Goal: Task Accomplishment & Management: Complete application form

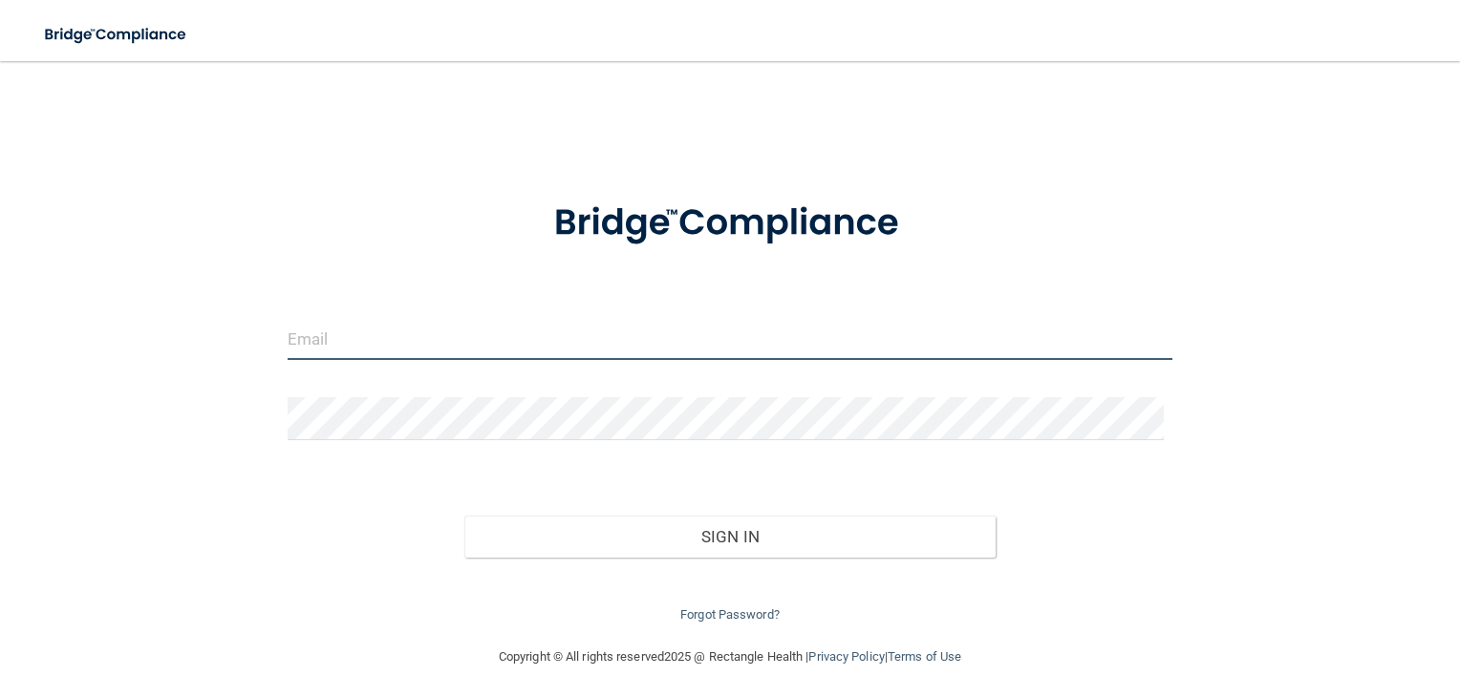
click at [495, 357] on input "email" at bounding box center [731, 338] width 886 height 43
type input "[EMAIL_ADDRESS][DOMAIN_NAME]"
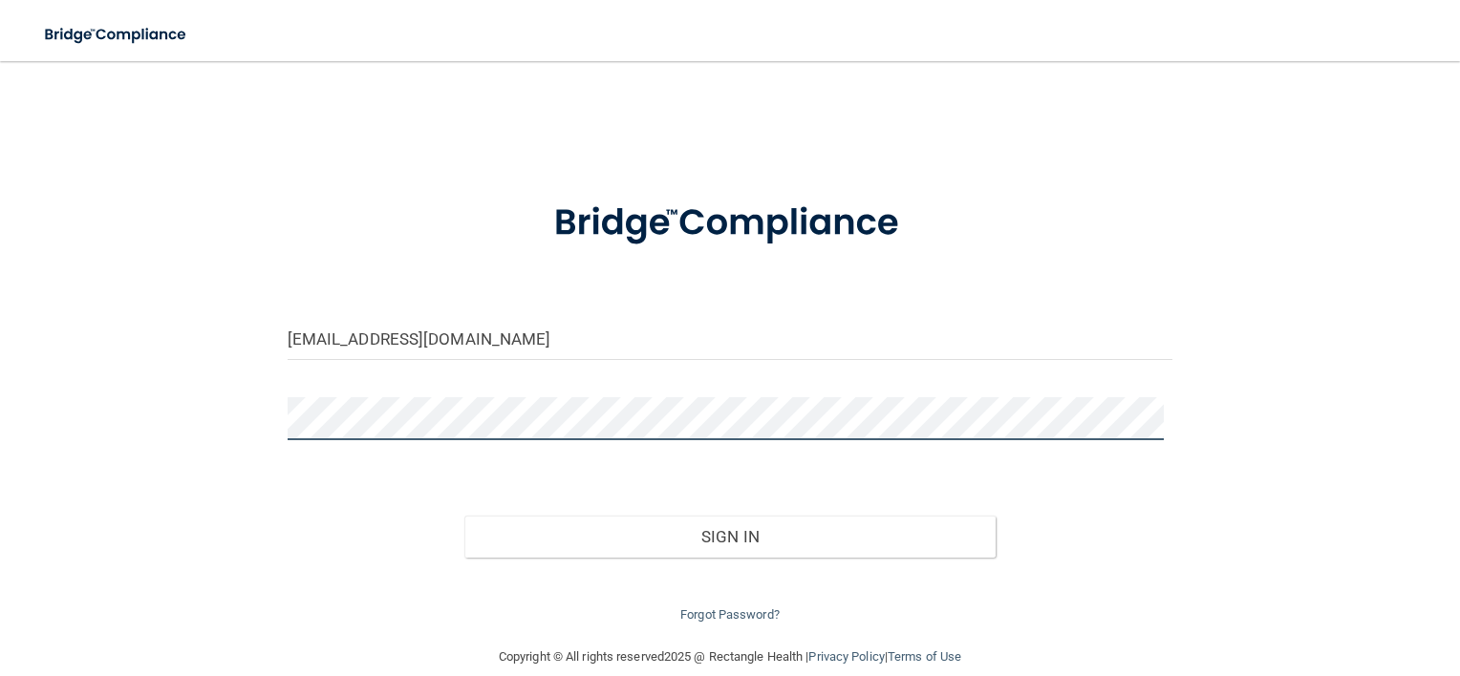
click at [464, 516] on button "Sign In" at bounding box center [729, 537] width 531 height 42
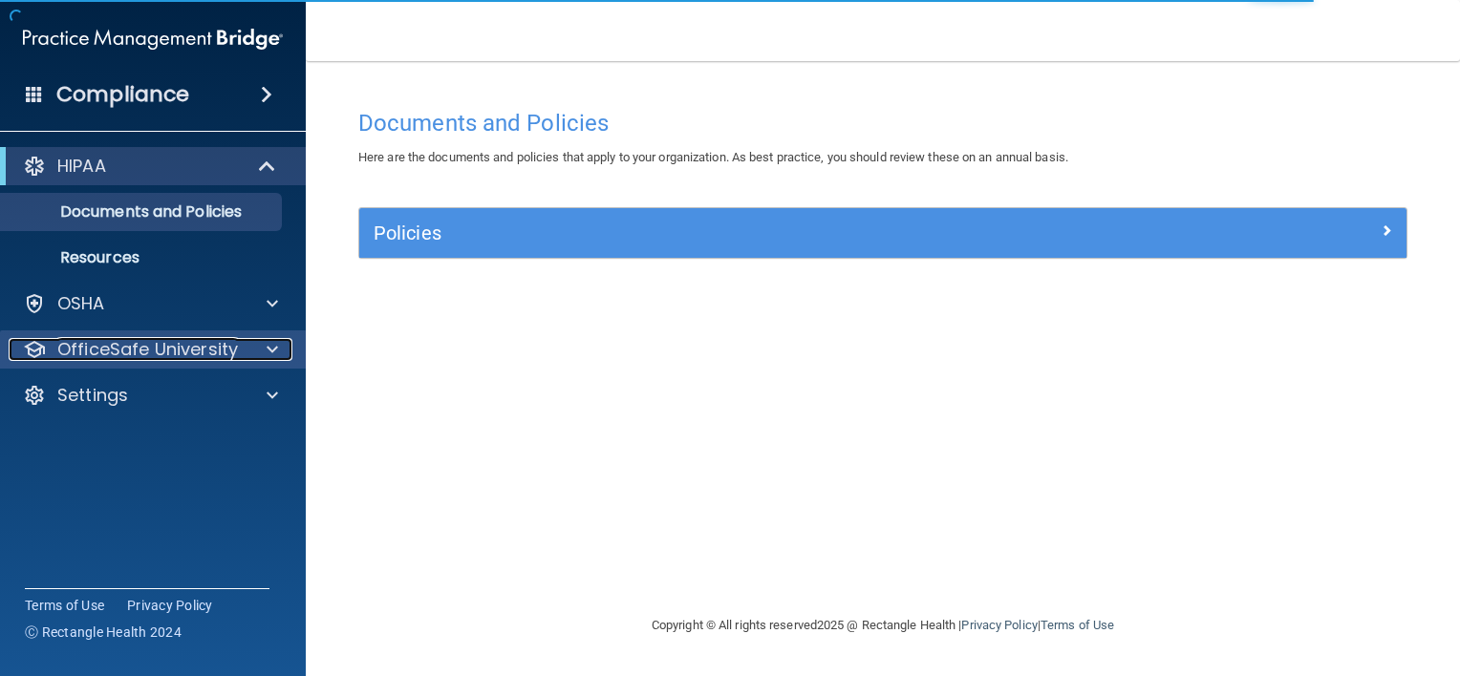
click at [252, 352] on div at bounding box center [270, 349] width 48 height 23
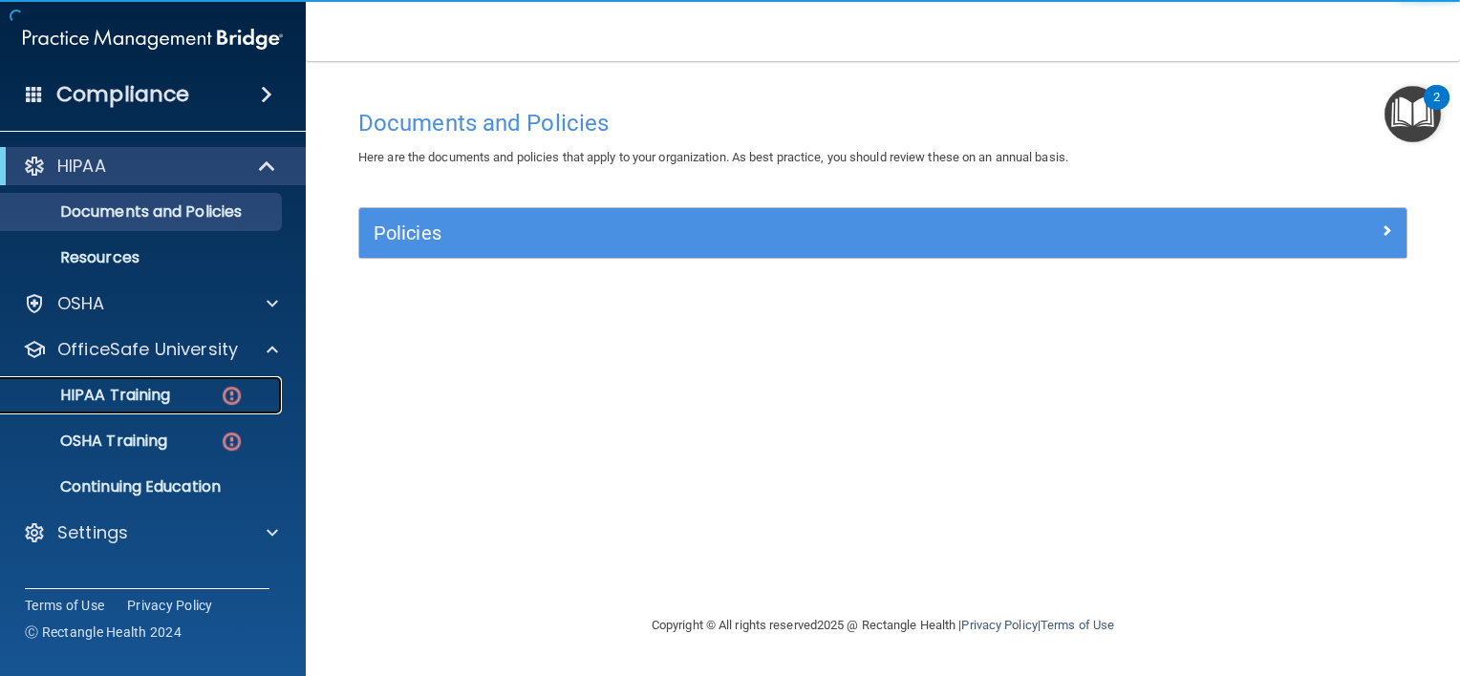
click at [190, 394] on div "HIPAA Training" at bounding box center [142, 395] width 261 height 19
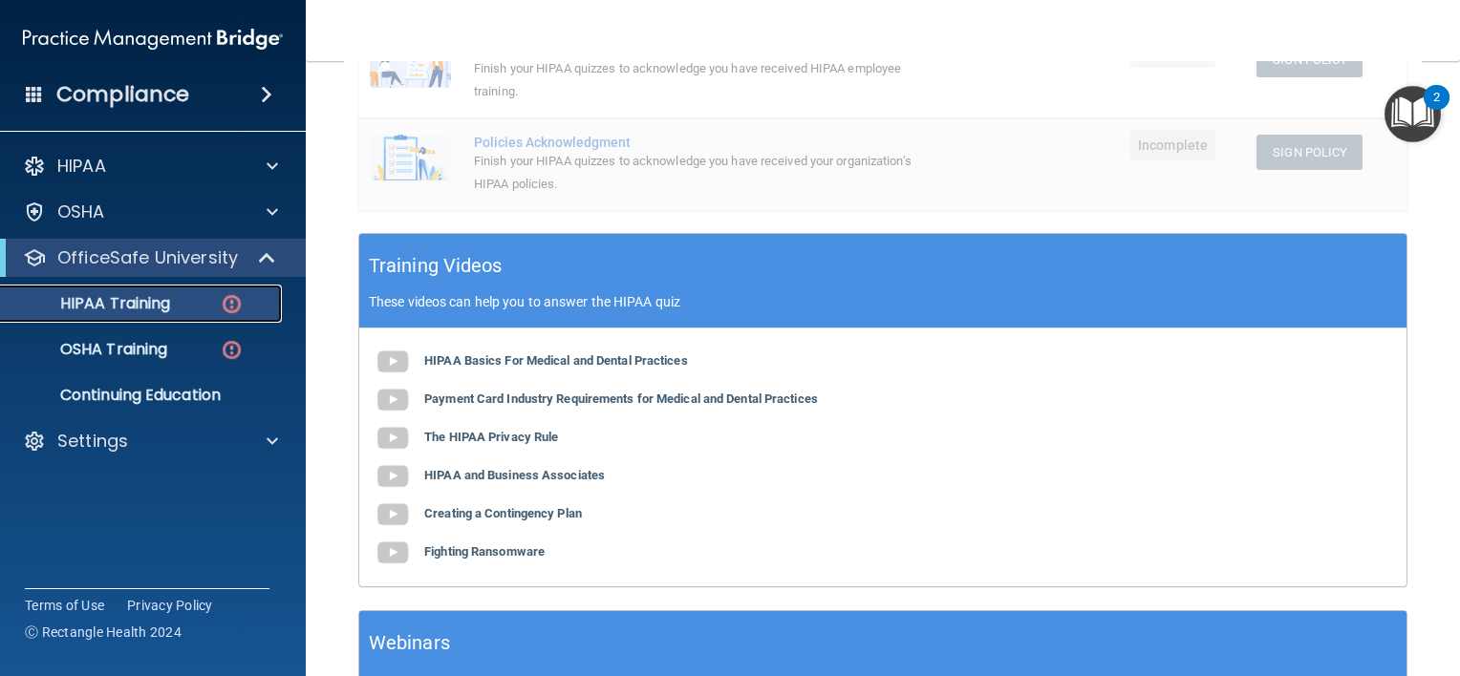
scroll to position [568, 0]
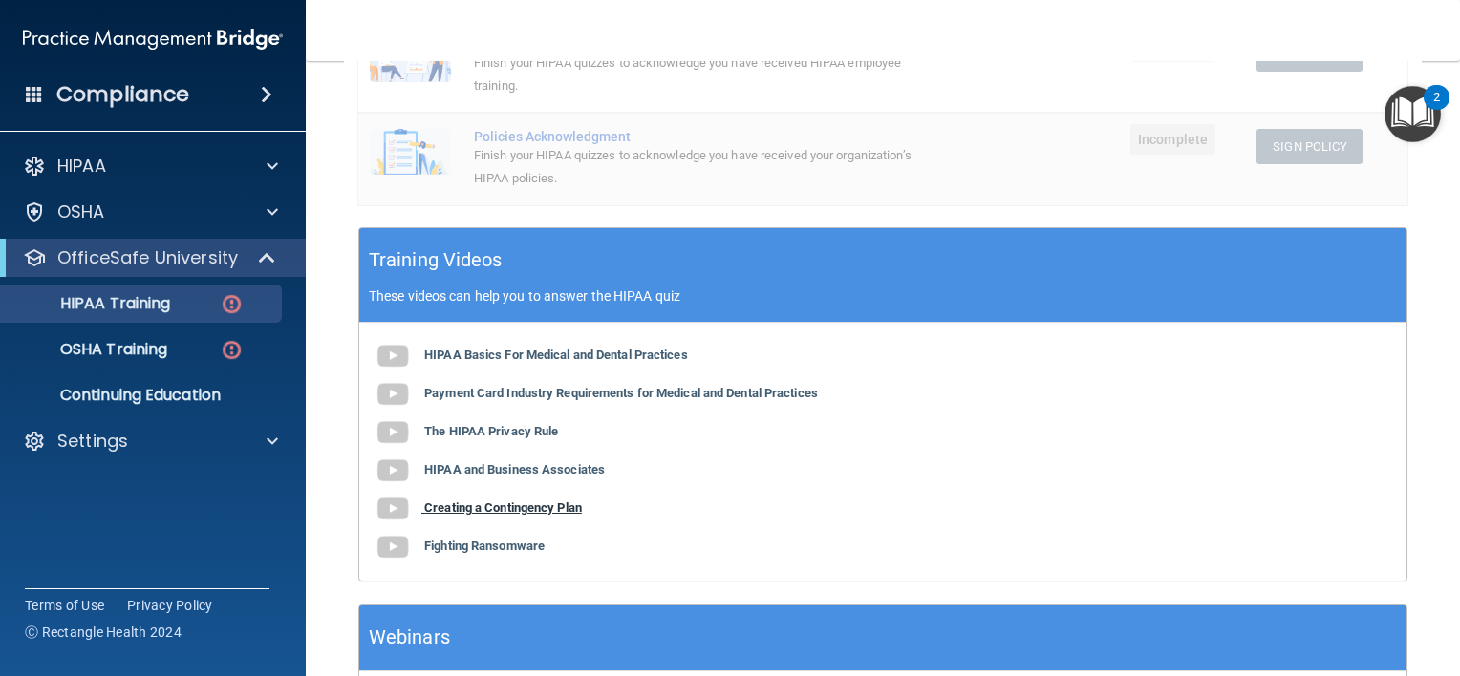
click at [489, 501] on b "Creating a Contingency Plan" at bounding box center [503, 508] width 158 height 14
click at [445, 547] on b "Fighting Ransomware" at bounding box center [484, 546] width 120 height 14
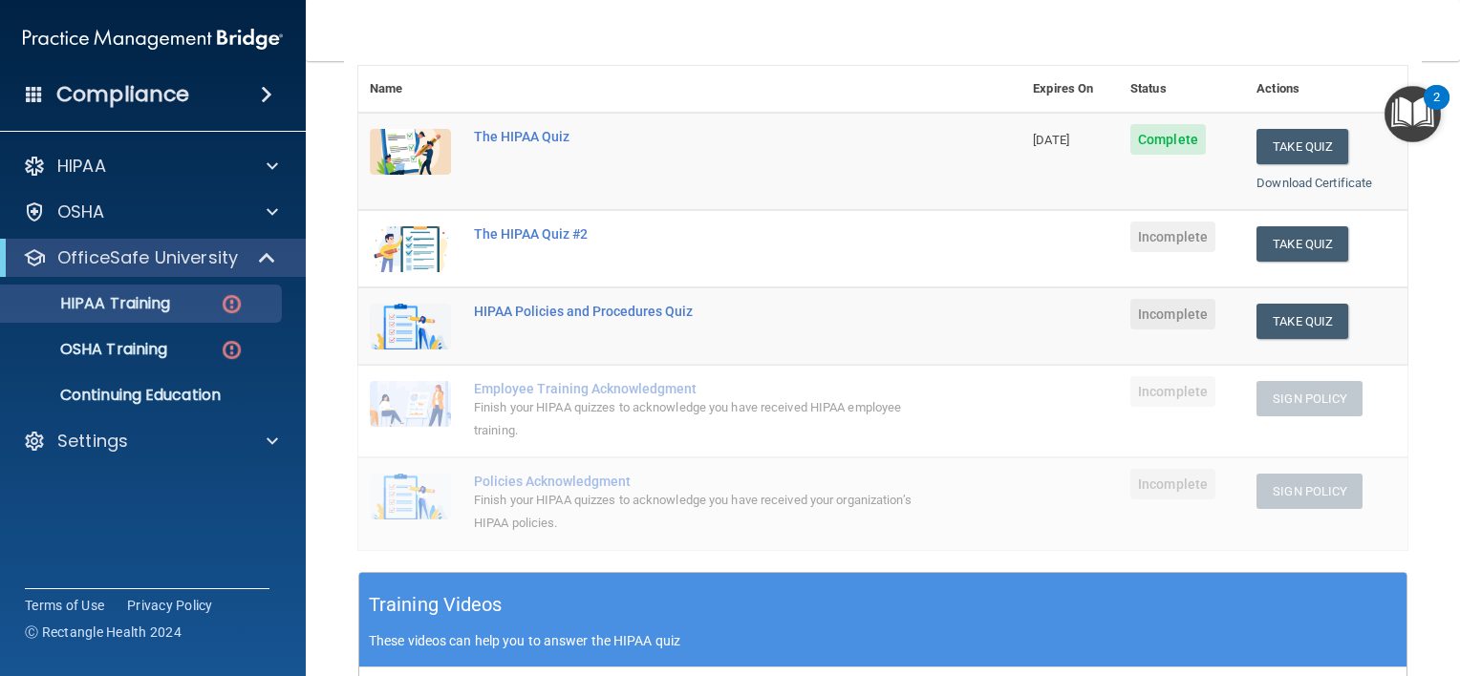
scroll to position [218, 0]
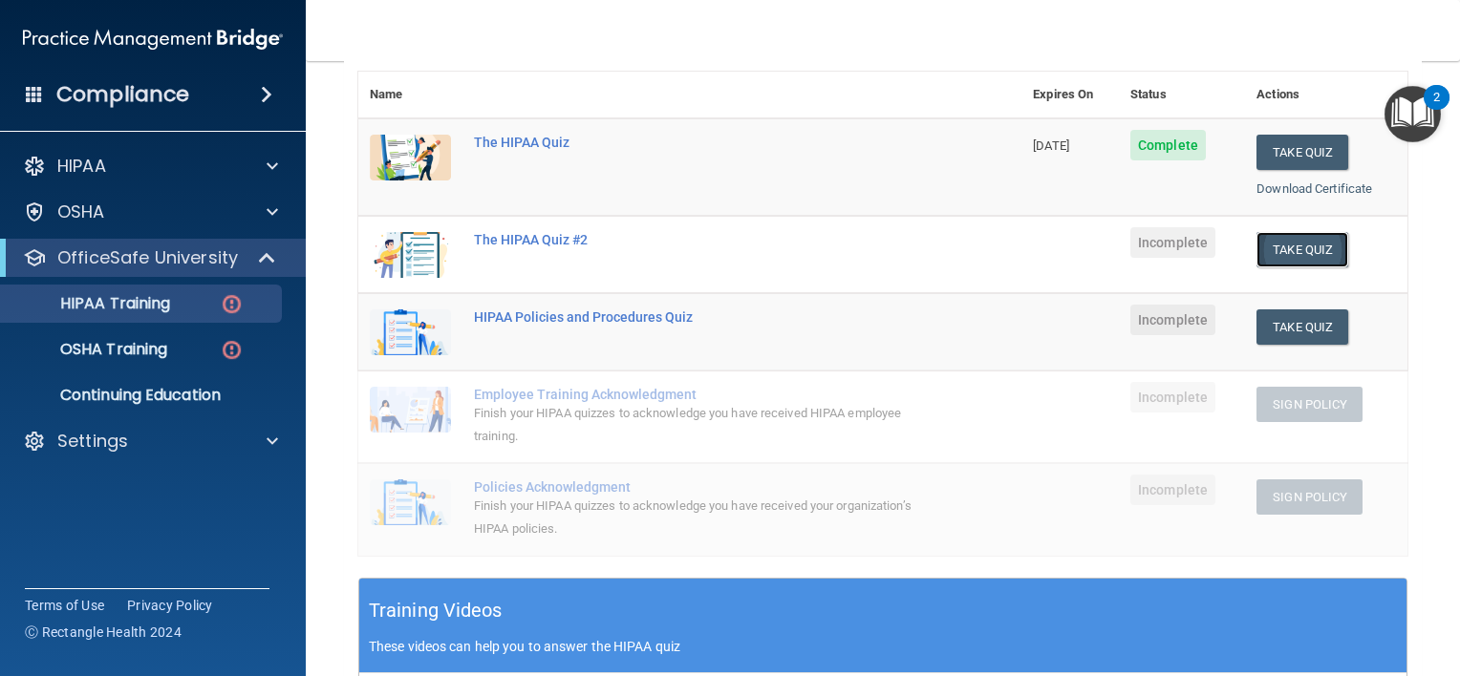
click at [1284, 260] on button "Take Quiz" at bounding box center [1302, 249] width 92 height 35
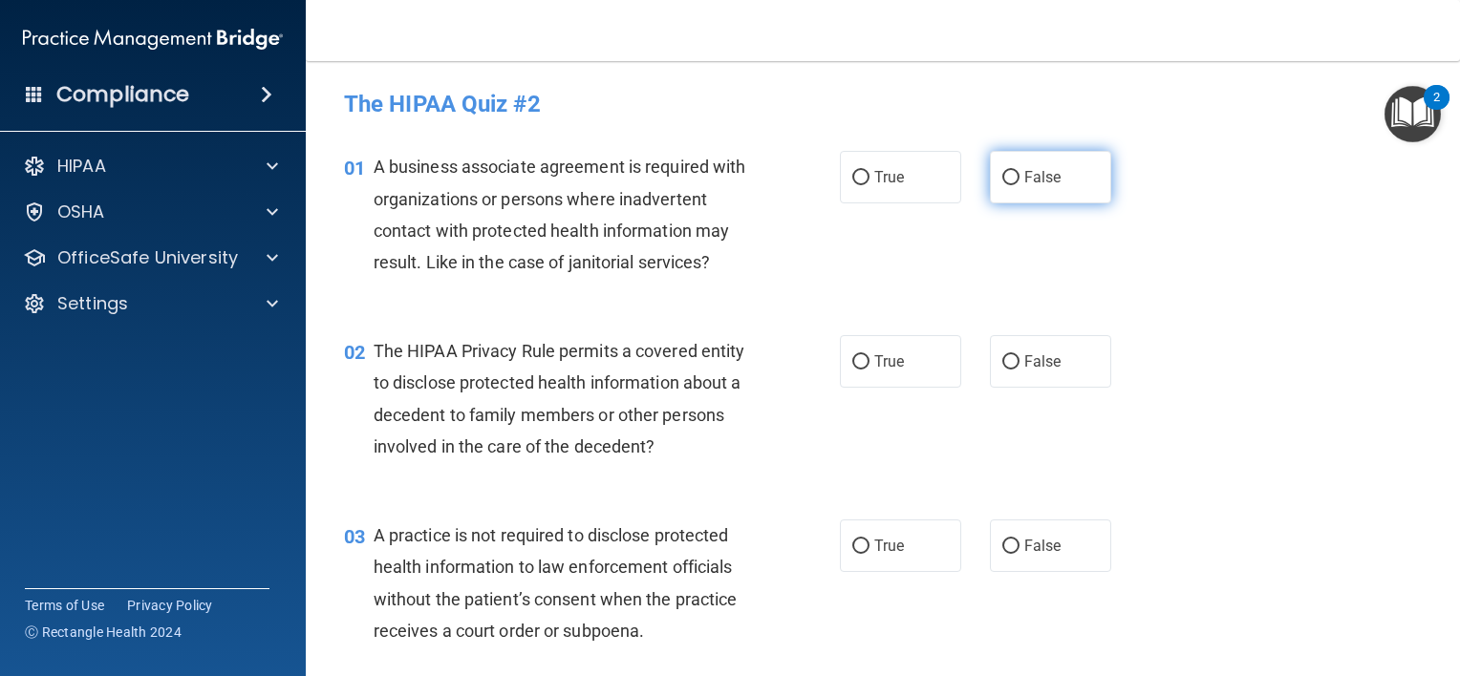
click at [1010, 180] on label "False" at bounding box center [1050, 177] width 121 height 53
click at [1010, 180] on input "False" at bounding box center [1010, 178] width 17 height 14
radio input "true"
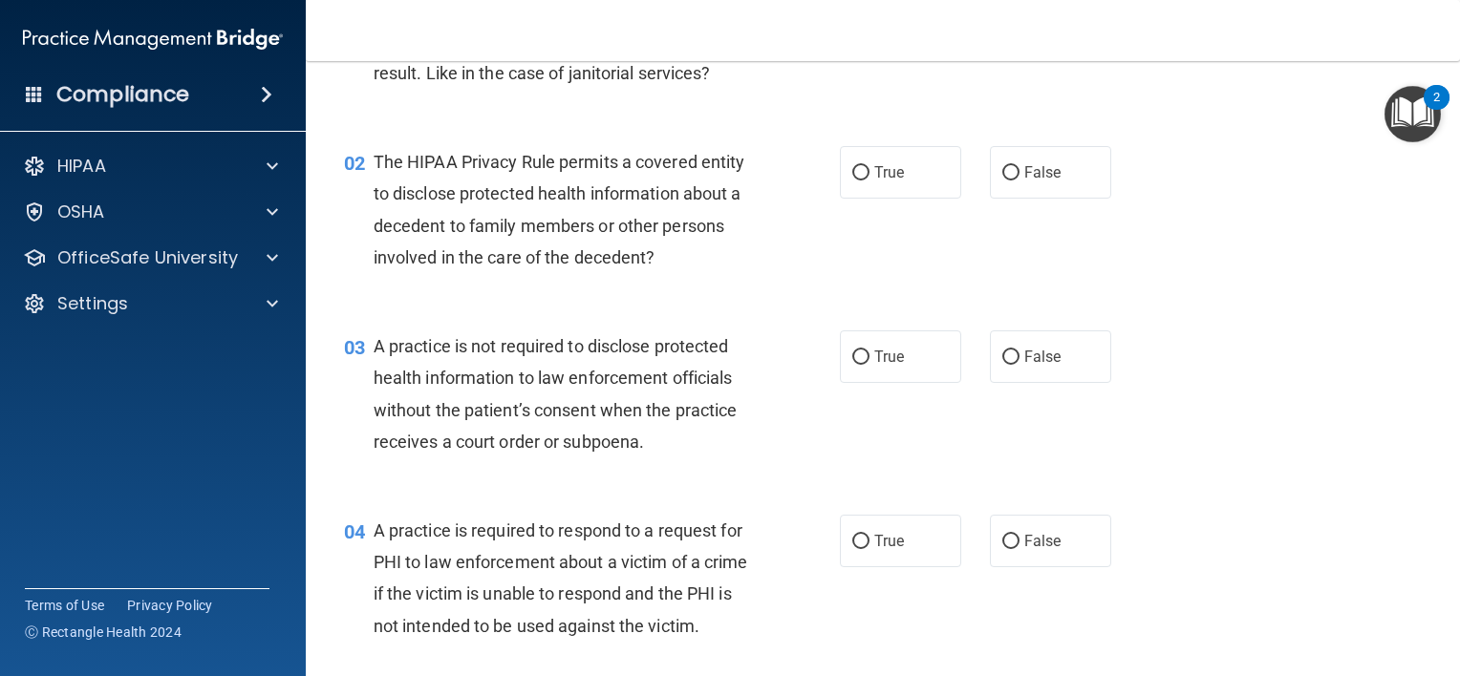
scroll to position [238, 0]
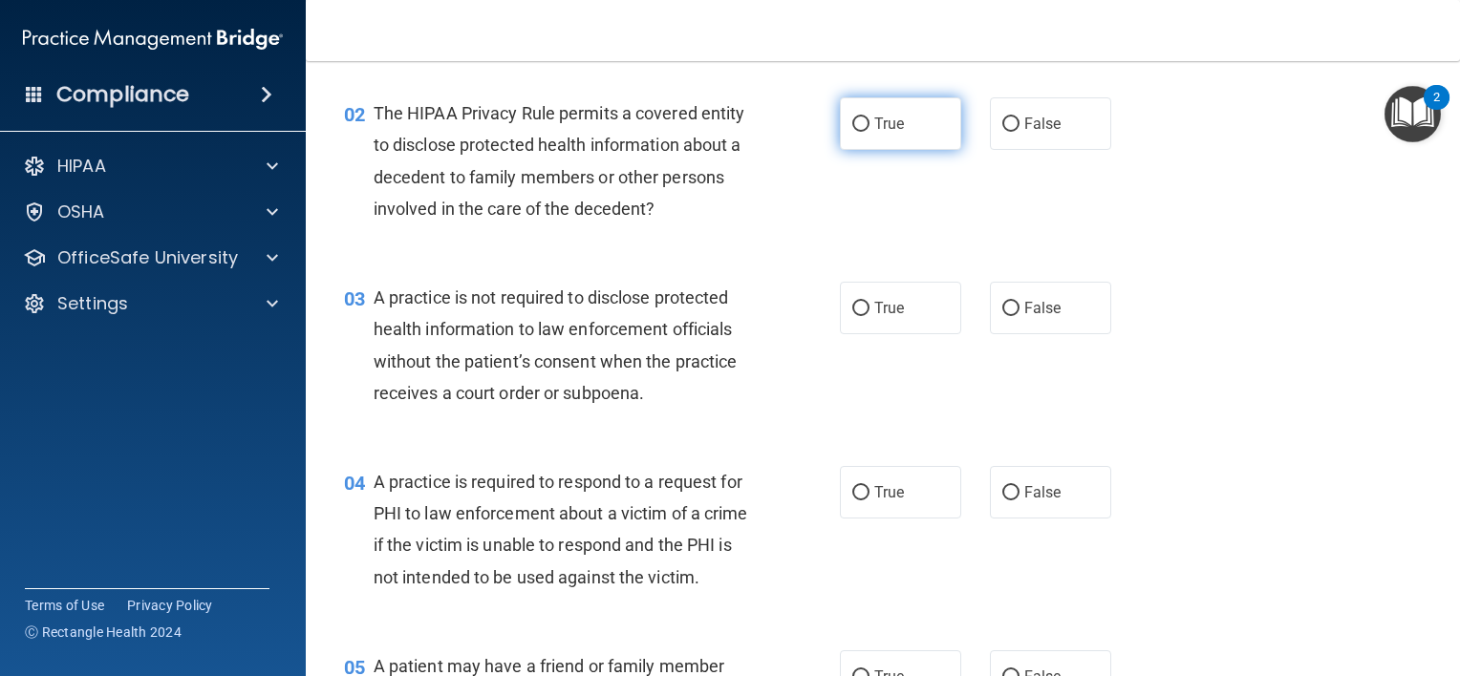
click at [874, 120] on span "True" at bounding box center [889, 124] width 30 height 18
click at [869, 120] on input "True" at bounding box center [860, 125] width 17 height 14
radio input "true"
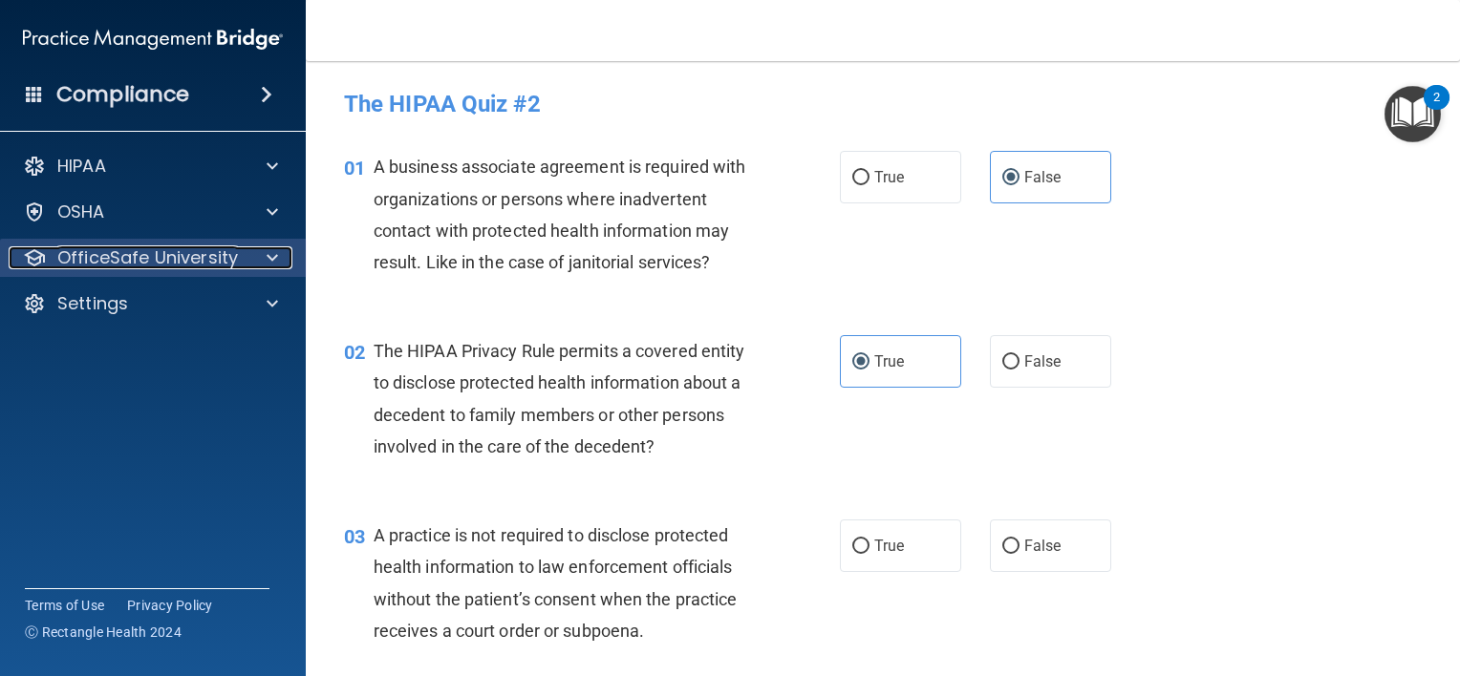
click at [259, 268] on div at bounding box center [270, 257] width 48 height 23
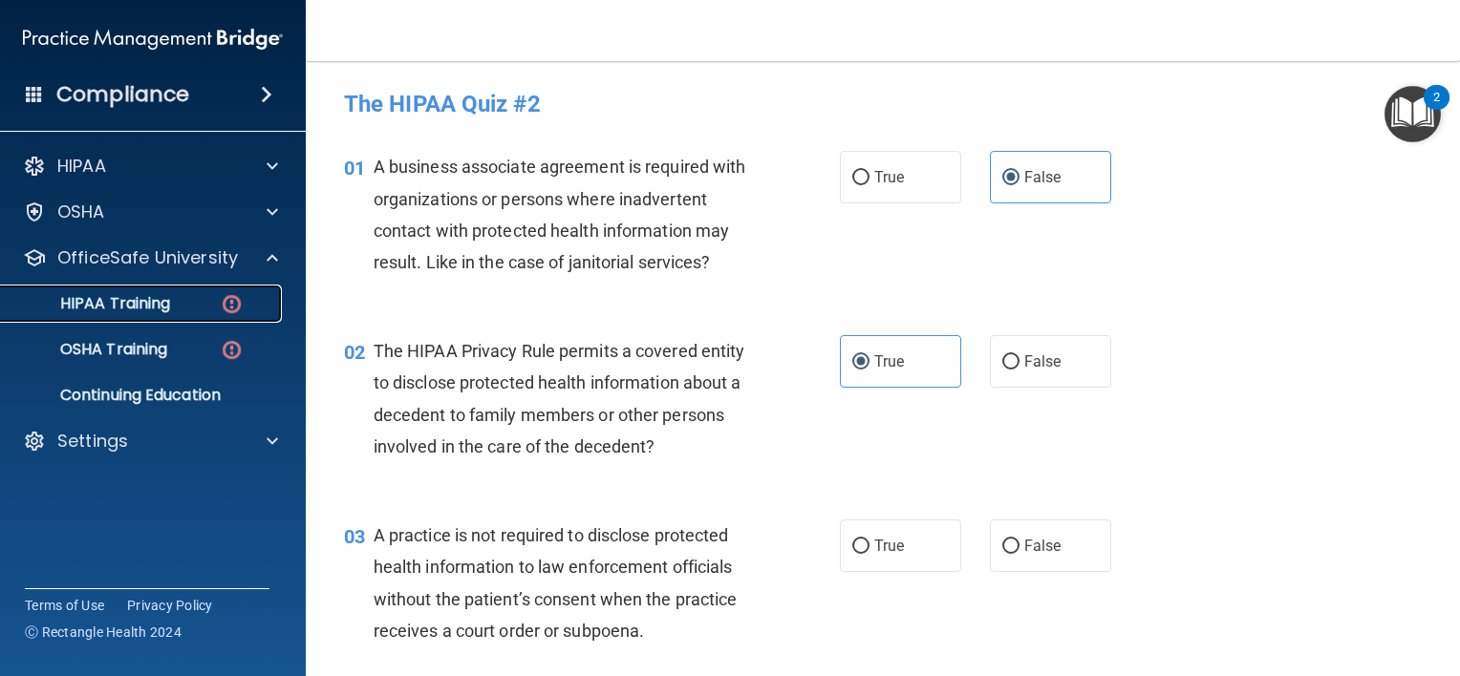
click at [199, 313] on link "HIPAA Training" at bounding box center [131, 304] width 301 height 38
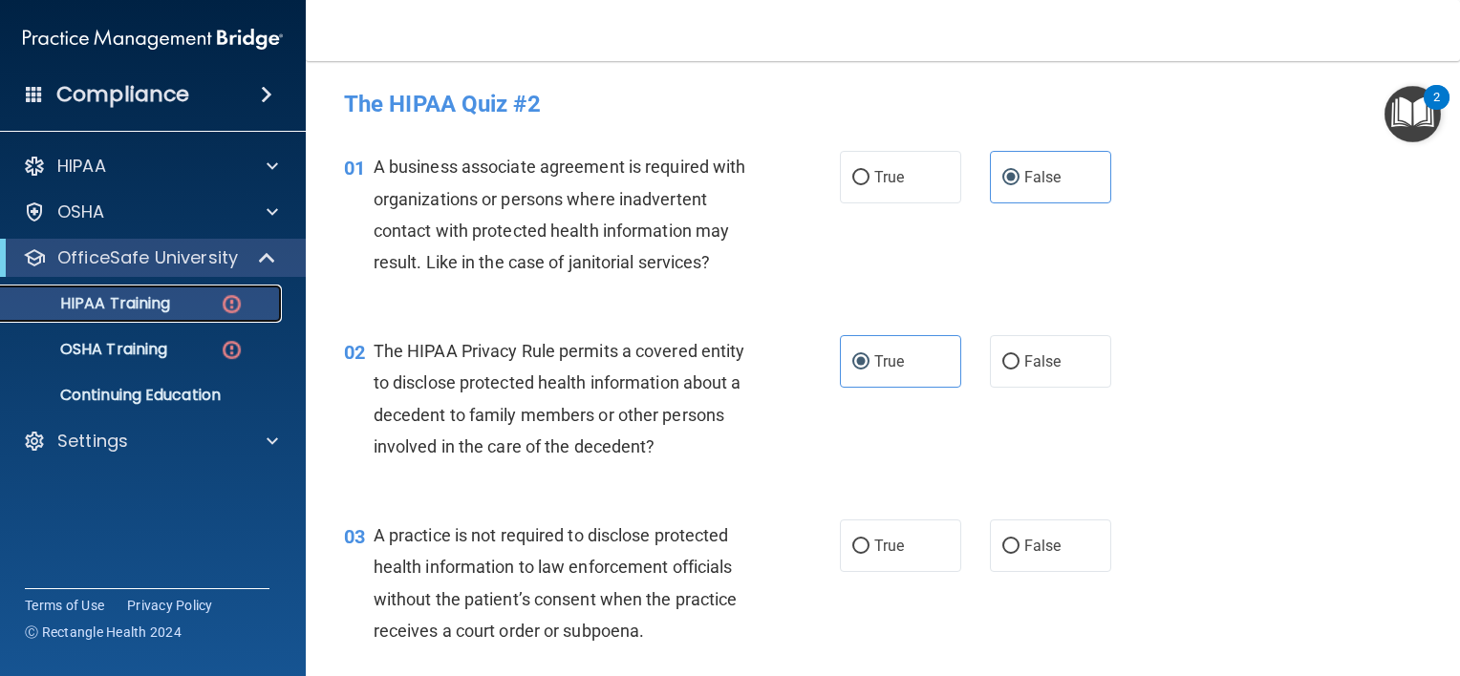
click at [199, 313] on link "HIPAA Training" at bounding box center [131, 304] width 301 height 38
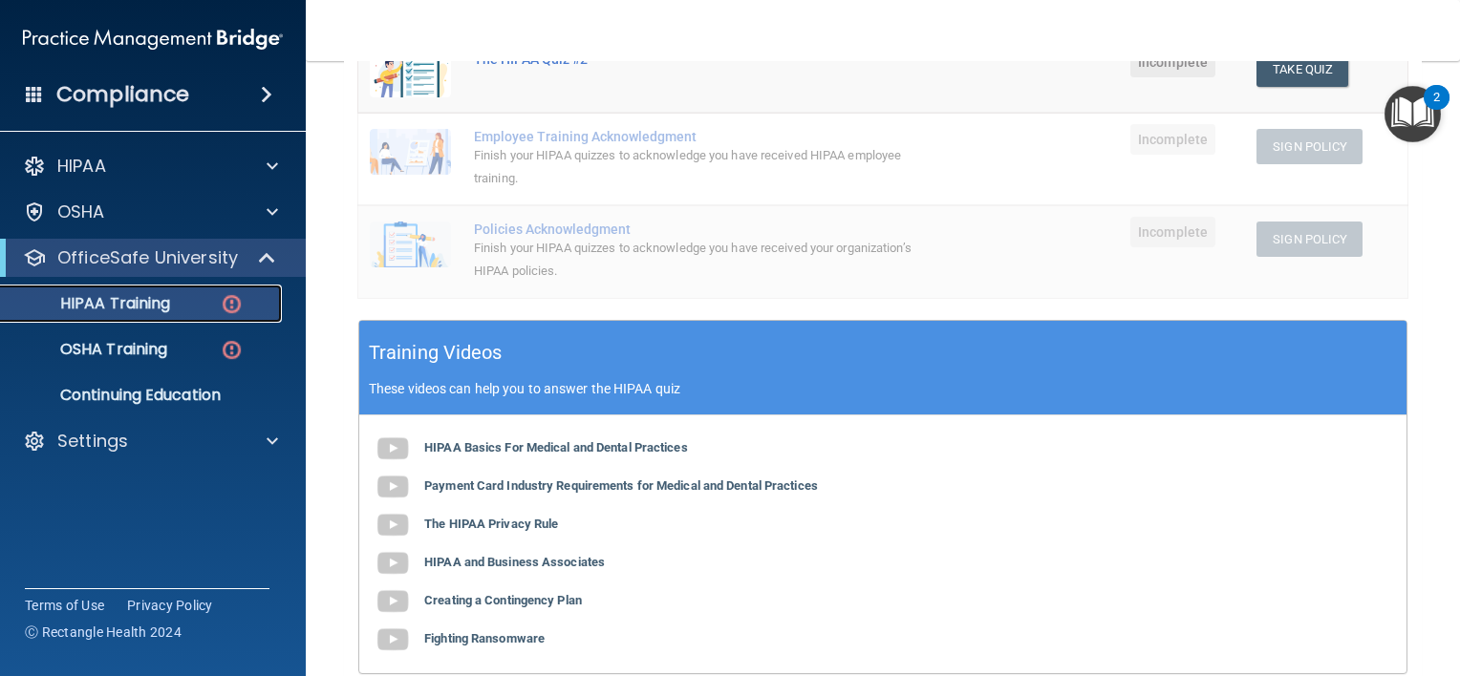
scroll to position [563, 0]
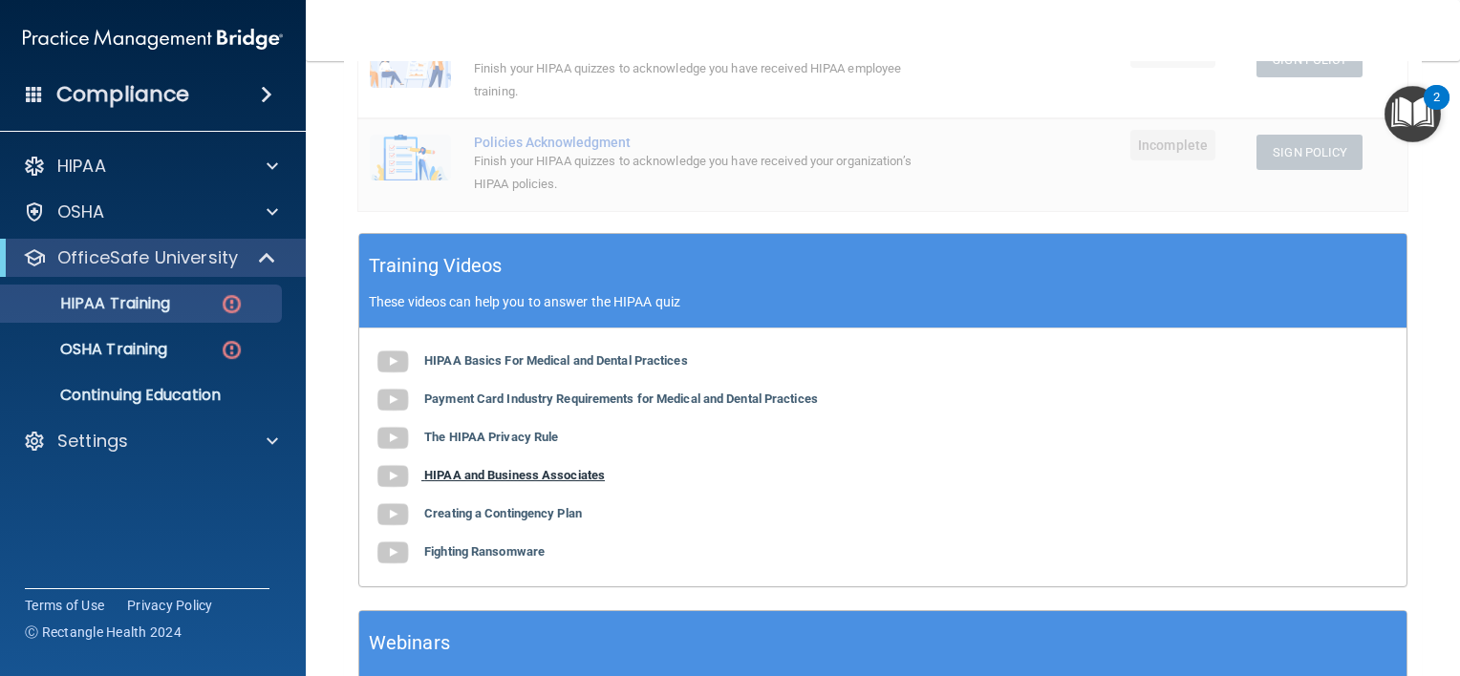
click at [469, 474] on b "HIPAA and Business Associates" at bounding box center [514, 475] width 181 height 14
click at [489, 439] on b "The HIPAA Privacy Rule" at bounding box center [491, 437] width 134 height 14
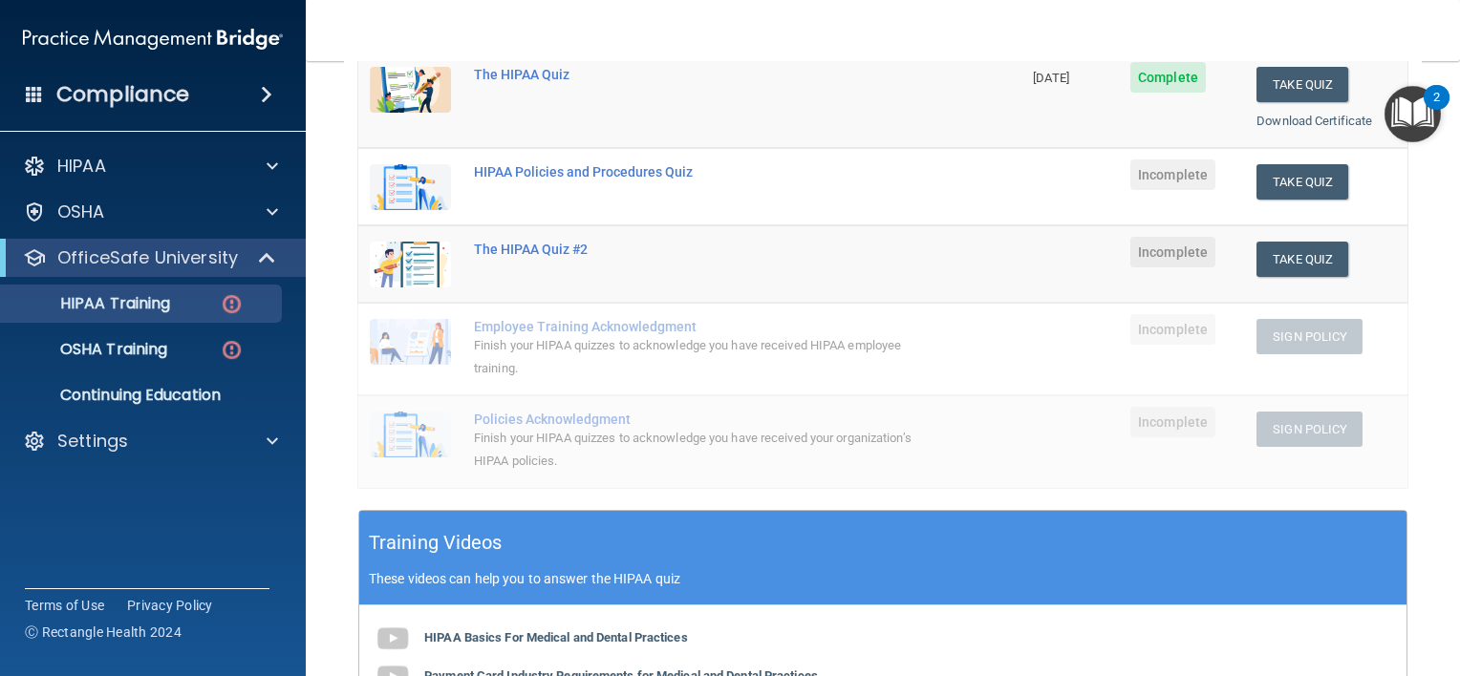
scroll to position [213, 0]
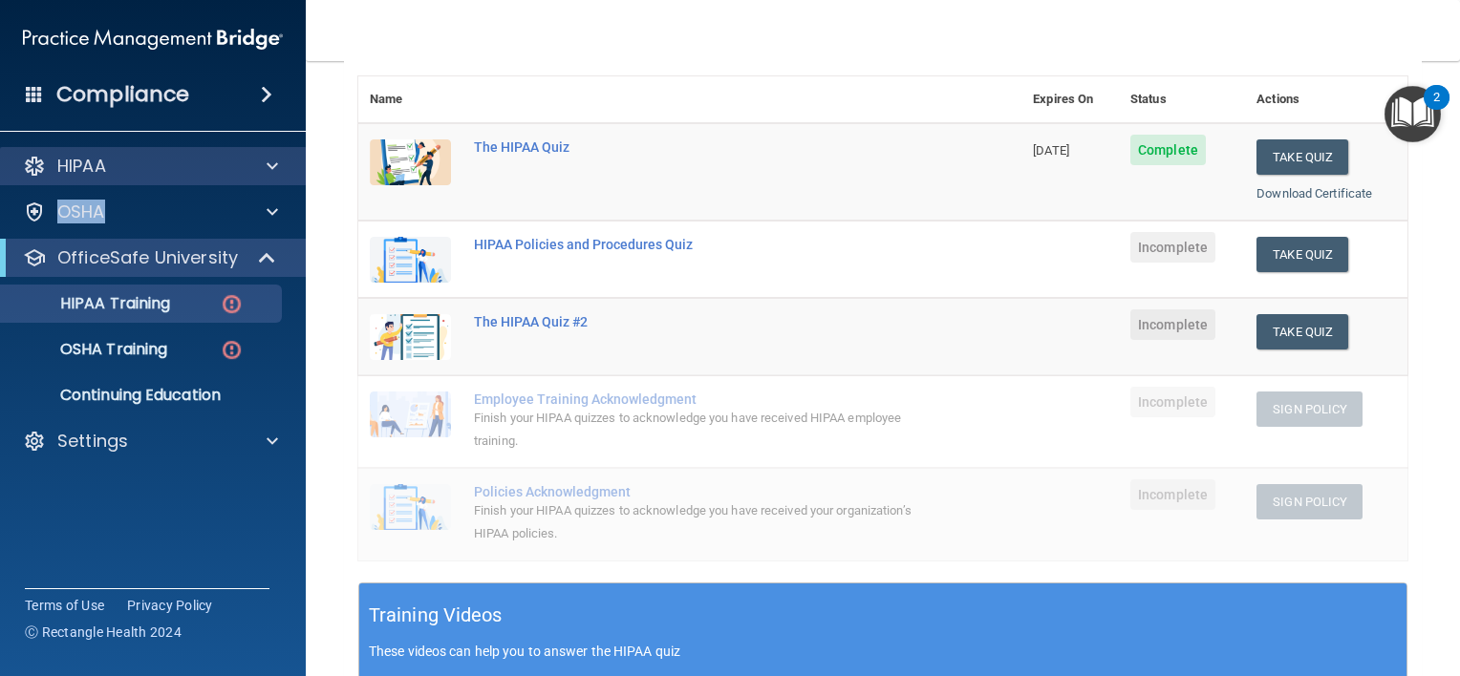
drag, startPoint x: 281, startPoint y: 185, endPoint x: 264, endPoint y: 161, distance: 29.4
click at [264, 161] on div "HIPAA Documents and Policies Report an Incident Business Associates Emergency P…" at bounding box center [153, 307] width 307 height 336
click at [264, 161] on div at bounding box center [270, 166] width 48 height 23
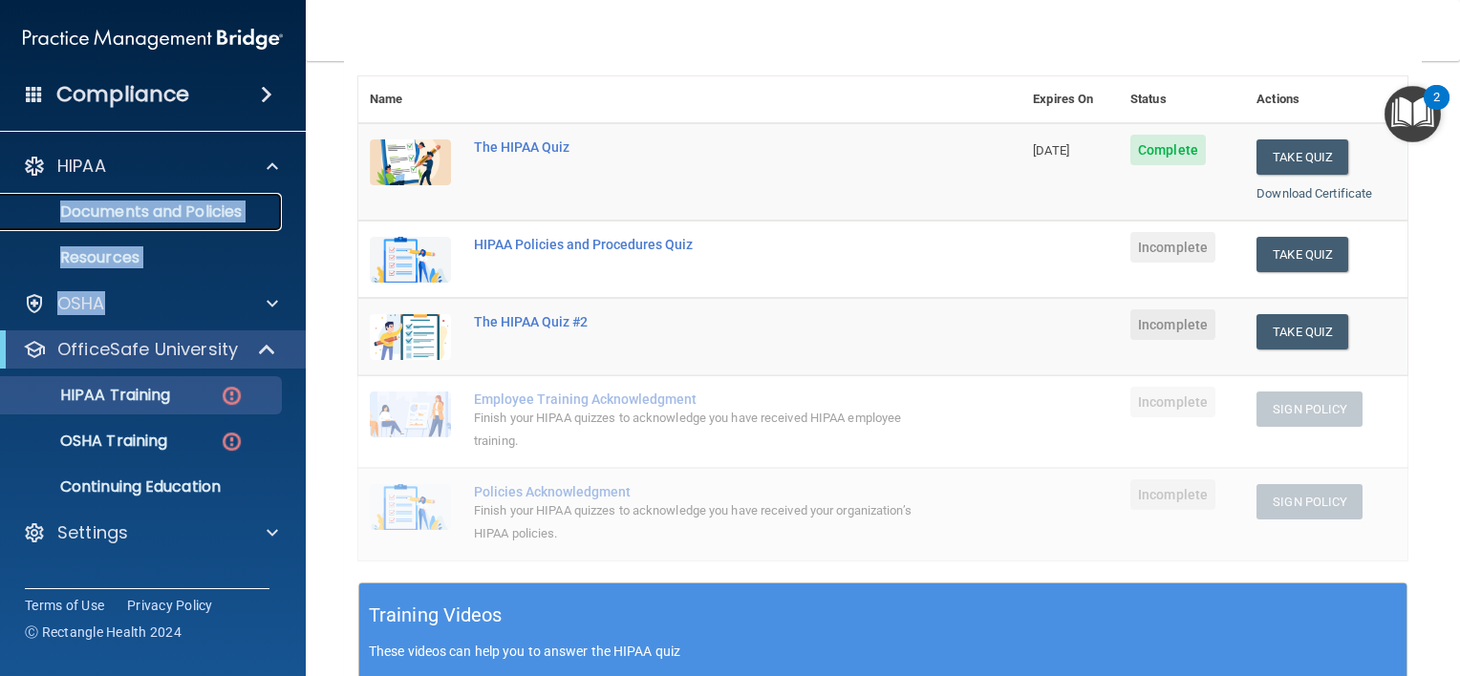
click at [160, 207] on p "Documents and Policies" at bounding box center [142, 212] width 261 height 19
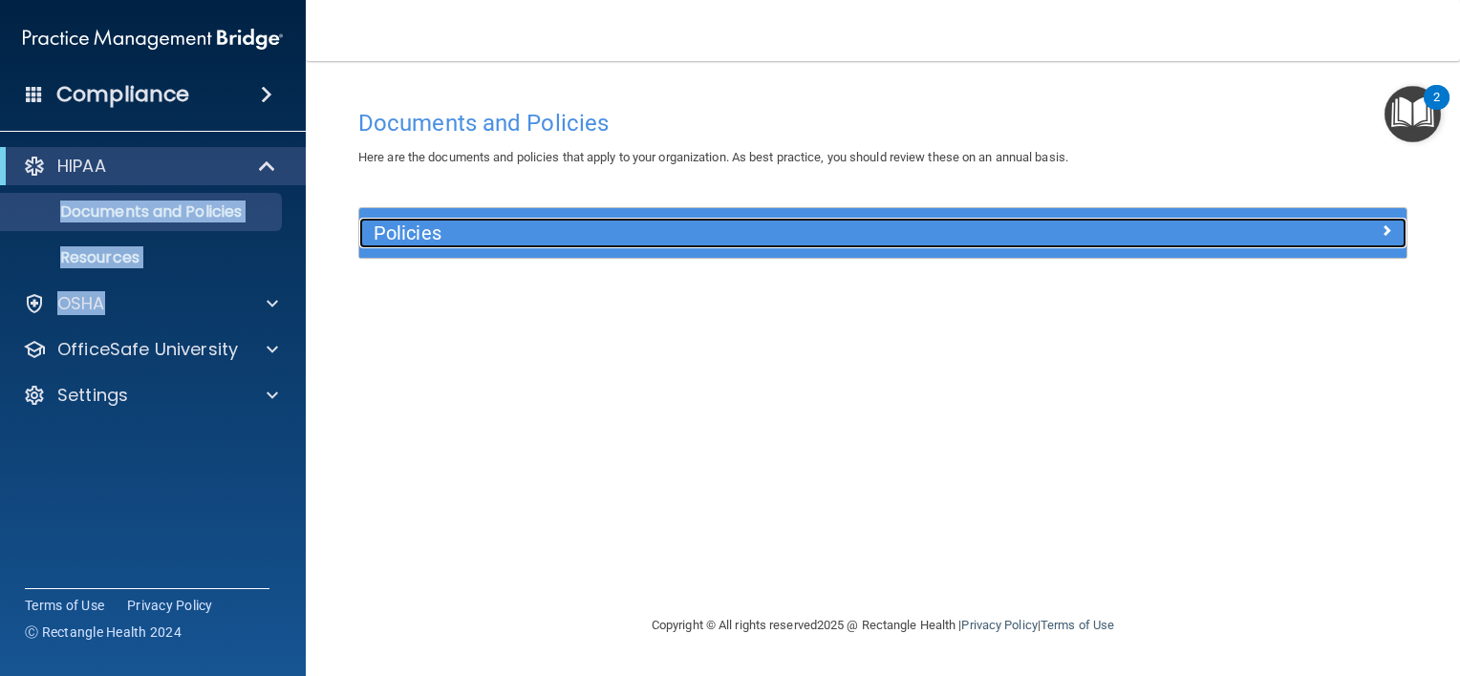
click at [521, 229] on h5 "Policies" at bounding box center [752, 233] width 757 height 21
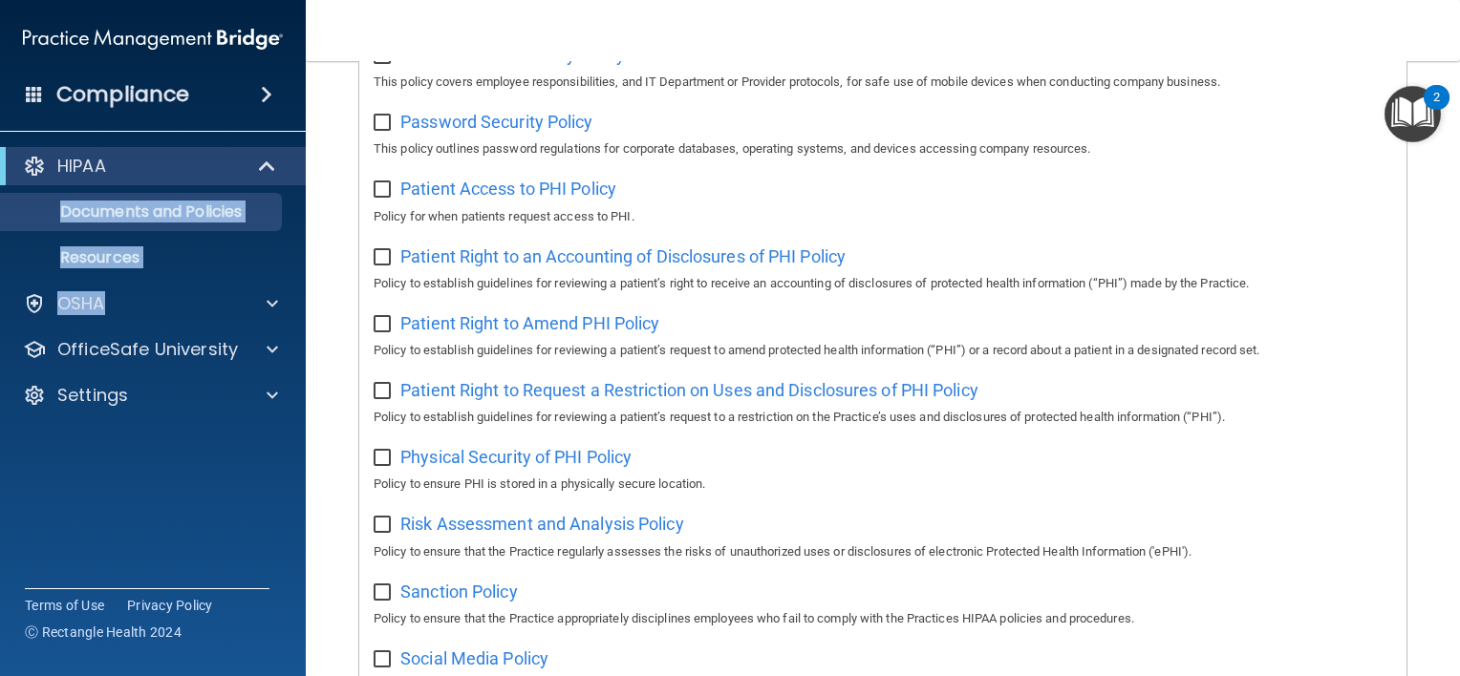
scroll to position [876, 0]
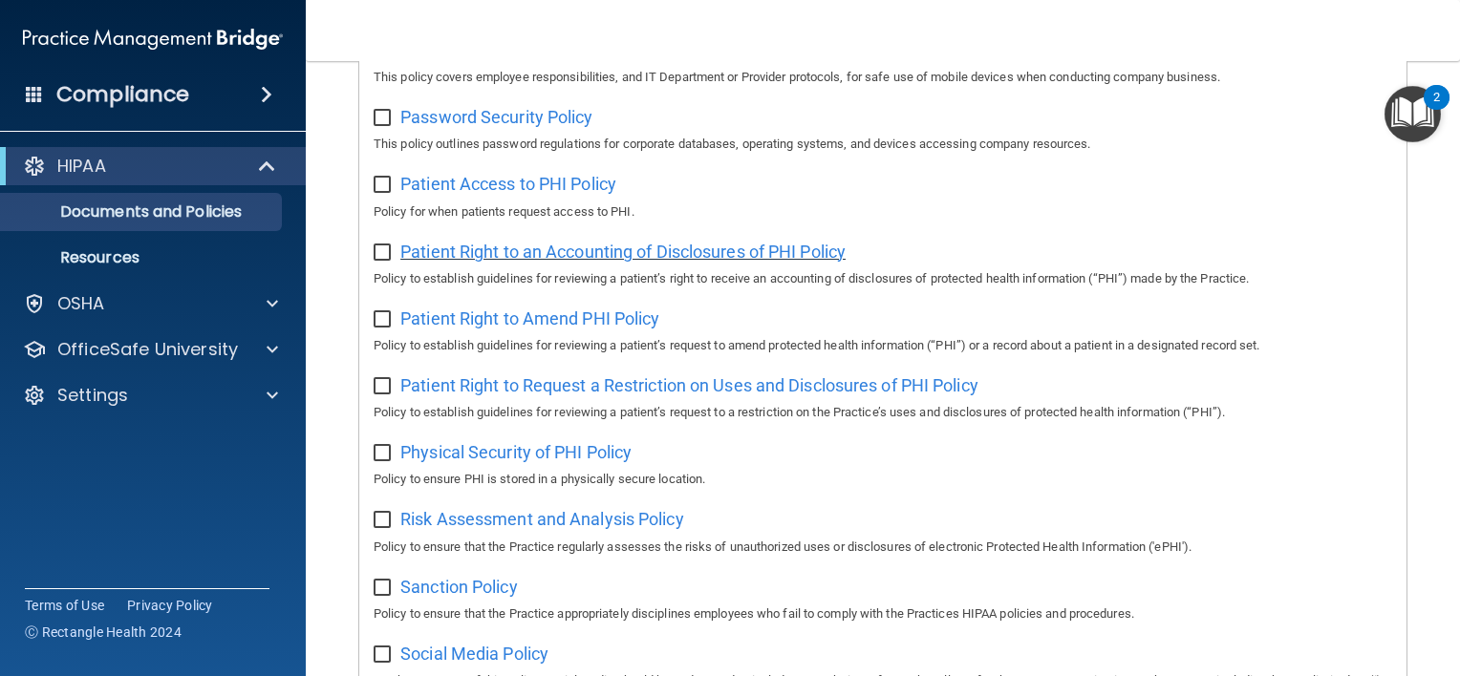
click at [559, 256] on span "Patient Right to an Accounting of Disclosures of PHI Policy" at bounding box center [622, 252] width 445 height 20
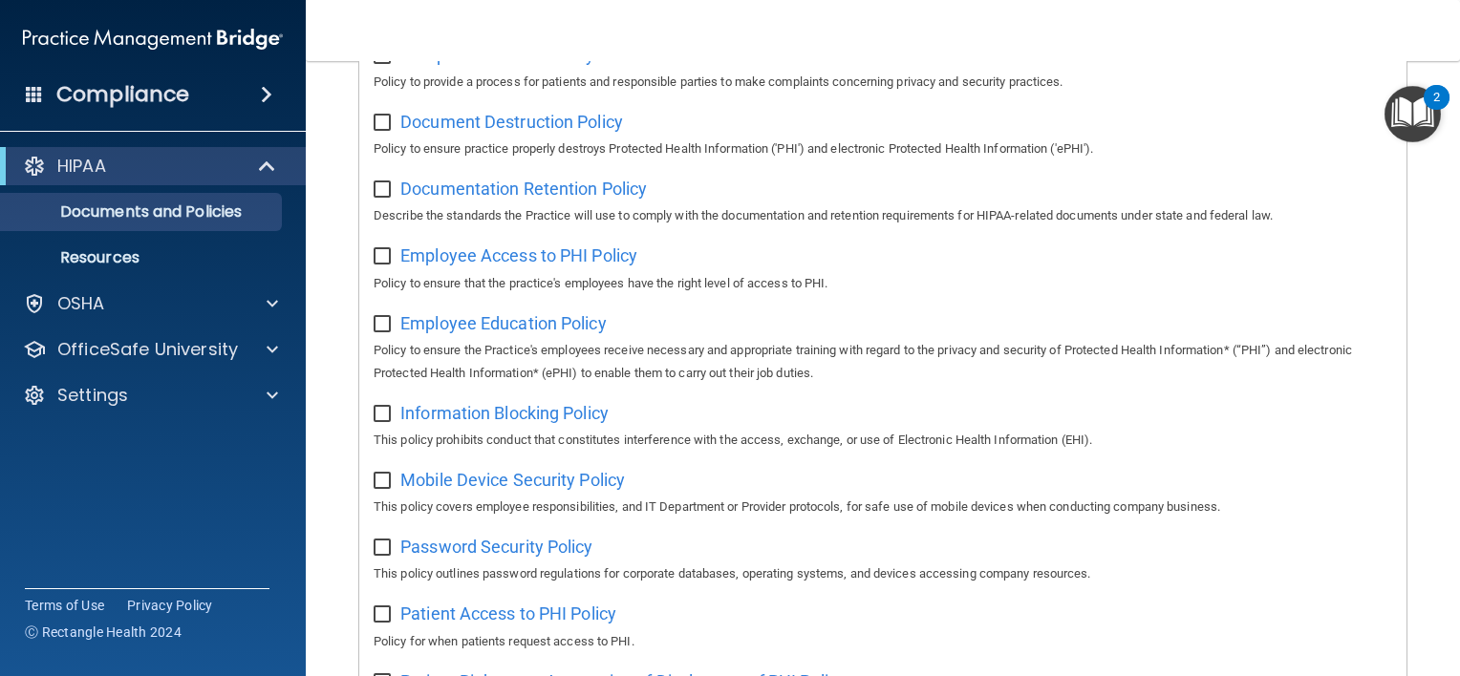
scroll to position [453, 0]
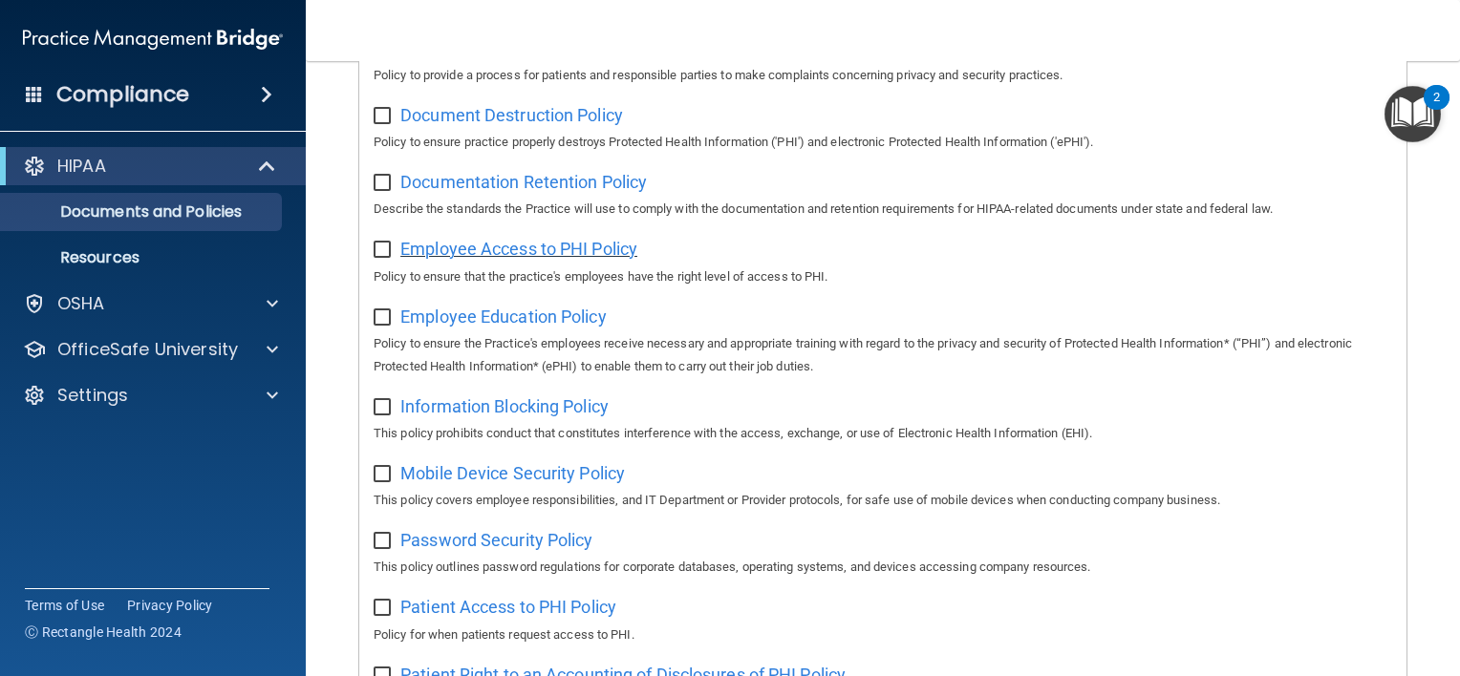
click at [482, 257] on span "Employee Access to PHI Policy" at bounding box center [518, 249] width 237 height 20
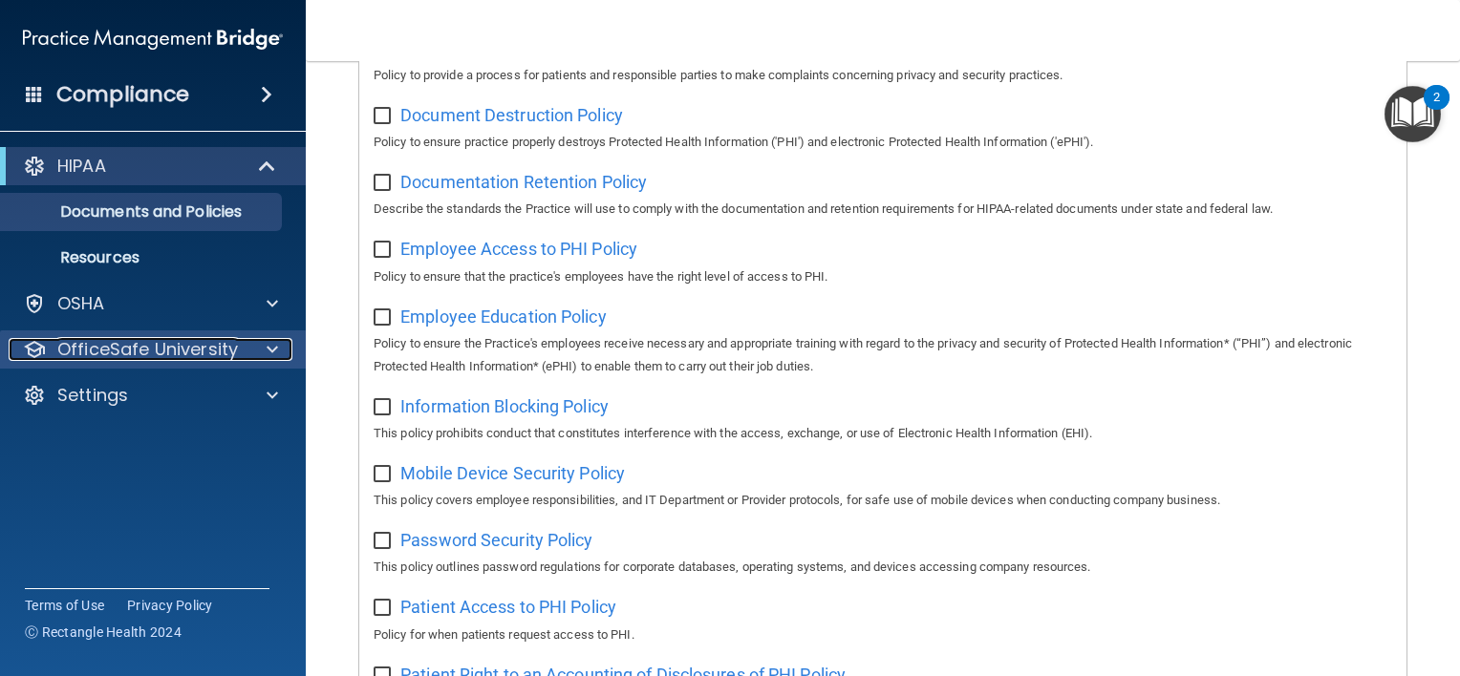
click at [159, 345] on p "OfficeSafe University" at bounding box center [147, 349] width 181 height 23
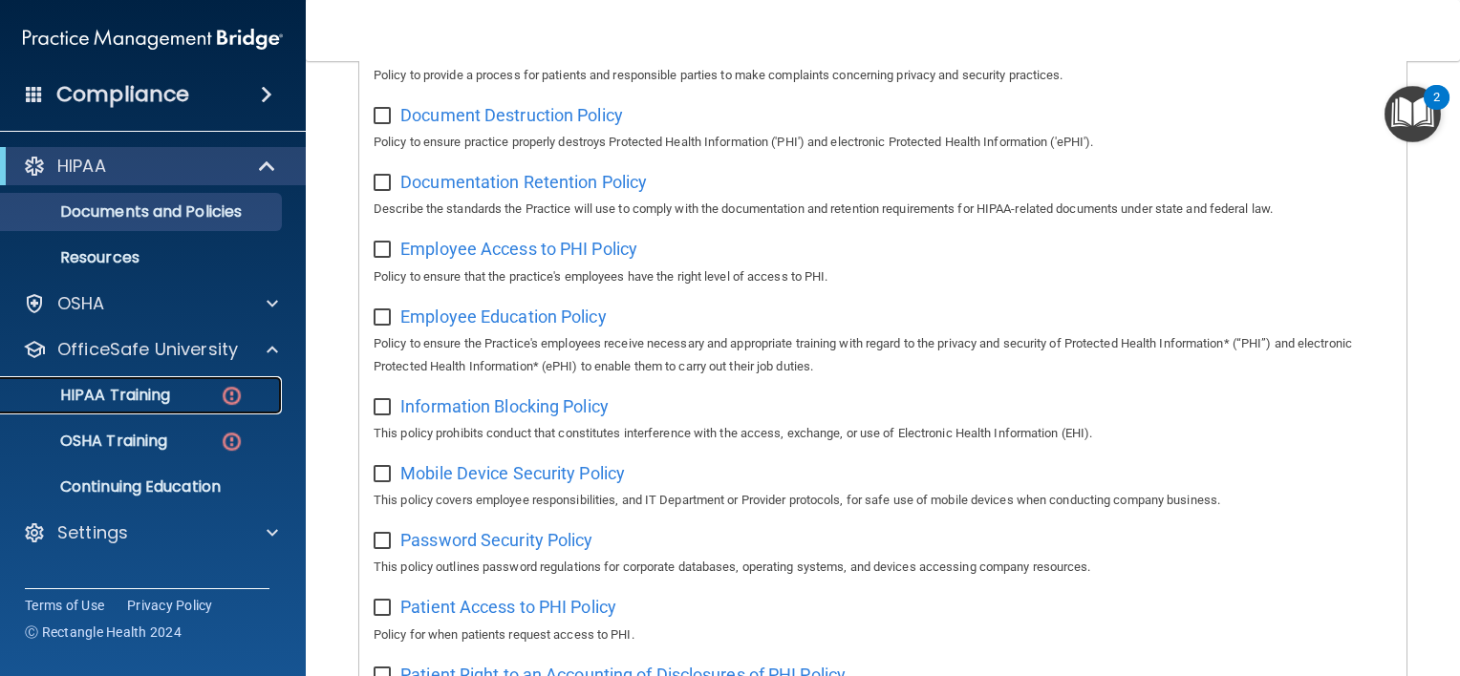
click at [158, 394] on p "HIPAA Training" at bounding box center [91, 395] width 158 height 19
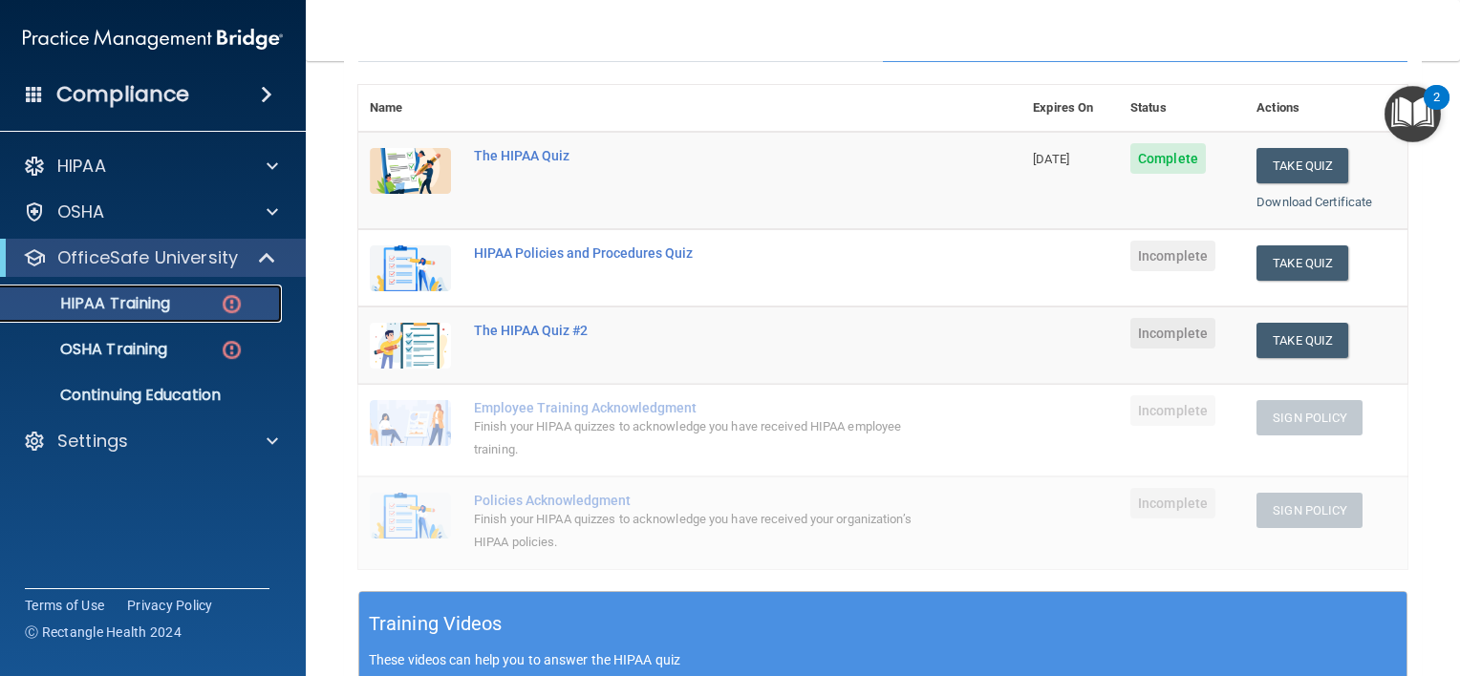
scroll to position [183, 0]
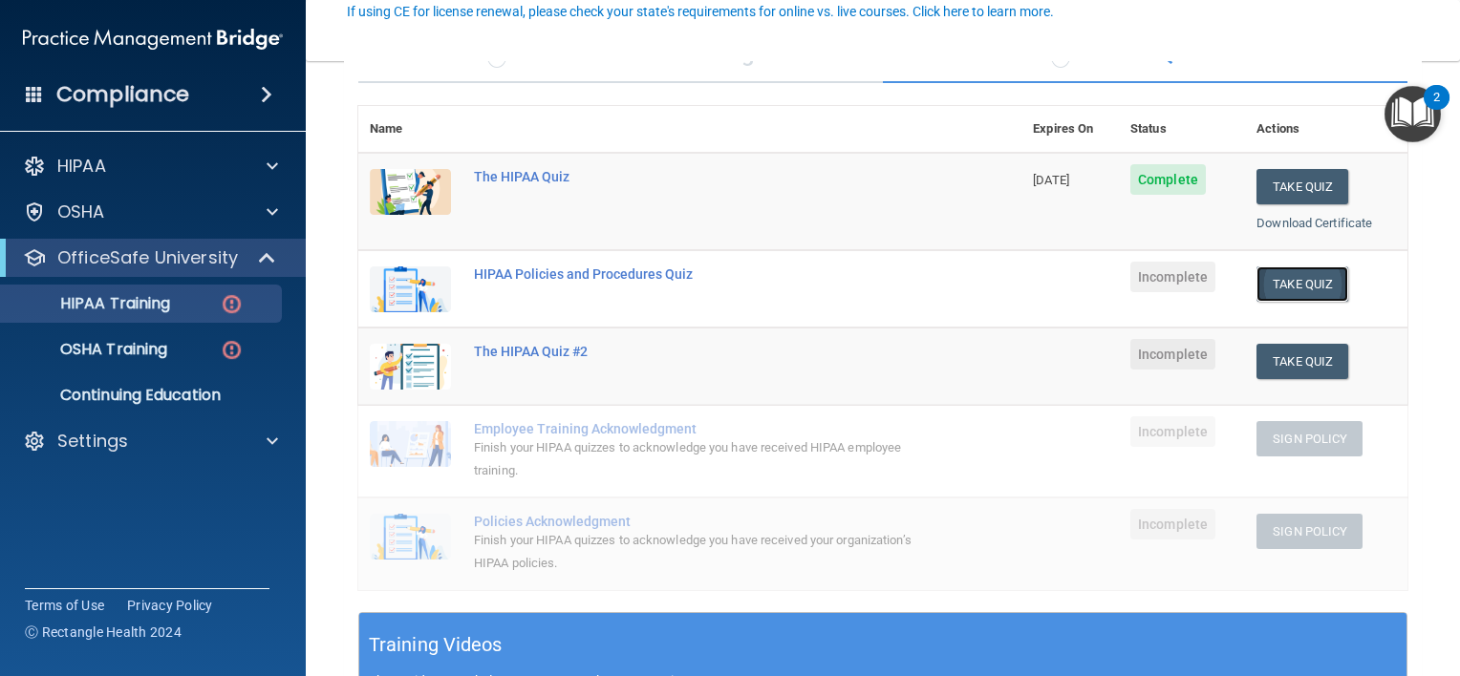
click at [1280, 288] on button "Take Quiz" at bounding box center [1302, 284] width 92 height 35
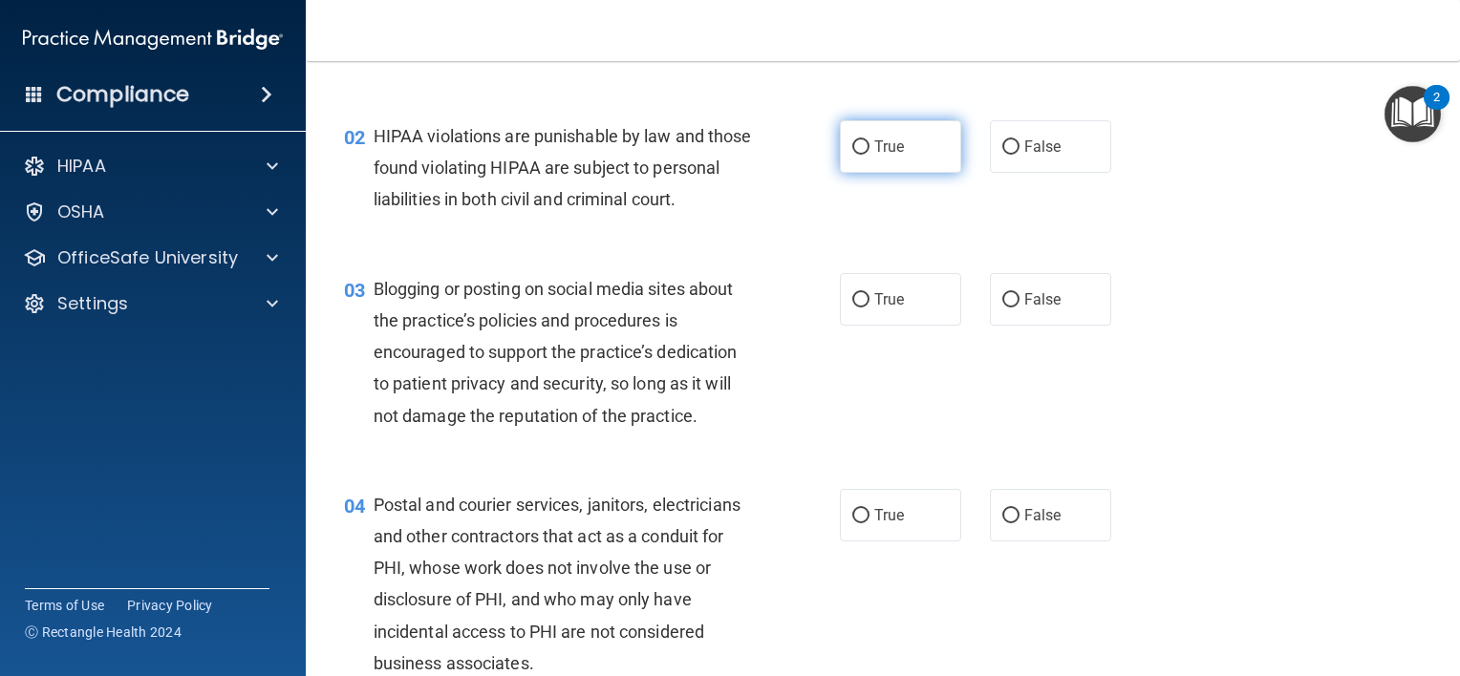
click at [862, 148] on label "True" at bounding box center [900, 146] width 121 height 53
click at [862, 148] on input "True" at bounding box center [860, 147] width 17 height 14
radio input "true"
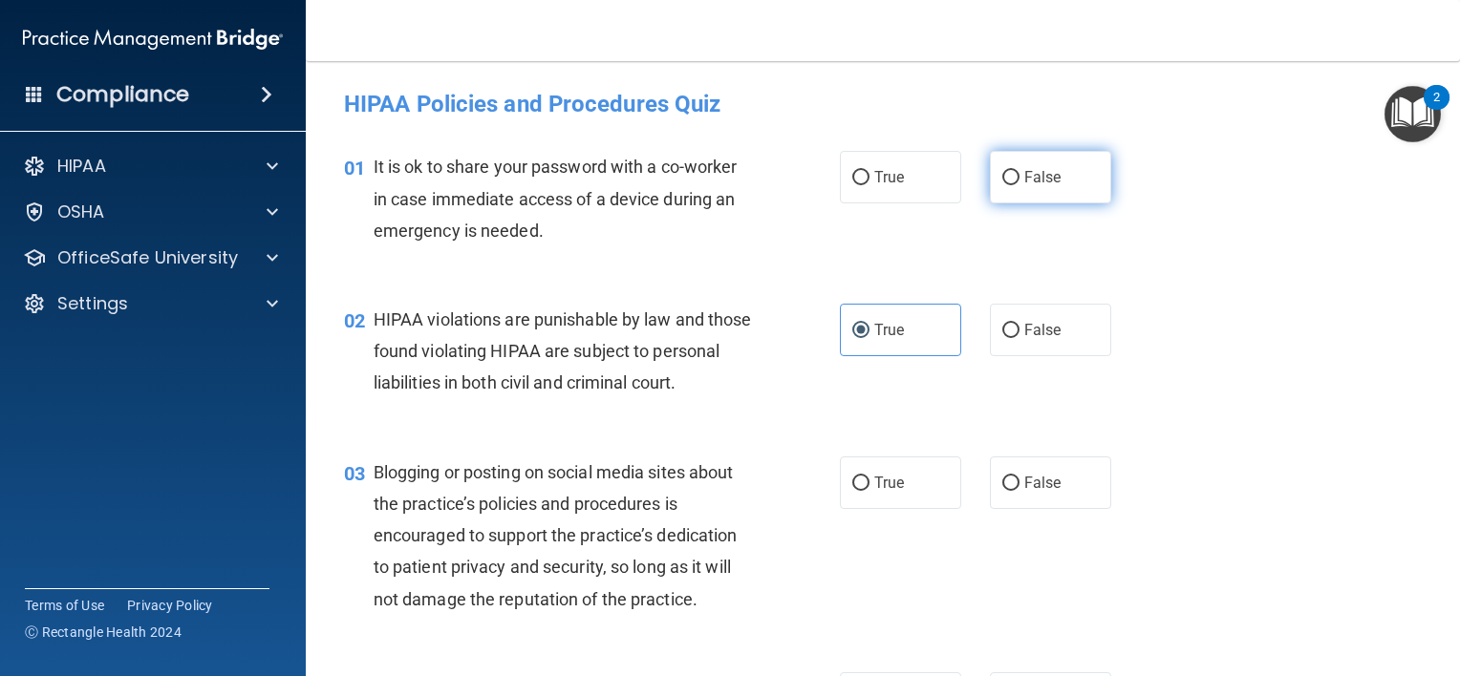
click at [1008, 180] on input "False" at bounding box center [1010, 178] width 17 height 14
radio input "true"
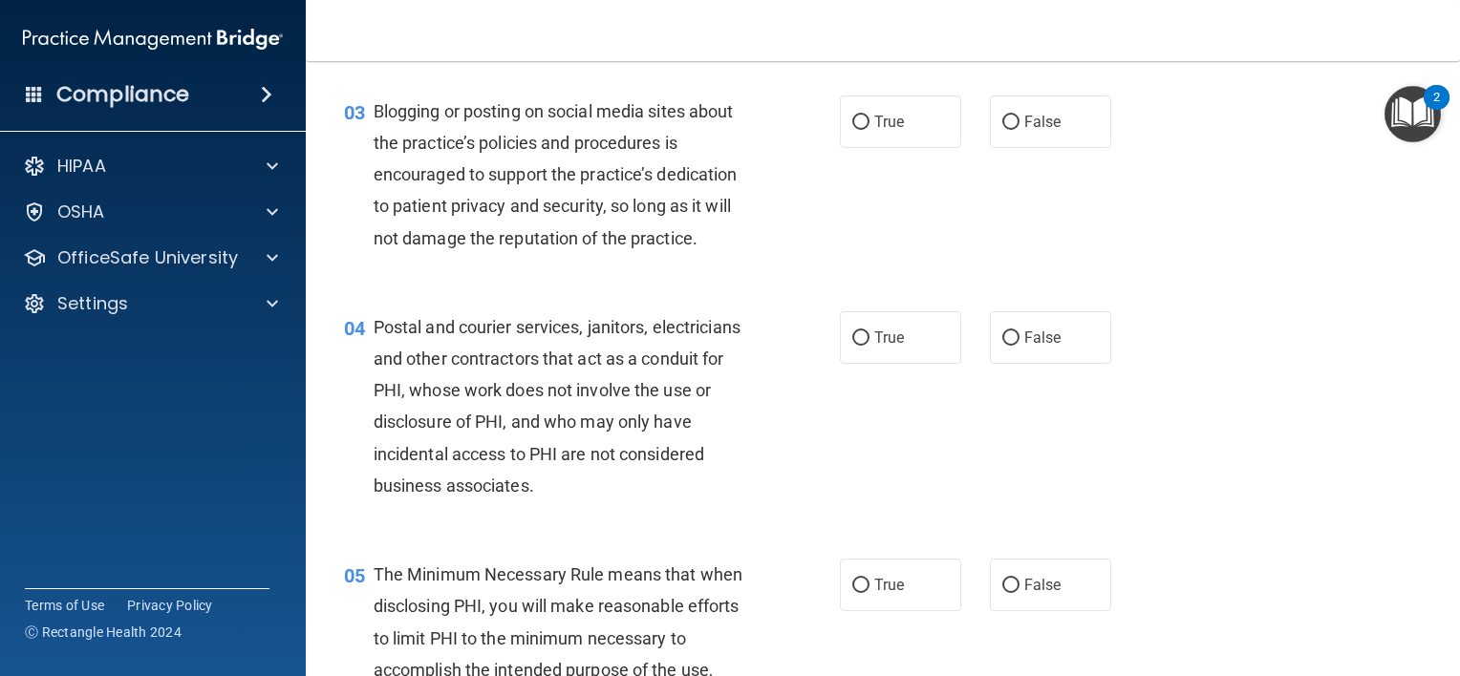
scroll to position [376, 0]
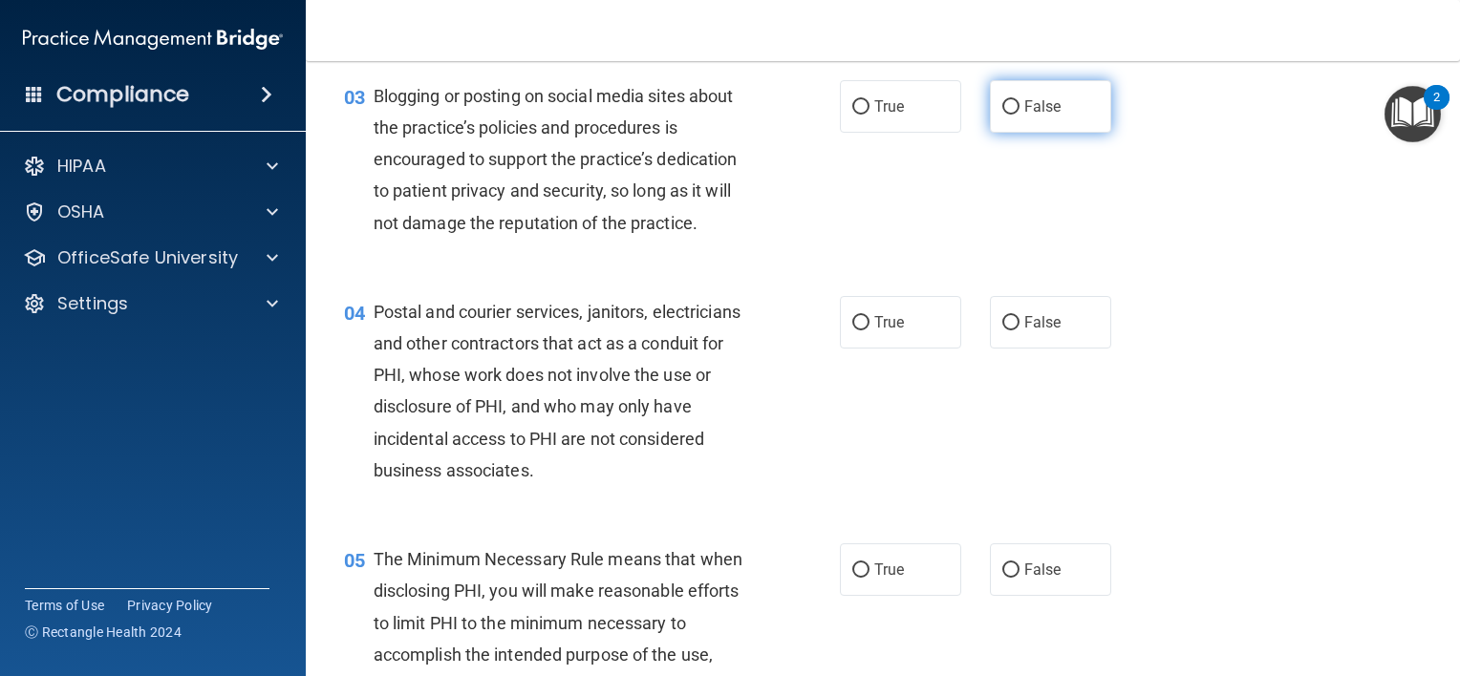
click at [1009, 115] on input "False" at bounding box center [1010, 107] width 17 height 14
radio input "true"
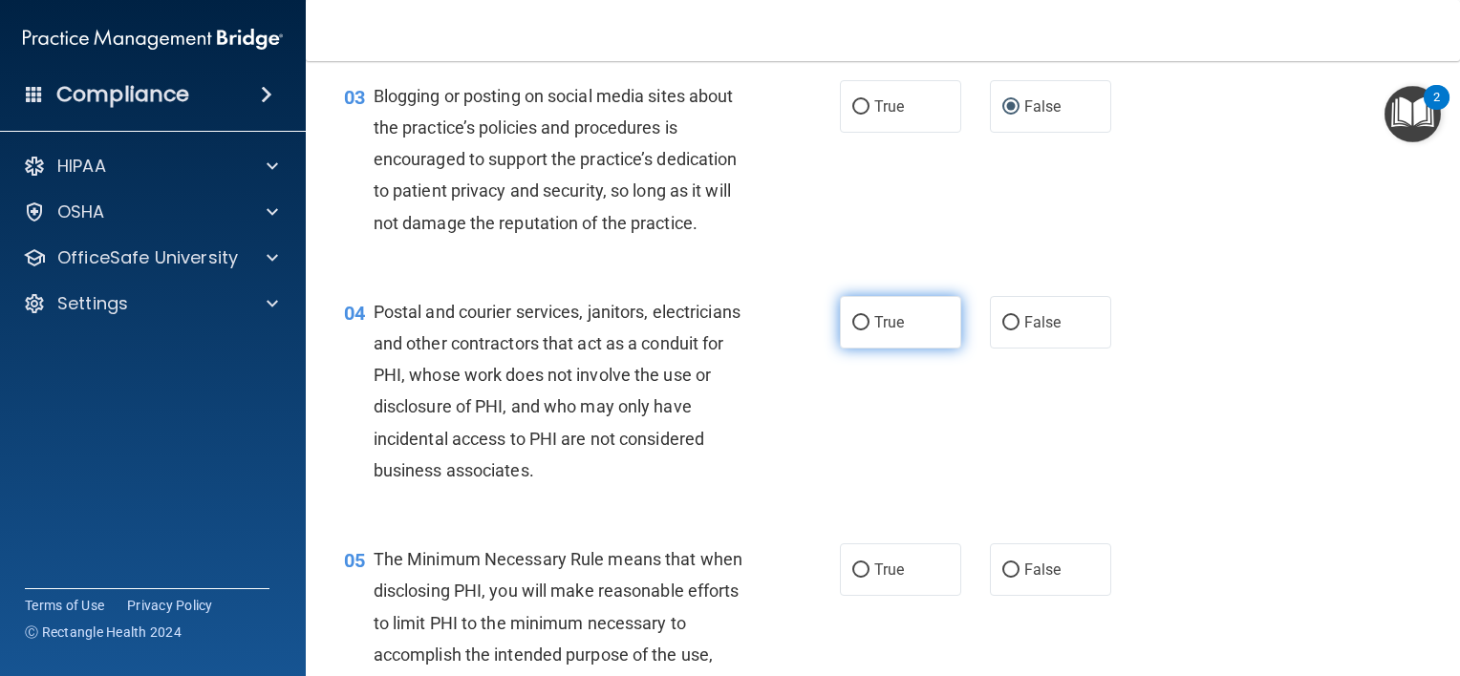
click at [875, 332] on span "True" at bounding box center [889, 322] width 30 height 18
click at [869, 331] on input "True" at bounding box center [860, 323] width 17 height 14
radio input "true"
click at [1307, 511] on div "04 Postal and courier services, janitors, electricians and other contractors th…" at bounding box center [883, 395] width 1106 height 247
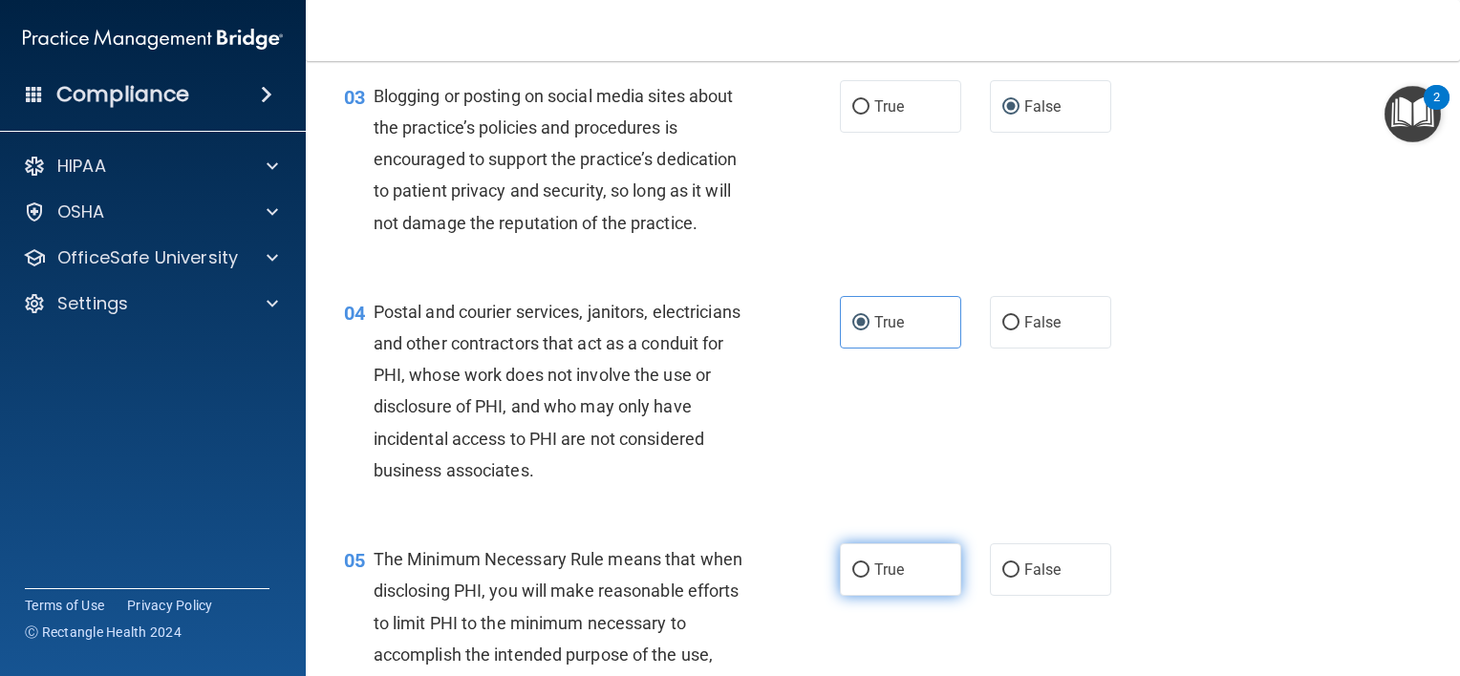
click at [863, 595] on label "True" at bounding box center [900, 570] width 121 height 53
click at [863, 578] on input "True" at bounding box center [860, 571] width 17 height 14
radio input "true"
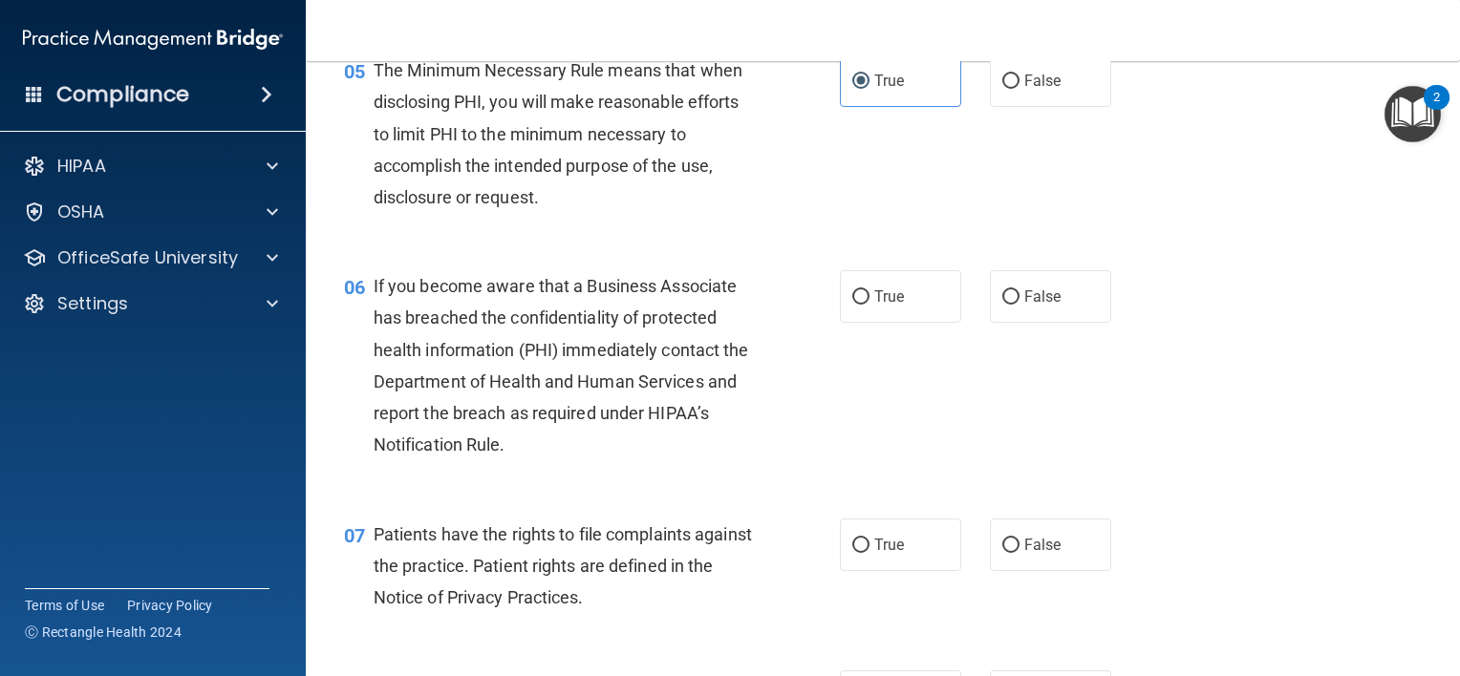
scroll to position [859, 0]
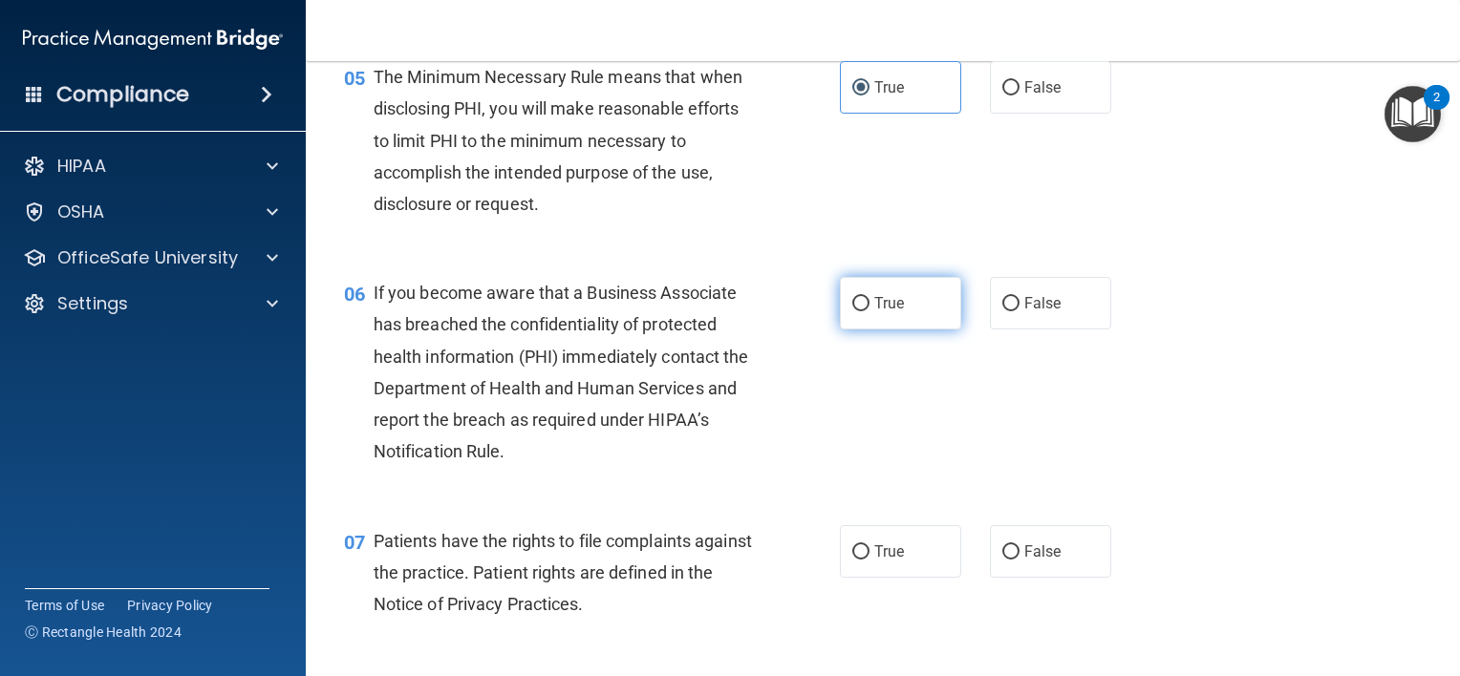
click at [852, 311] on input "True" at bounding box center [860, 304] width 17 height 14
radio input "true"
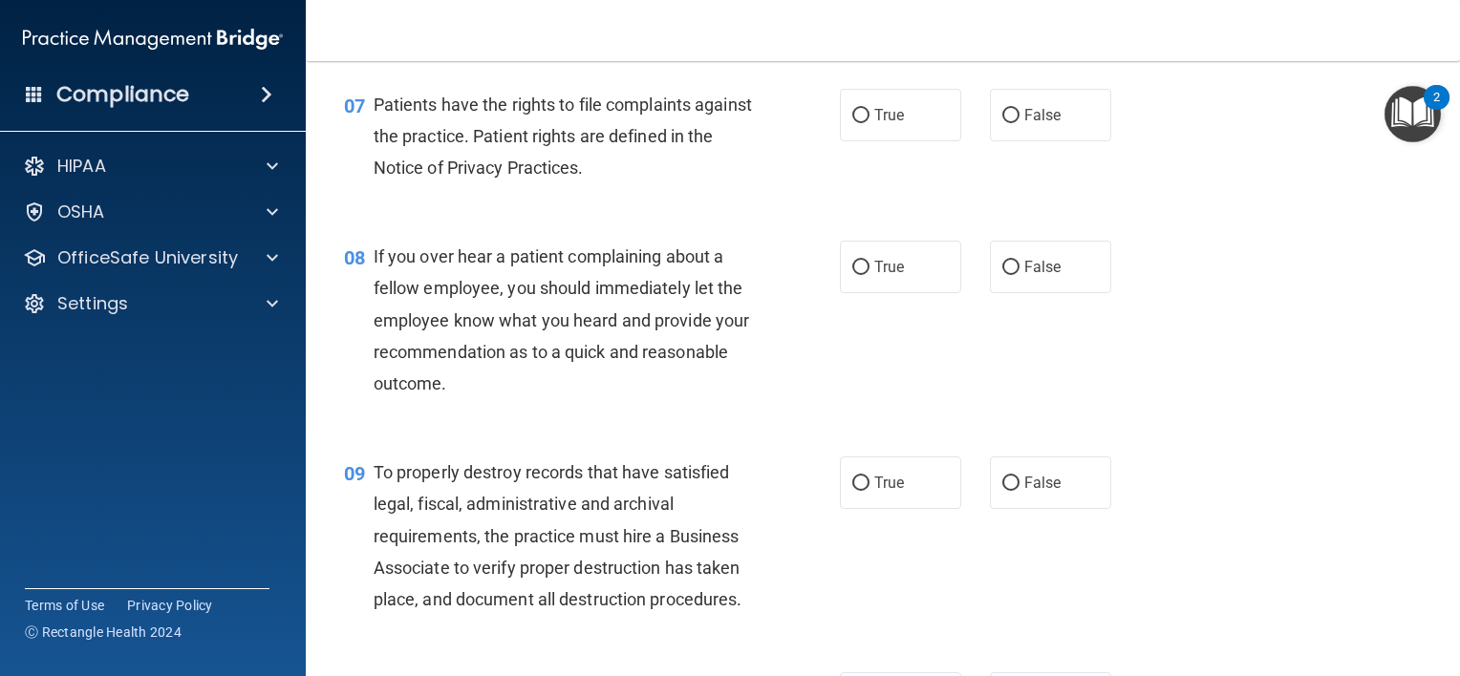
scroll to position [1303, 0]
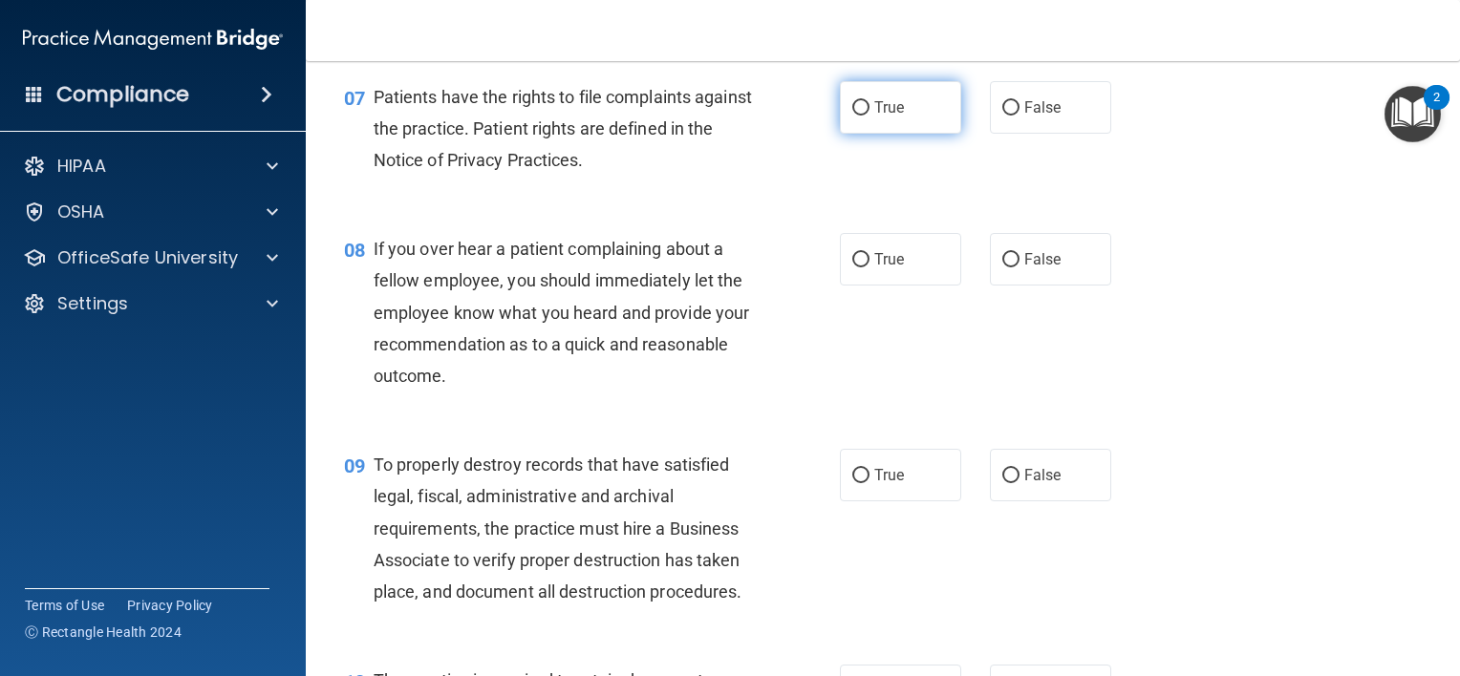
click at [886, 117] on span "True" at bounding box center [889, 107] width 30 height 18
click at [869, 116] on input "True" at bounding box center [860, 108] width 17 height 14
radio input "true"
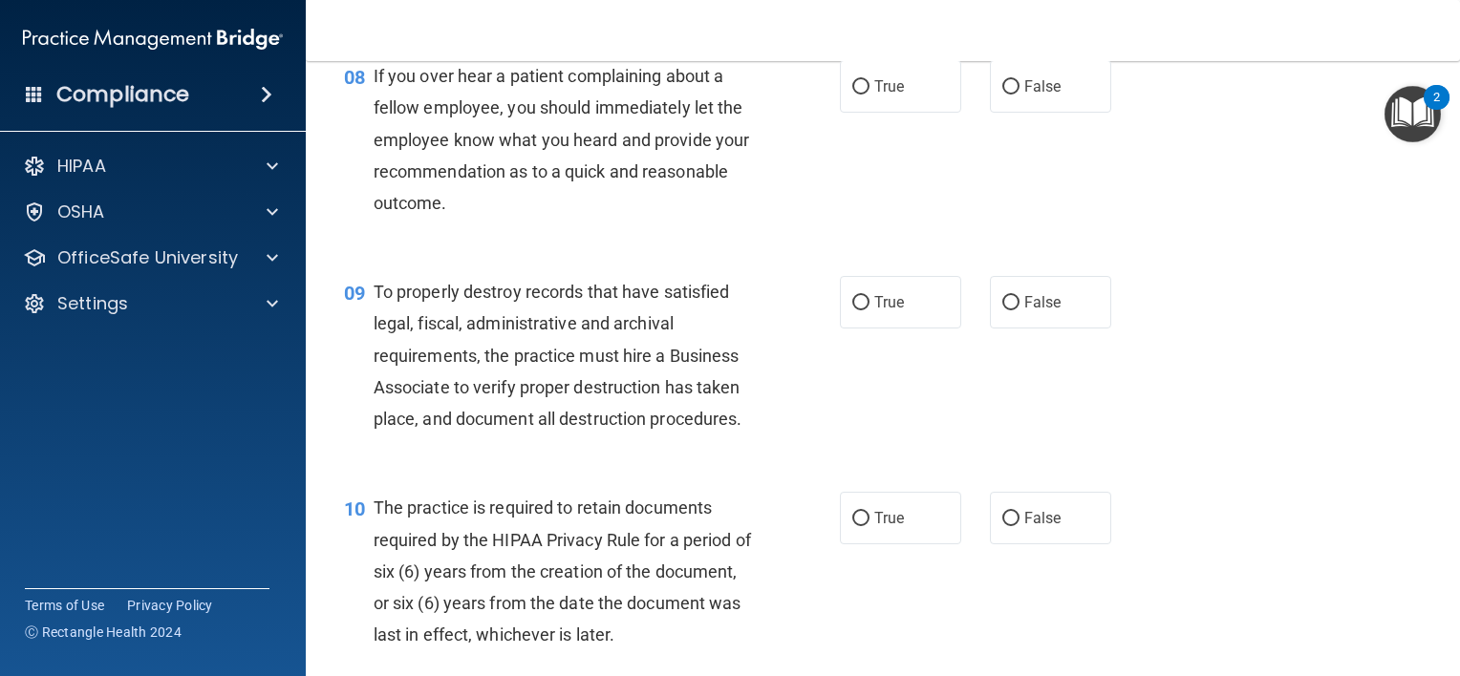
scroll to position [1468, 0]
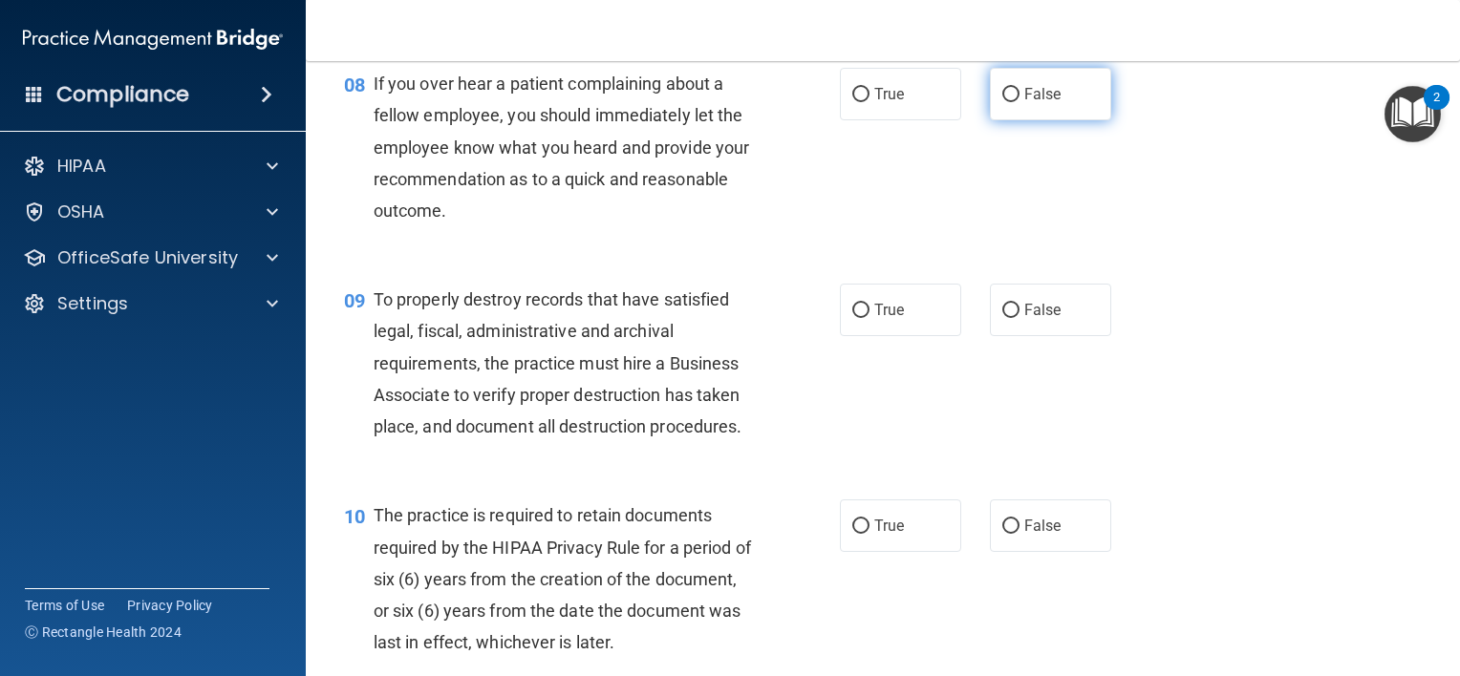
click at [1024, 103] on span "False" at bounding box center [1042, 94] width 37 height 18
click at [1019, 102] on input "False" at bounding box center [1010, 95] width 17 height 14
radio input "true"
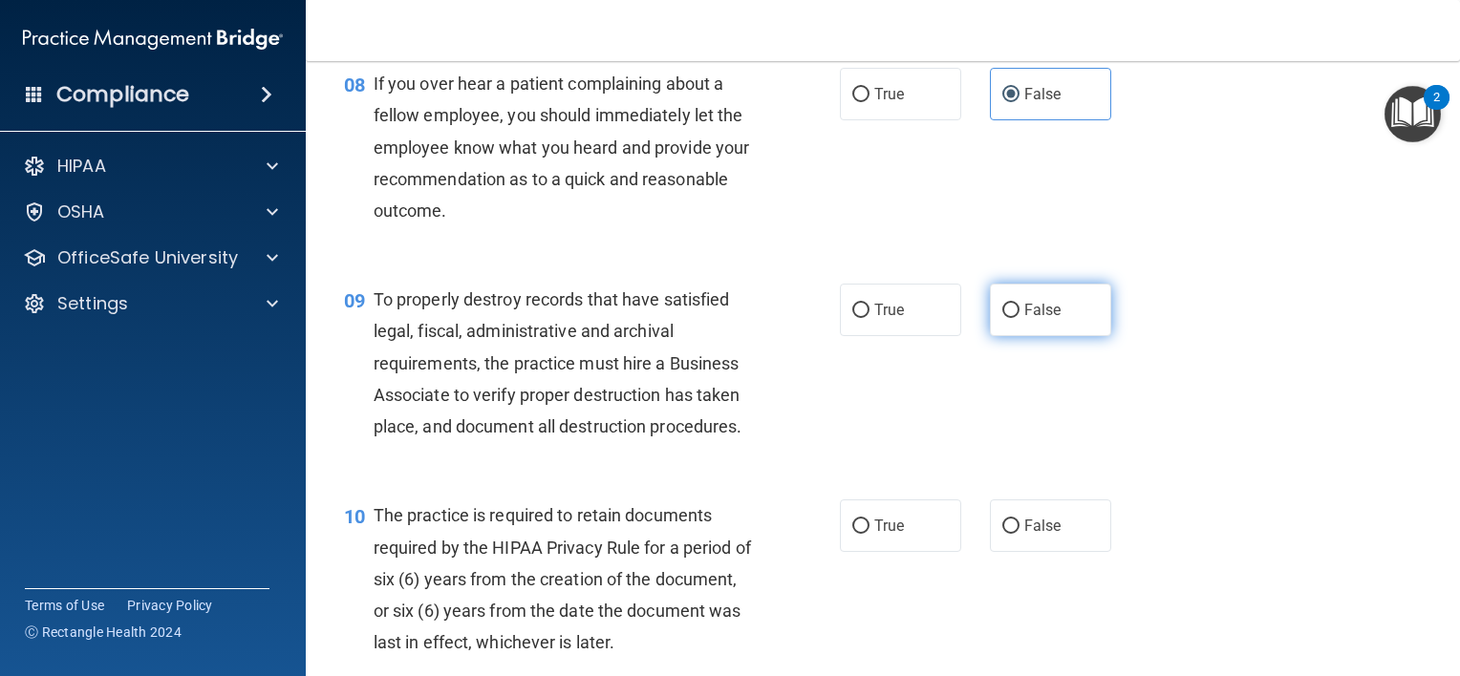
click at [1024, 319] on span "False" at bounding box center [1042, 310] width 37 height 18
click at [1017, 318] on input "False" at bounding box center [1010, 311] width 17 height 14
radio input "true"
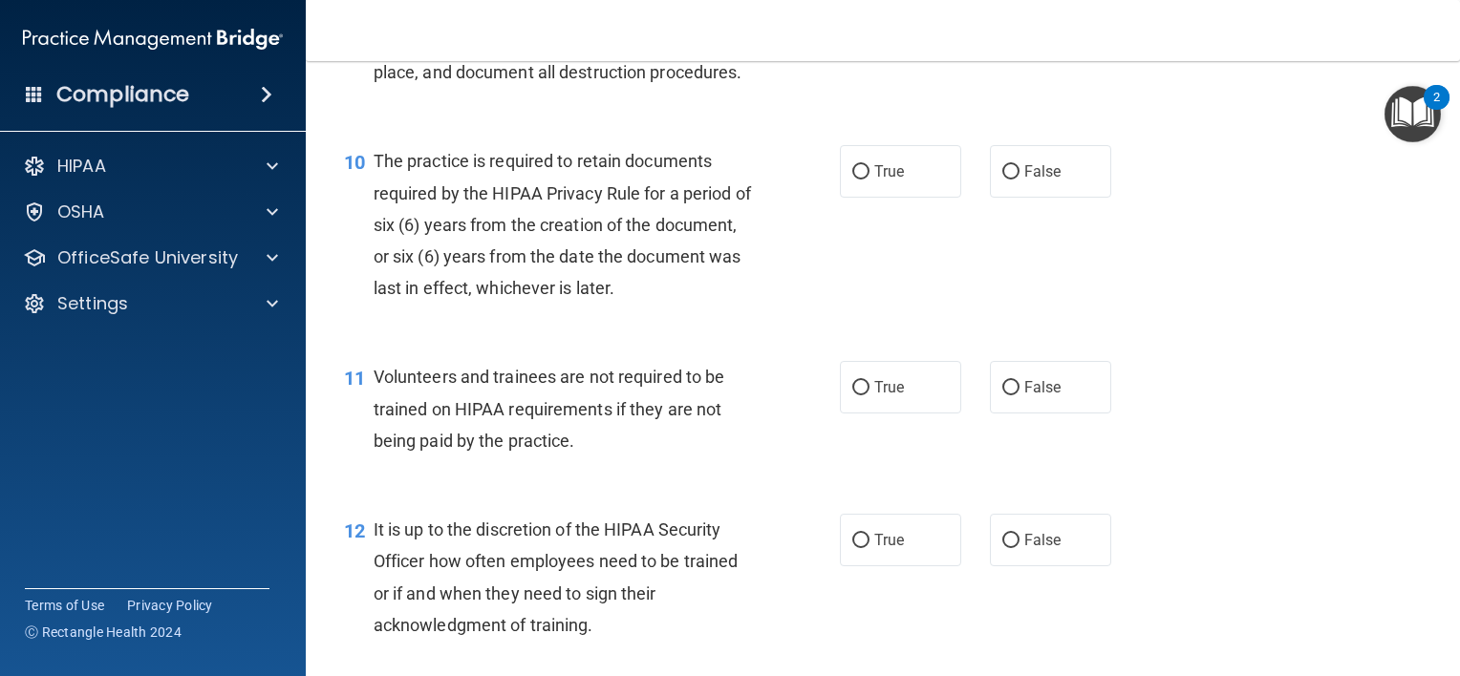
scroll to position [1846, 0]
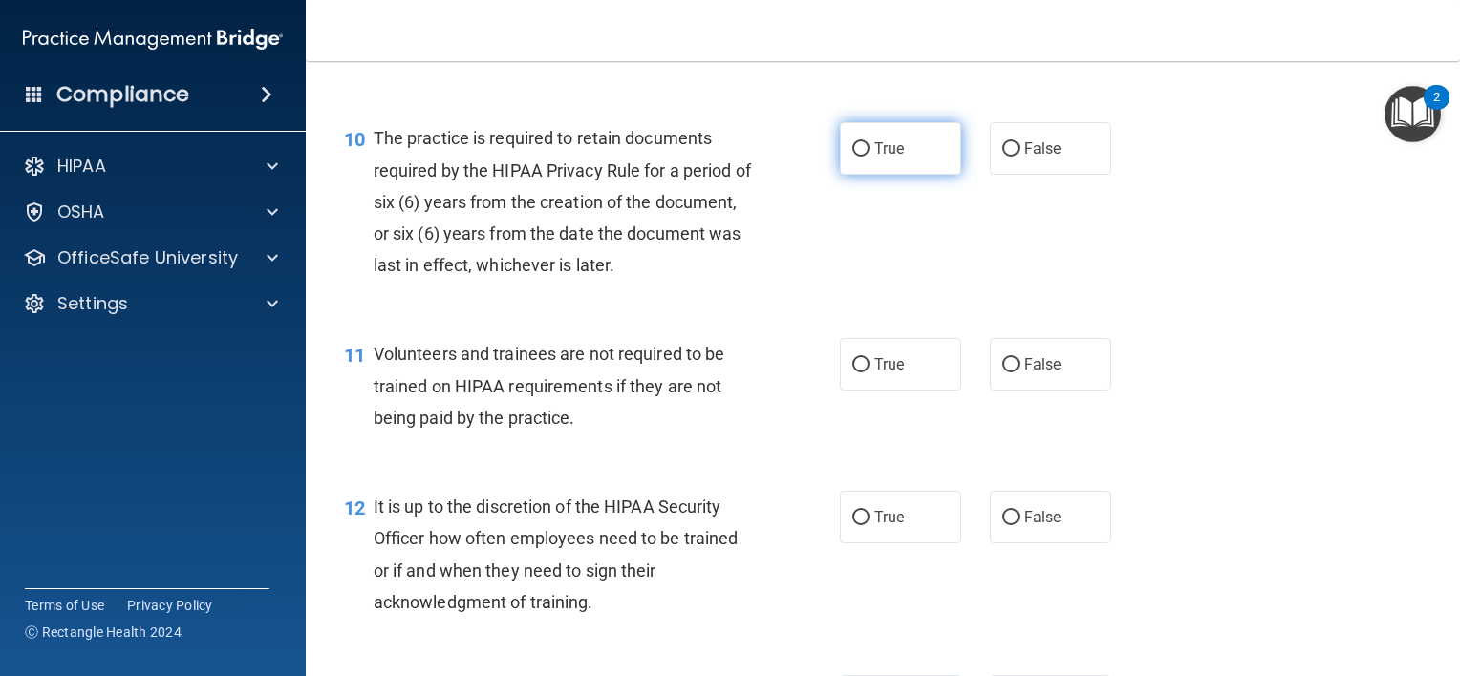
click at [874, 158] on span "True" at bounding box center [889, 148] width 30 height 18
click at [869, 157] on input "True" at bounding box center [860, 149] width 17 height 14
radio input "true"
click at [1002, 373] on input "False" at bounding box center [1010, 365] width 17 height 14
radio input "true"
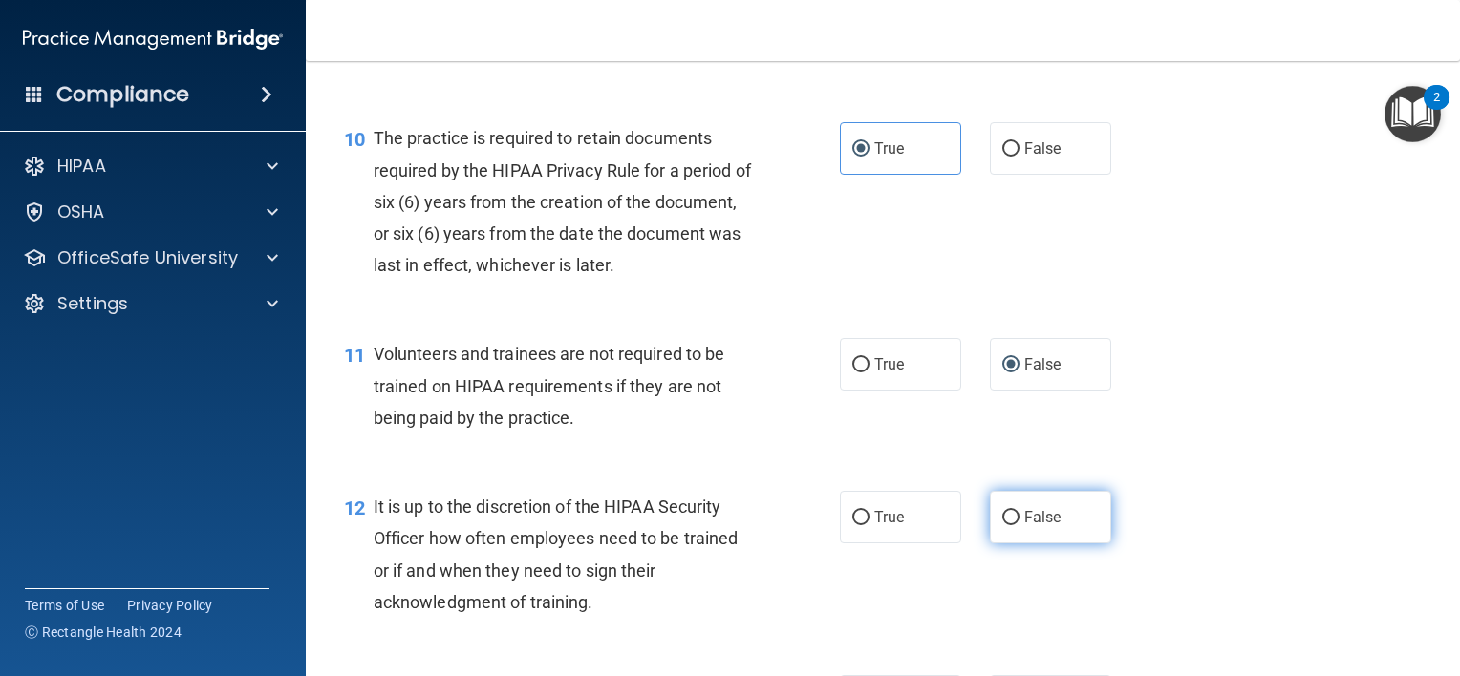
click at [1006, 525] on input "False" at bounding box center [1010, 518] width 17 height 14
radio input "true"
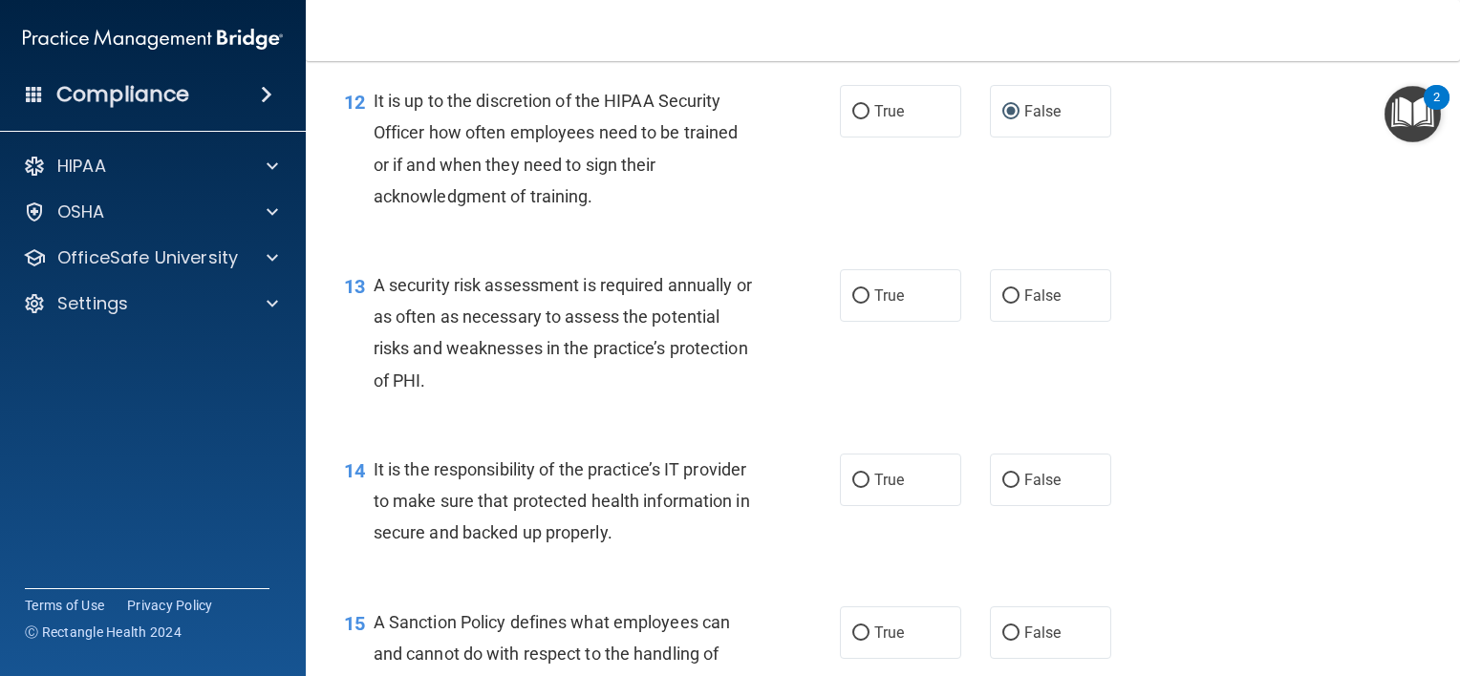
scroll to position [2215, 0]
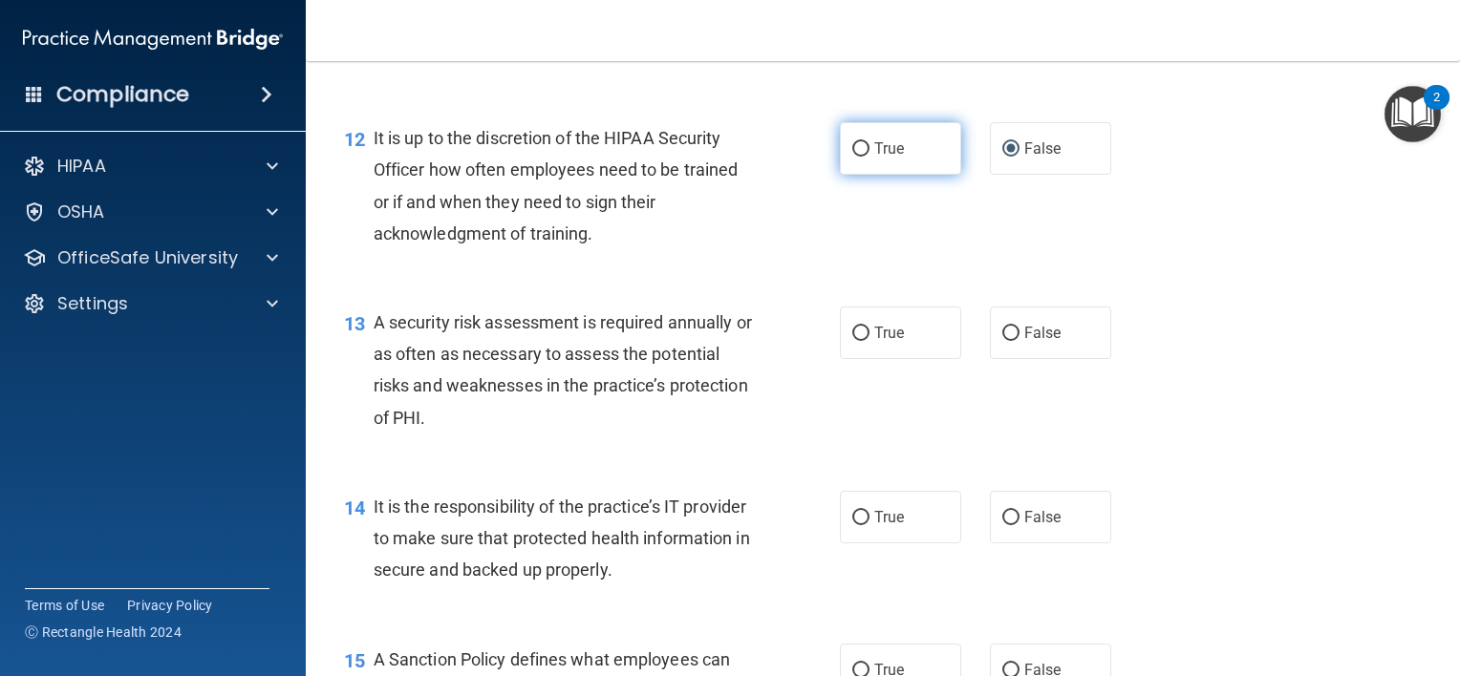
click at [894, 158] on span "True" at bounding box center [889, 148] width 30 height 18
click at [869, 157] on input "True" at bounding box center [860, 149] width 17 height 14
radio input "true"
radio input "false"
click at [924, 354] on label "True" at bounding box center [900, 333] width 121 height 53
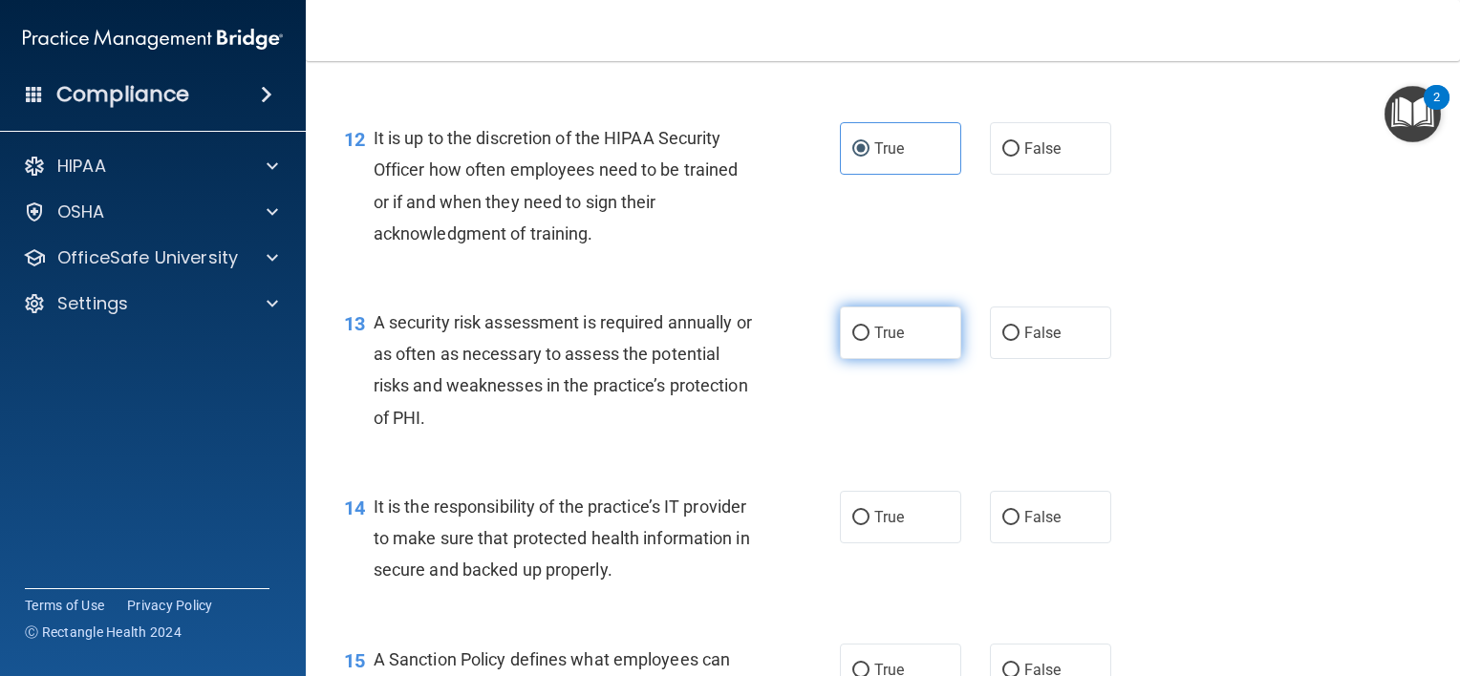
click at [869, 341] on input "True" at bounding box center [860, 334] width 17 height 14
radio input "true"
click at [1002, 157] on input "False" at bounding box center [1010, 149] width 17 height 14
radio input "true"
click at [846, 168] on label "True" at bounding box center [900, 148] width 121 height 53
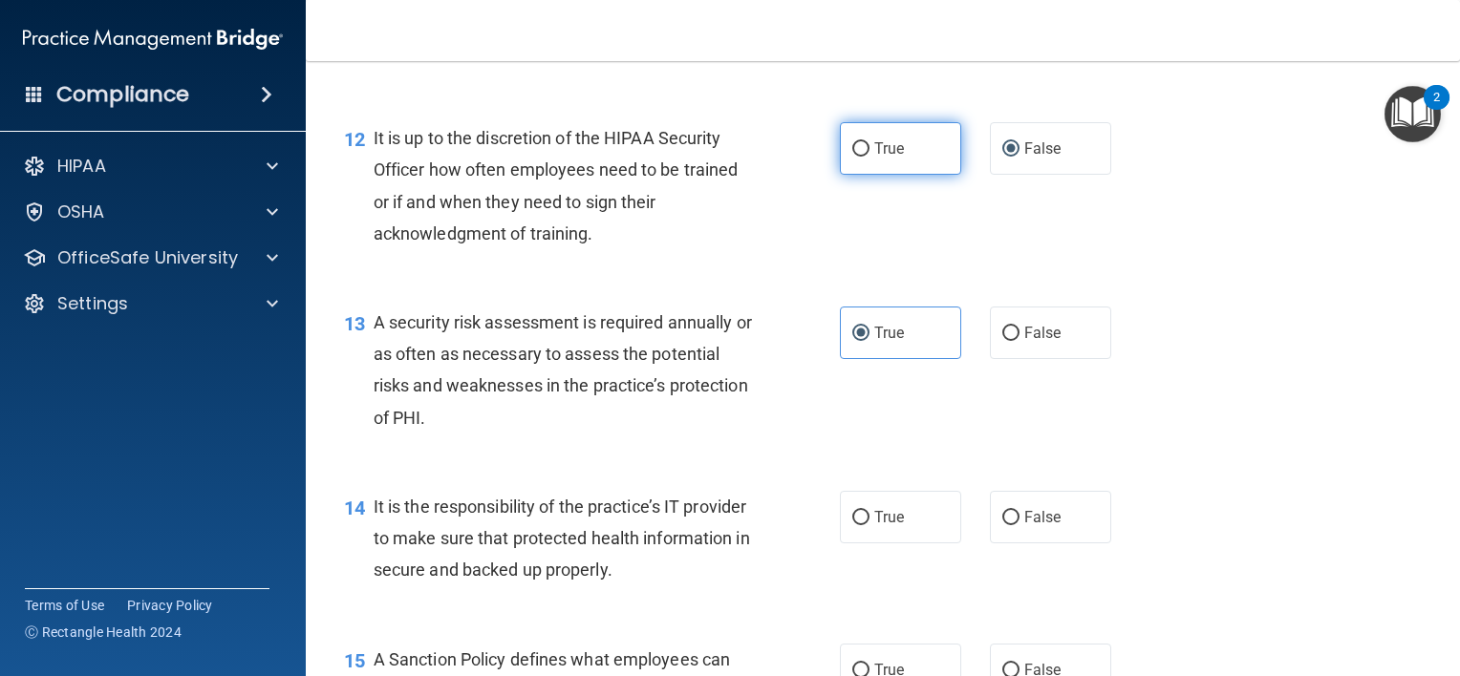
click at [852, 157] on input "True" at bounding box center [860, 149] width 17 height 14
radio input "true"
radio input "false"
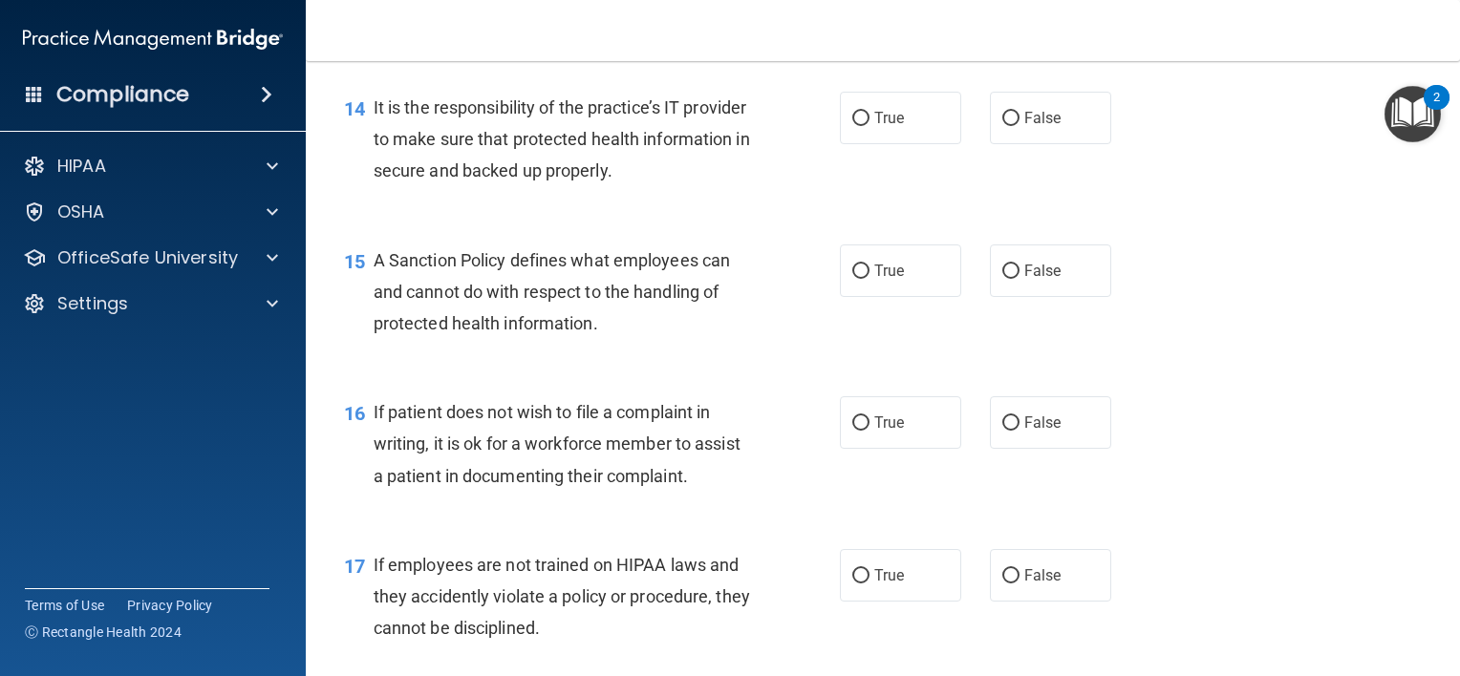
scroll to position [2622, 0]
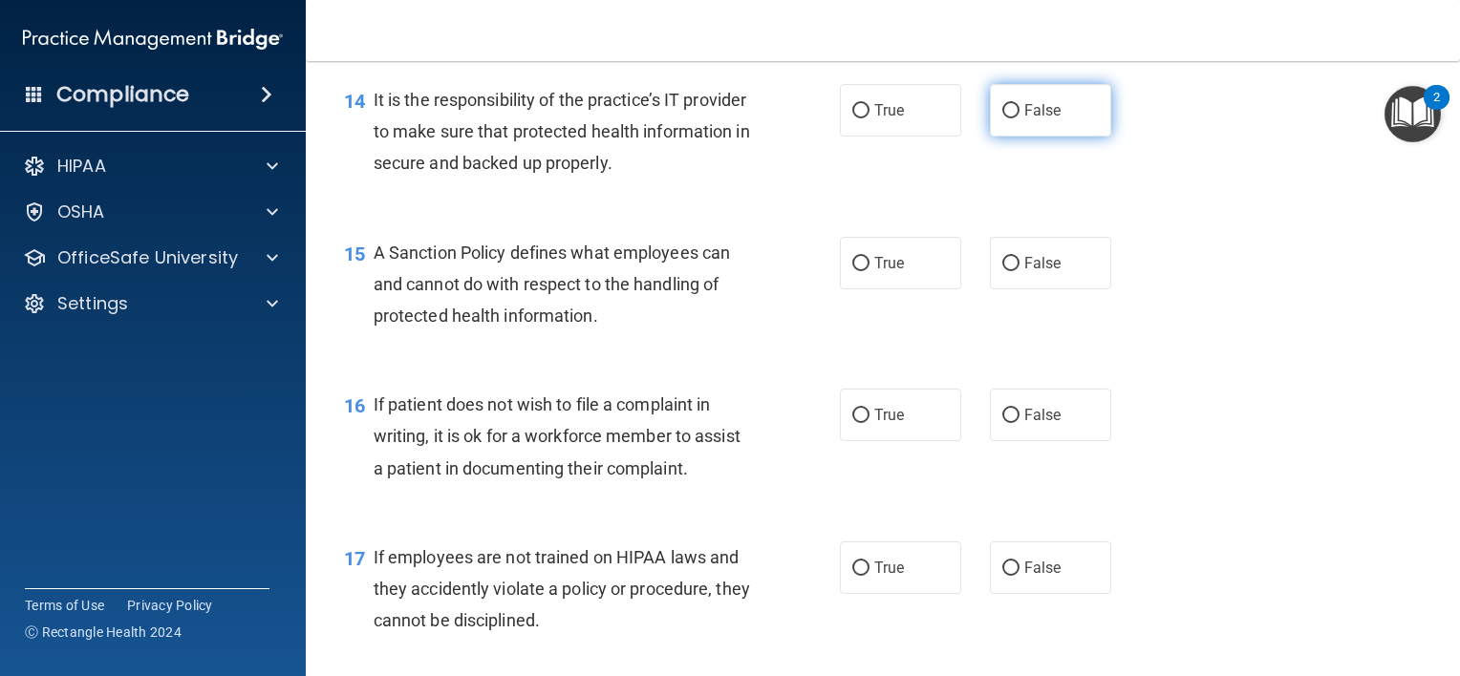
click at [1012, 137] on label "False" at bounding box center [1050, 110] width 121 height 53
click at [1012, 118] on input "False" at bounding box center [1010, 111] width 17 height 14
radio input "true"
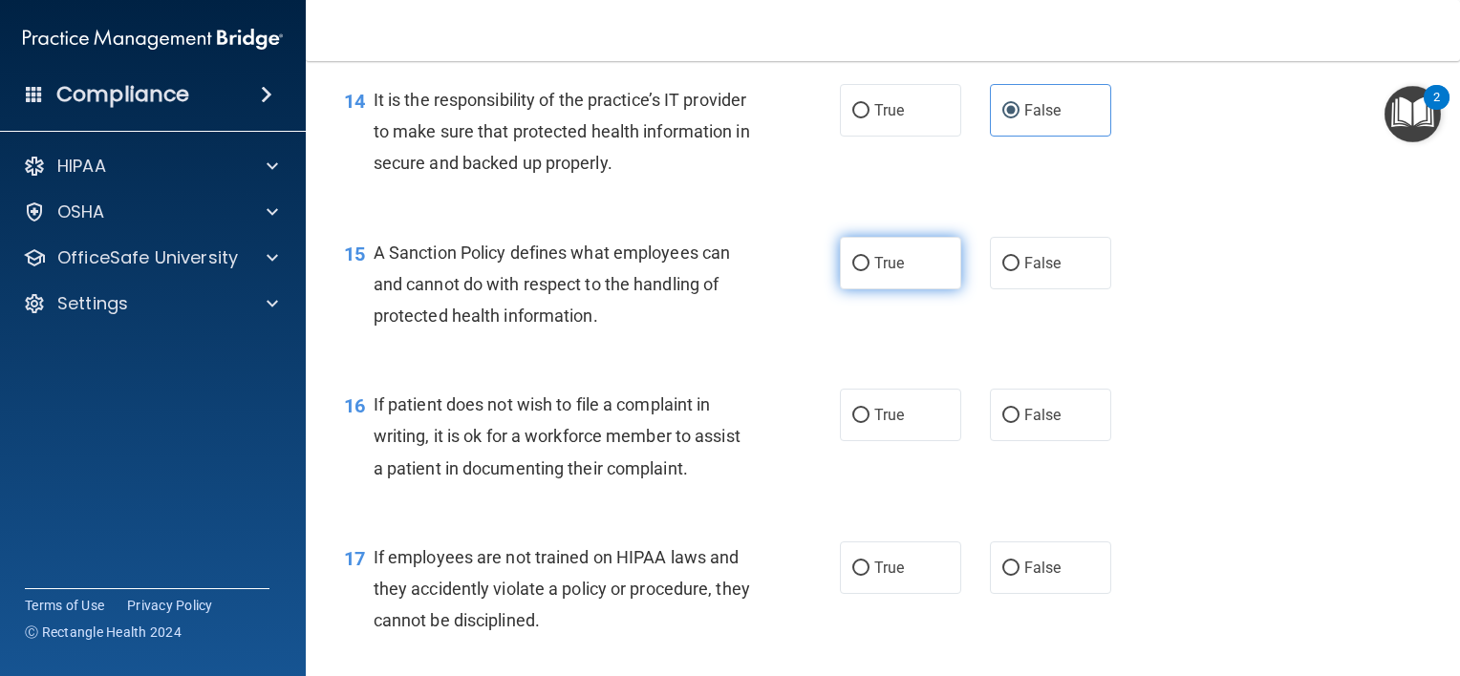
click at [864, 289] on label "True" at bounding box center [900, 263] width 121 height 53
click at [864, 271] on input "True" at bounding box center [860, 264] width 17 height 14
radio input "true"
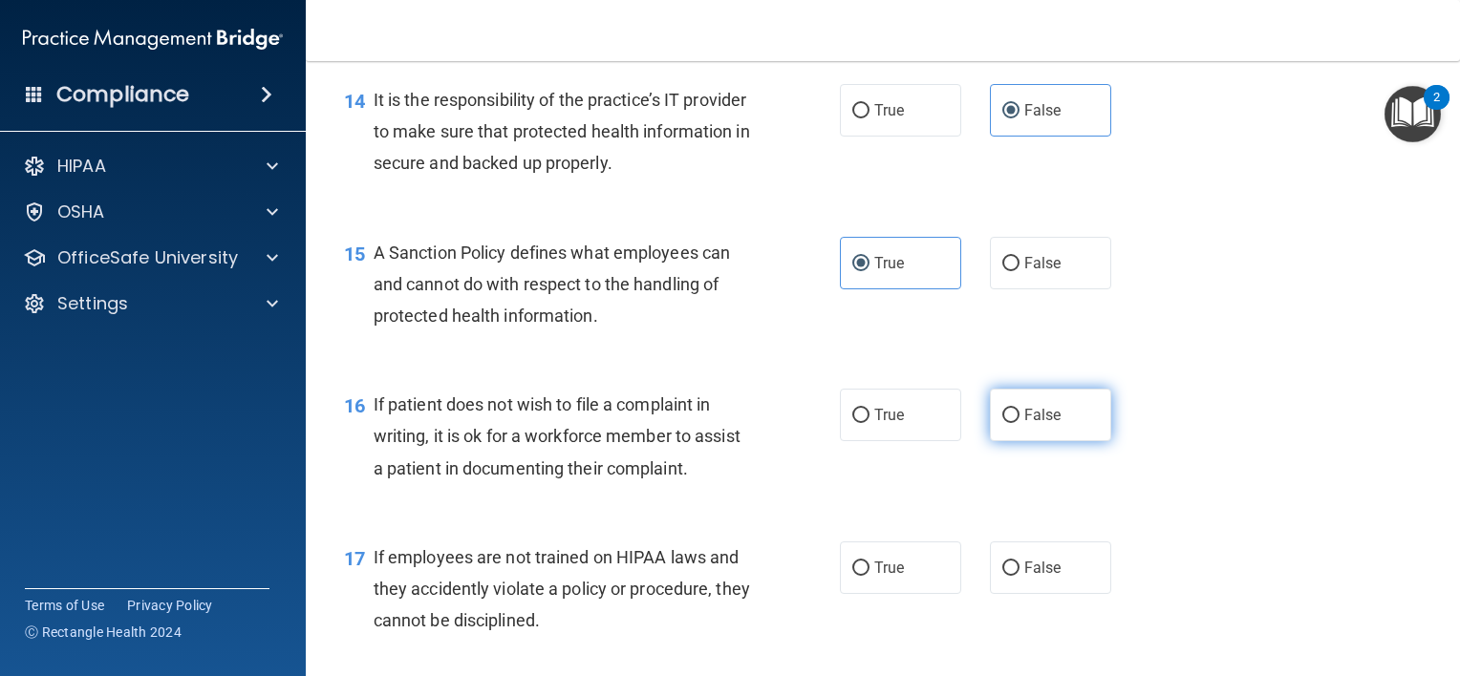
click at [1002, 423] on input "False" at bounding box center [1010, 416] width 17 height 14
radio input "true"
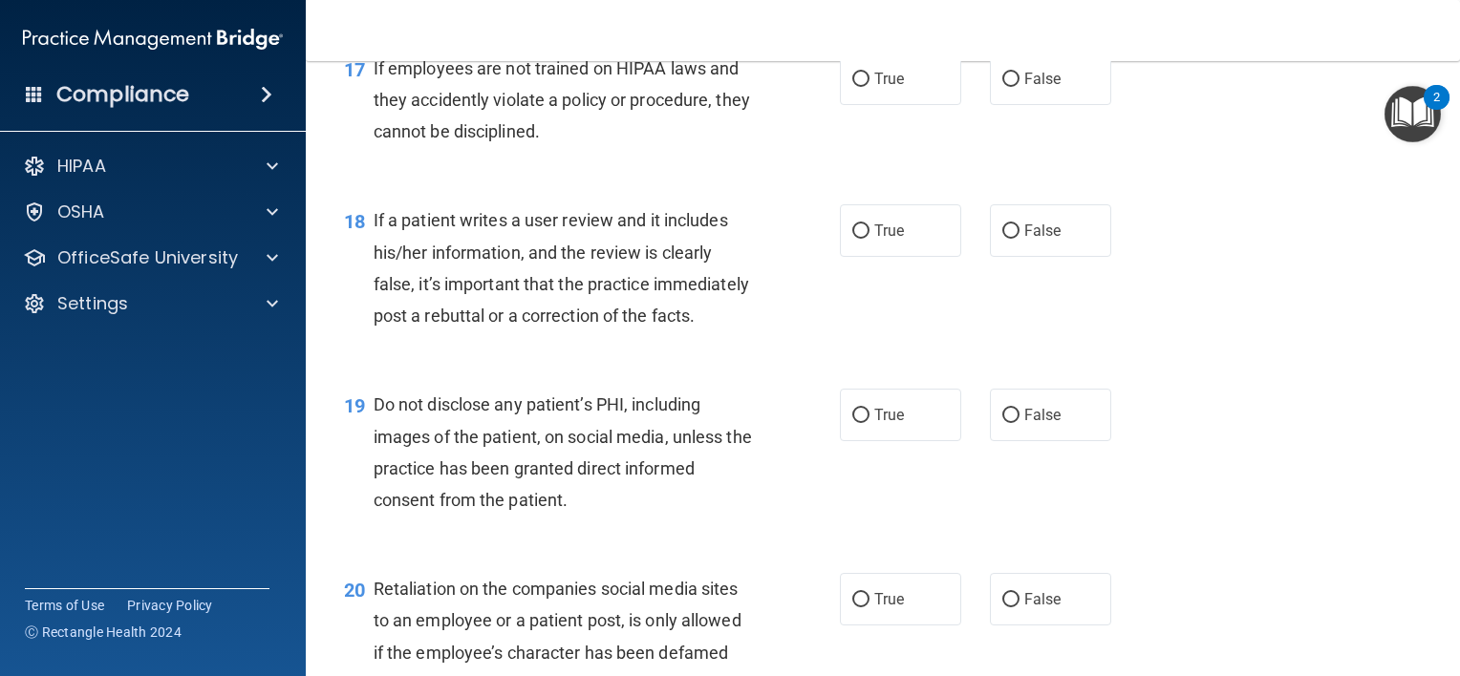
scroll to position [3096, 0]
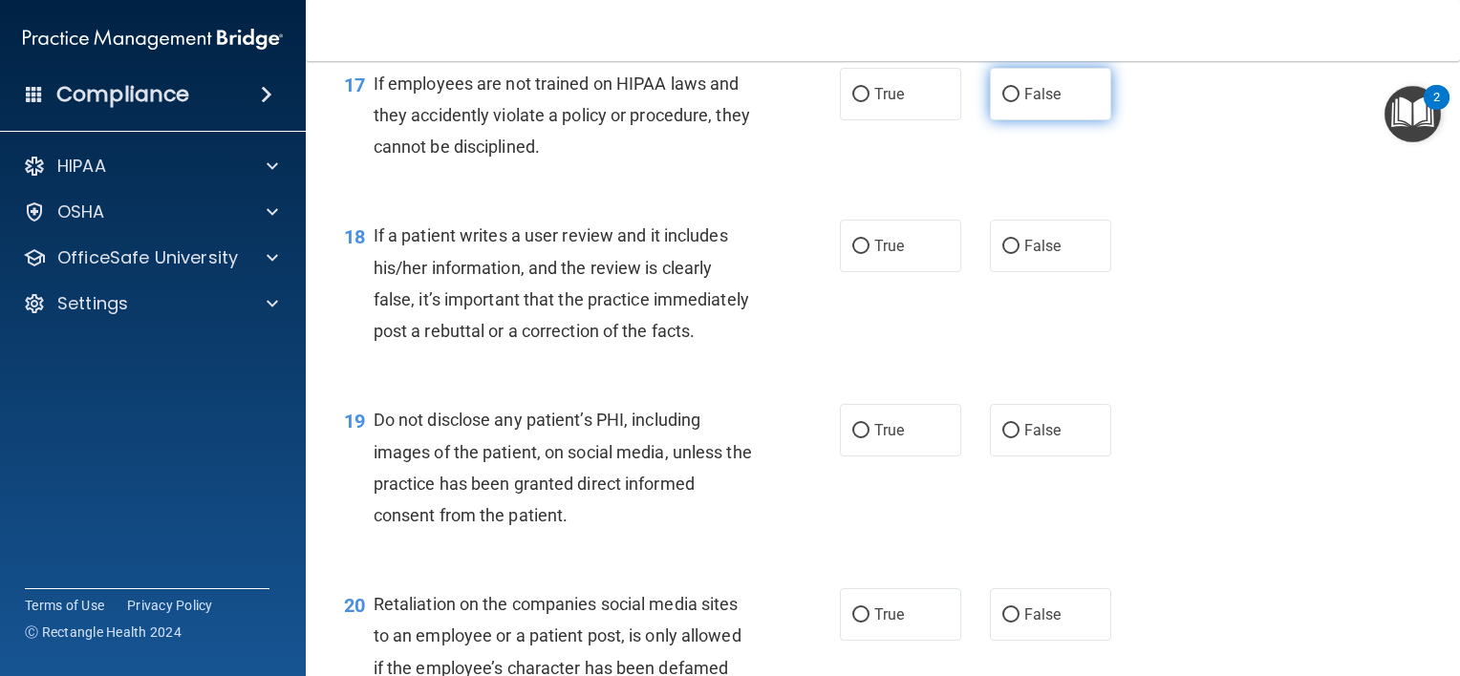
click at [1014, 118] on label "False" at bounding box center [1050, 94] width 121 height 53
click at [1014, 102] on input "False" at bounding box center [1010, 95] width 17 height 14
radio input "true"
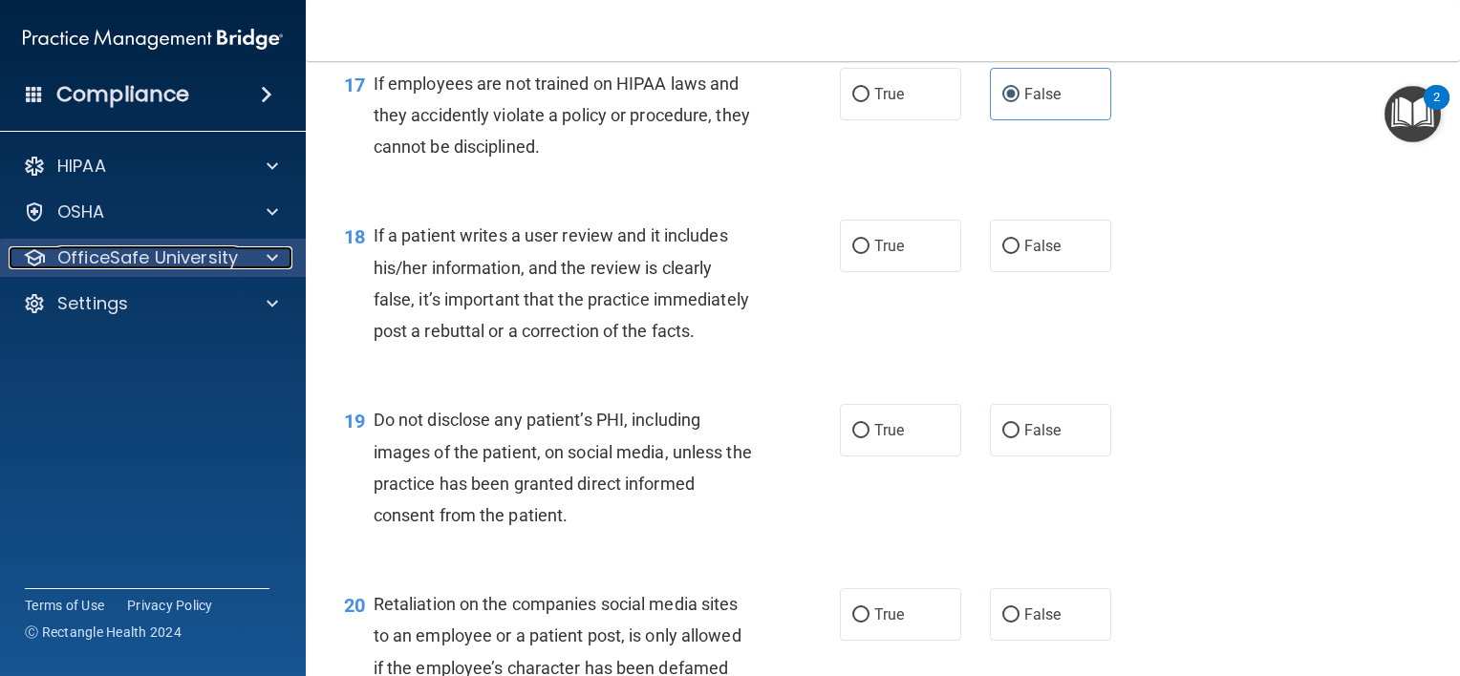
click at [281, 250] on div at bounding box center [270, 257] width 48 height 23
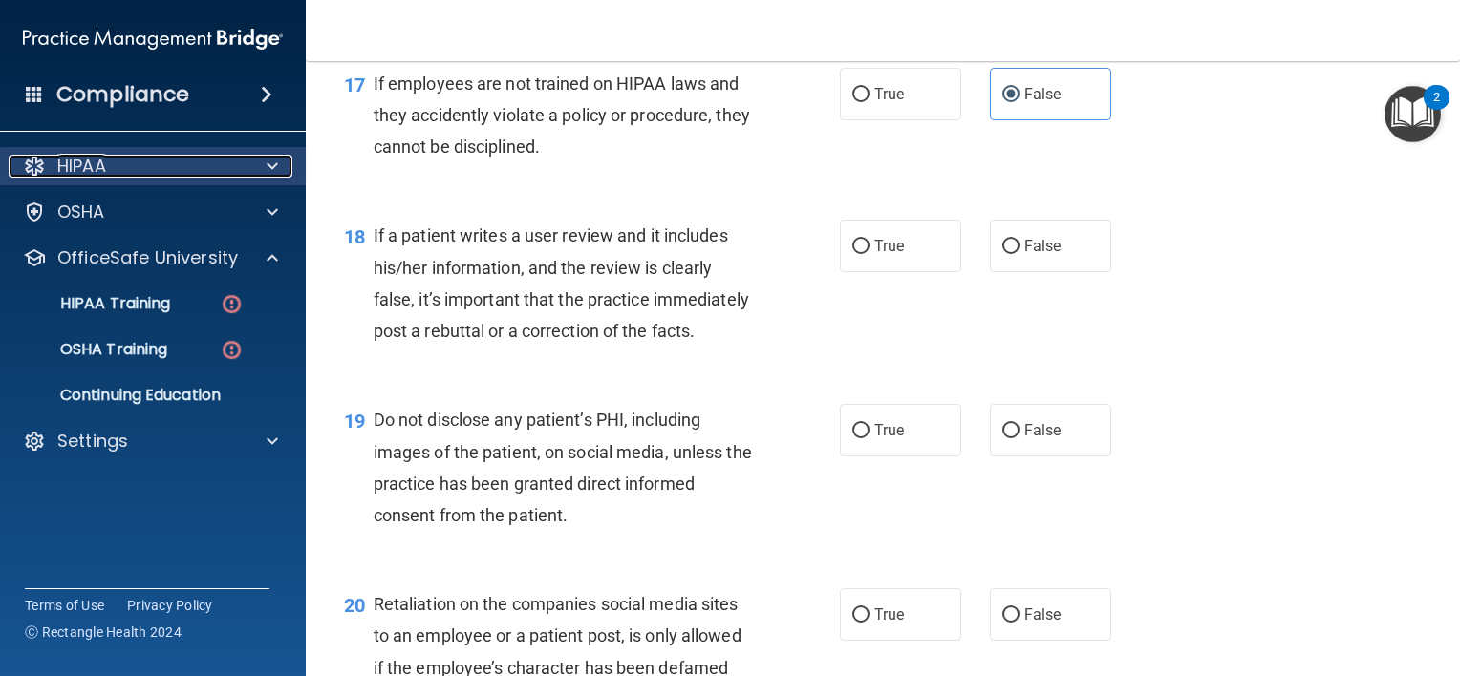
click at [264, 162] on div at bounding box center [270, 166] width 48 height 23
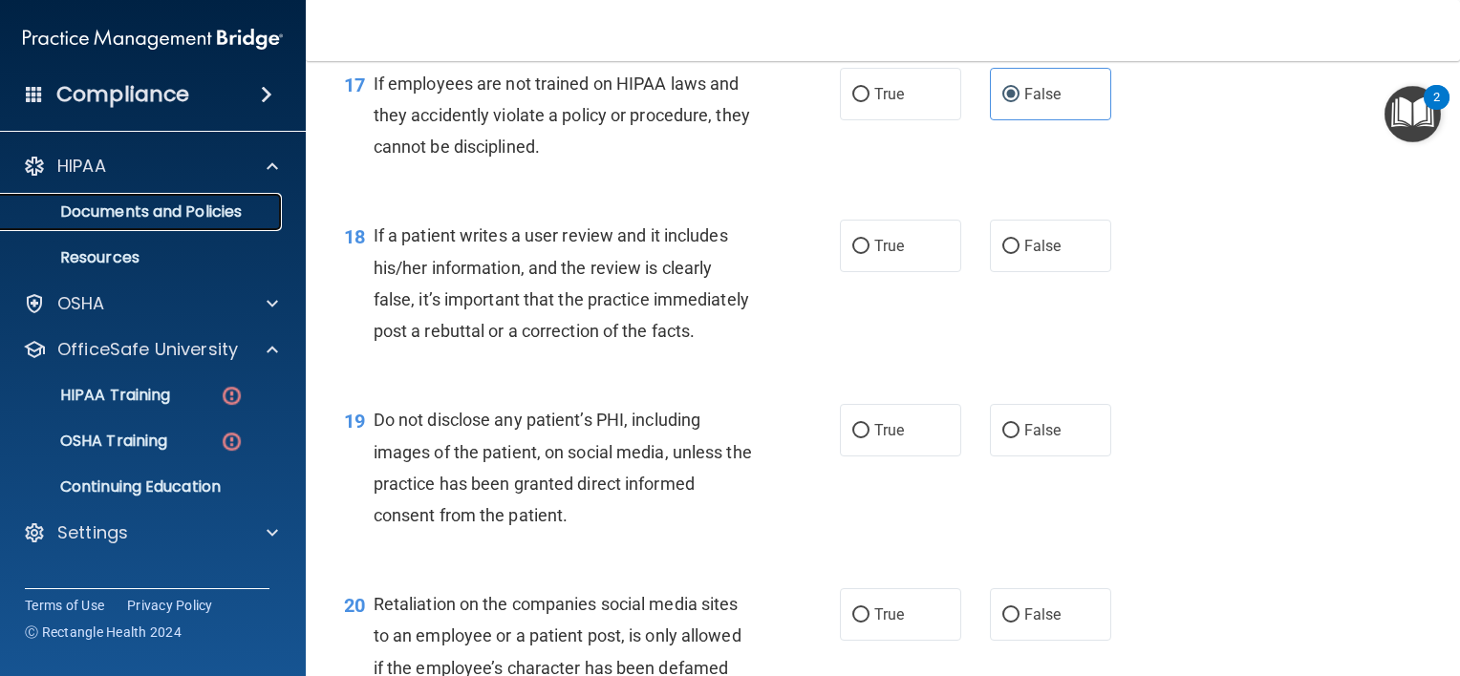
click at [169, 213] on p "Documents and Policies" at bounding box center [142, 212] width 261 height 19
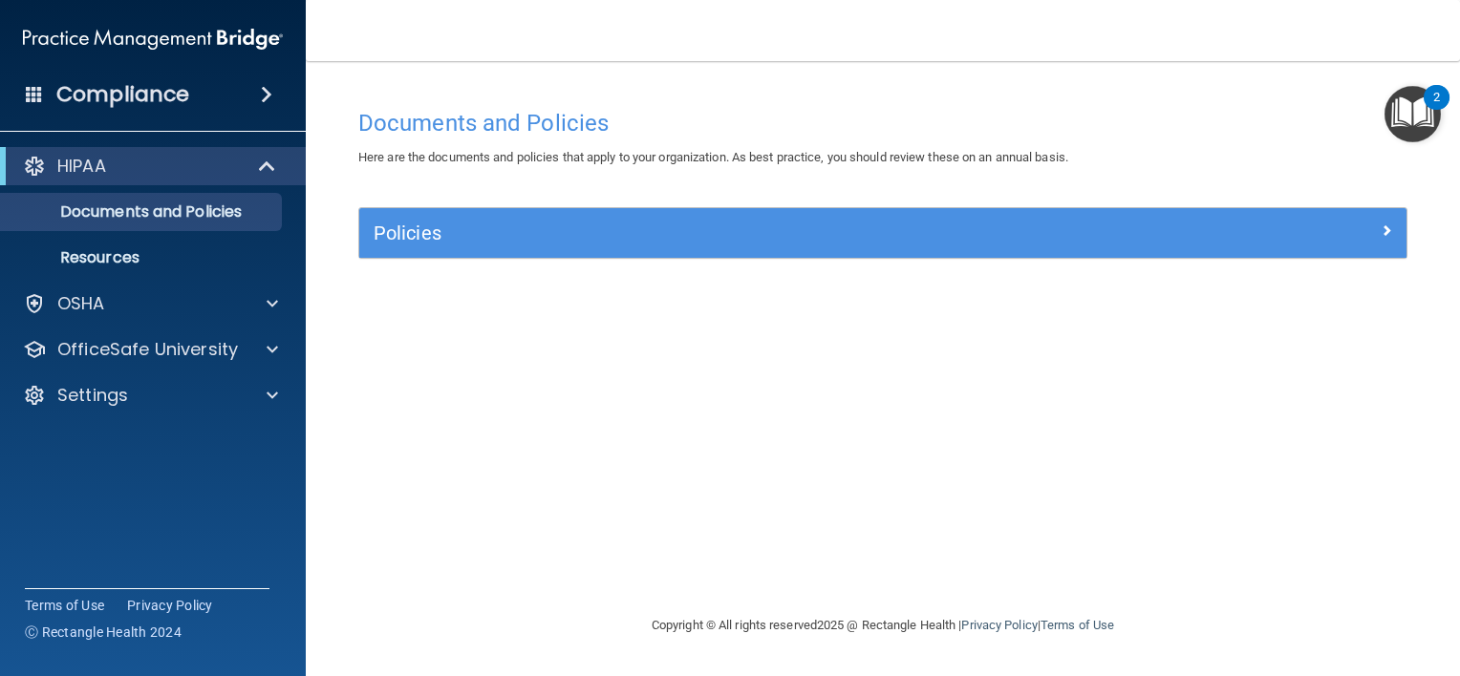
click at [953, 250] on div "Policies" at bounding box center [882, 233] width 1047 height 50
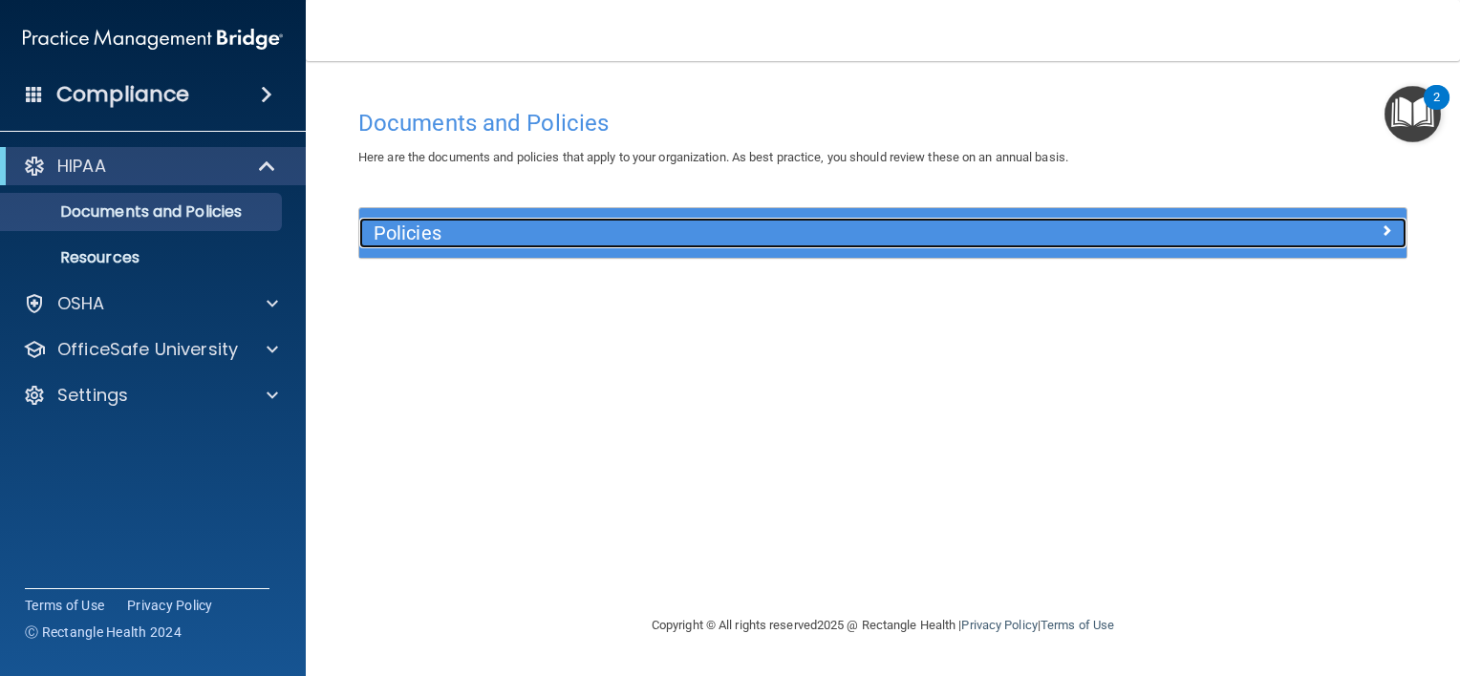
click at [959, 234] on h5 "Policies" at bounding box center [752, 233] width 757 height 21
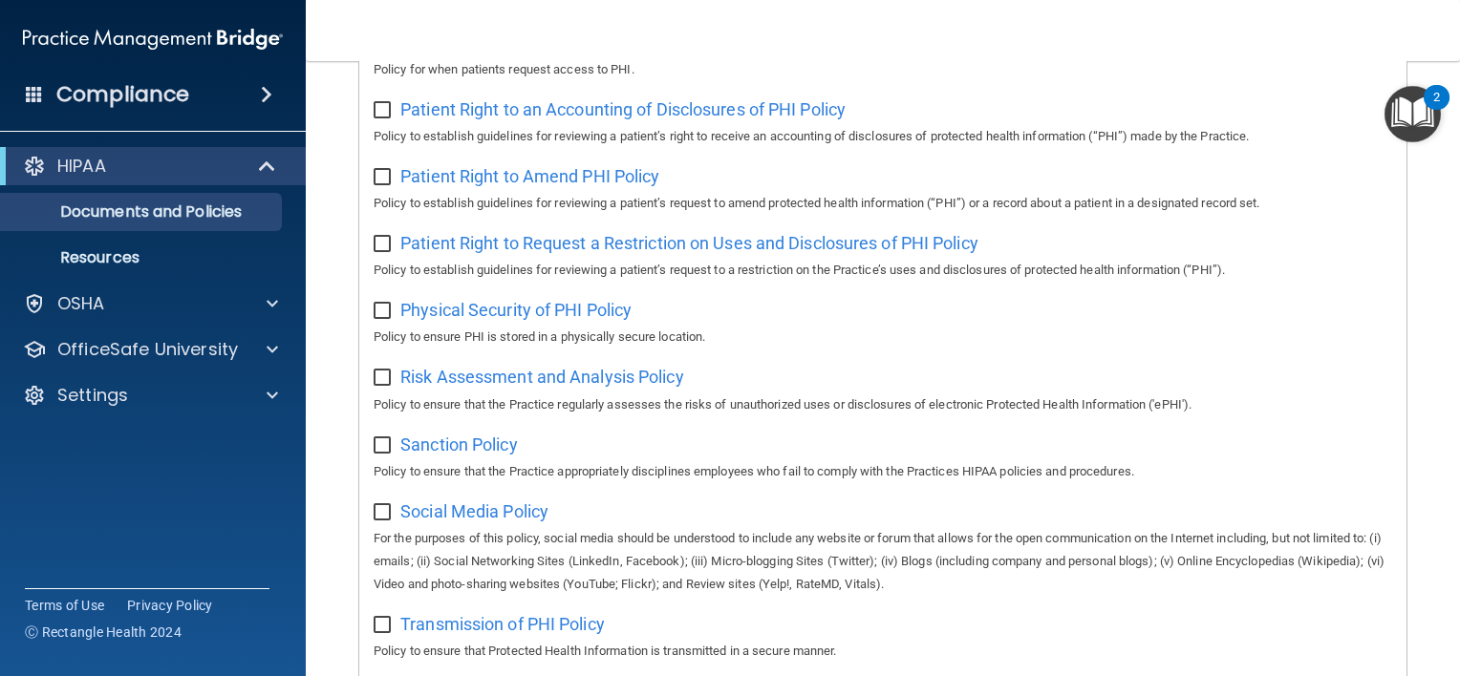
scroll to position [1041, 0]
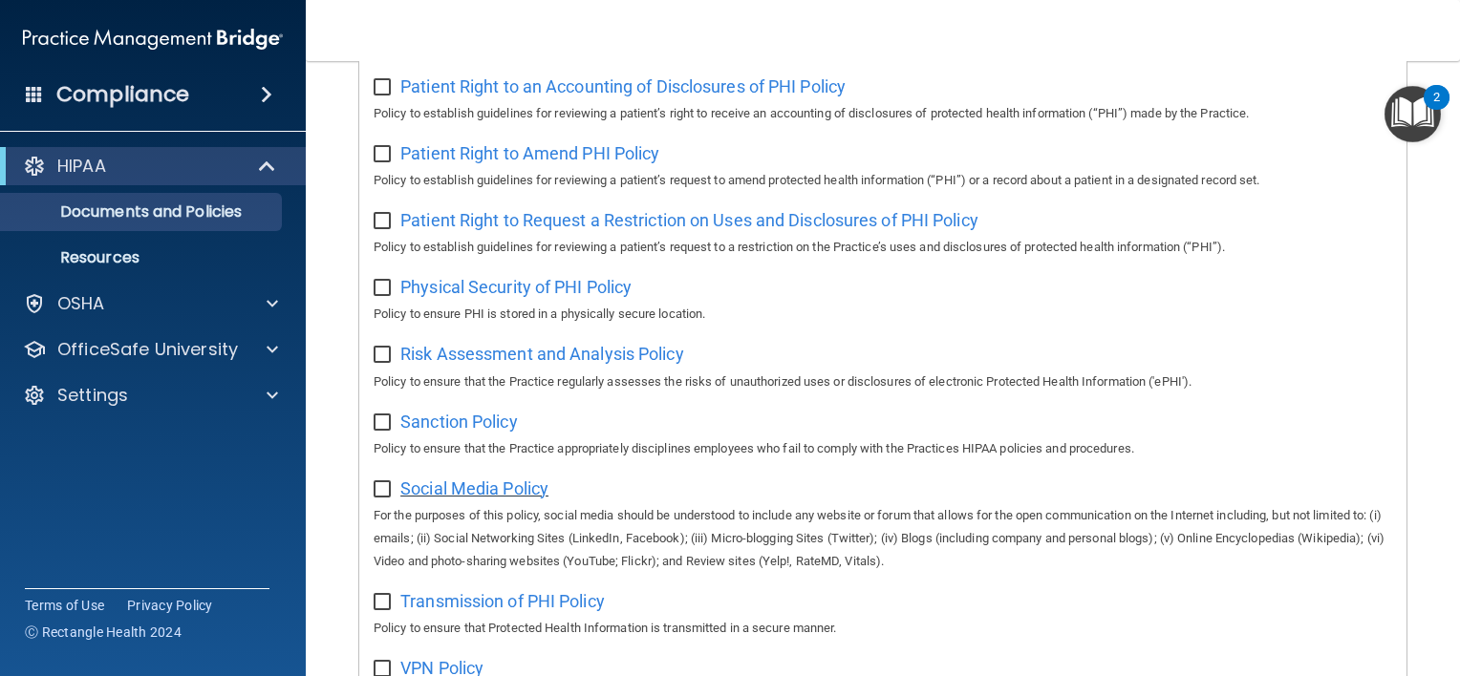
click at [475, 489] on span "Social Media Policy" at bounding box center [474, 489] width 148 height 20
click at [470, 428] on span "Sanction Policy" at bounding box center [459, 422] width 118 height 20
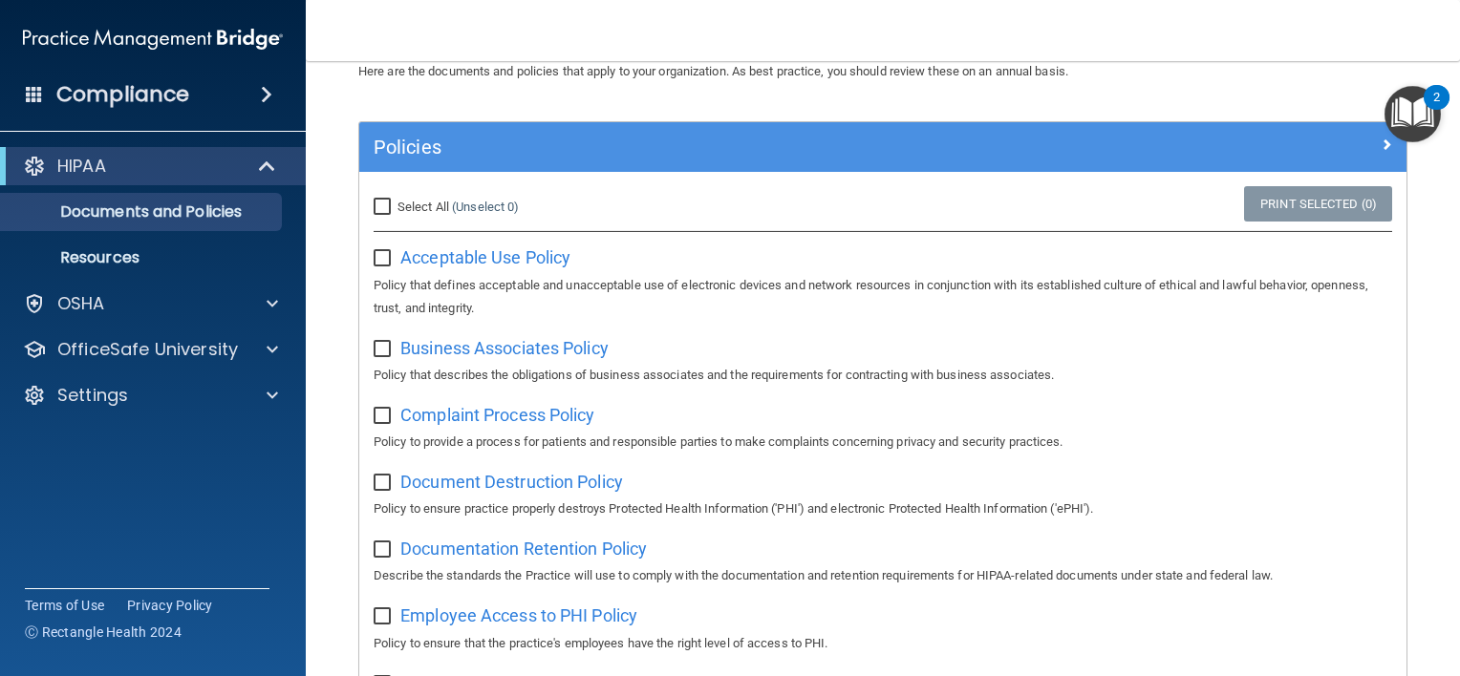
scroll to position [161, 0]
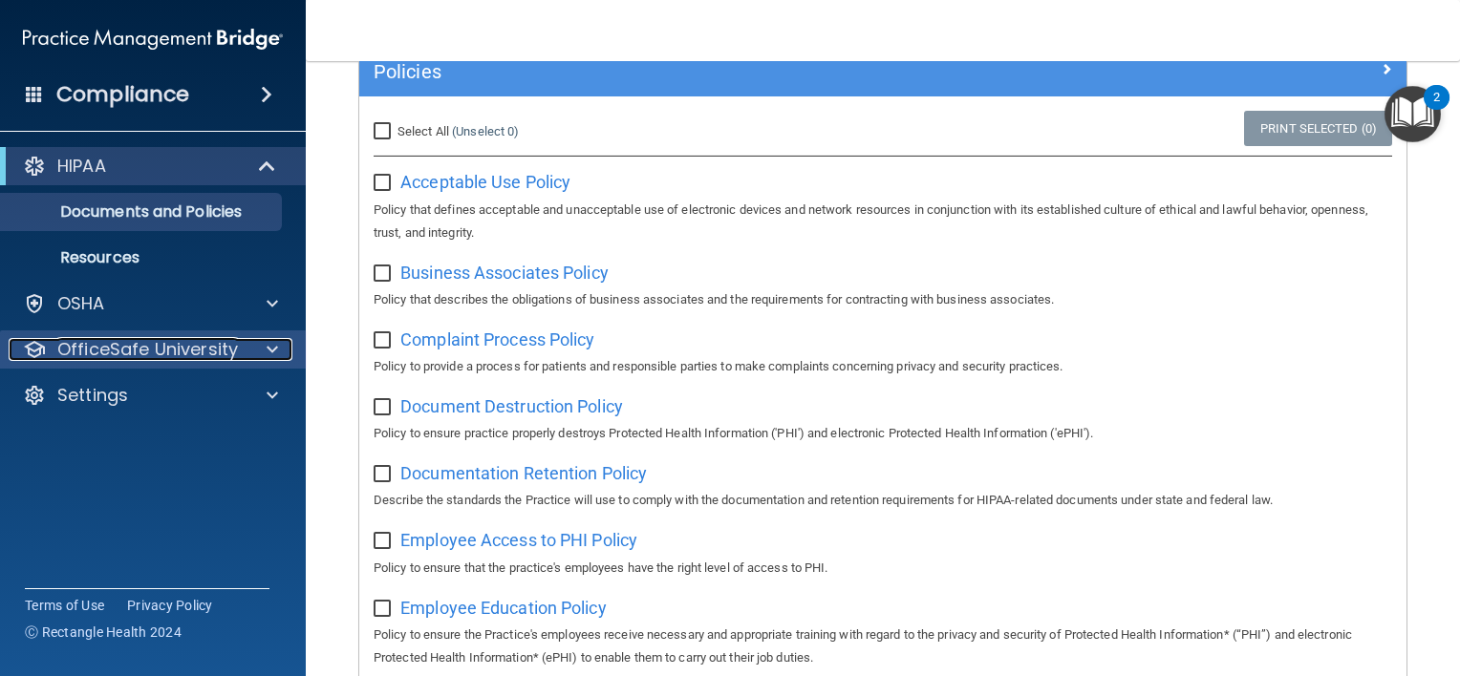
click at [228, 354] on p "OfficeSafe University" at bounding box center [147, 349] width 181 height 23
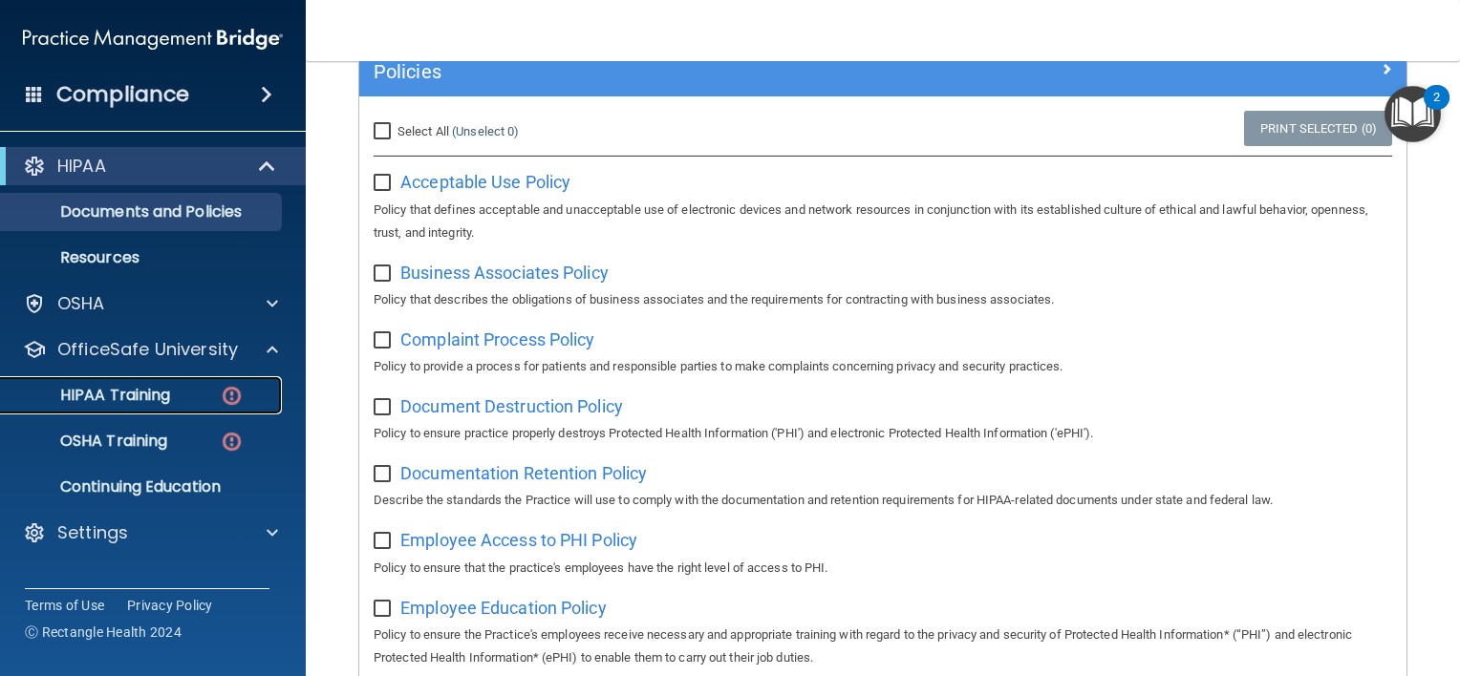
click at [131, 391] on p "HIPAA Training" at bounding box center [91, 395] width 158 height 19
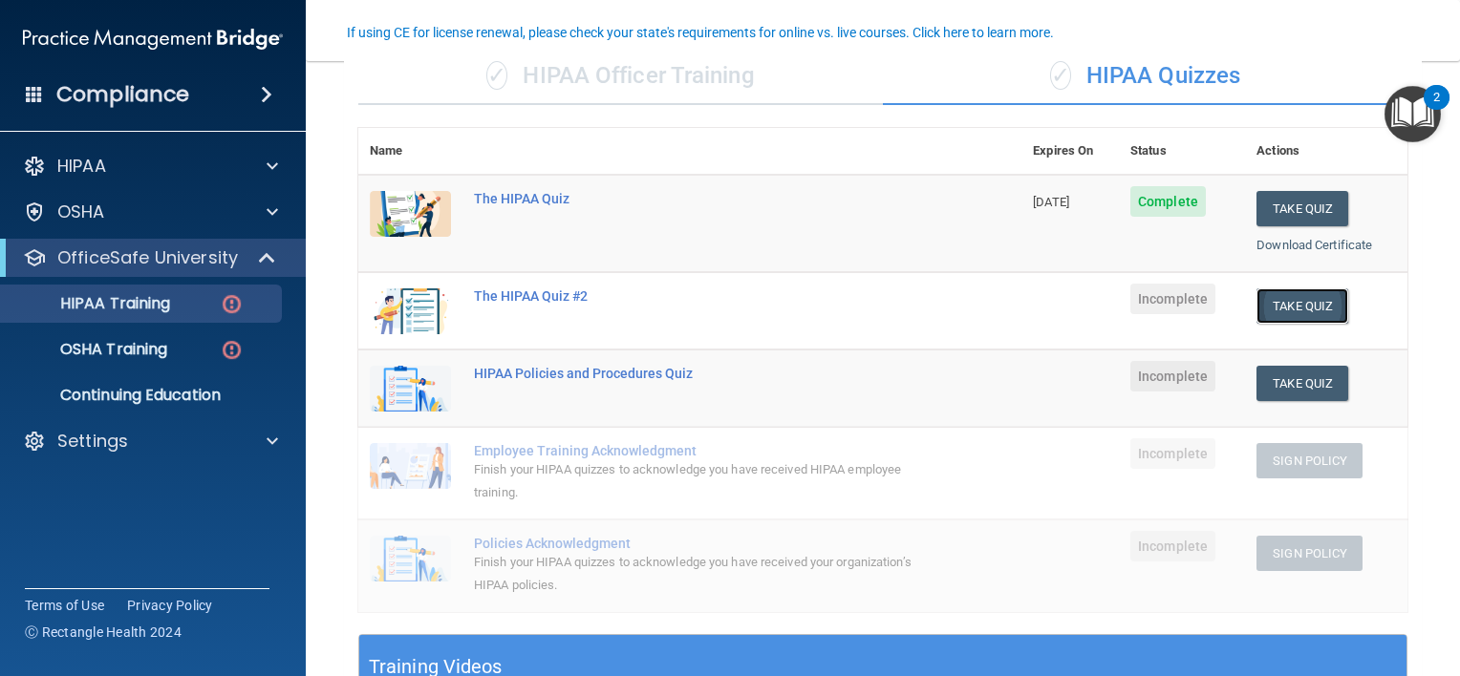
click at [1299, 305] on button "Take Quiz" at bounding box center [1302, 306] width 92 height 35
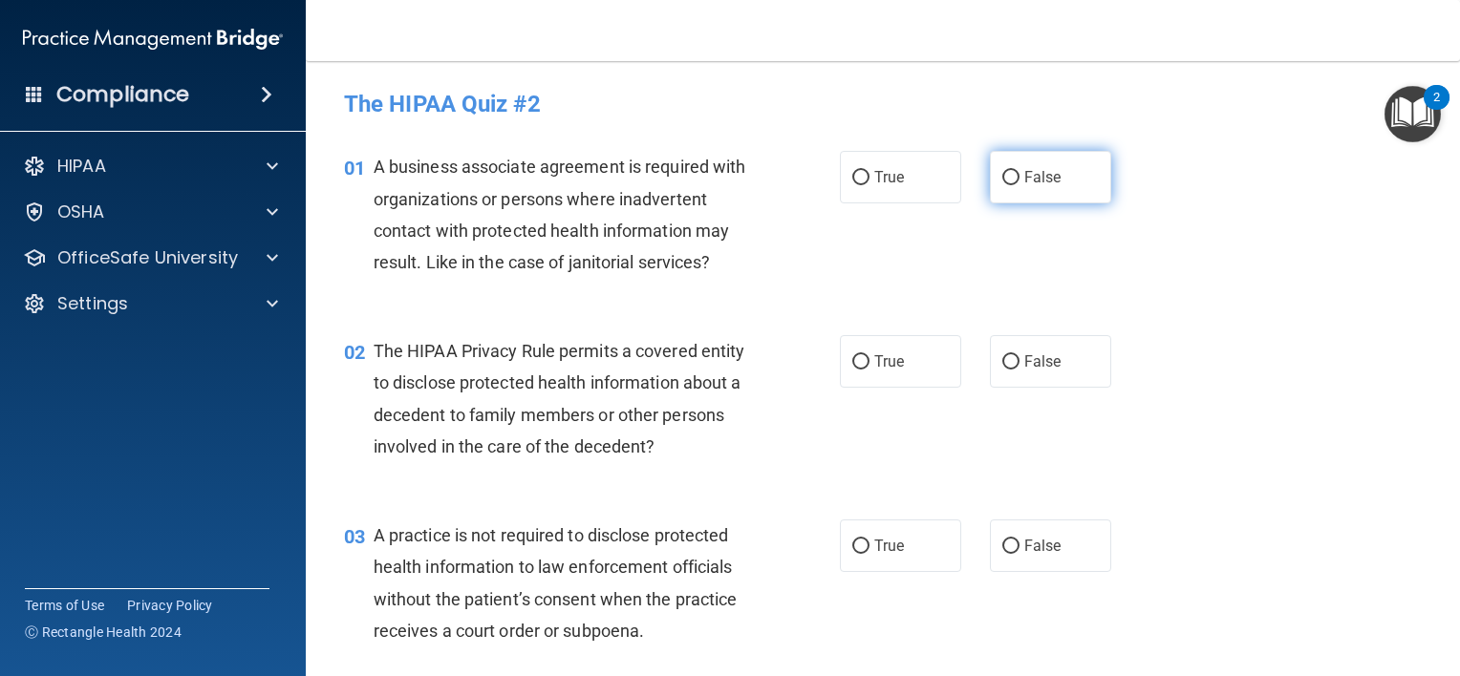
click at [1028, 188] on label "False" at bounding box center [1050, 177] width 121 height 53
click at [1019, 185] on input "False" at bounding box center [1010, 178] width 17 height 14
radio input "true"
click at [1003, 359] on input "False" at bounding box center [1010, 362] width 17 height 14
radio input "true"
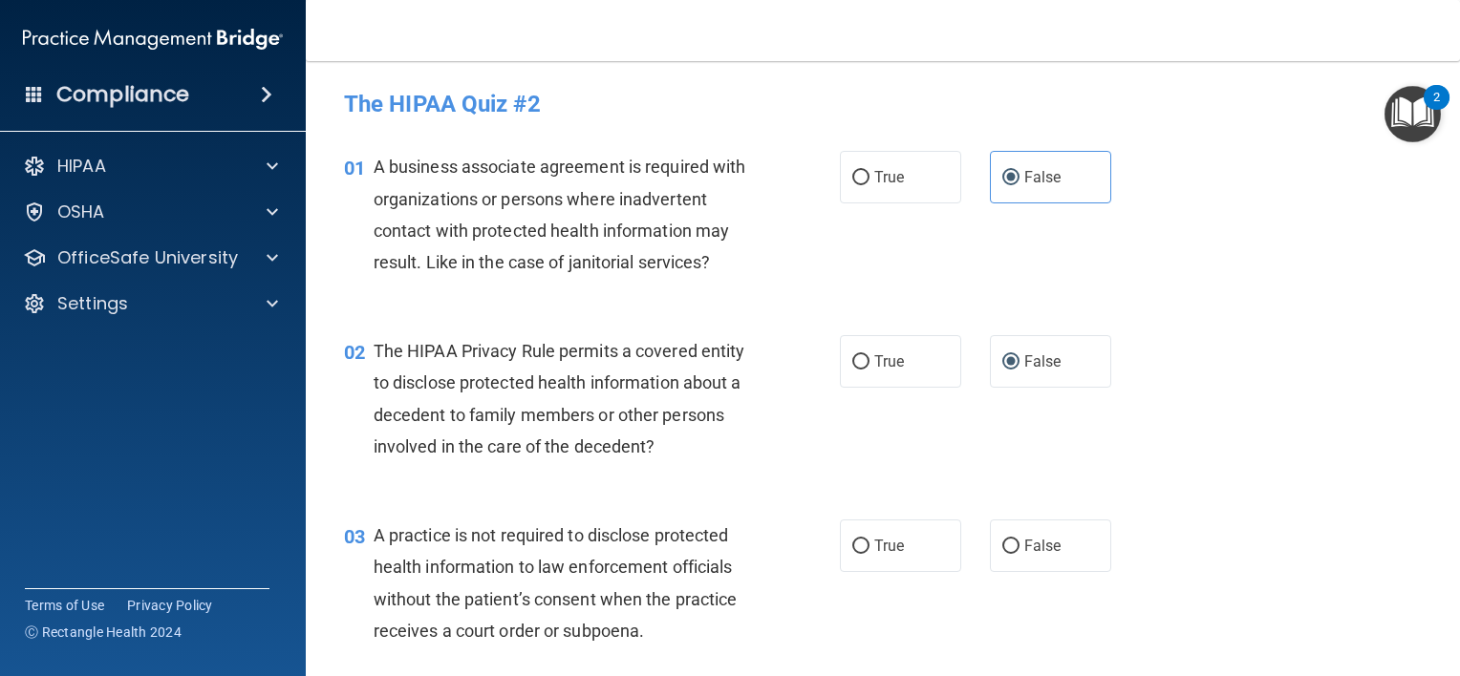
click at [1352, 283] on div "01 A business associate agreement is required with organizations or persons whe…" at bounding box center [883, 219] width 1106 height 184
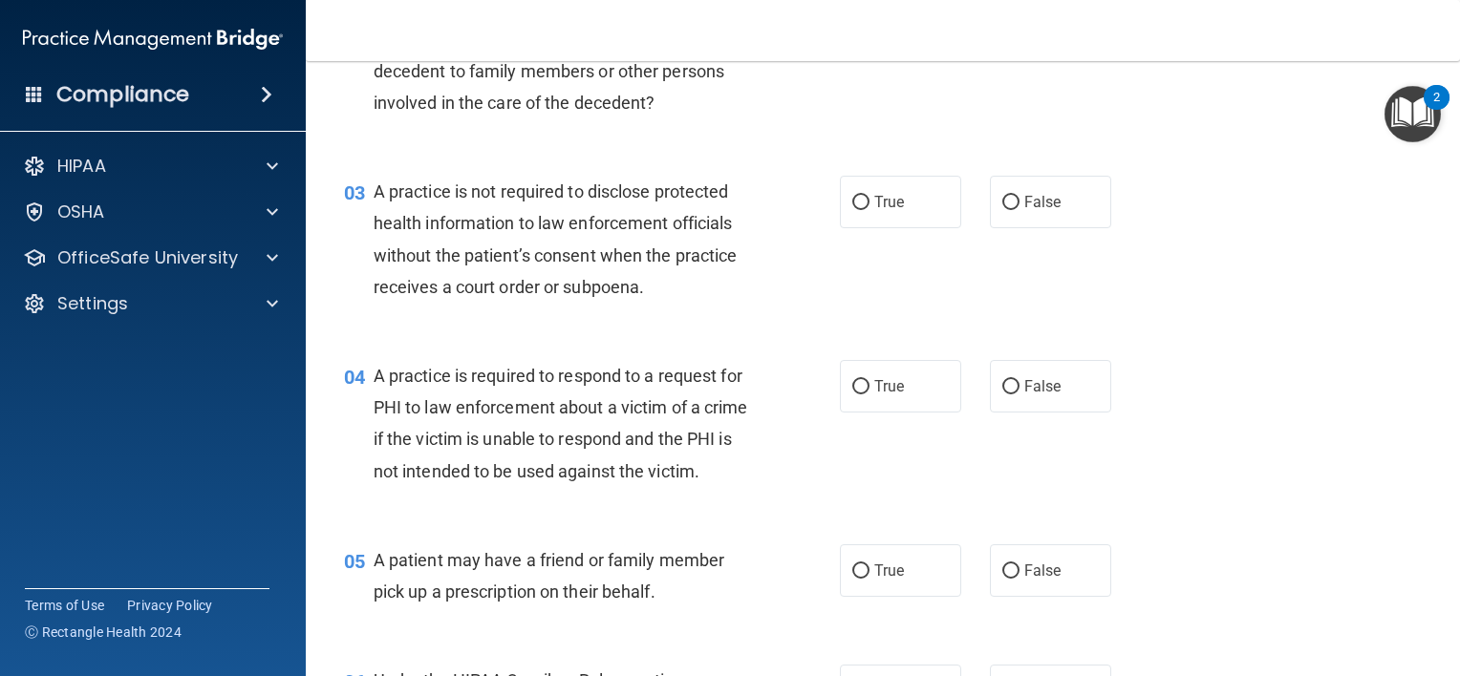
scroll to position [400, 0]
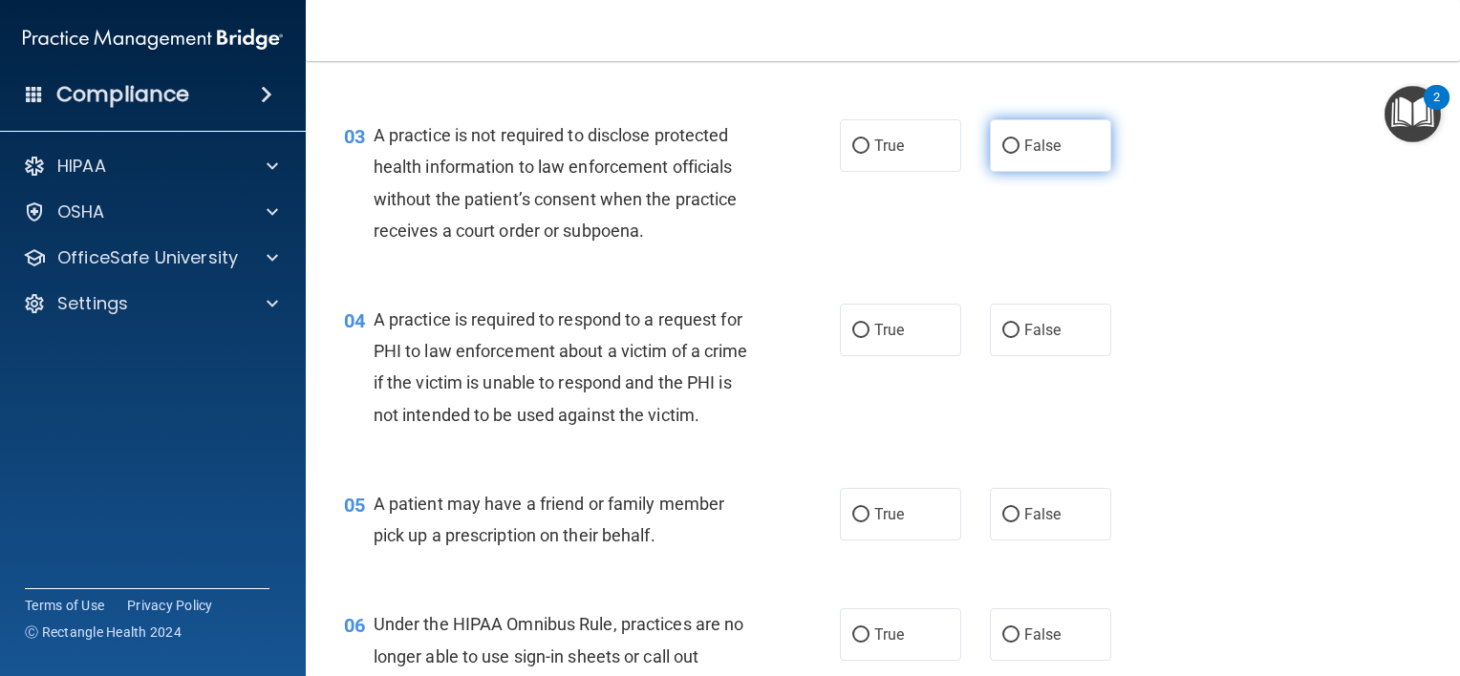
click at [1010, 145] on label "False" at bounding box center [1050, 145] width 121 height 53
click at [1010, 145] on input "False" at bounding box center [1010, 146] width 17 height 14
radio input "true"
click at [852, 335] on input "True" at bounding box center [860, 331] width 17 height 14
radio input "true"
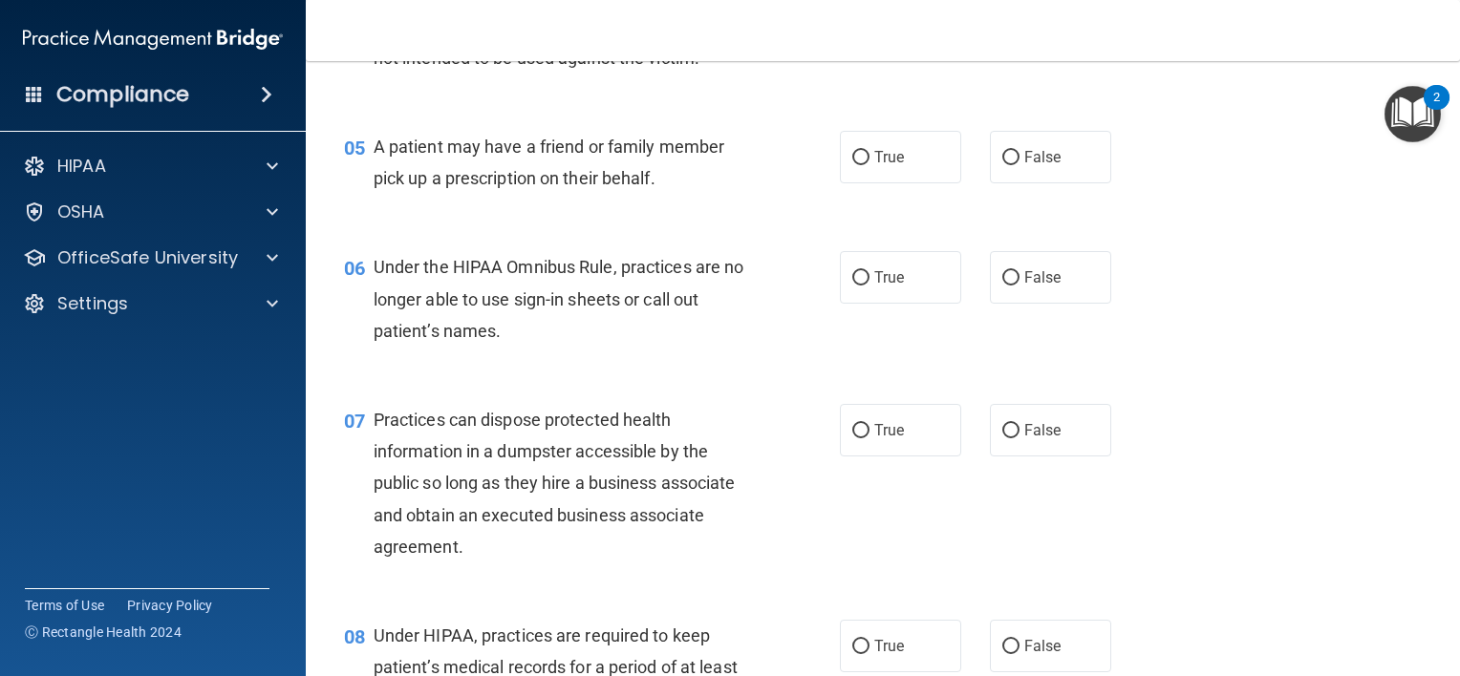
scroll to position [772, 0]
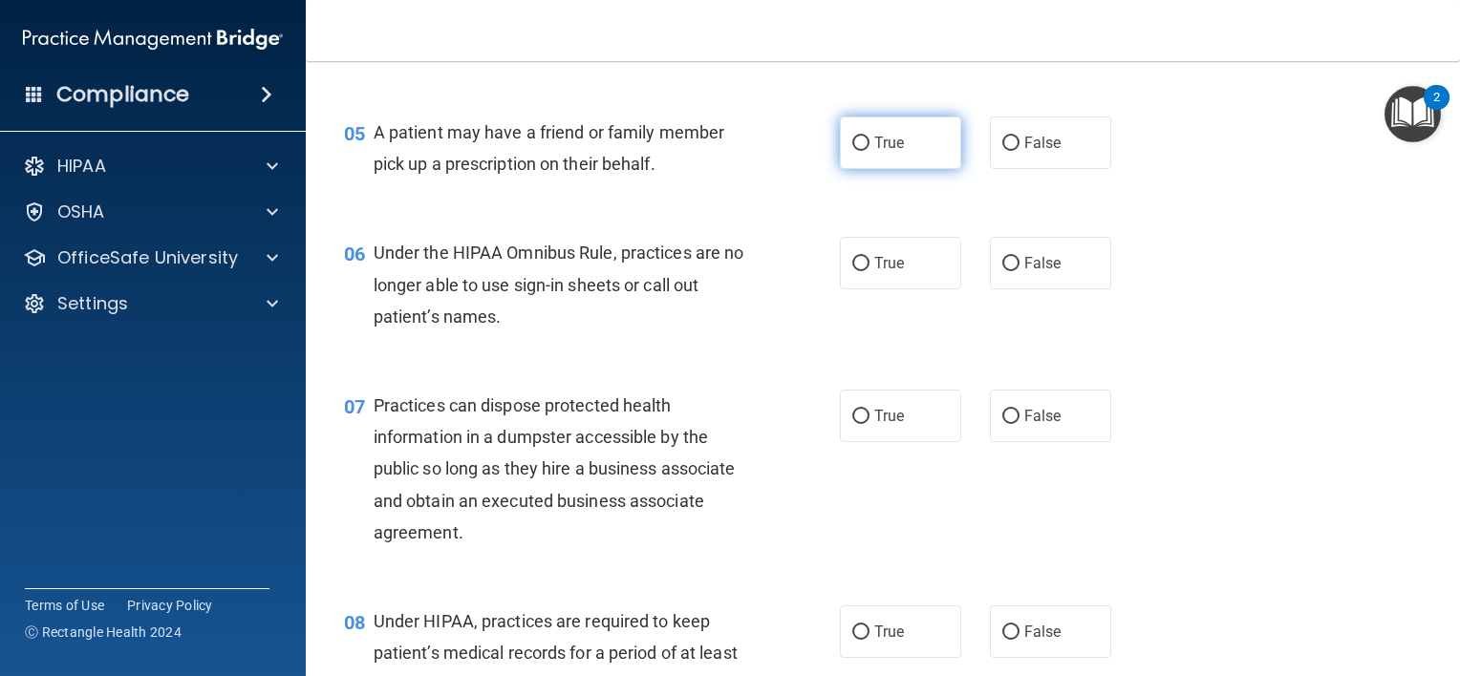
click at [862, 169] on label "True" at bounding box center [900, 143] width 121 height 53
click at [862, 151] on input "True" at bounding box center [860, 144] width 17 height 14
radio input "true"
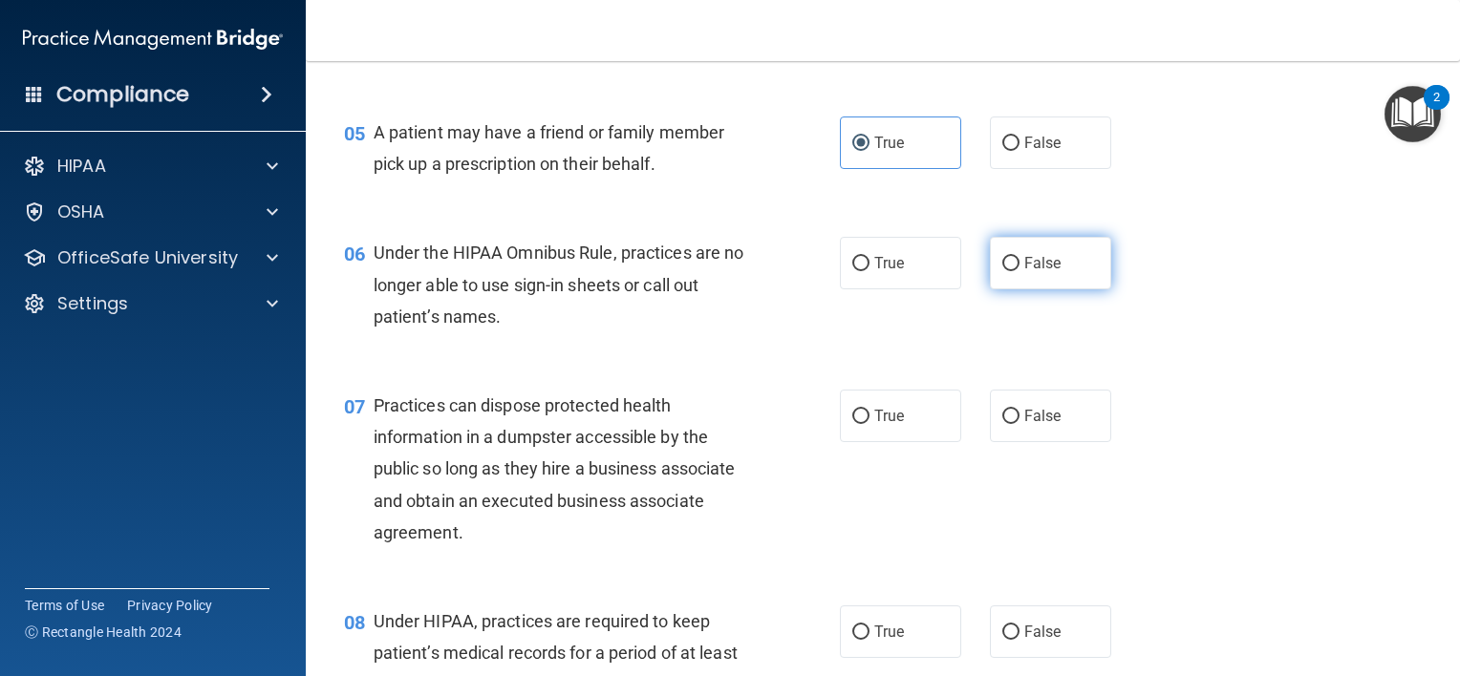
click at [1006, 271] on input "False" at bounding box center [1010, 264] width 17 height 14
radio input "true"
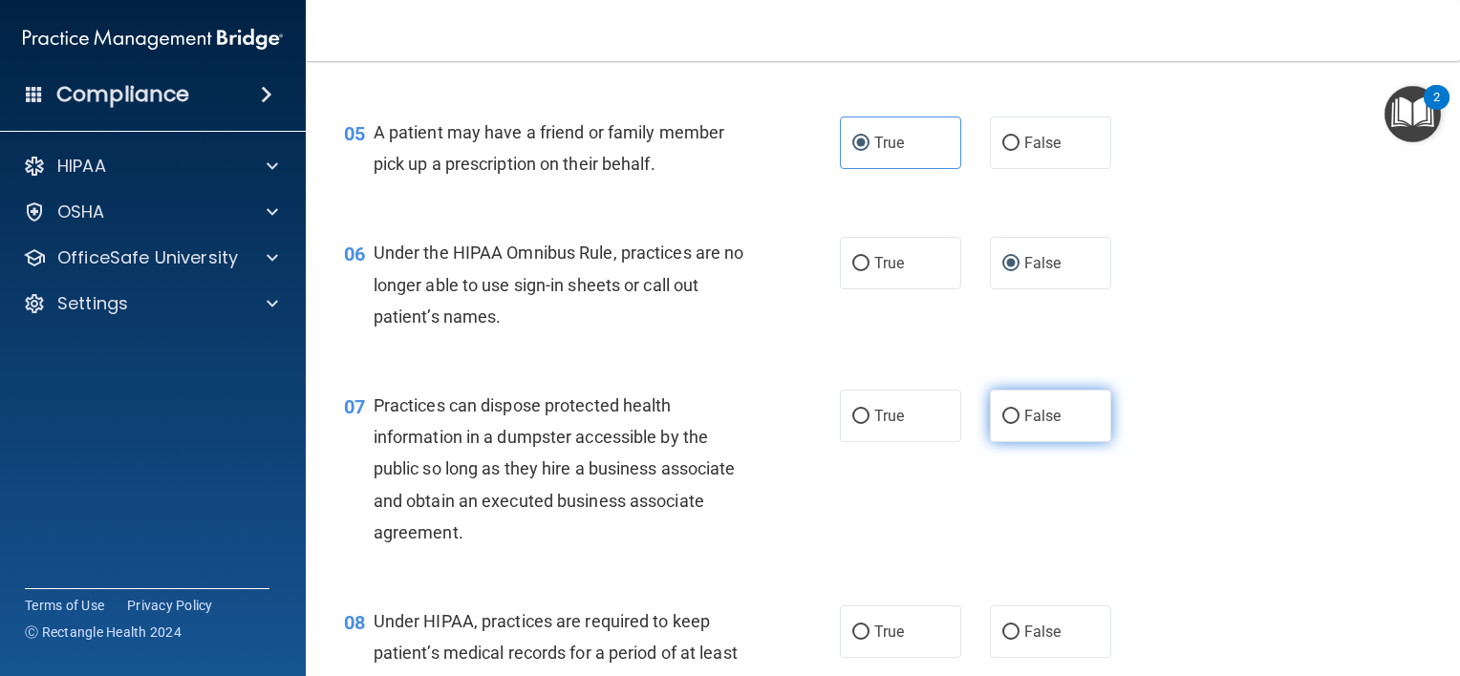
click at [1011, 435] on label "False" at bounding box center [1050, 416] width 121 height 53
click at [1011, 424] on input "False" at bounding box center [1010, 417] width 17 height 14
radio input "true"
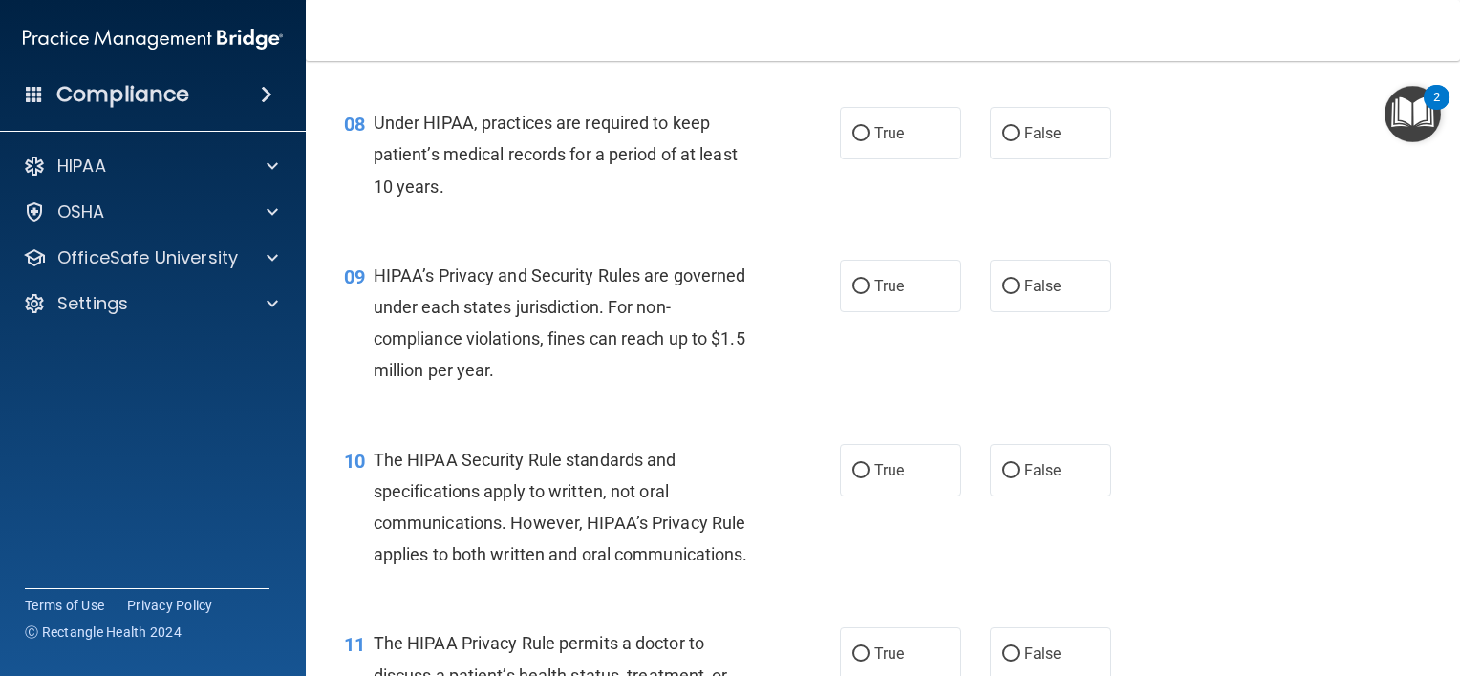
scroll to position [1277, 0]
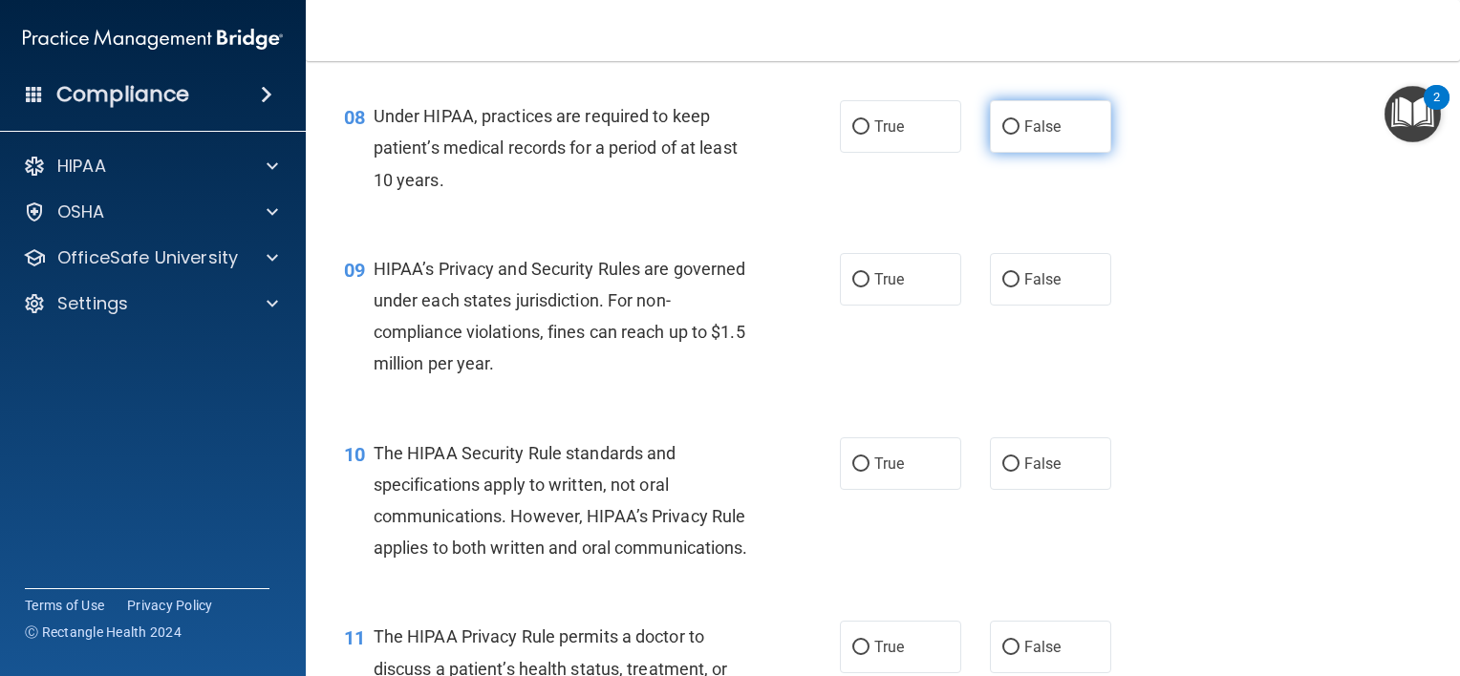
click at [1024, 136] on span "False" at bounding box center [1042, 127] width 37 height 18
click at [1019, 135] on input "False" at bounding box center [1010, 127] width 17 height 14
radio input "true"
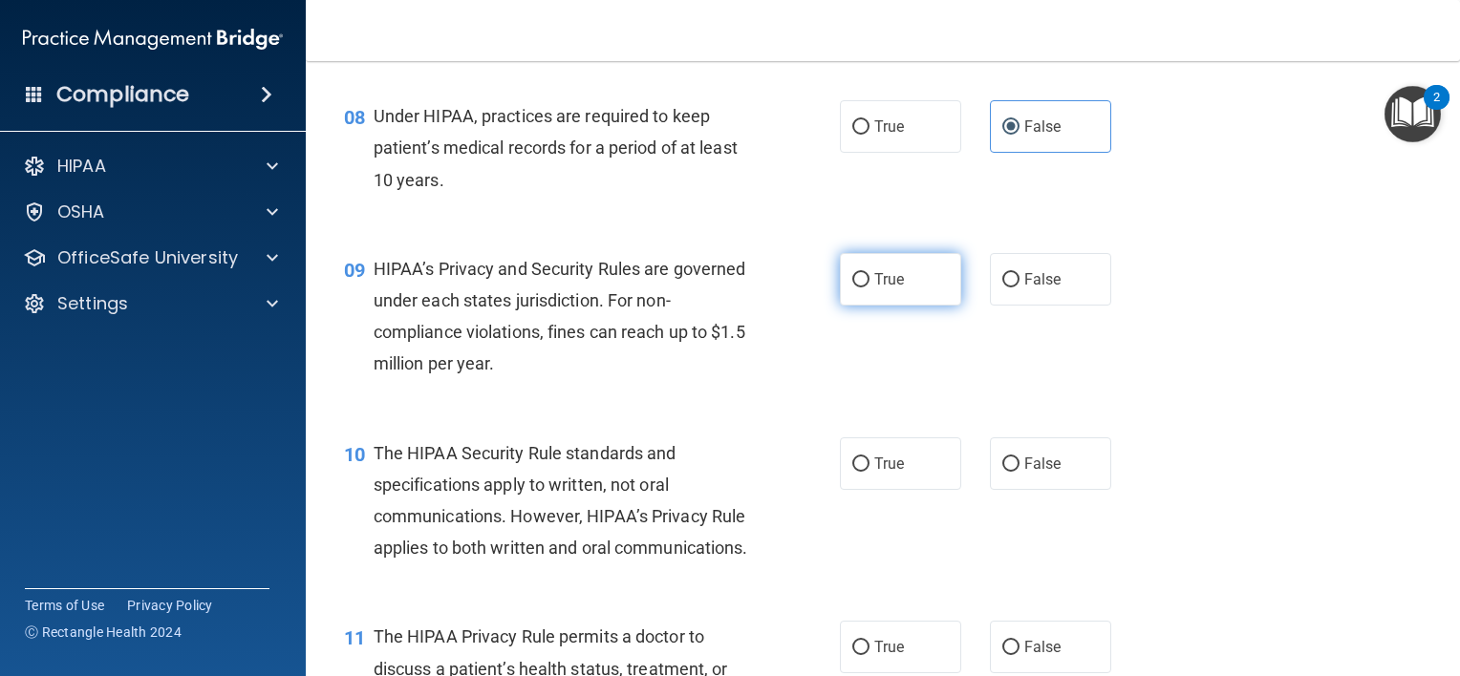
click at [865, 295] on label "True" at bounding box center [900, 279] width 121 height 53
click at [865, 288] on input "True" at bounding box center [860, 280] width 17 height 14
radio input "true"
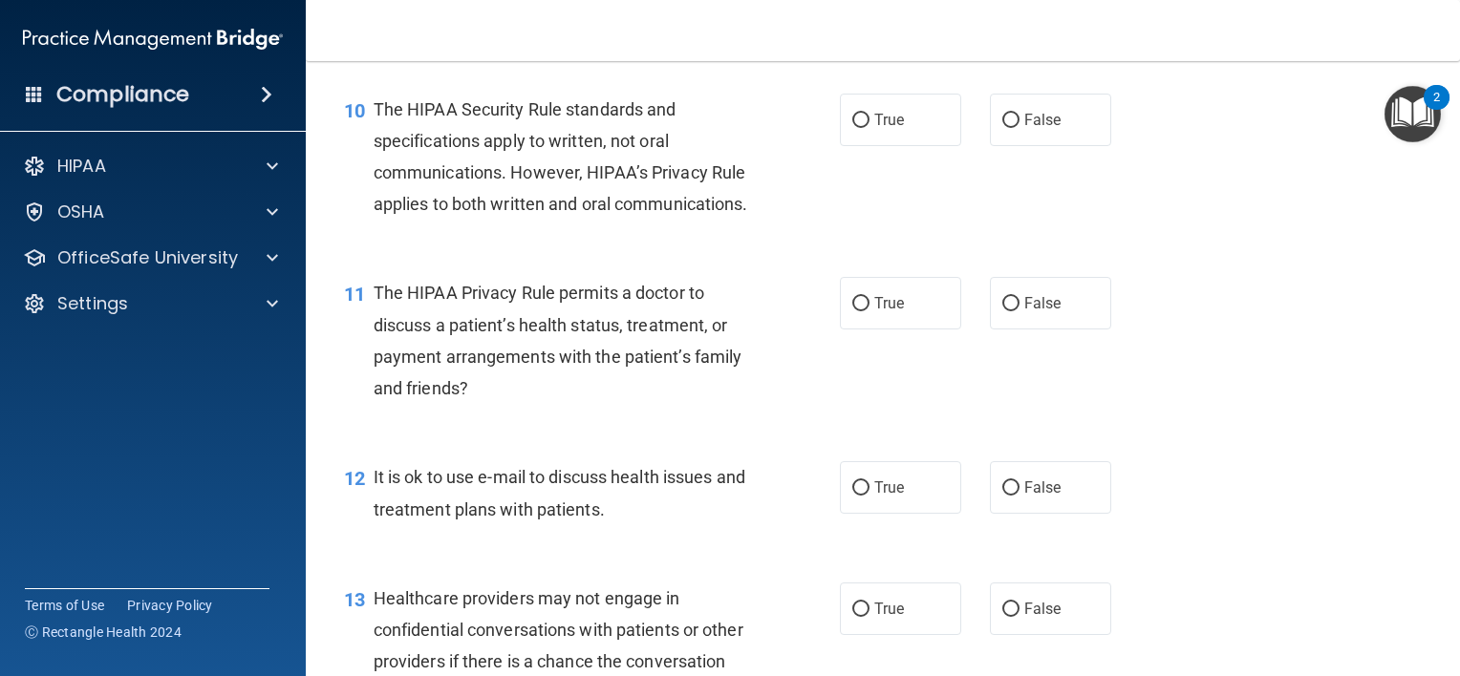
scroll to position [1636, 0]
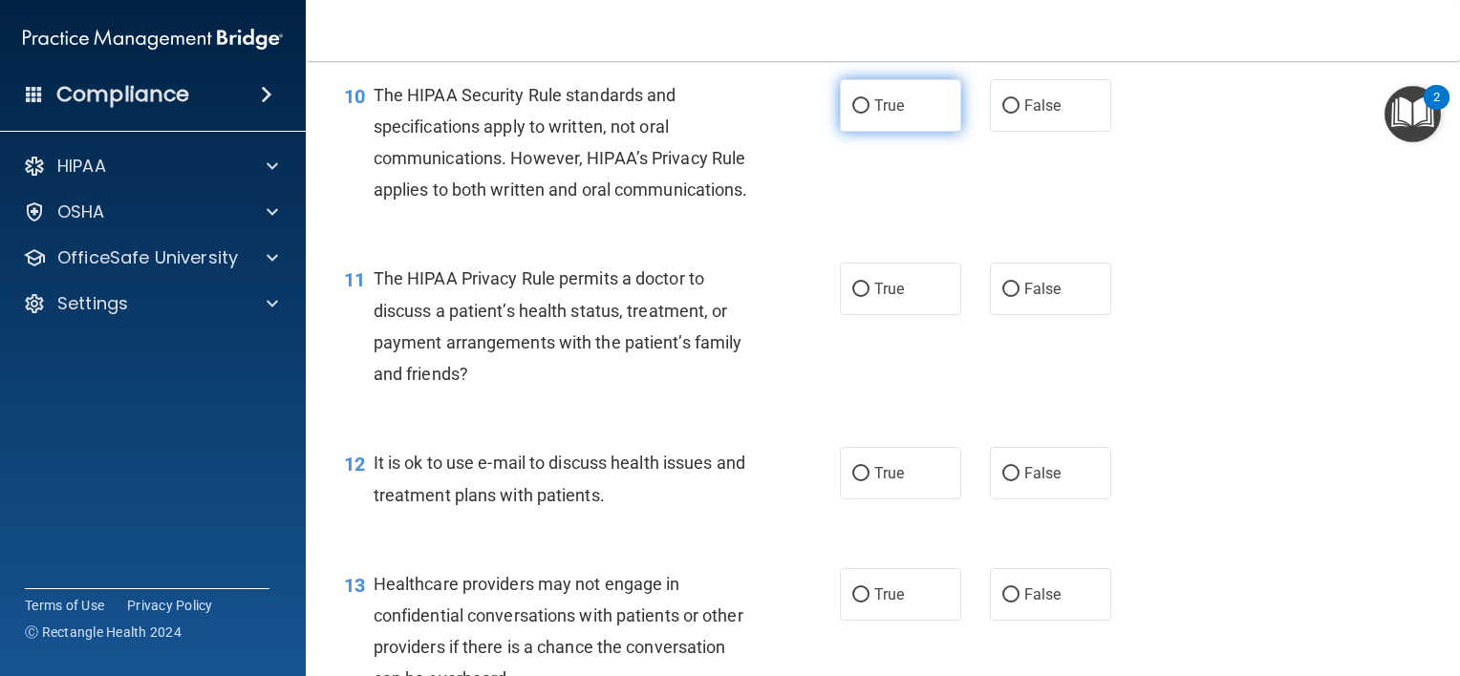
click at [880, 115] on span "True" at bounding box center [889, 105] width 30 height 18
click at [869, 114] on input "True" at bounding box center [860, 106] width 17 height 14
radio input "true"
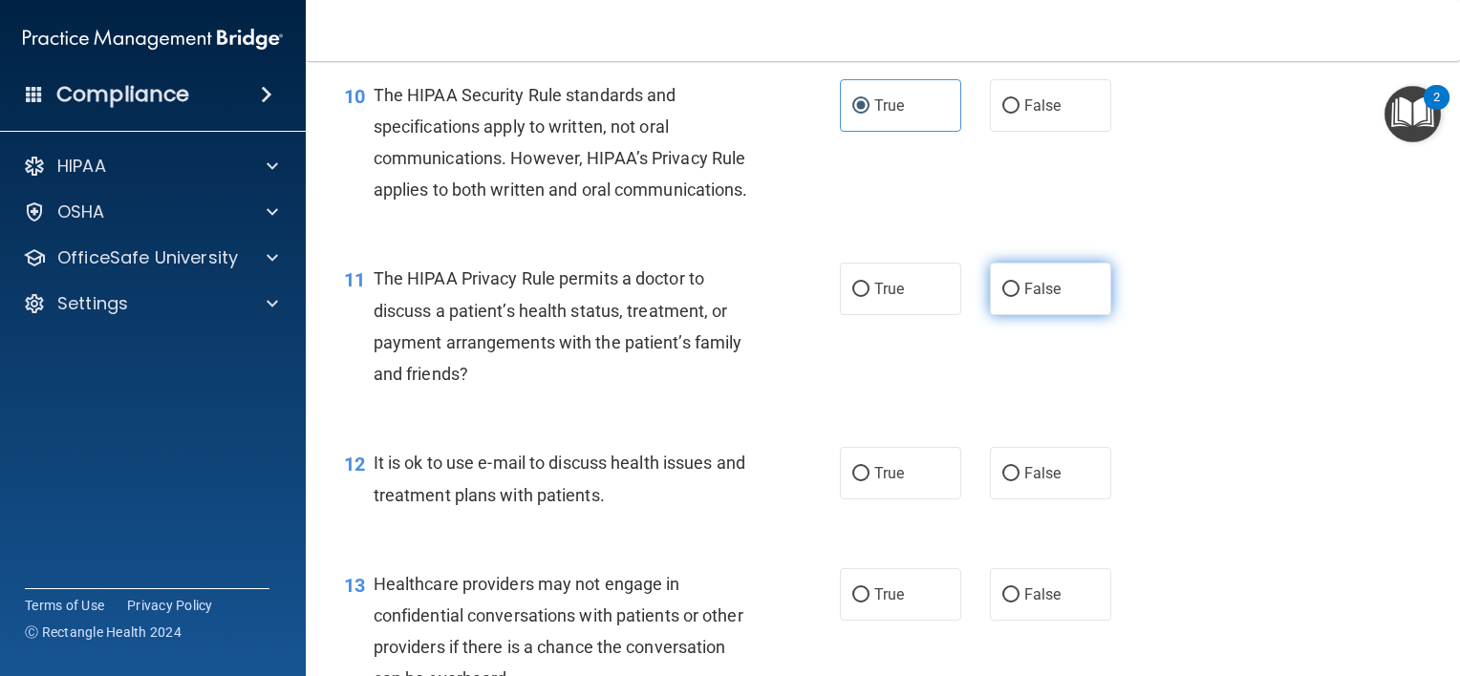
click at [1014, 315] on label "False" at bounding box center [1050, 289] width 121 height 53
click at [1014, 297] on input "False" at bounding box center [1010, 290] width 17 height 14
radio input "true"
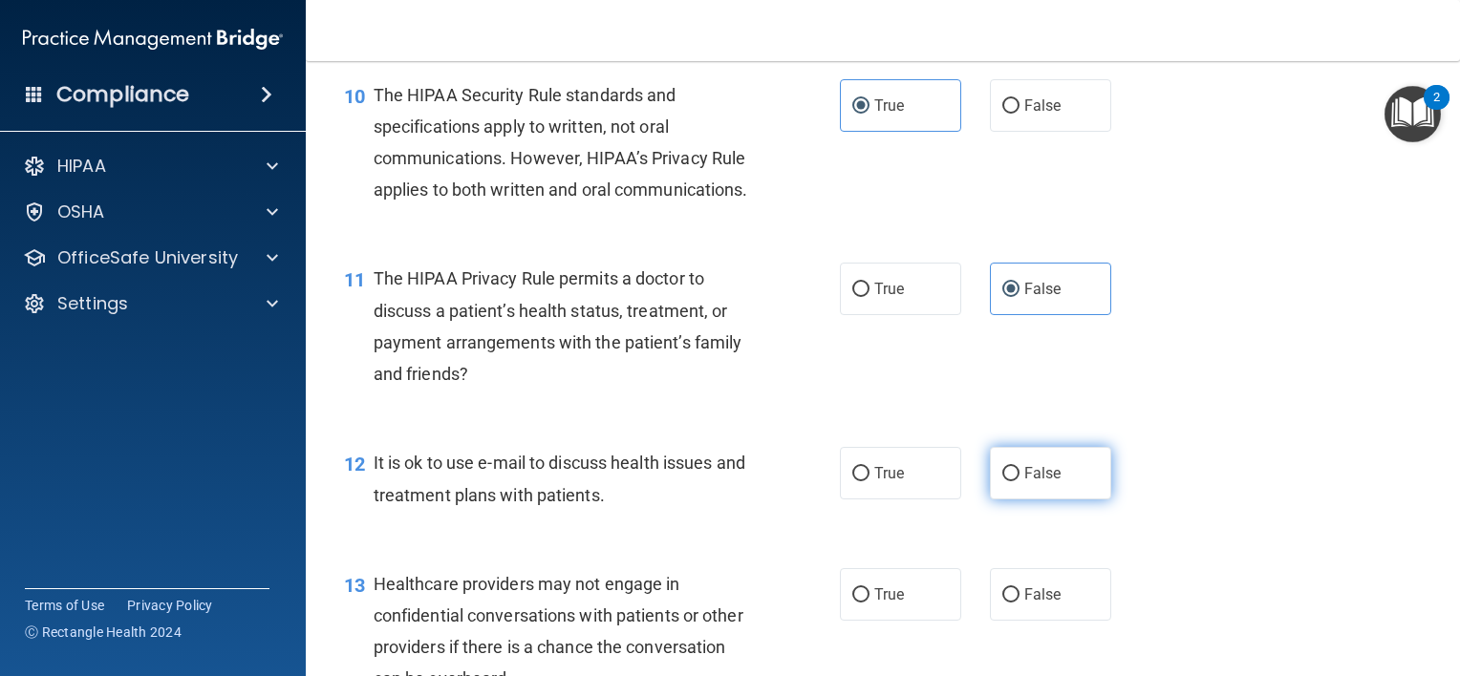
click at [1036, 482] on span "False" at bounding box center [1042, 473] width 37 height 18
click at [1019, 482] on input "False" at bounding box center [1010, 474] width 17 height 14
radio input "true"
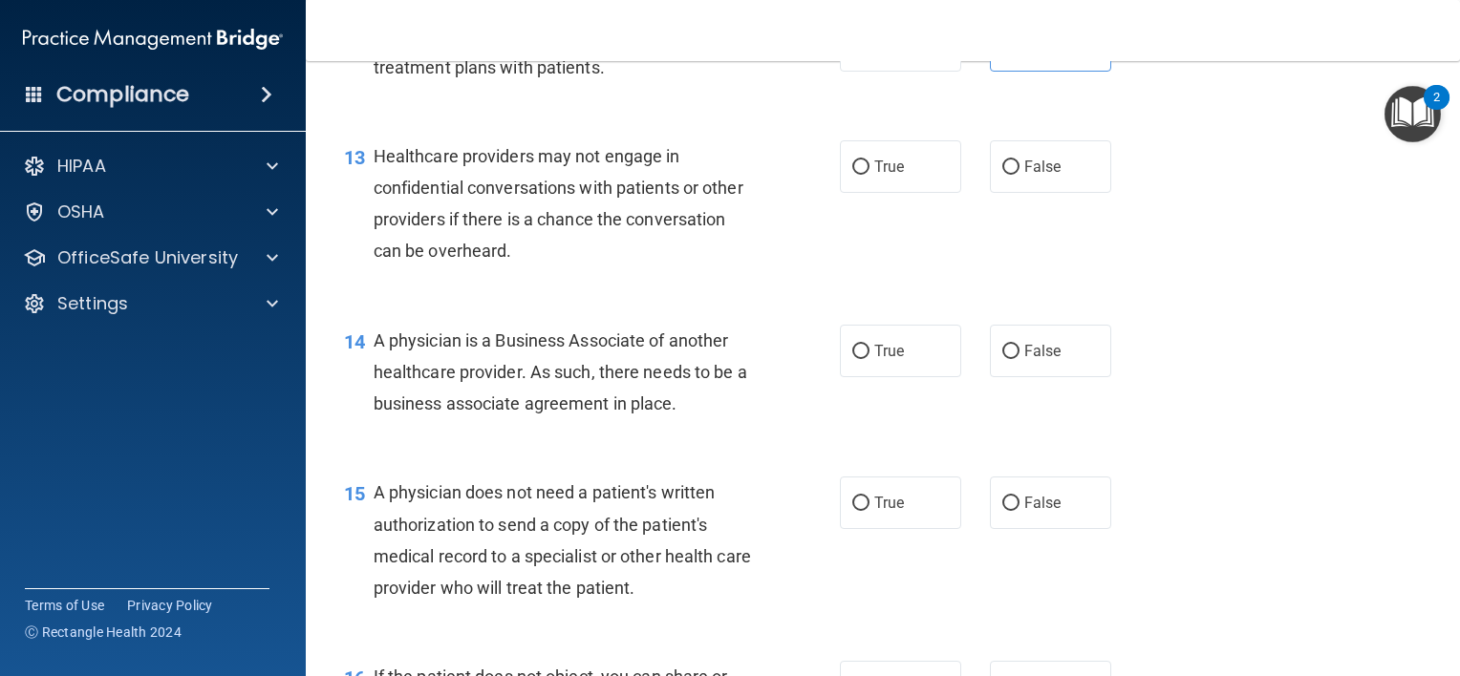
scroll to position [2071, 0]
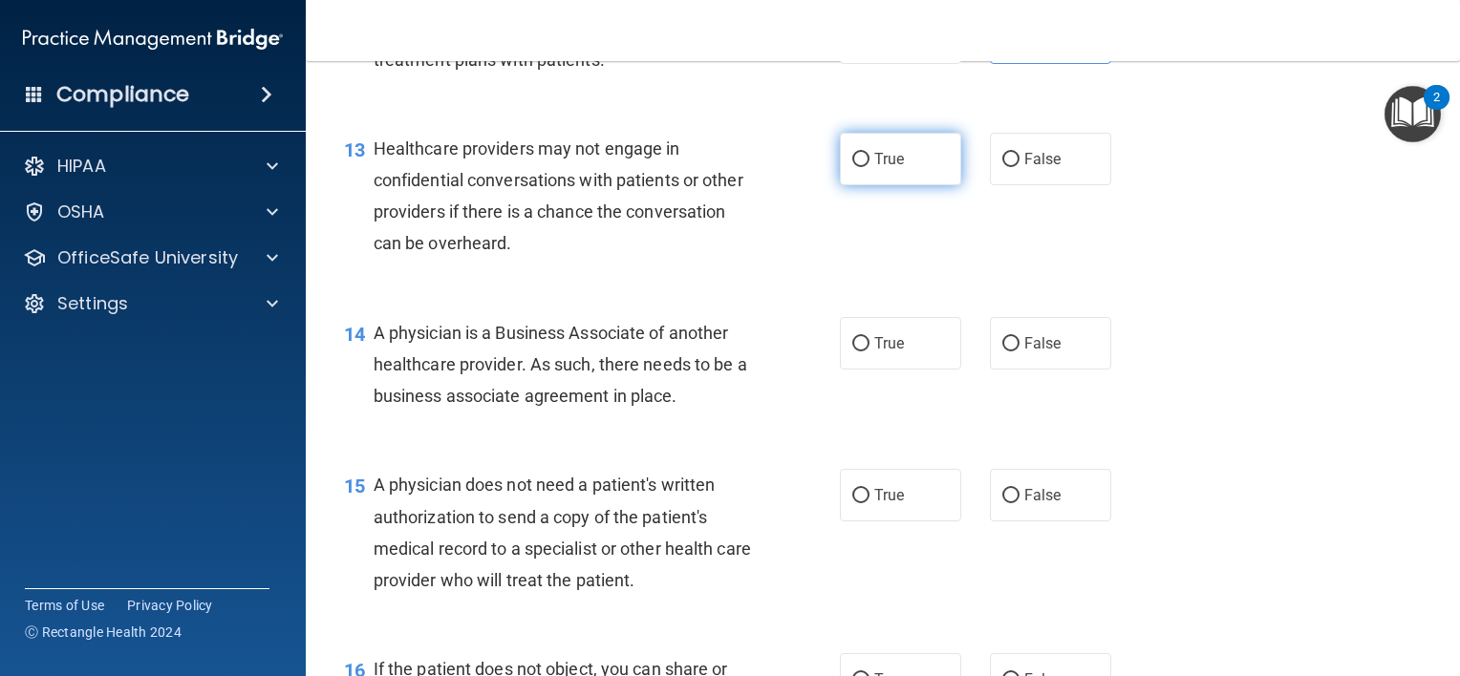
click at [865, 185] on label "True" at bounding box center [900, 159] width 121 height 53
click at [865, 167] on input "True" at bounding box center [860, 160] width 17 height 14
radio input "true"
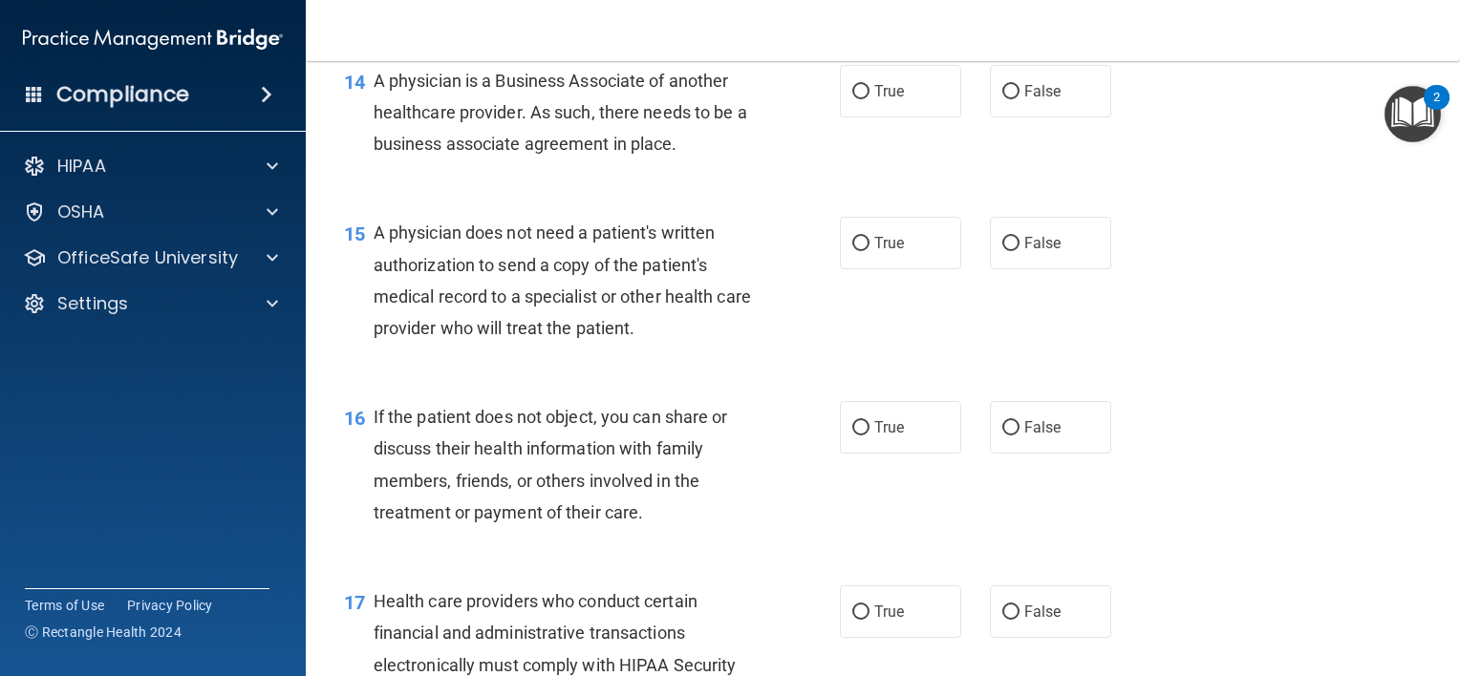
scroll to position [2346, 0]
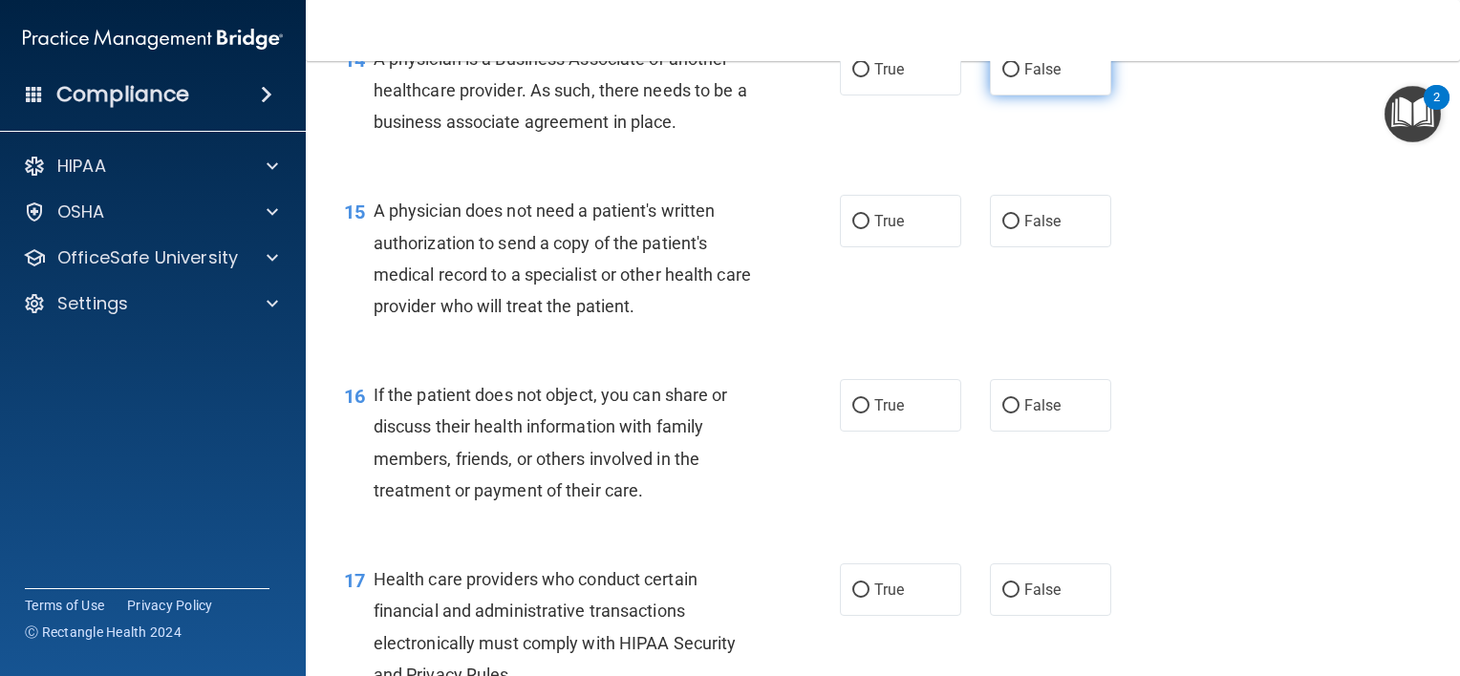
click at [1002, 77] on input "False" at bounding box center [1010, 70] width 17 height 14
radio input "true"
click at [852, 229] on input "True" at bounding box center [860, 222] width 17 height 14
radio input "true"
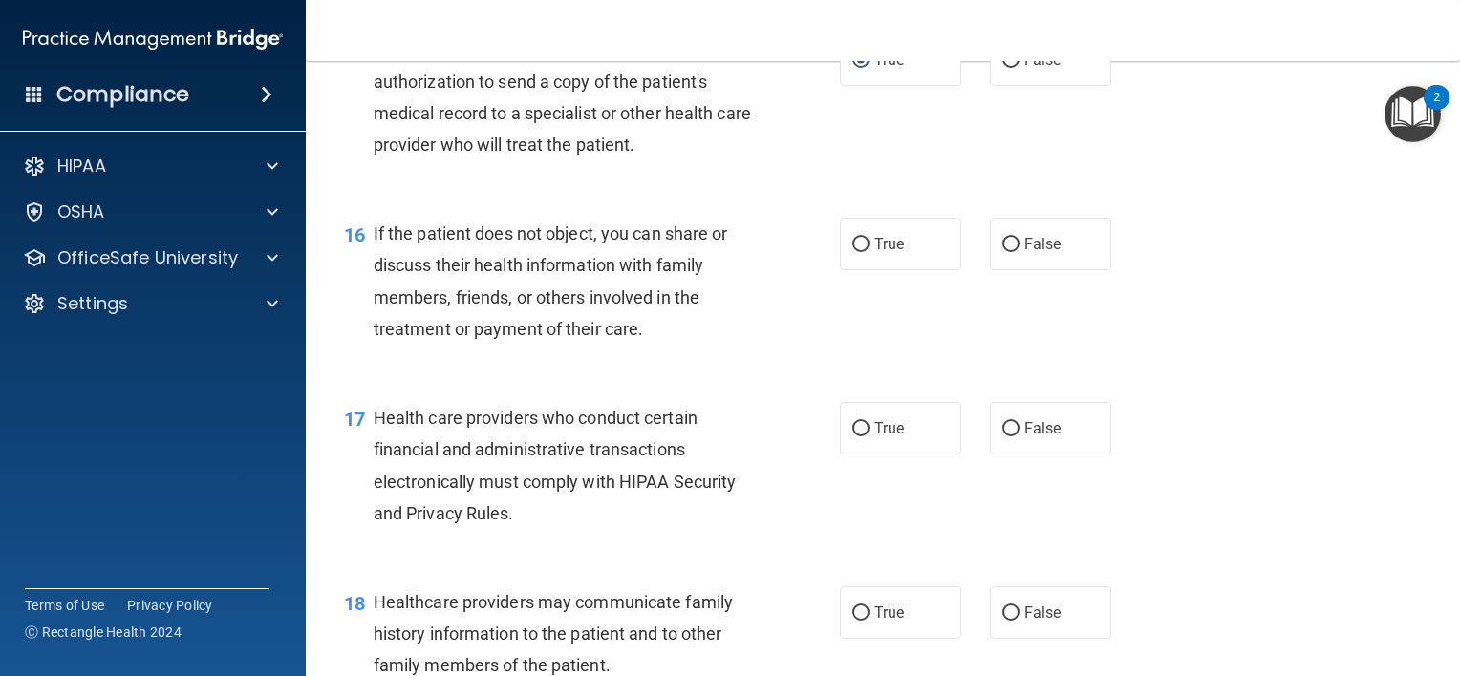
scroll to position [2521, 0]
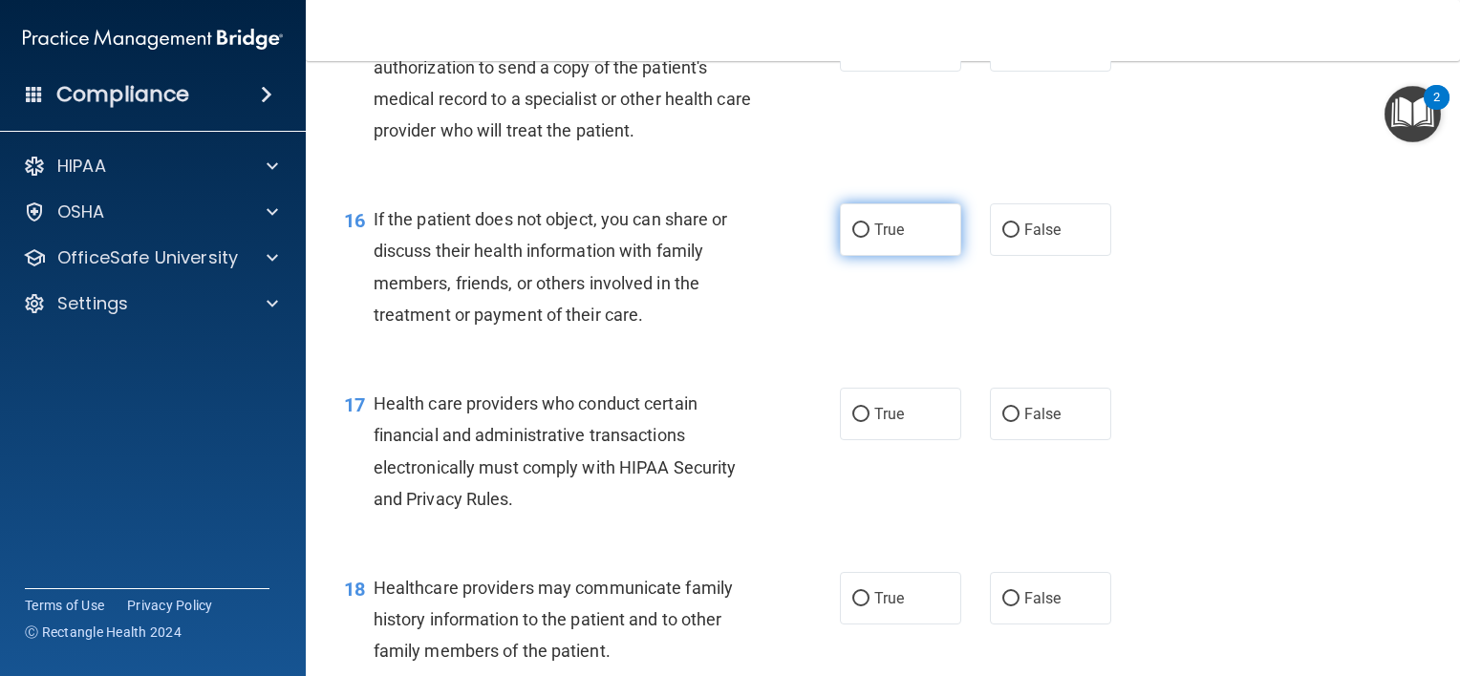
click at [860, 238] on input "True" at bounding box center [860, 231] width 17 height 14
radio input "true"
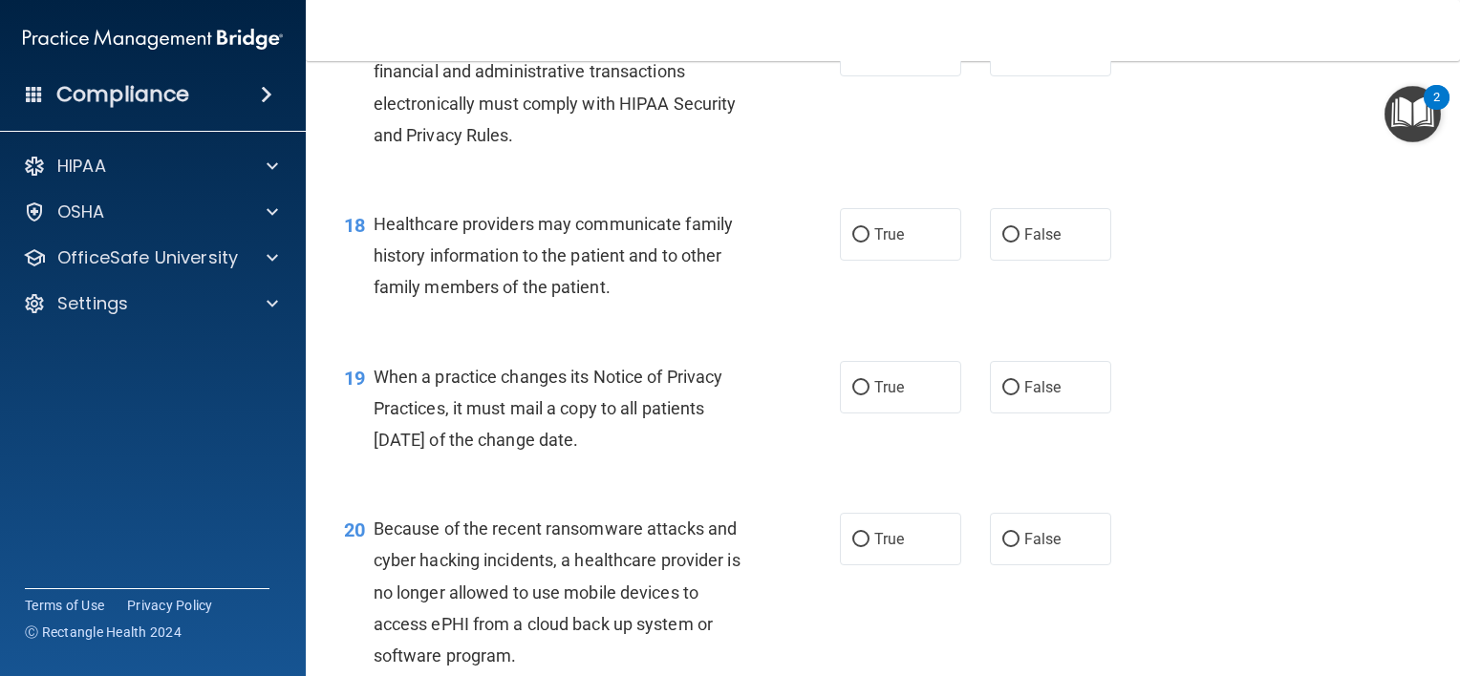
scroll to position [2893, 0]
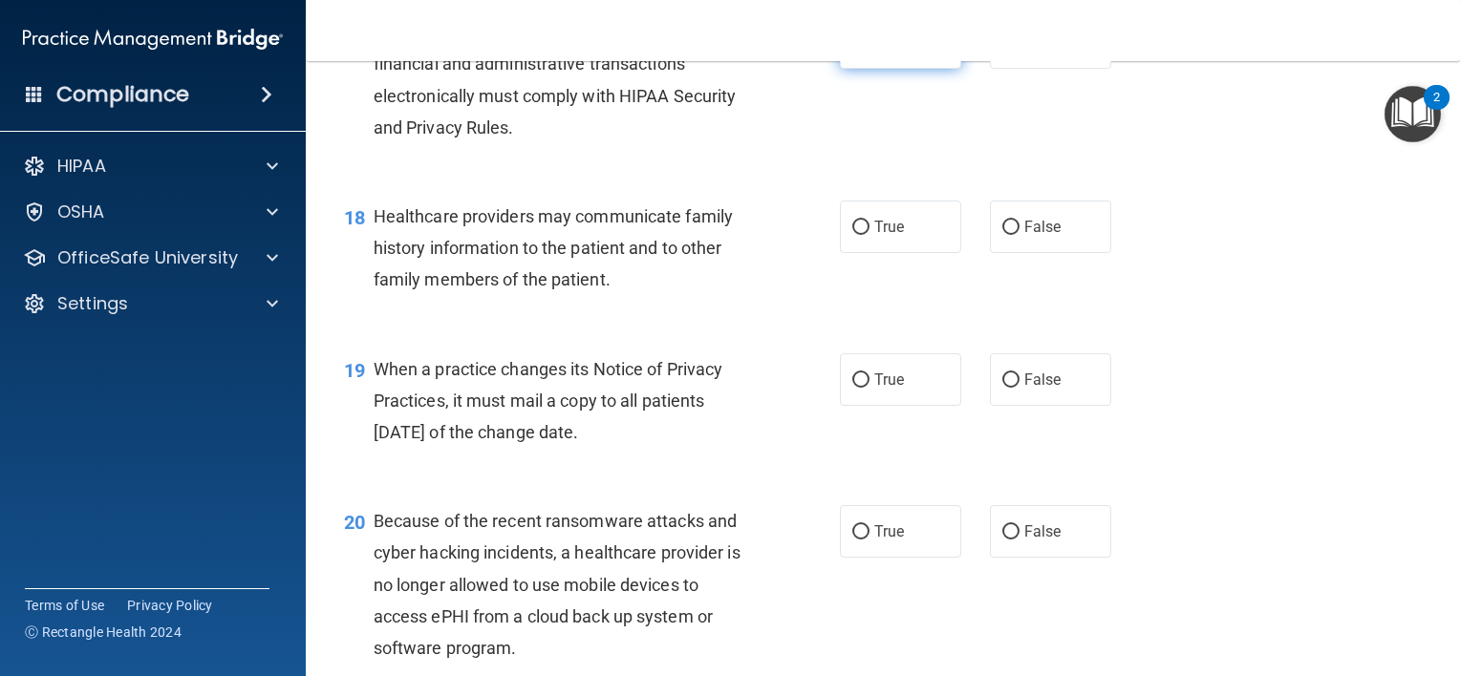
click at [887, 52] on span "True" at bounding box center [889, 42] width 30 height 18
click at [869, 51] on input "True" at bounding box center [860, 43] width 17 height 14
radio input "true"
click at [852, 235] on input "True" at bounding box center [860, 228] width 17 height 14
radio input "true"
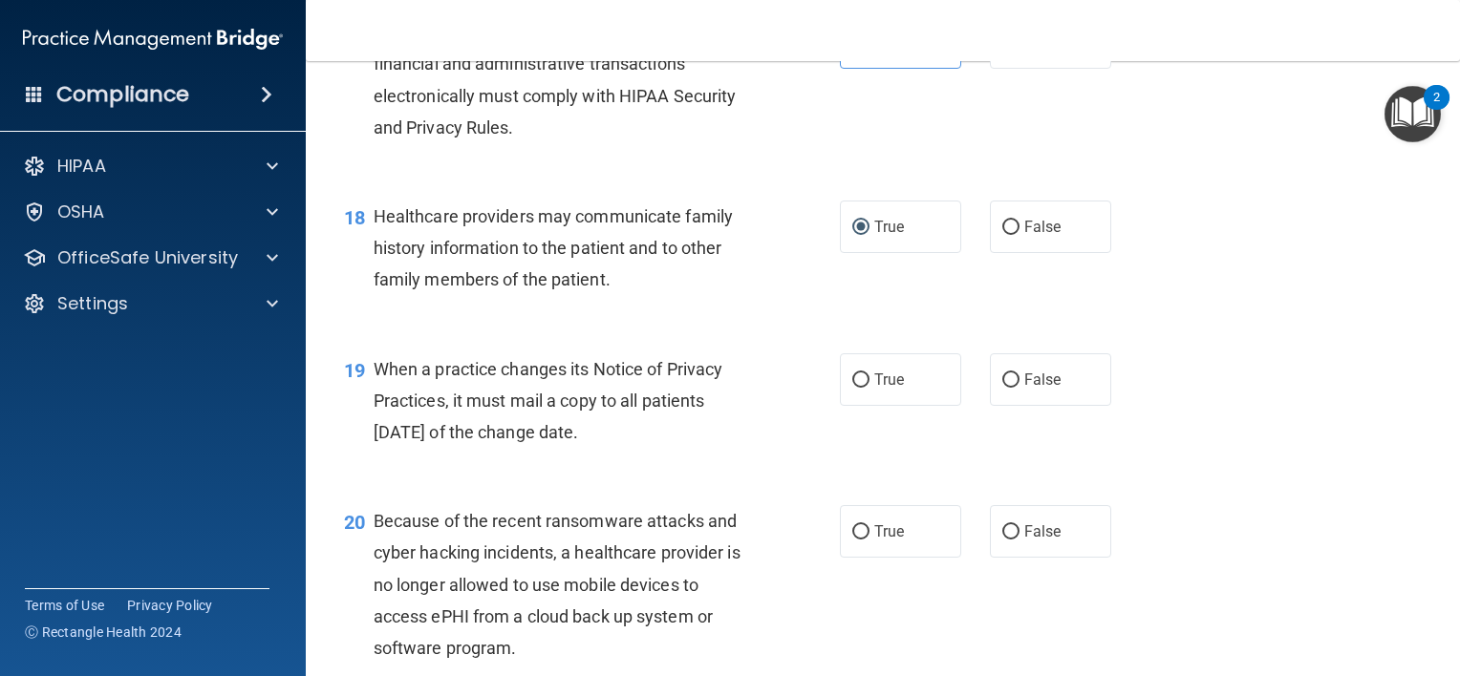
click at [1261, 330] on div "18 Healthcare providers may communicate family history information to the patie…" at bounding box center [883, 253] width 1106 height 153
click at [860, 388] on input "True" at bounding box center [860, 381] width 17 height 14
radio input "true"
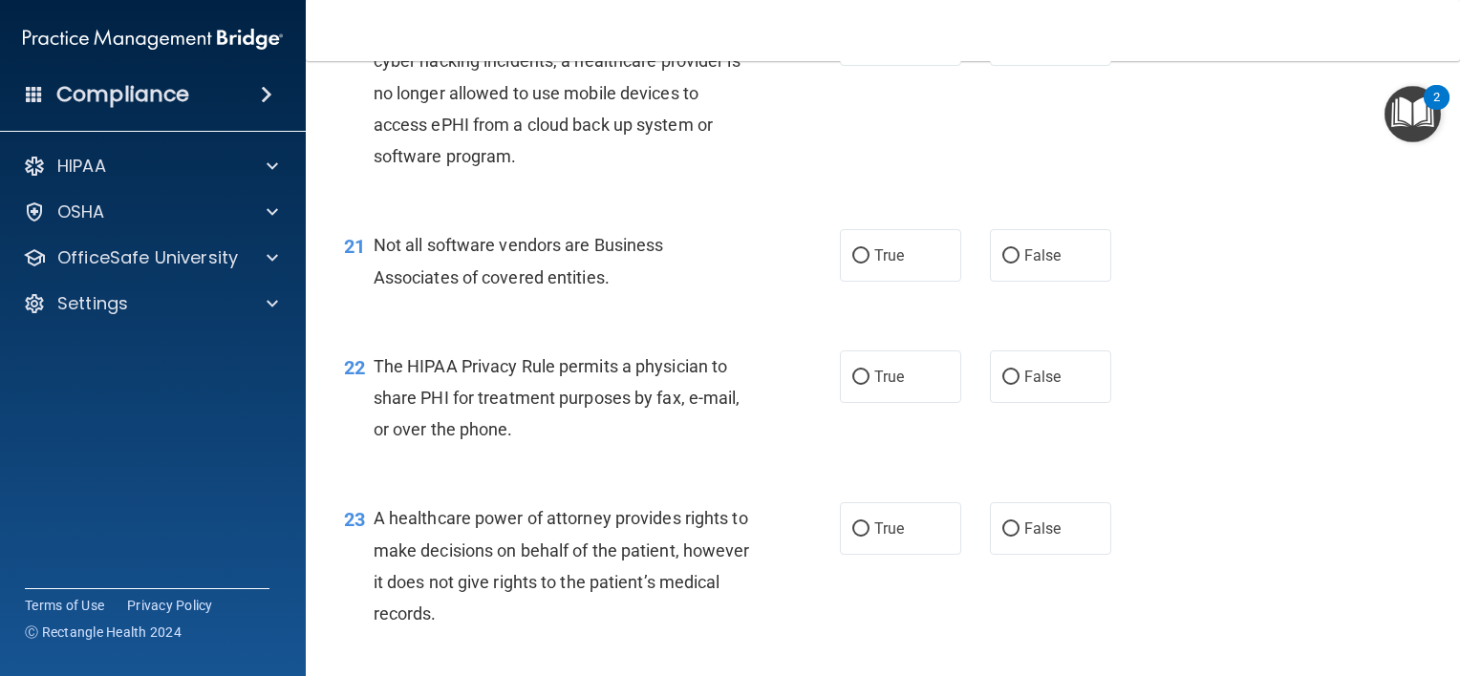
scroll to position [3378, 0]
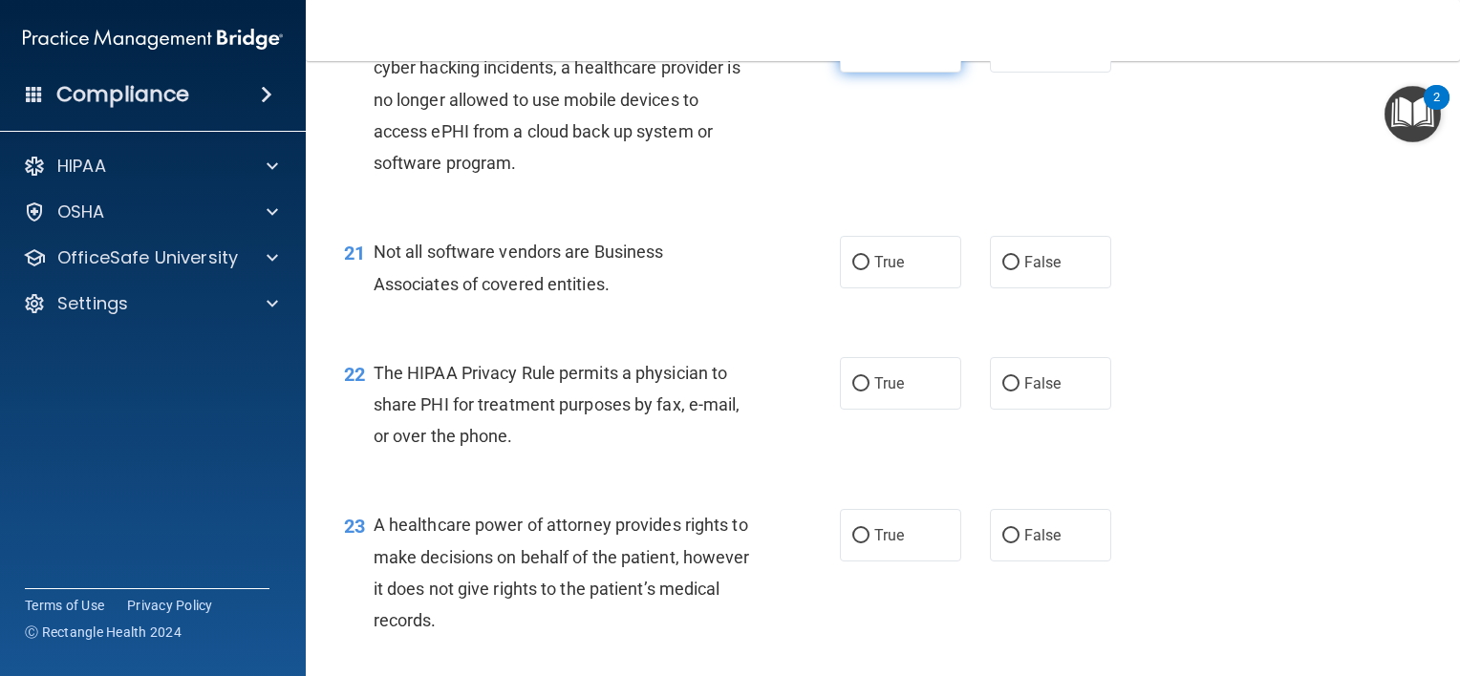
click at [863, 73] on label "True" at bounding box center [900, 46] width 121 height 53
click at [863, 54] on input "True" at bounding box center [860, 47] width 17 height 14
radio input "true"
click at [856, 289] on label "True" at bounding box center [900, 262] width 121 height 53
click at [856, 270] on input "True" at bounding box center [860, 263] width 17 height 14
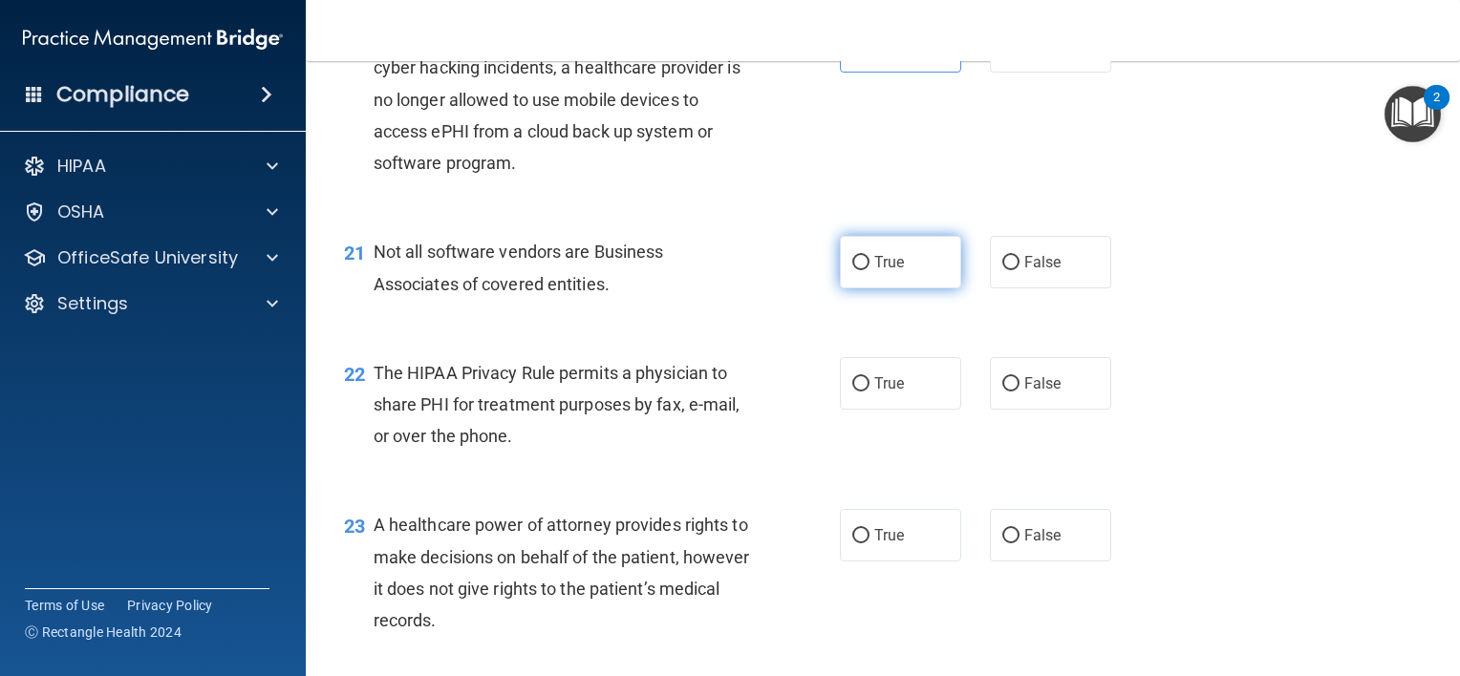
radio input "true"
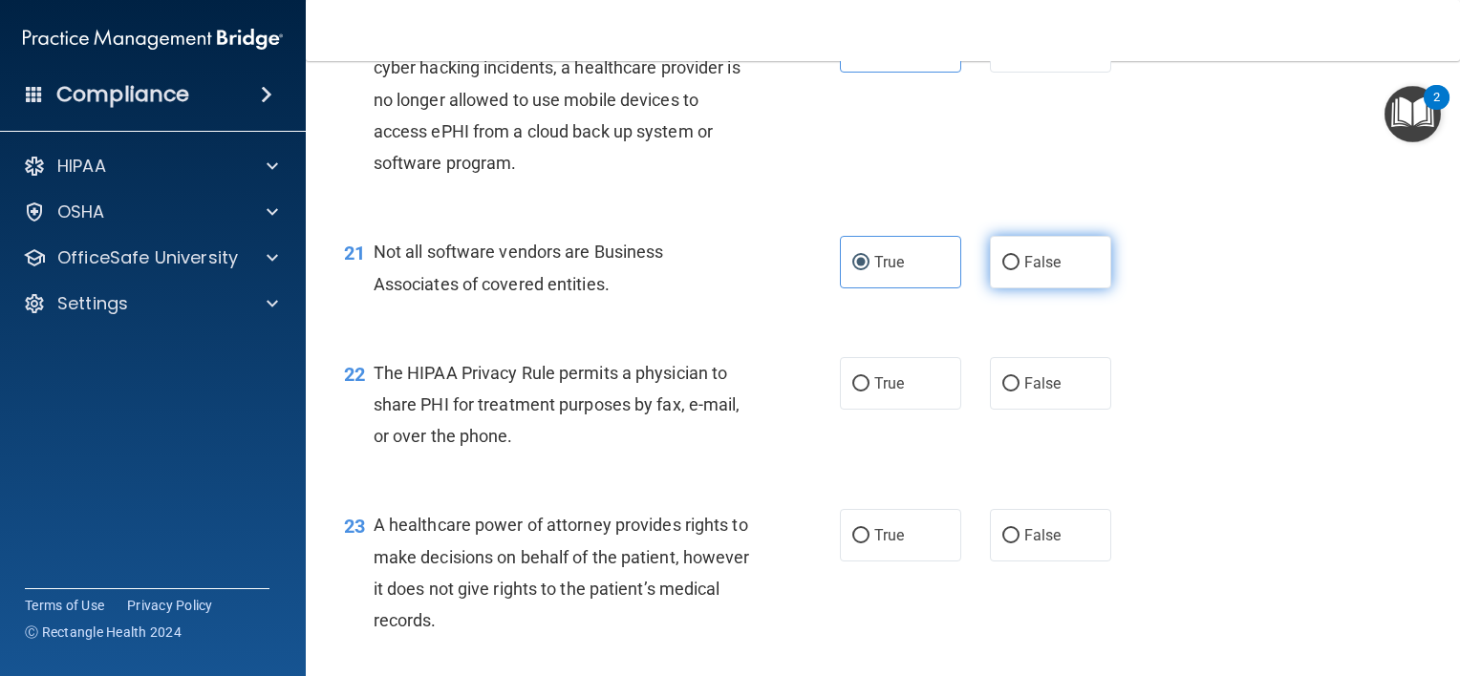
click at [1035, 289] on label "False" at bounding box center [1050, 262] width 121 height 53
click at [1019, 270] on input "False" at bounding box center [1010, 263] width 17 height 14
radio input "true"
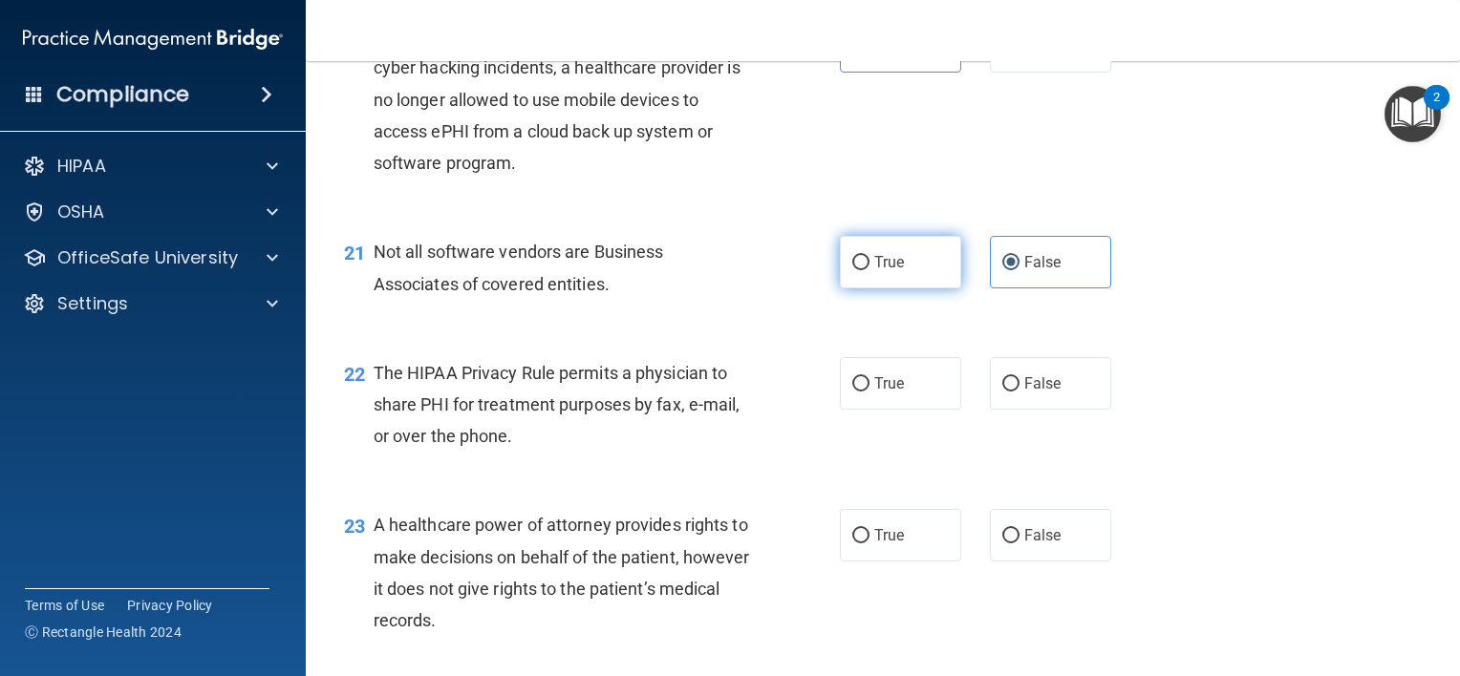
click at [902, 289] on label "True" at bounding box center [900, 262] width 121 height 53
click at [869, 270] on input "True" at bounding box center [860, 263] width 17 height 14
radio input "true"
radio input "false"
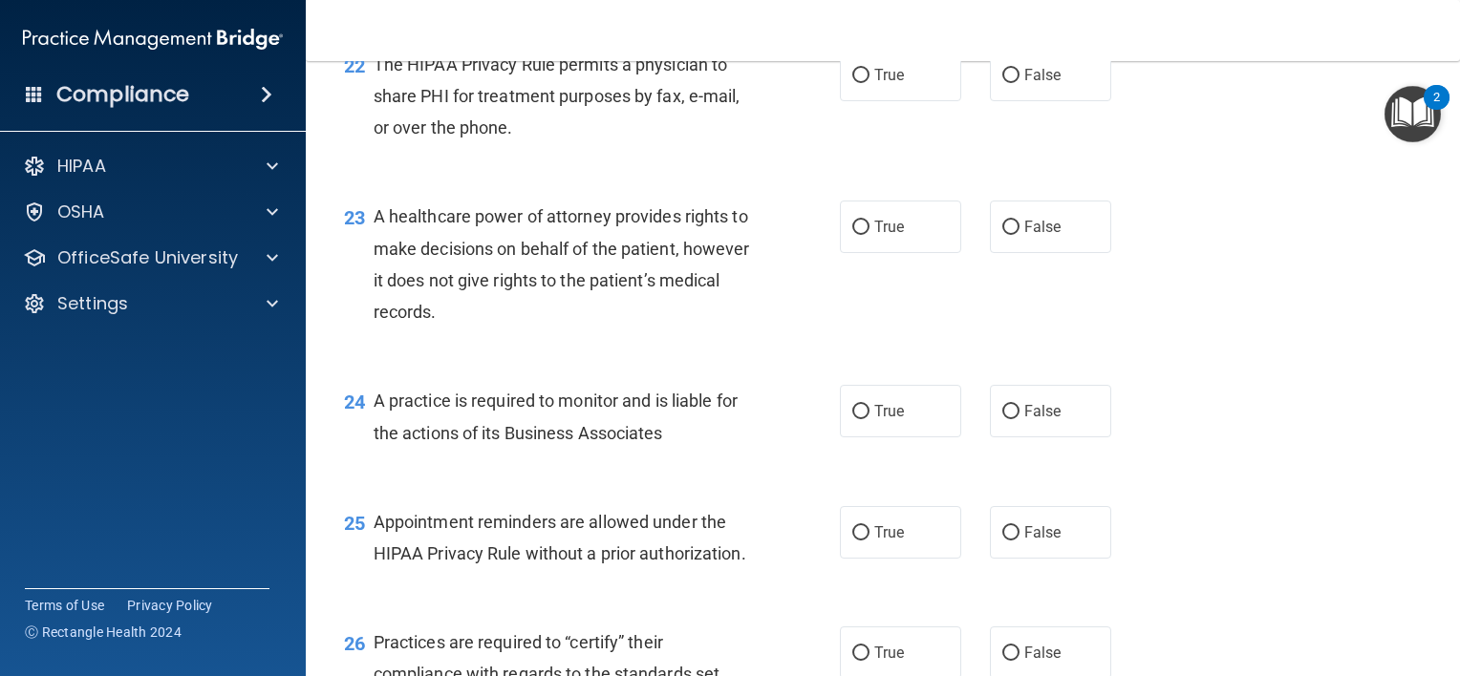
scroll to position [3707, 0]
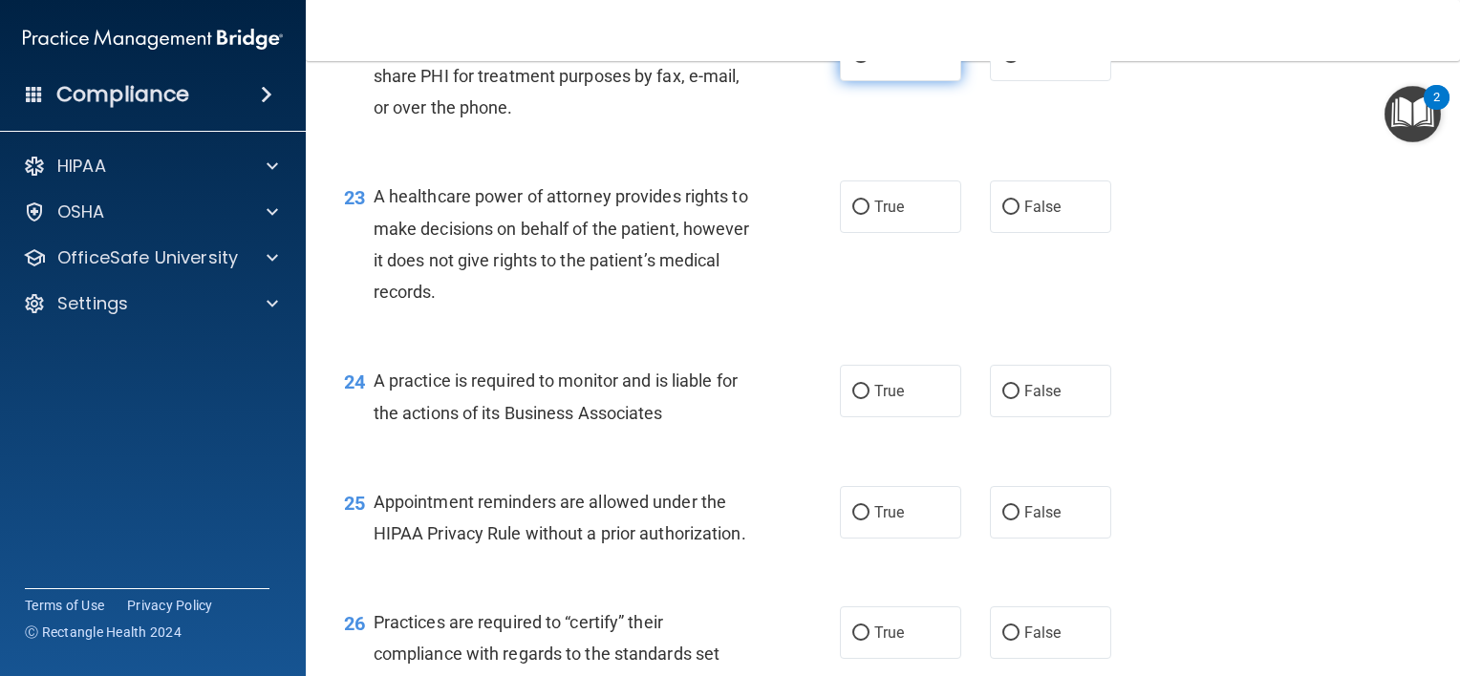
click at [867, 81] on label "True" at bounding box center [900, 55] width 121 height 53
click at [867, 63] on input "True" at bounding box center [860, 56] width 17 height 14
radio input "true"
click at [1028, 64] on span "False" at bounding box center [1042, 55] width 37 height 18
click at [1019, 63] on input "False" at bounding box center [1010, 56] width 17 height 14
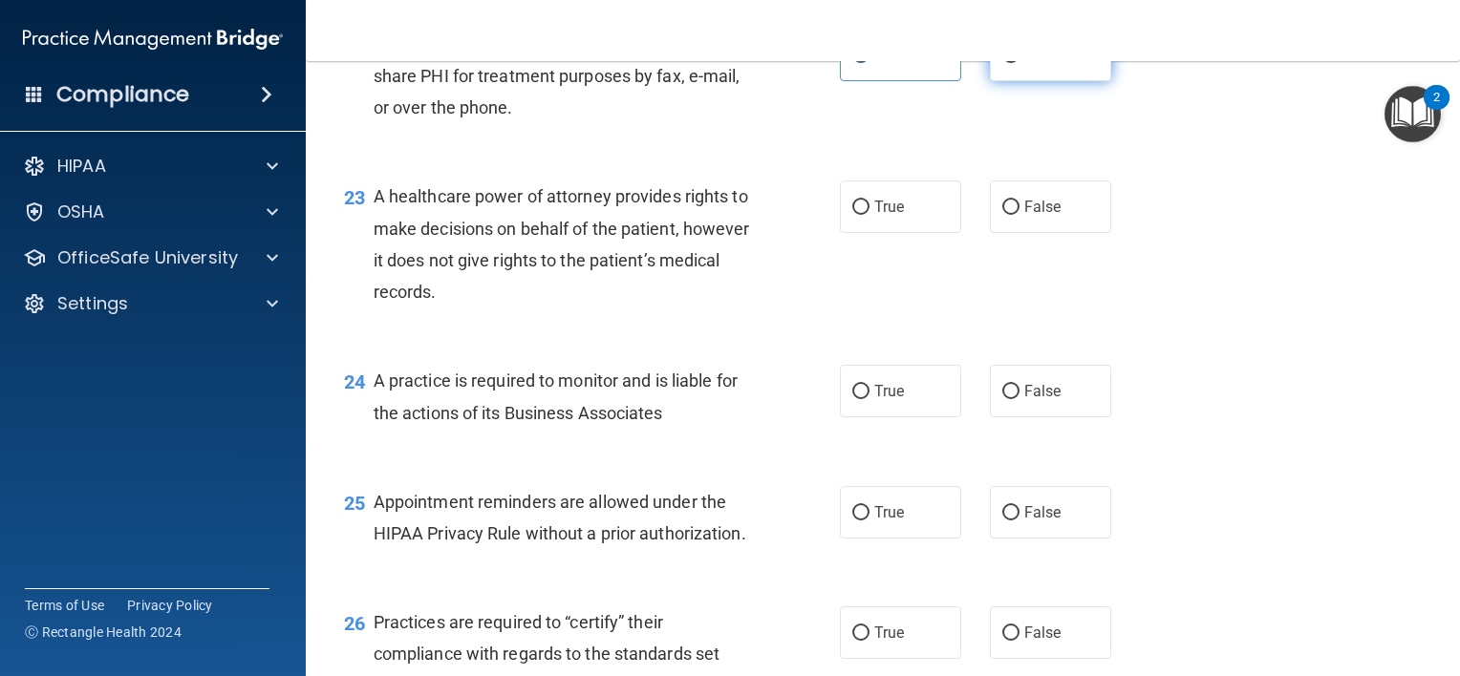
radio input "true"
radio input "false"
click at [909, 233] on label "True" at bounding box center [900, 207] width 121 height 53
click at [869, 215] on input "True" at bounding box center [860, 208] width 17 height 14
radio input "true"
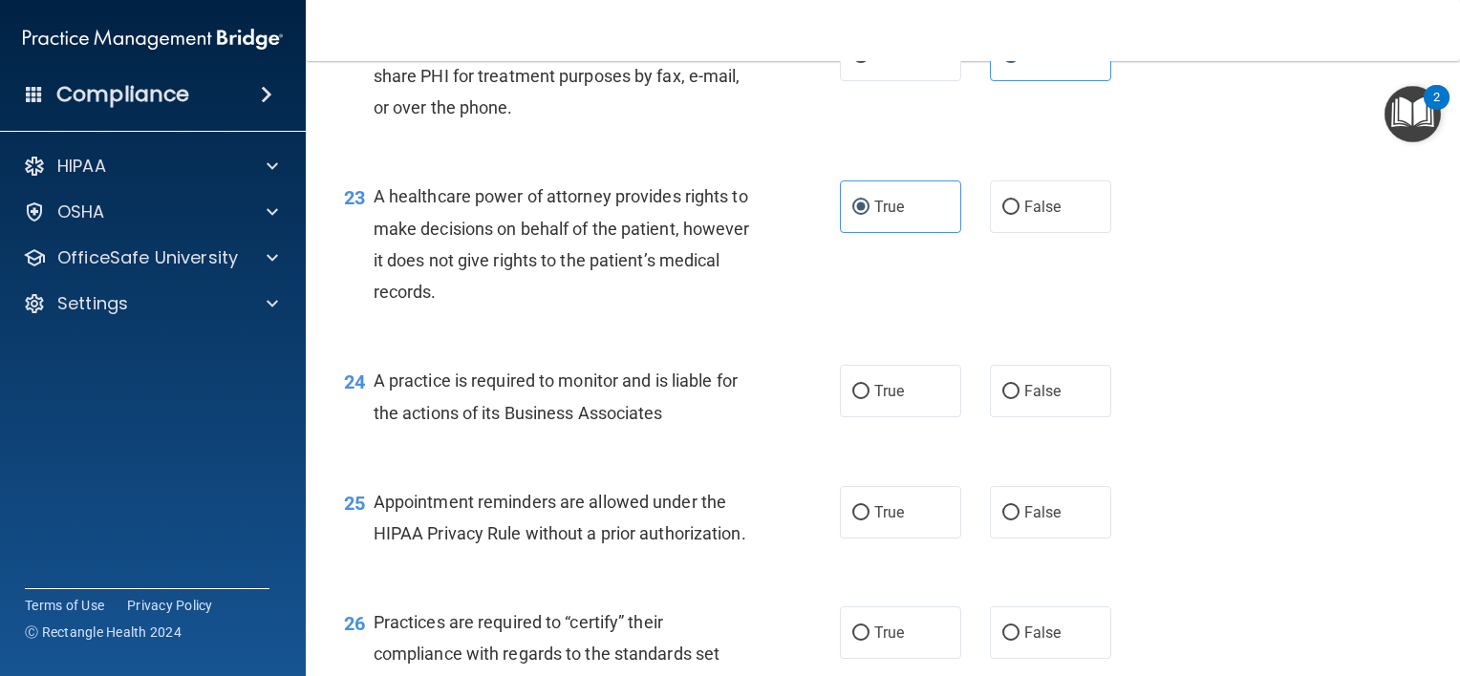
click at [1038, 341] on div "23 A healthcare power of attorney provides rights to make decisions on behalf o…" at bounding box center [883, 249] width 1106 height 184
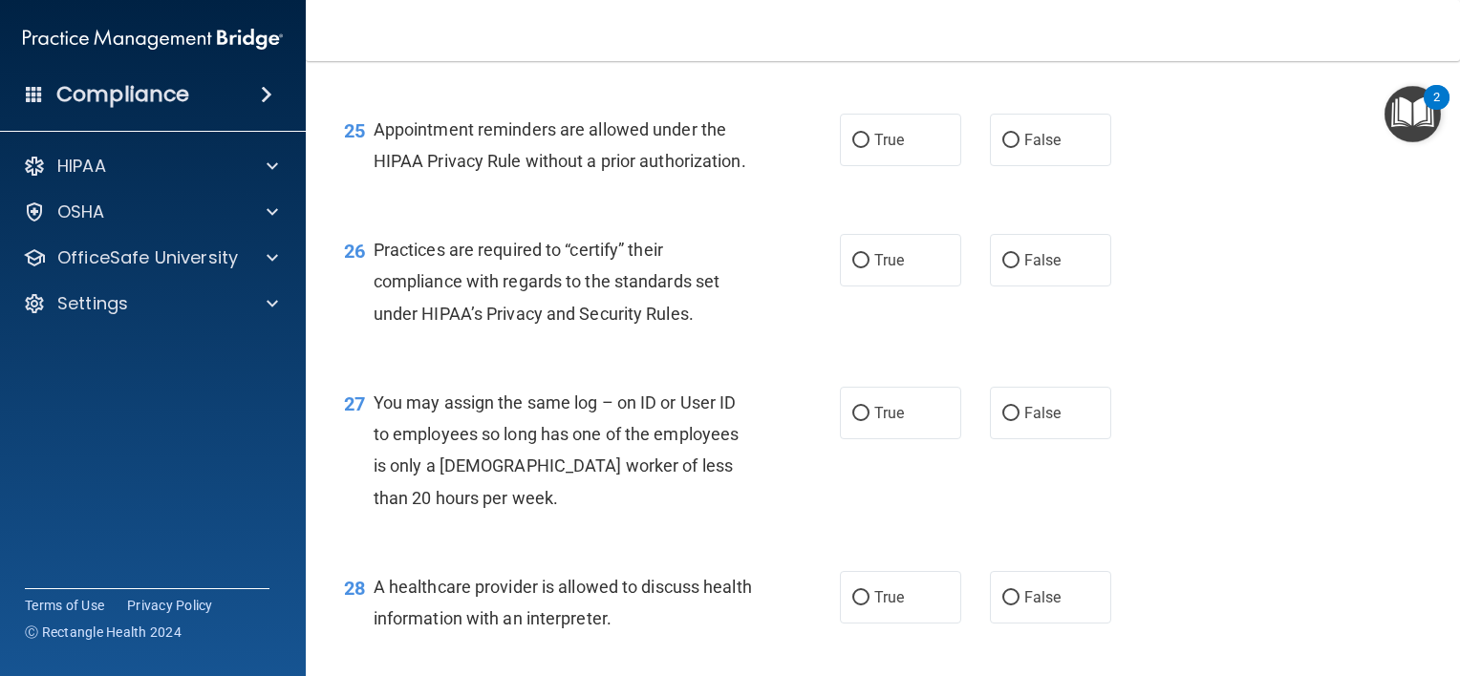
scroll to position [4059, 0]
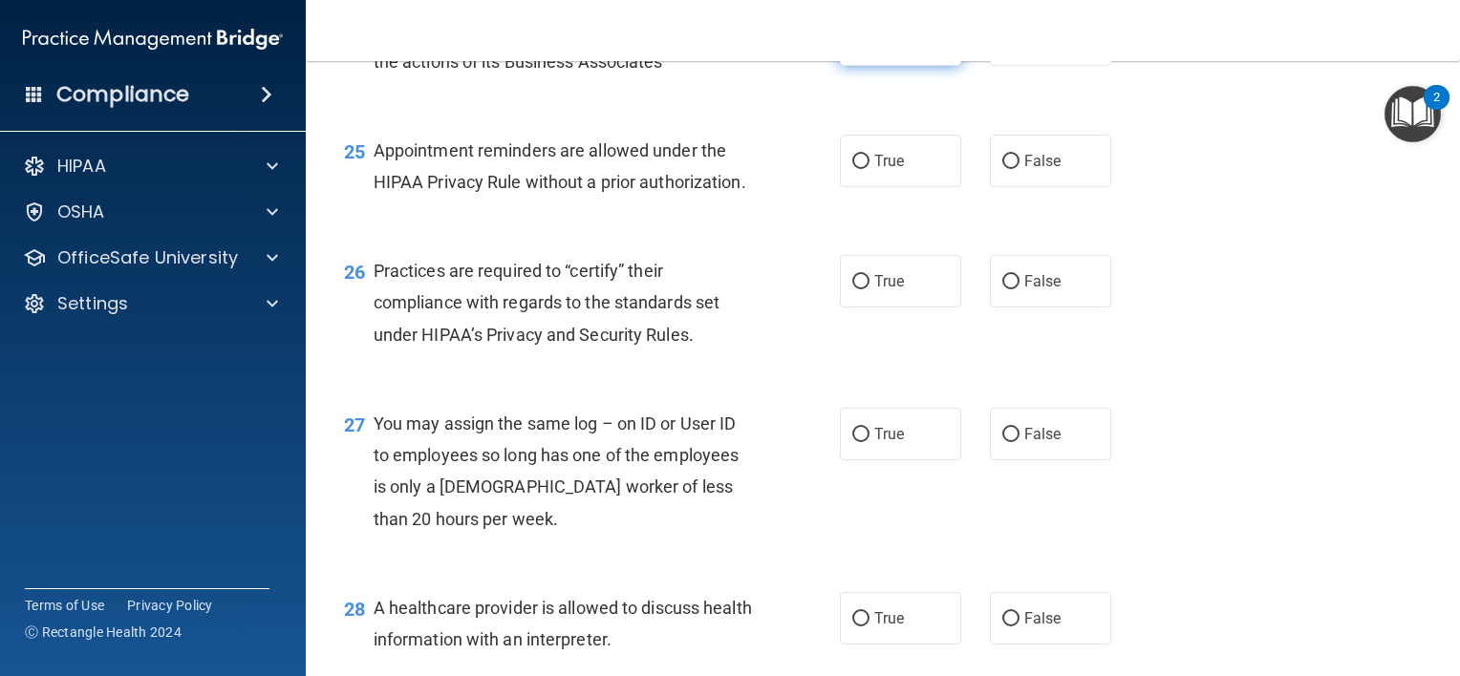
click at [863, 66] on label "True" at bounding box center [900, 39] width 121 height 53
click at [863, 48] on input "True" at bounding box center [860, 40] width 17 height 14
radio input "true"
click at [856, 169] on input "True" at bounding box center [860, 162] width 17 height 14
radio input "true"
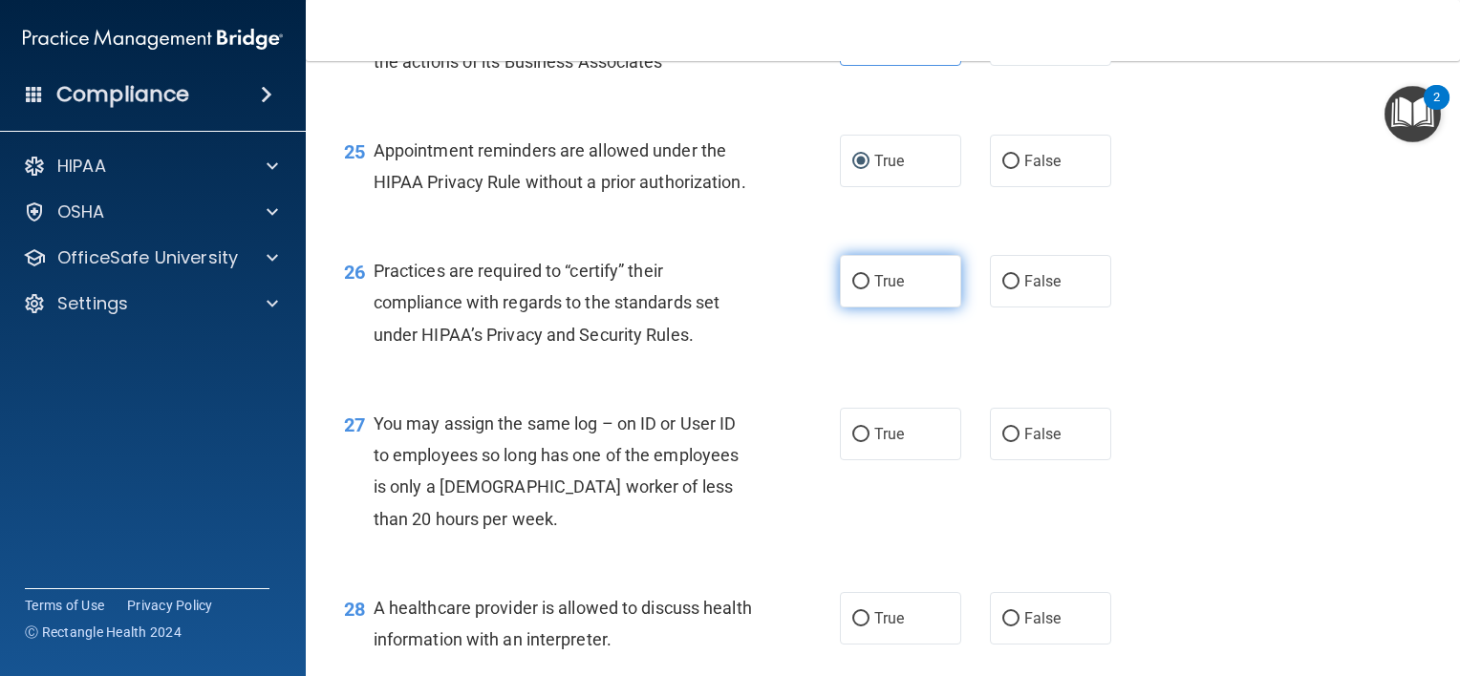
click at [862, 308] on label "True" at bounding box center [900, 281] width 121 height 53
click at [862, 289] on input "True" at bounding box center [860, 282] width 17 height 14
radio input "true"
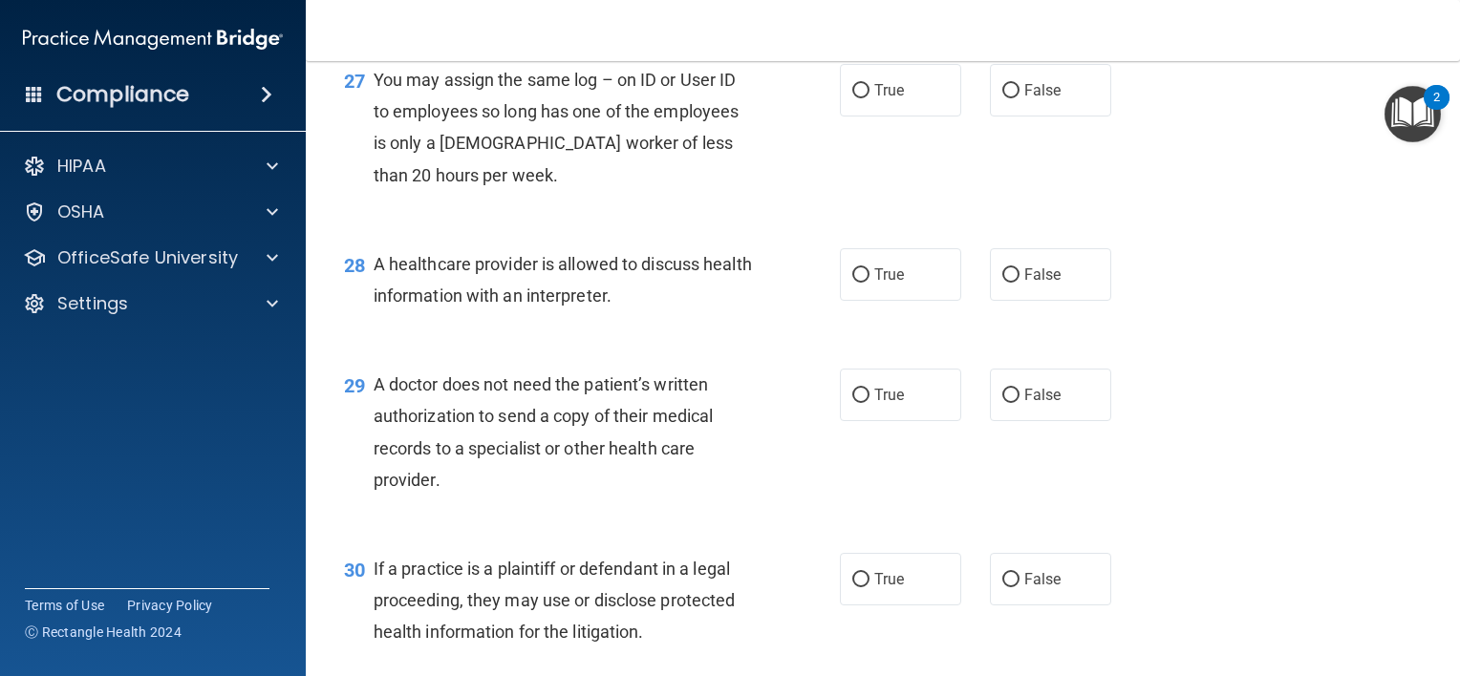
scroll to position [4417, 0]
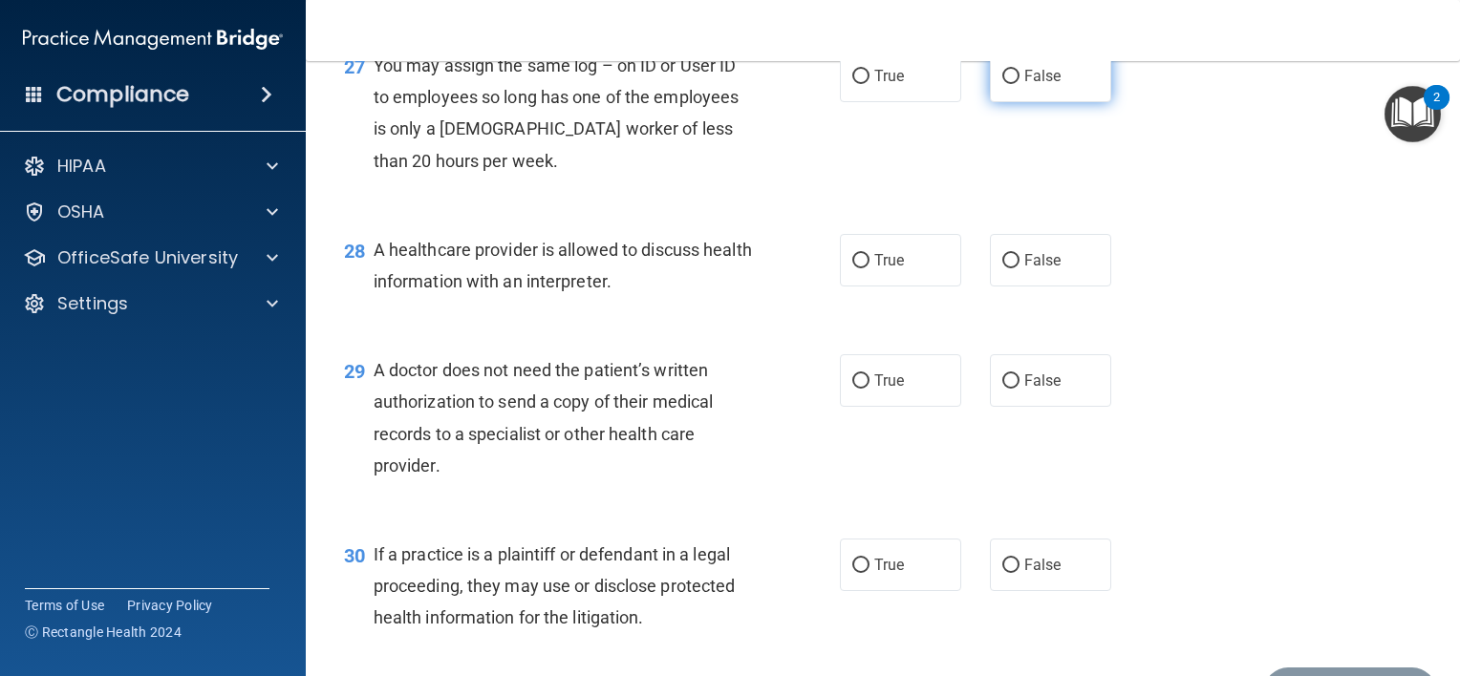
click at [1002, 102] on label "False" at bounding box center [1050, 76] width 121 height 53
click at [1002, 84] on input "False" at bounding box center [1010, 77] width 17 height 14
radio input "true"
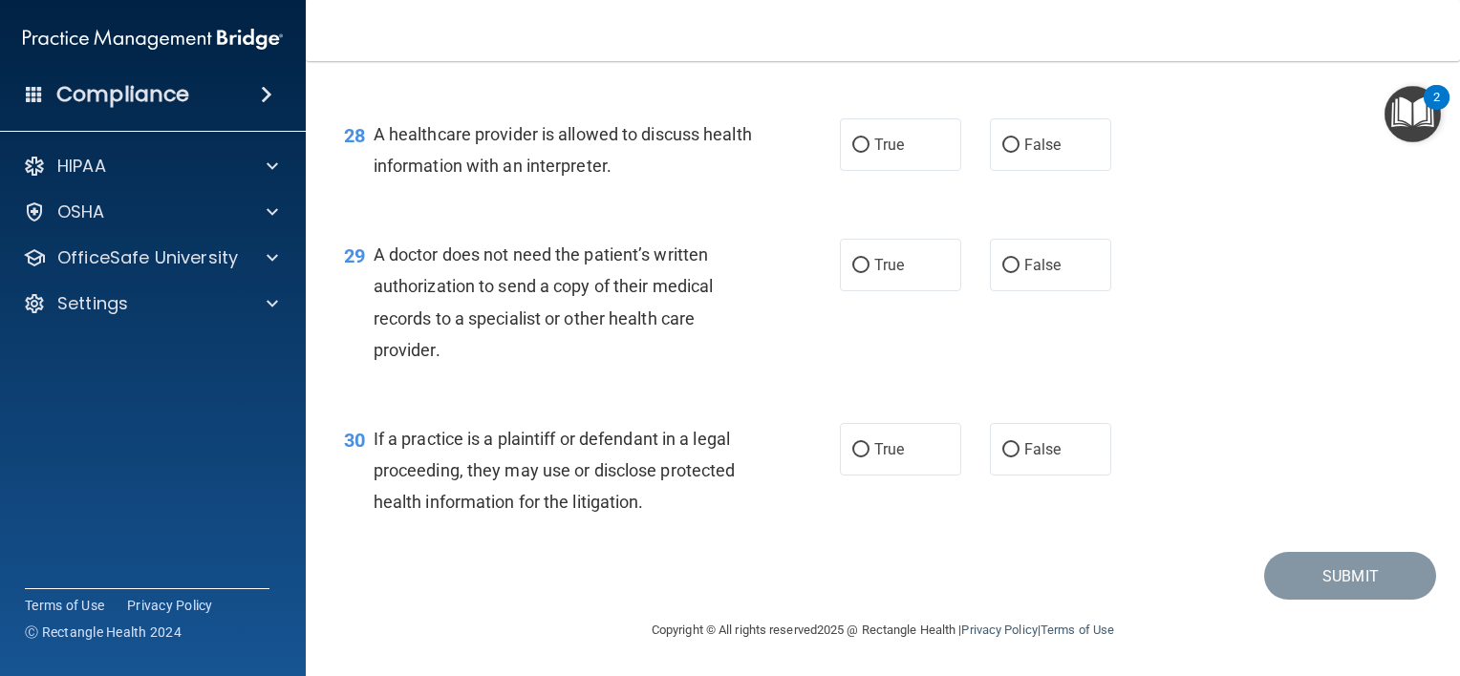
scroll to position [4628, 0]
click at [920, 153] on label "True" at bounding box center [900, 144] width 121 height 53
click at [869, 153] on input "True" at bounding box center [860, 146] width 17 height 14
radio input "true"
click at [1060, 275] on label "False" at bounding box center [1050, 265] width 121 height 53
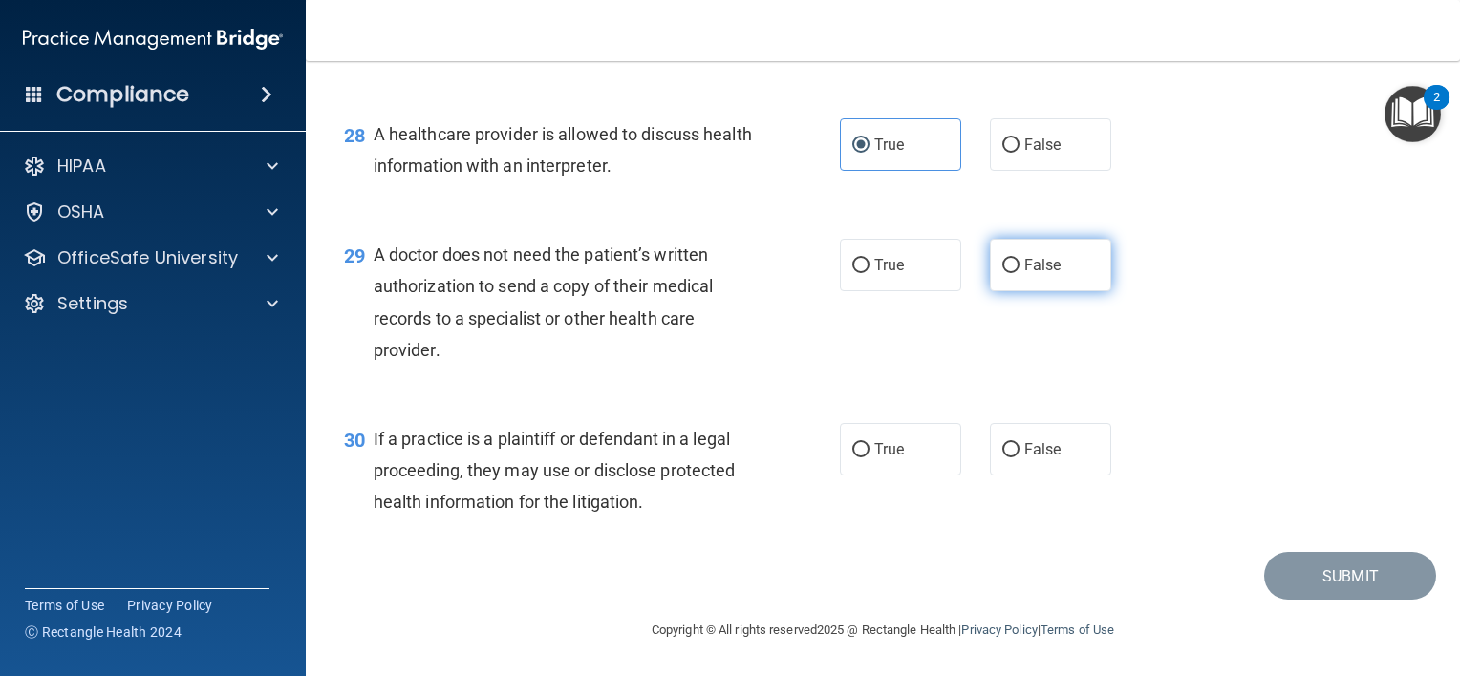
click at [1019, 273] on input "False" at bounding box center [1010, 266] width 17 height 14
radio input "true"
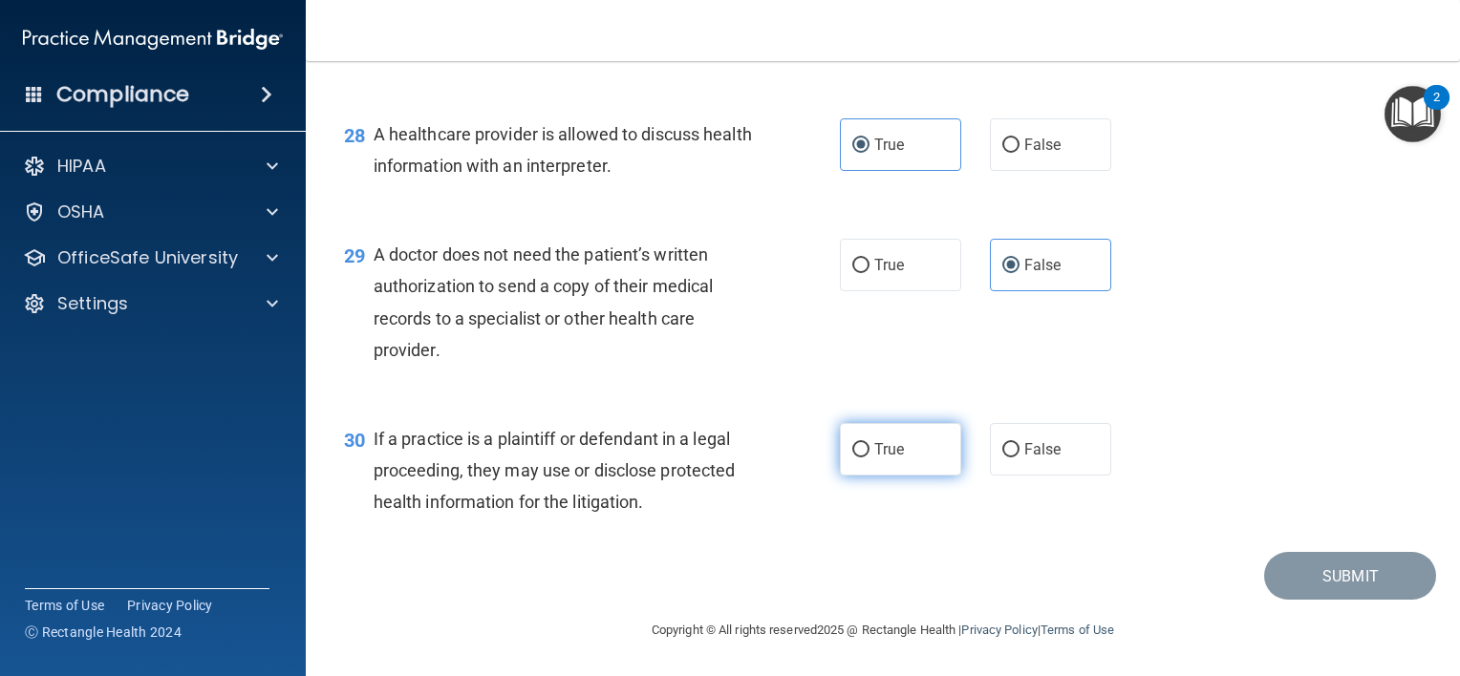
click at [858, 449] on input "True" at bounding box center [860, 450] width 17 height 14
radio input "true"
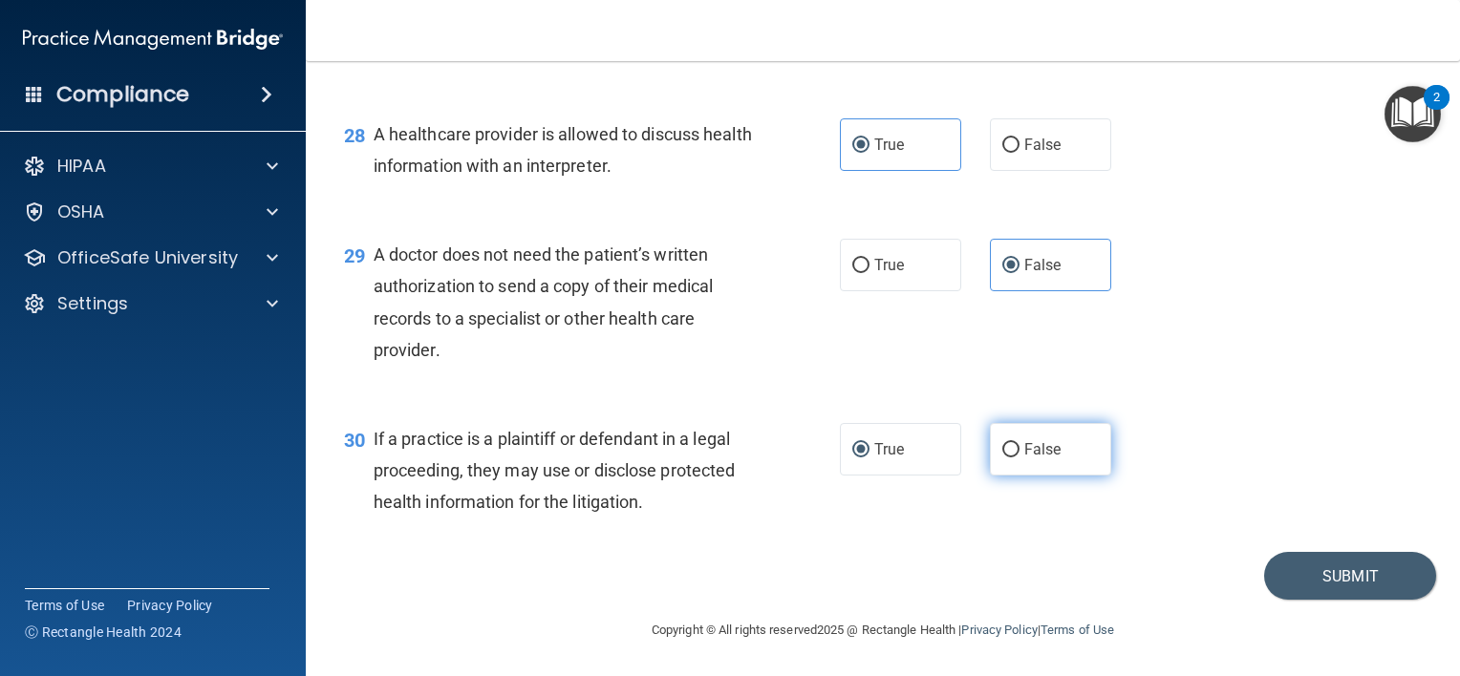
click at [1002, 443] on input "False" at bounding box center [1010, 450] width 17 height 14
radio input "true"
radio input "false"
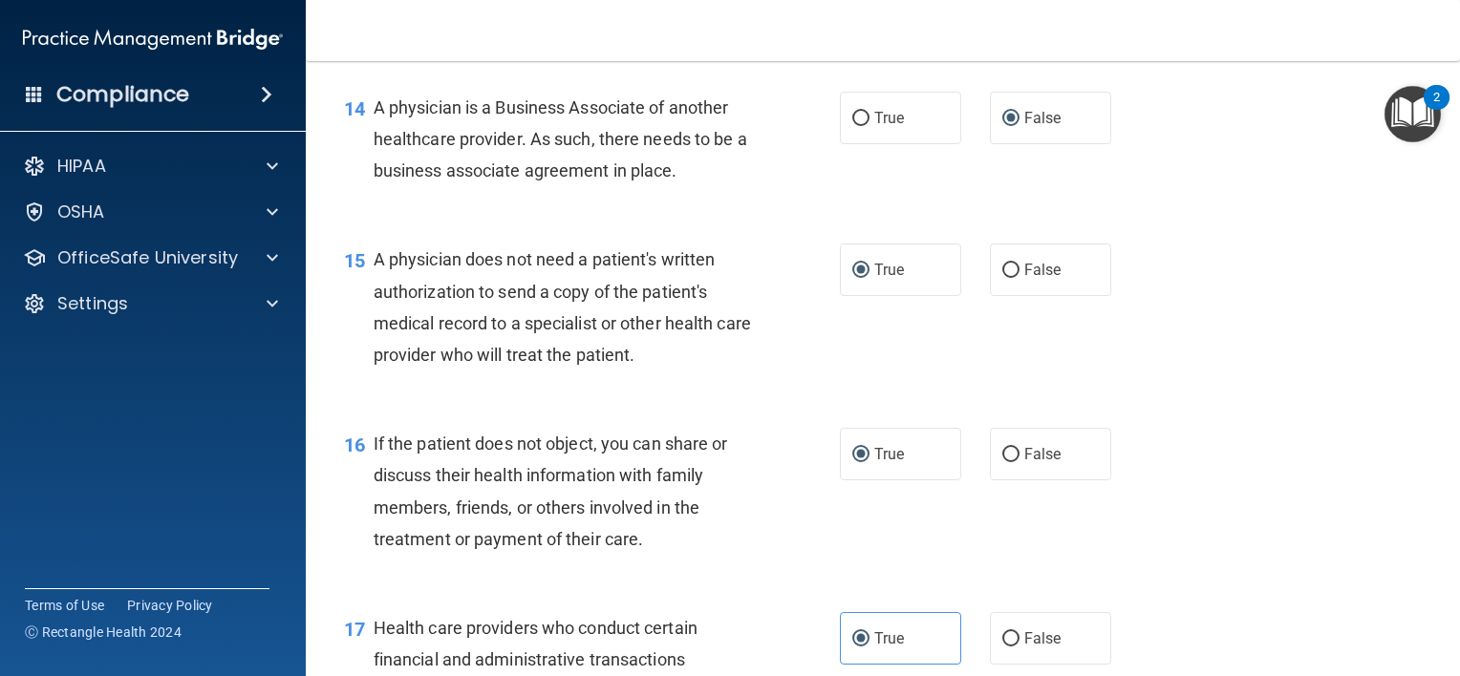
scroll to position [2282, 0]
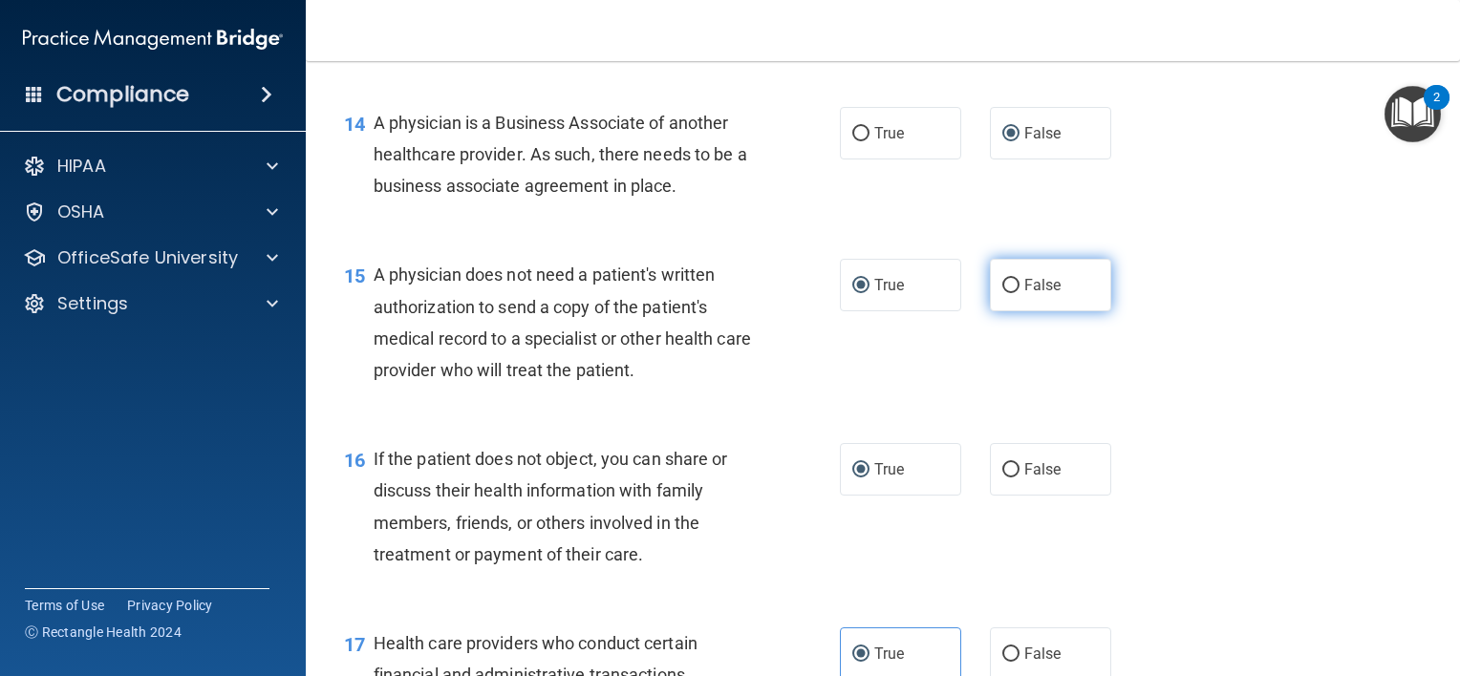
click at [1024, 294] on span "False" at bounding box center [1042, 285] width 37 height 18
click at [1019, 293] on input "False" at bounding box center [1010, 286] width 17 height 14
radio input "true"
radio input "false"
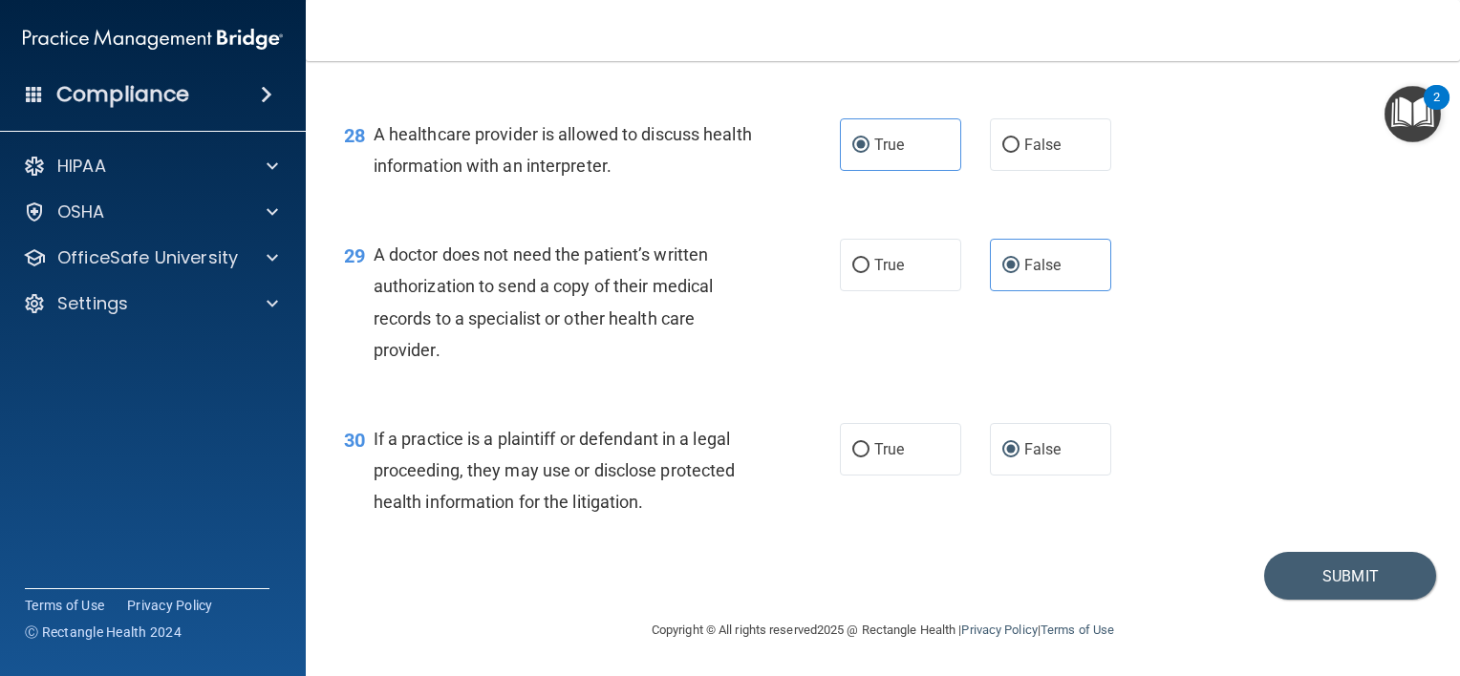
scroll to position [4628, 0]
click at [1327, 570] on button "Submit" at bounding box center [1350, 576] width 172 height 49
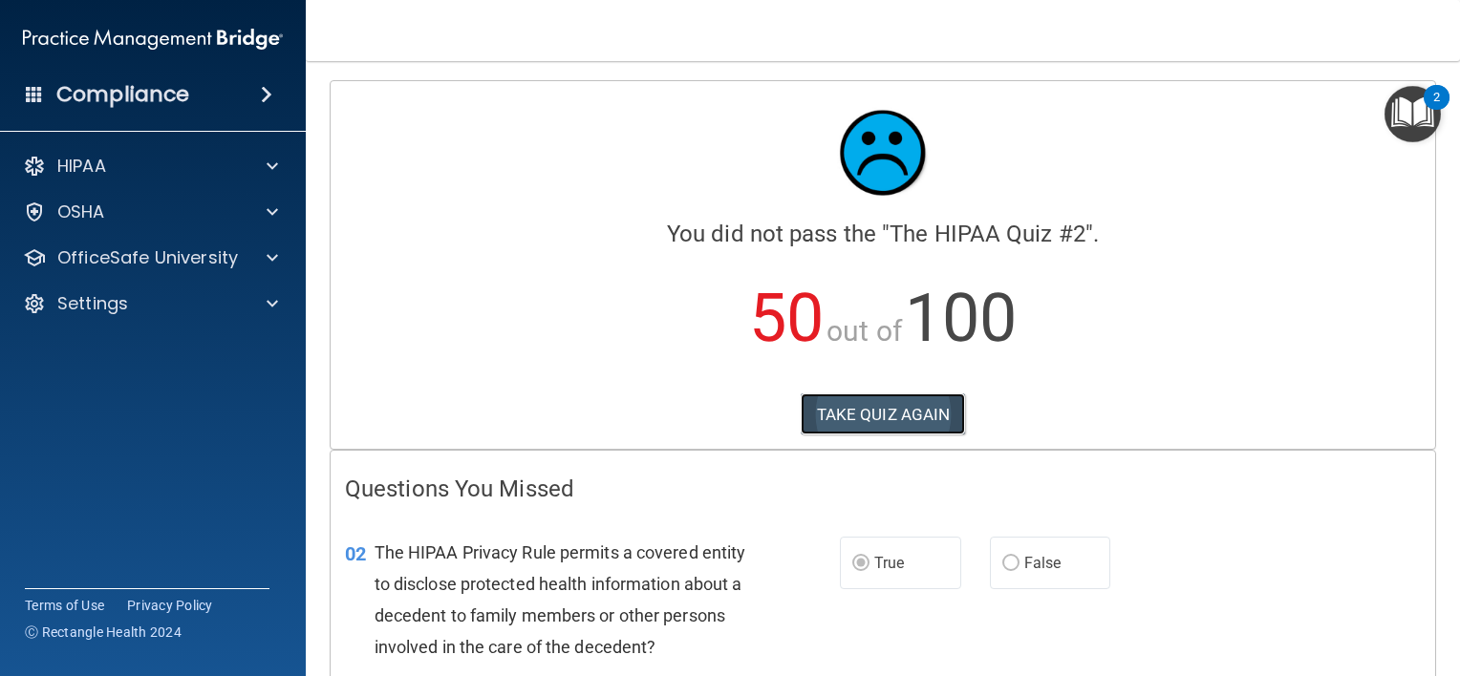
click at [874, 405] on button "TAKE QUIZ AGAIN" at bounding box center [883, 415] width 165 height 42
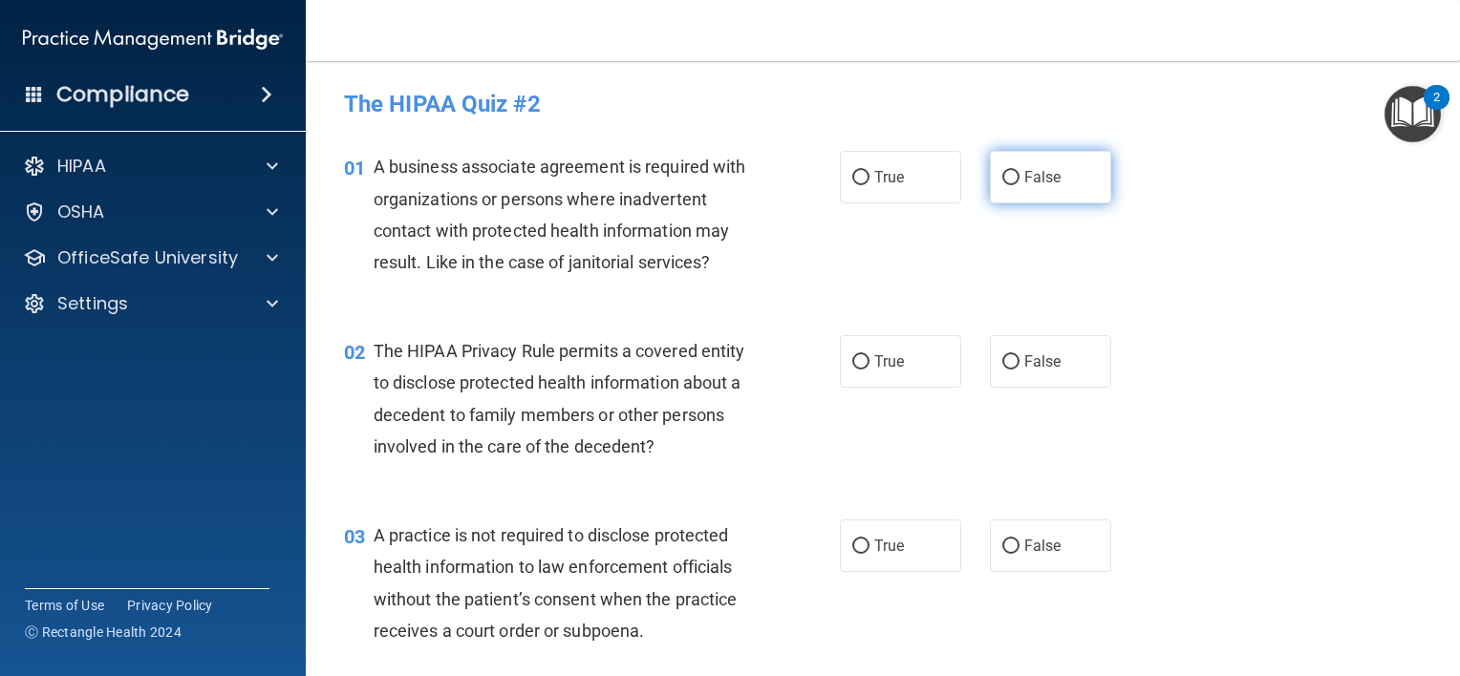
click at [1014, 174] on label "False" at bounding box center [1050, 177] width 121 height 53
click at [1014, 174] on input "False" at bounding box center [1010, 178] width 17 height 14
radio input "true"
click at [859, 363] on input "True" at bounding box center [860, 362] width 17 height 14
radio input "true"
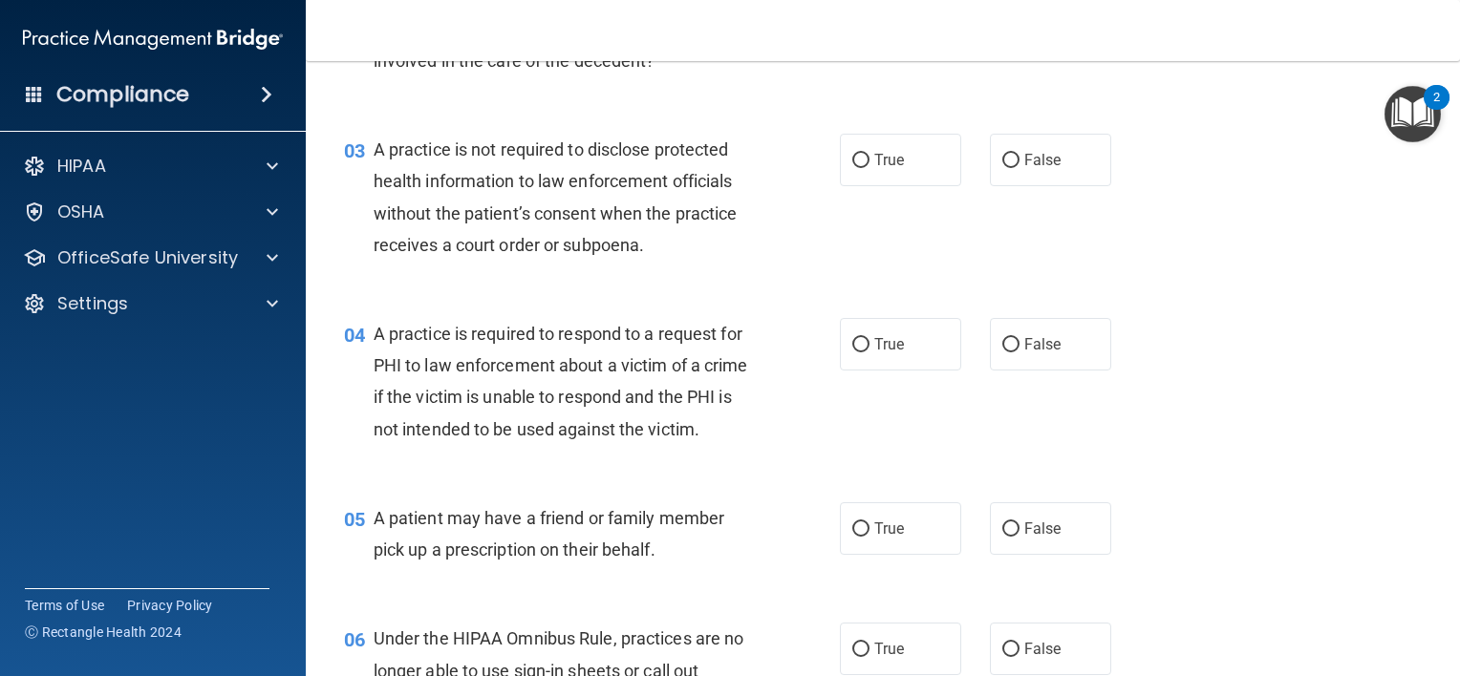
scroll to position [400, 0]
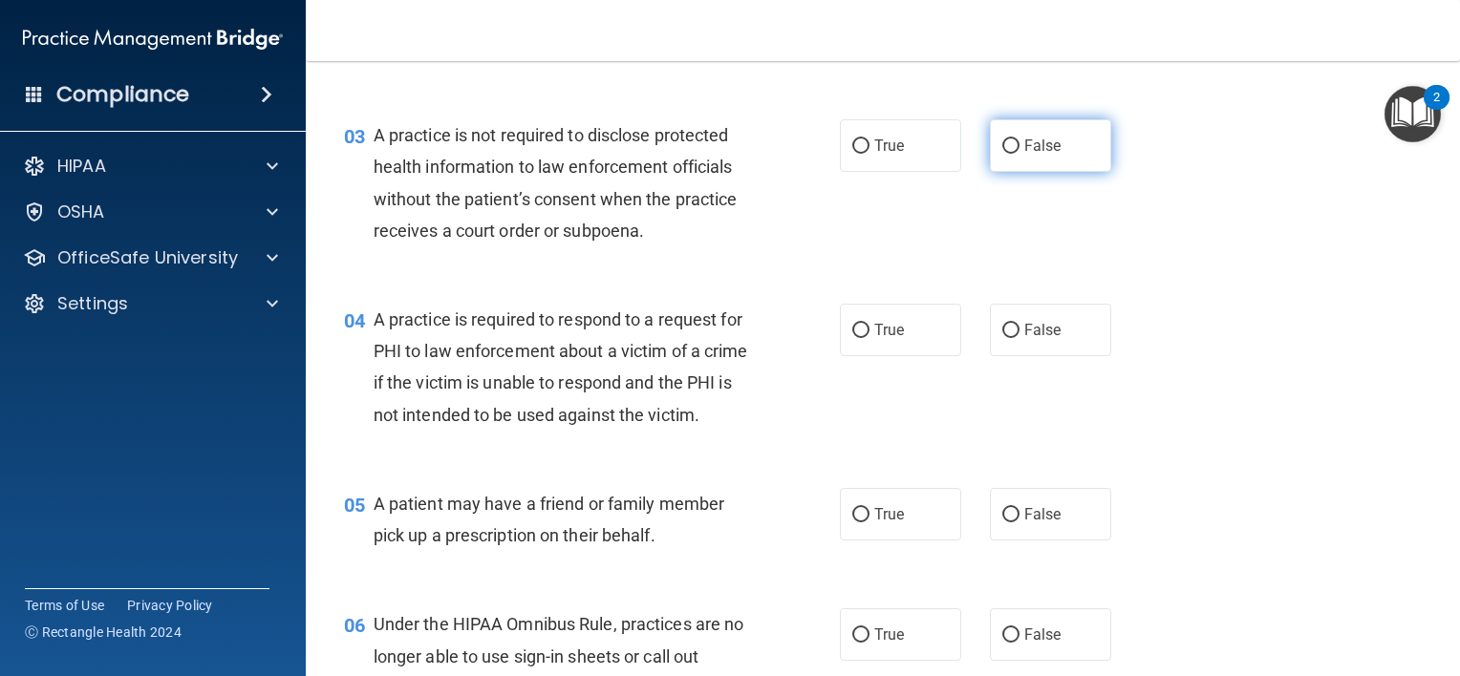
click at [1006, 149] on input "False" at bounding box center [1010, 146] width 17 height 14
radio input "true"
click at [874, 325] on span "True" at bounding box center [889, 330] width 30 height 18
click at [869, 325] on input "True" at bounding box center [860, 331] width 17 height 14
radio input "true"
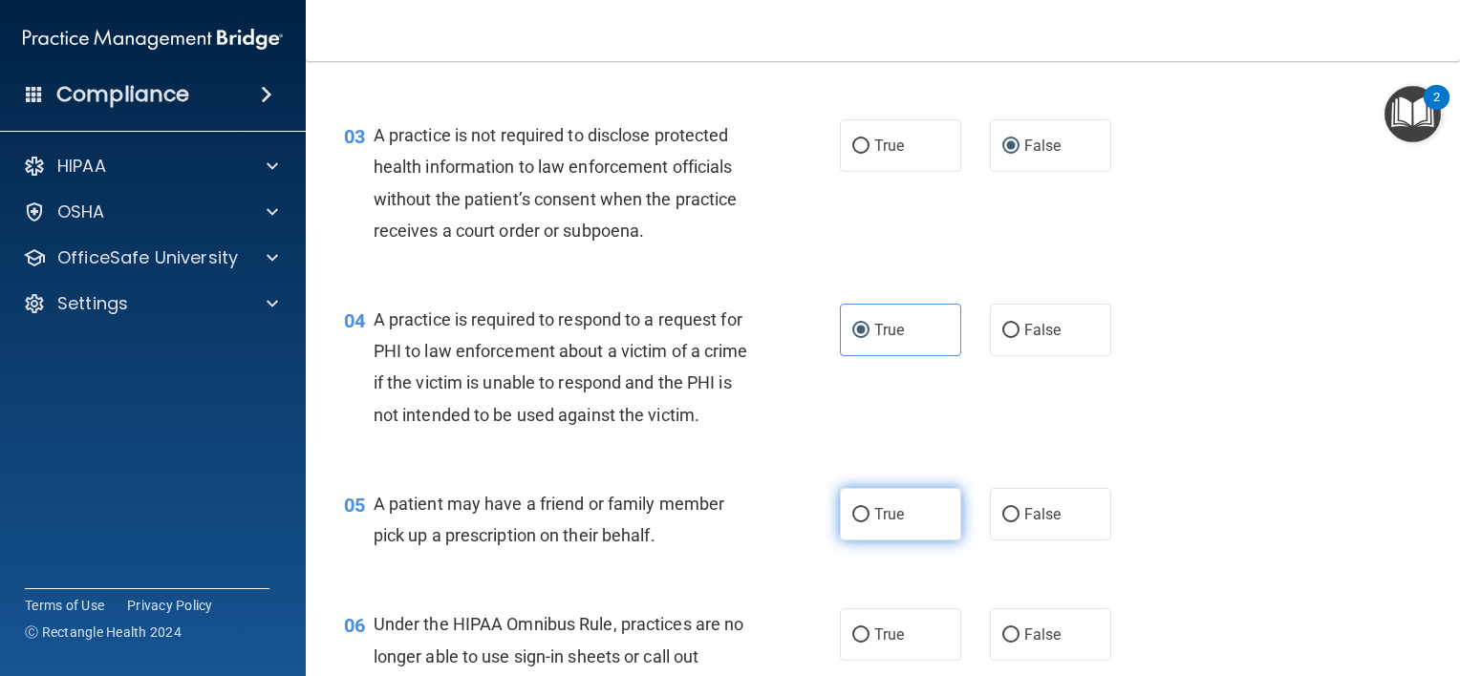
click at [868, 541] on label "True" at bounding box center [900, 514] width 121 height 53
click at [868, 523] on input "True" at bounding box center [860, 515] width 17 height 14
radio input "true"
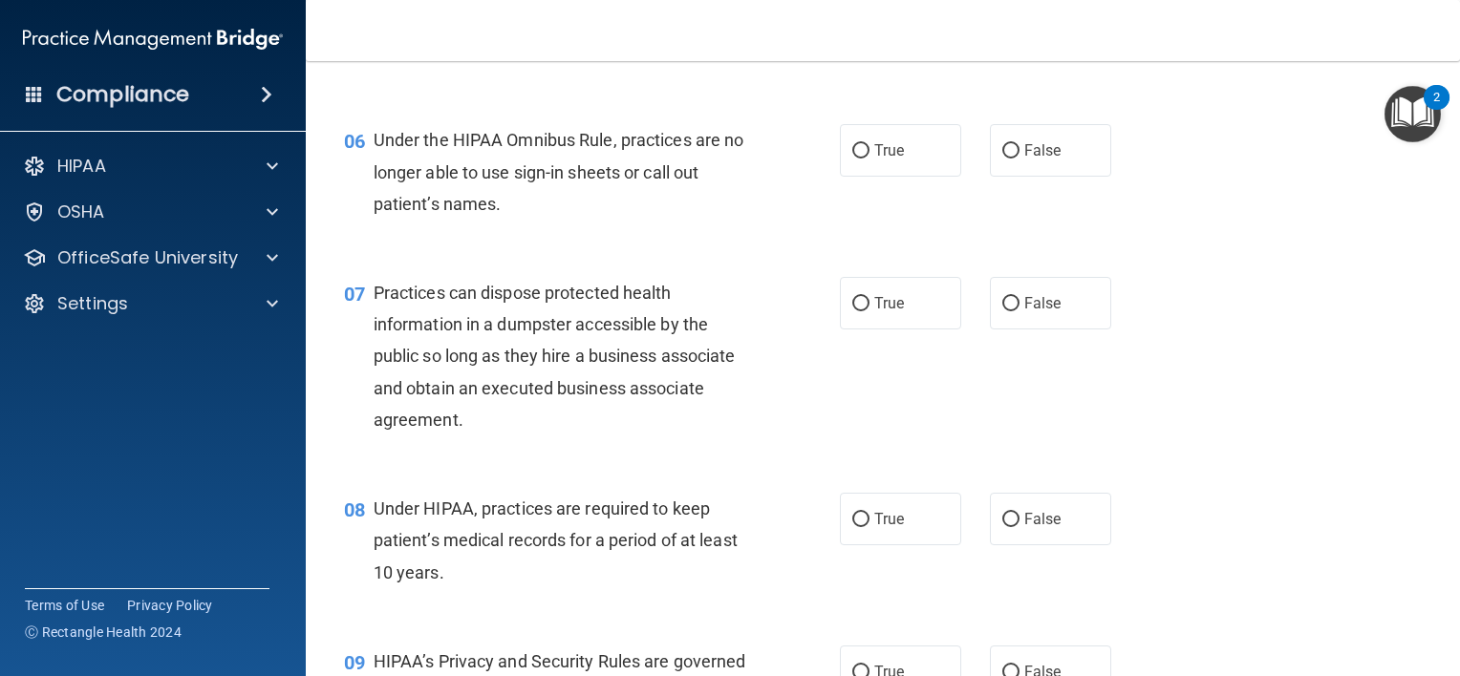
scroll to position [913, 0]
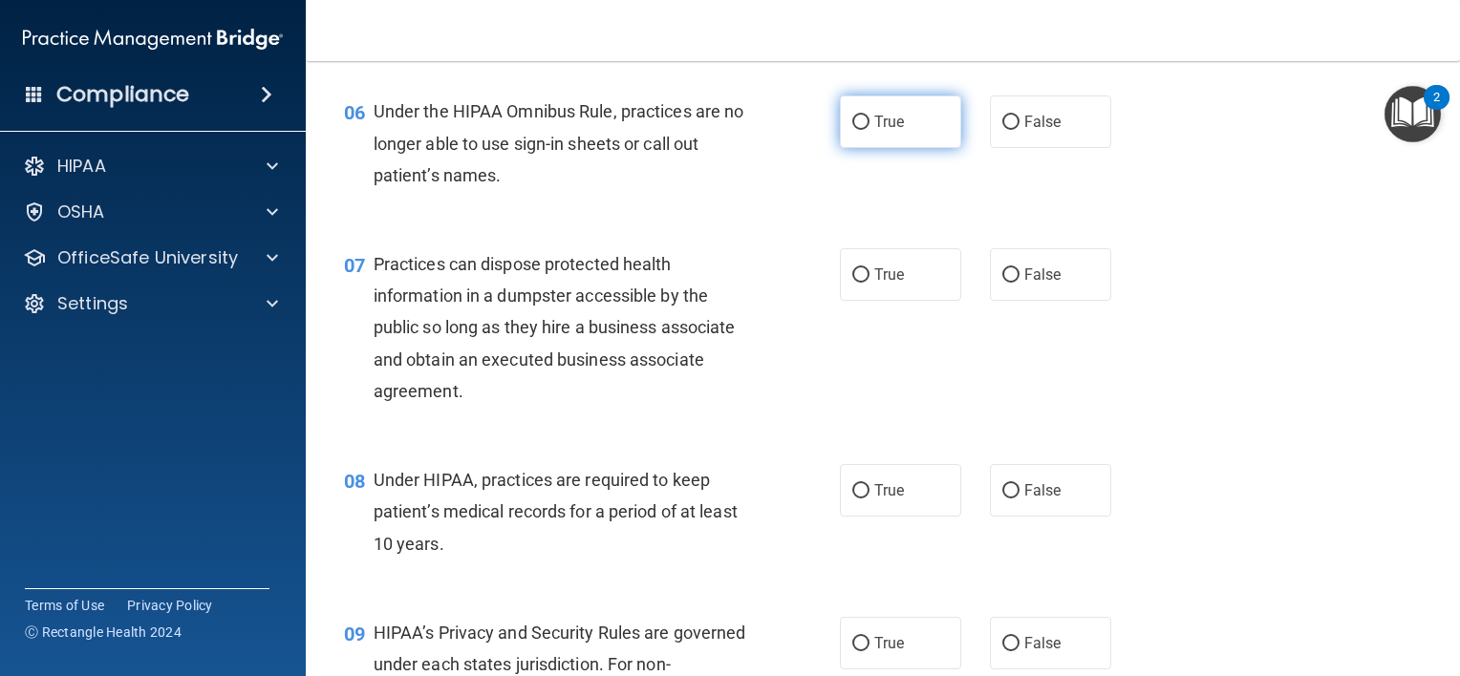
click at [865, 148] on label "True" at bounding box center [900, 122] width 121 height 53
click at [865, 130] on input "True" at bounding box center [860, 123] width 17 height 14
radio input "true"
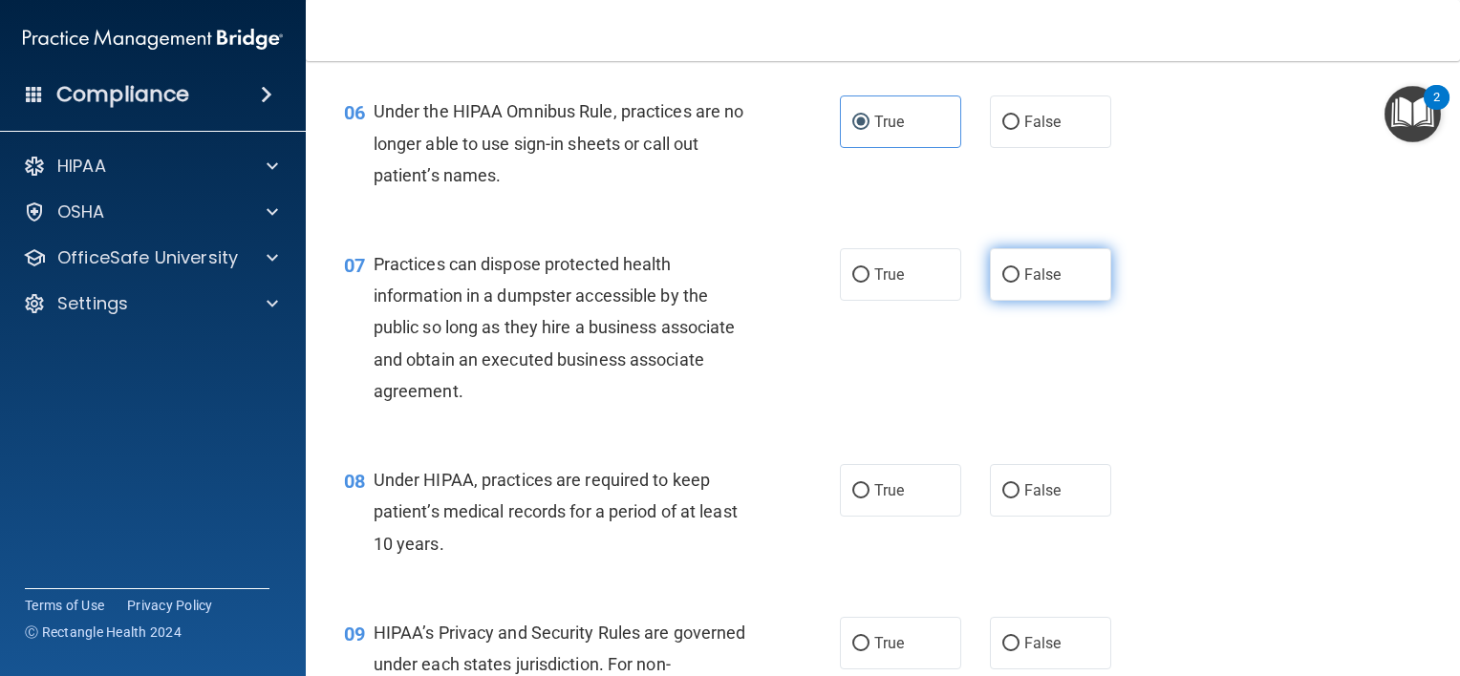
click at [1013, 301] on label "False" at bounding box center [1050, 274] width 121 height 53
click at [1013, 283] on input "False" at bounding box center [1010, 275] width 17 height 14
radio input "true"
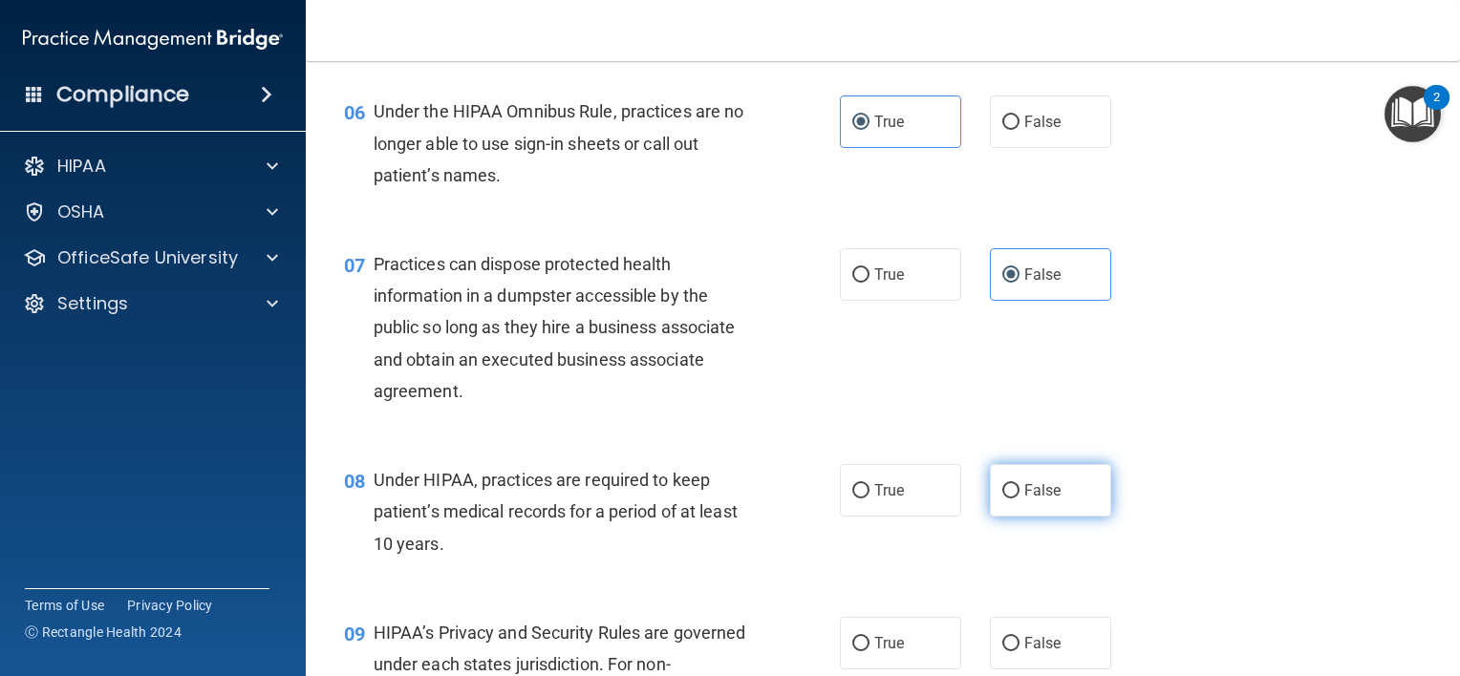
click at [1036, 512] on label "False" at bounding box center [1050, 490] width 121 height 53
click at [1019, 499] on input "False" at bounding box center [1010, 491] width 17 height 14
radio input "true"
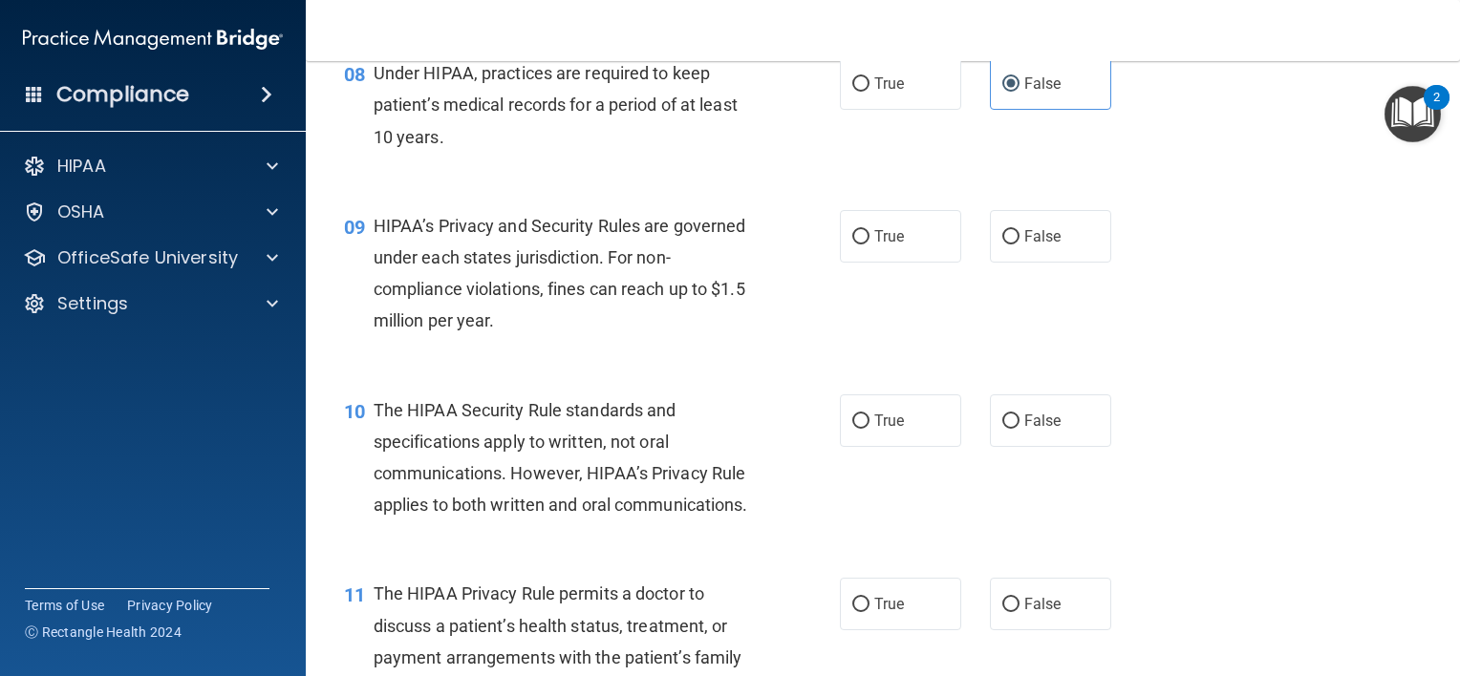
scroll to position [1411, 0]
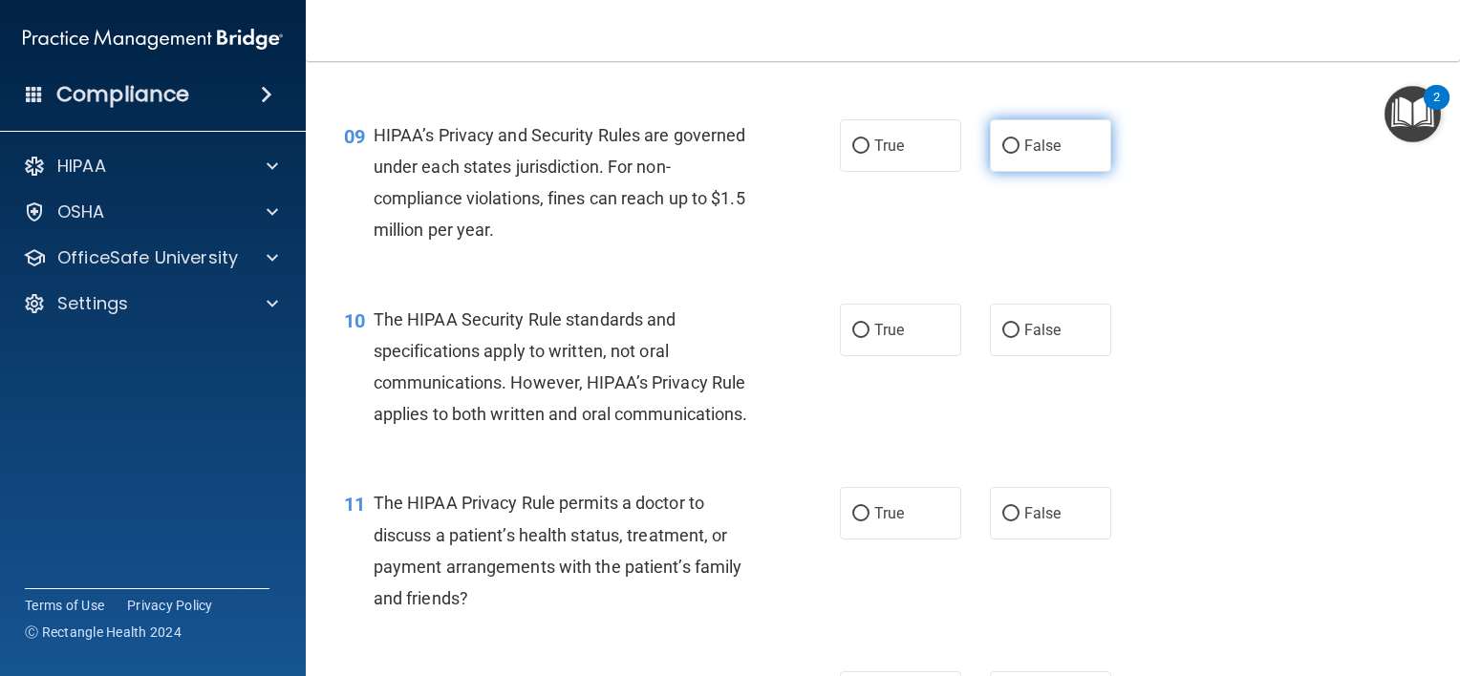
click at [1006, 161] on label "False" at bounding box center [1050, 145] width 121 height 53
click at [1006, 154] on input "False" at bounding box center [1010, 146] width 17 height 14
radio input "true"
click at [1026, 348] on label "False" at bounding box center [1050, 330] width 121 height 53
click at [1019, 338] on input "False" at bounding box center [1010, 331] width 17 height 14
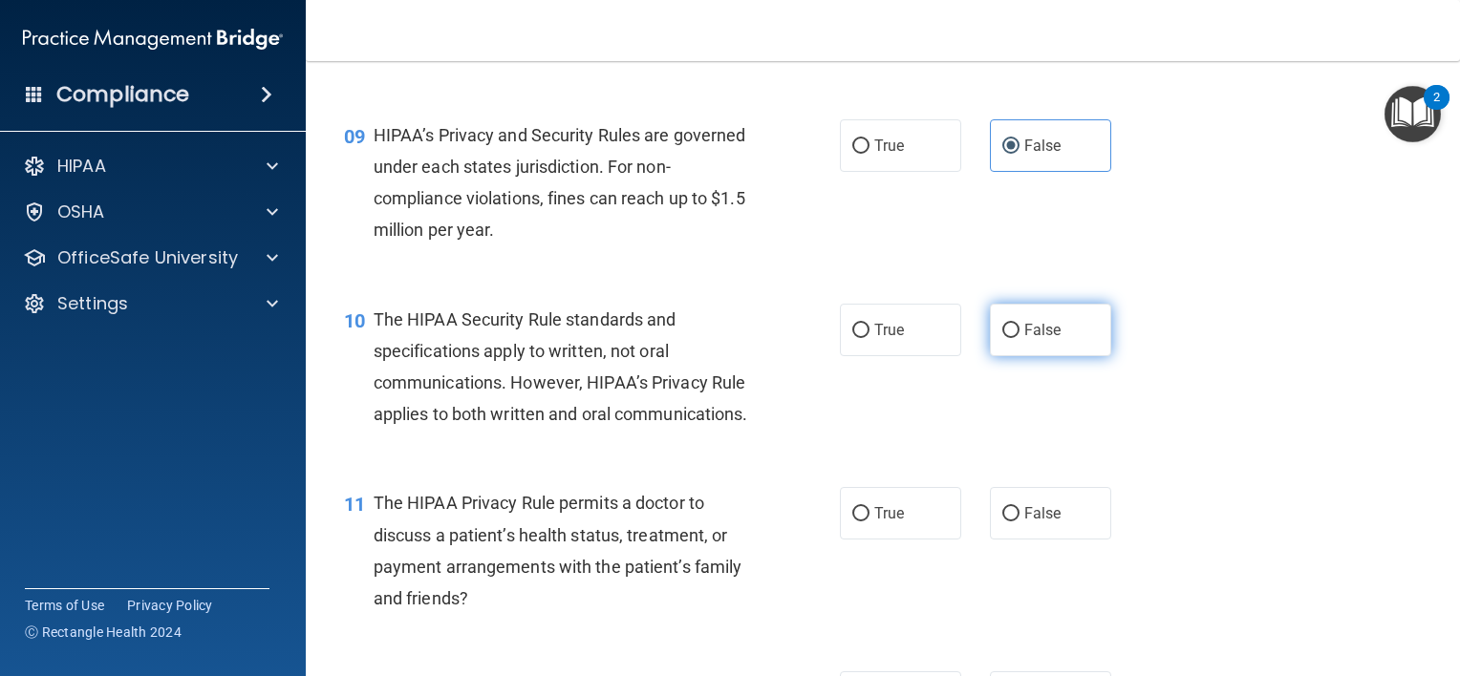
radio input "true"
click at [990, 540] on label "False" at bounding box center [1050, 513] width 121 height 53
click at [1002, 522] on input "False" at bounding box center [1010, 514] width 17 height 14
radio input "true"
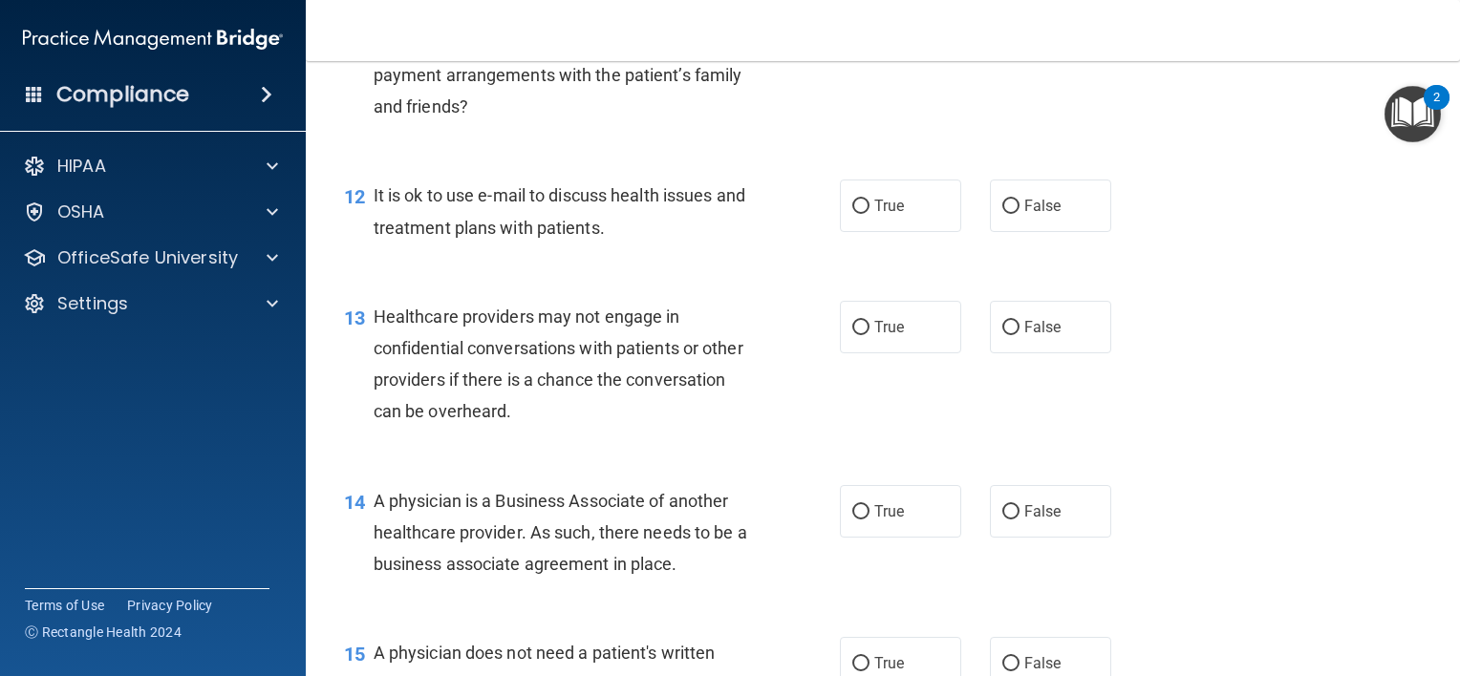
scroll to position [1953, 0]
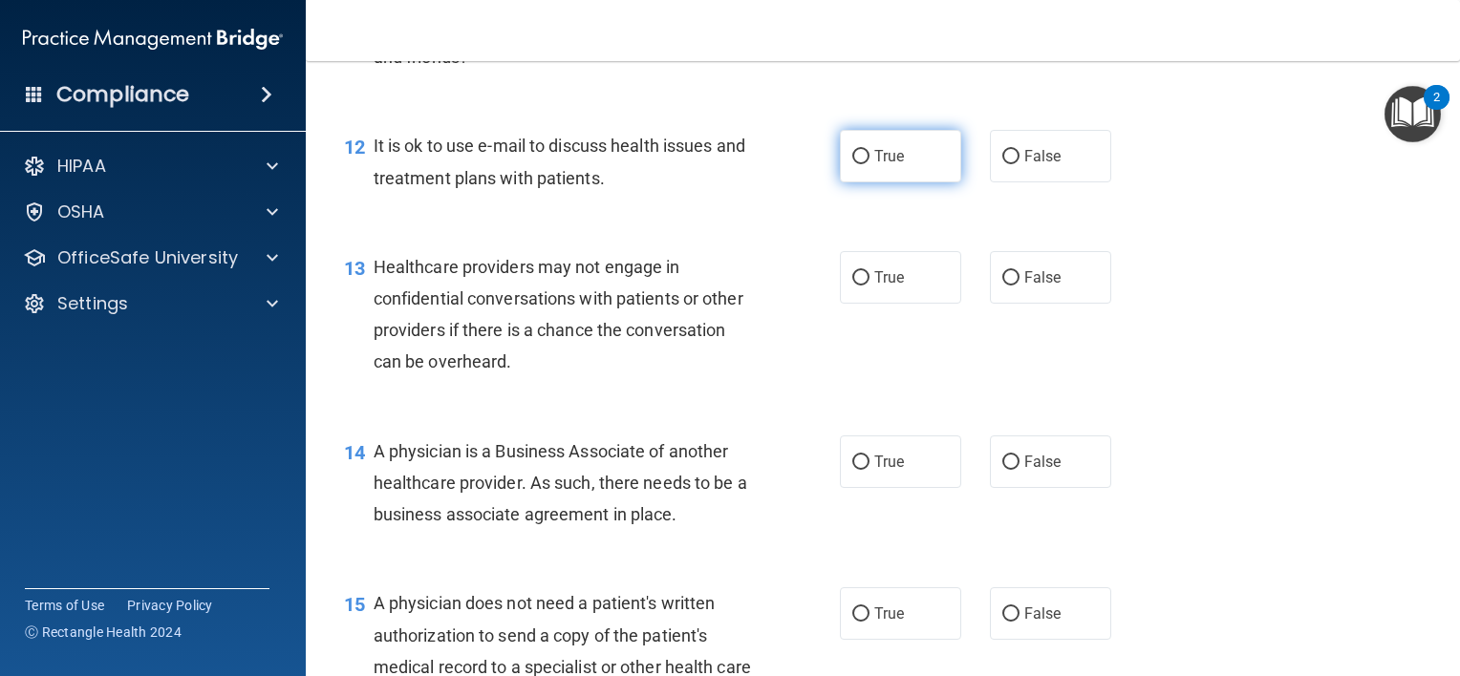
click at [865, 182] on label "True" at bounding box center [900, 156] width 121 height 53
click at [865, 164] on input "True" at bounding box center [860, 157] width 17 height 14
radio input "true"
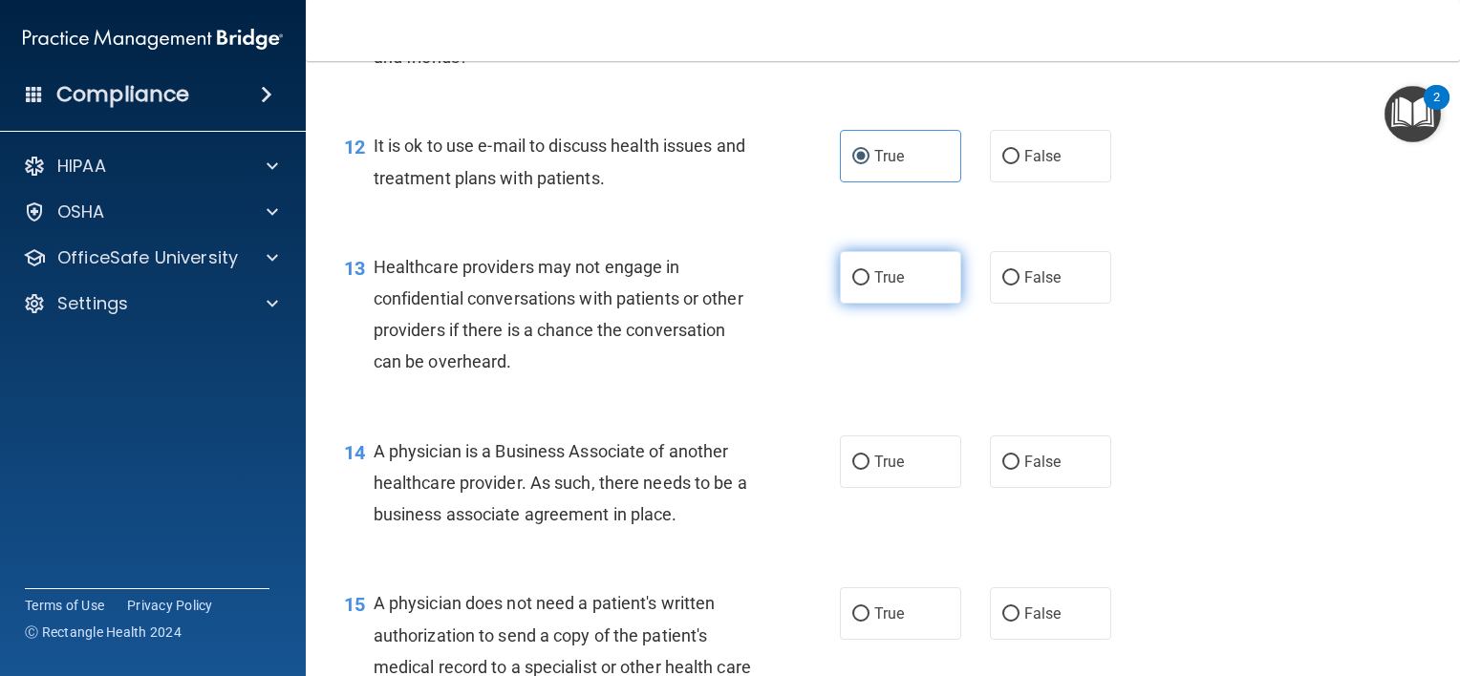
click at [840, 304] on label "True" at bounding box center [900, 277] width 121 height 53
click at [852, 286] on input "True" at bounding box center [860, 278] width 17 height 14
radio input "true"
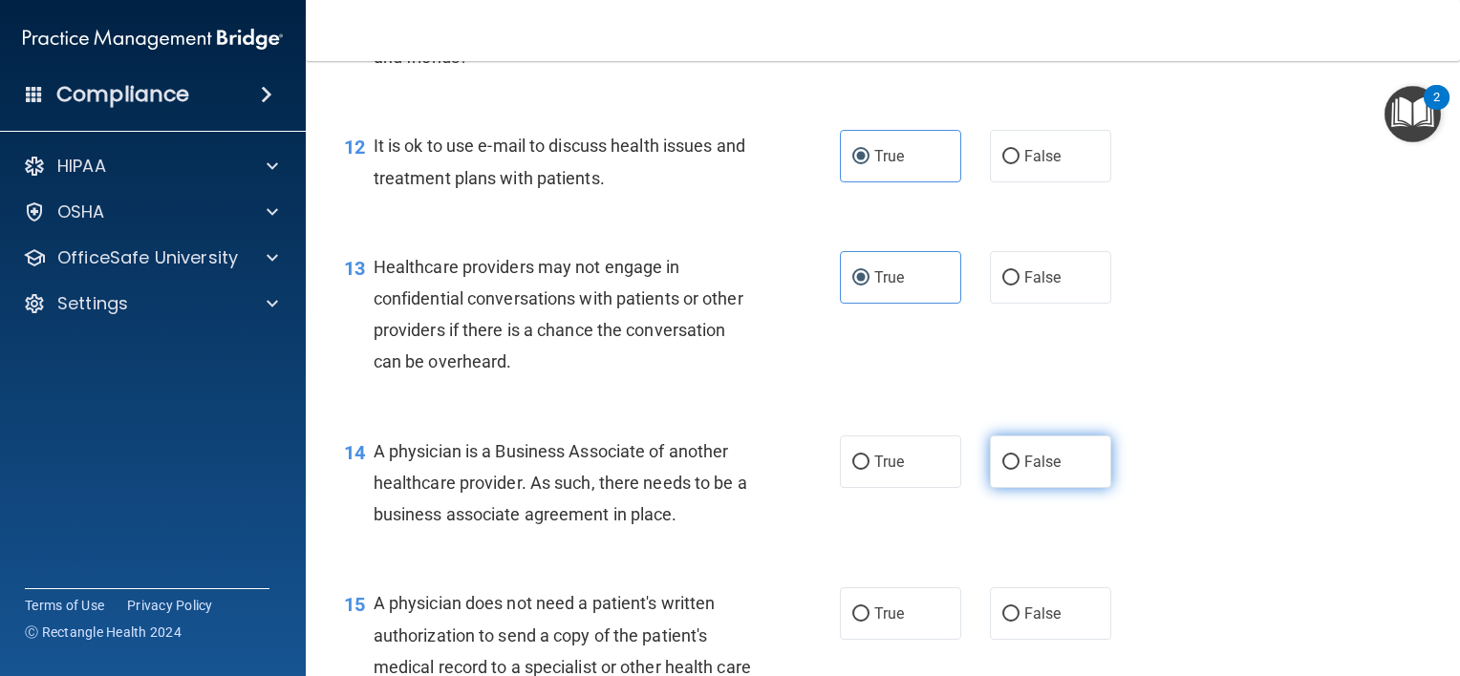
click at [1002, 470] on input "False" at bounding box center [1010, 463] width 17 height 14
radio input "true"
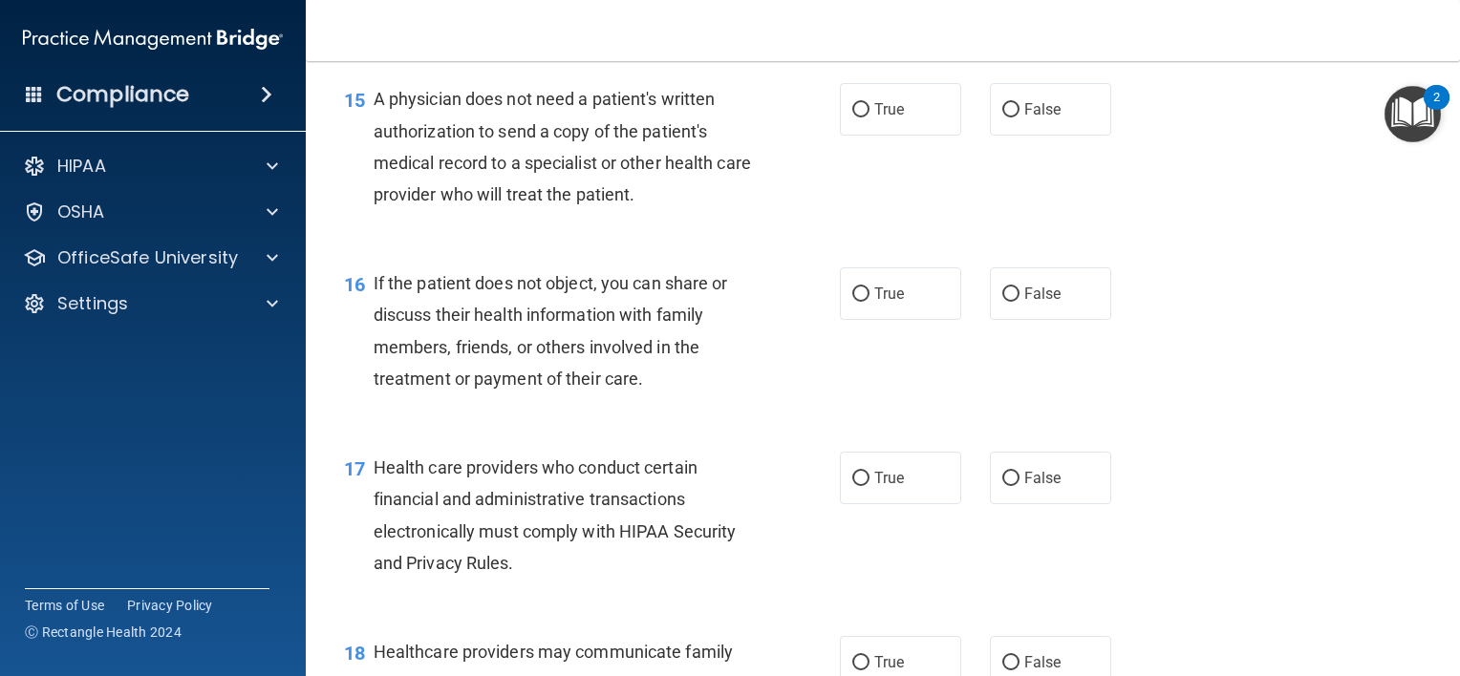
scroll to position [2465, 0]
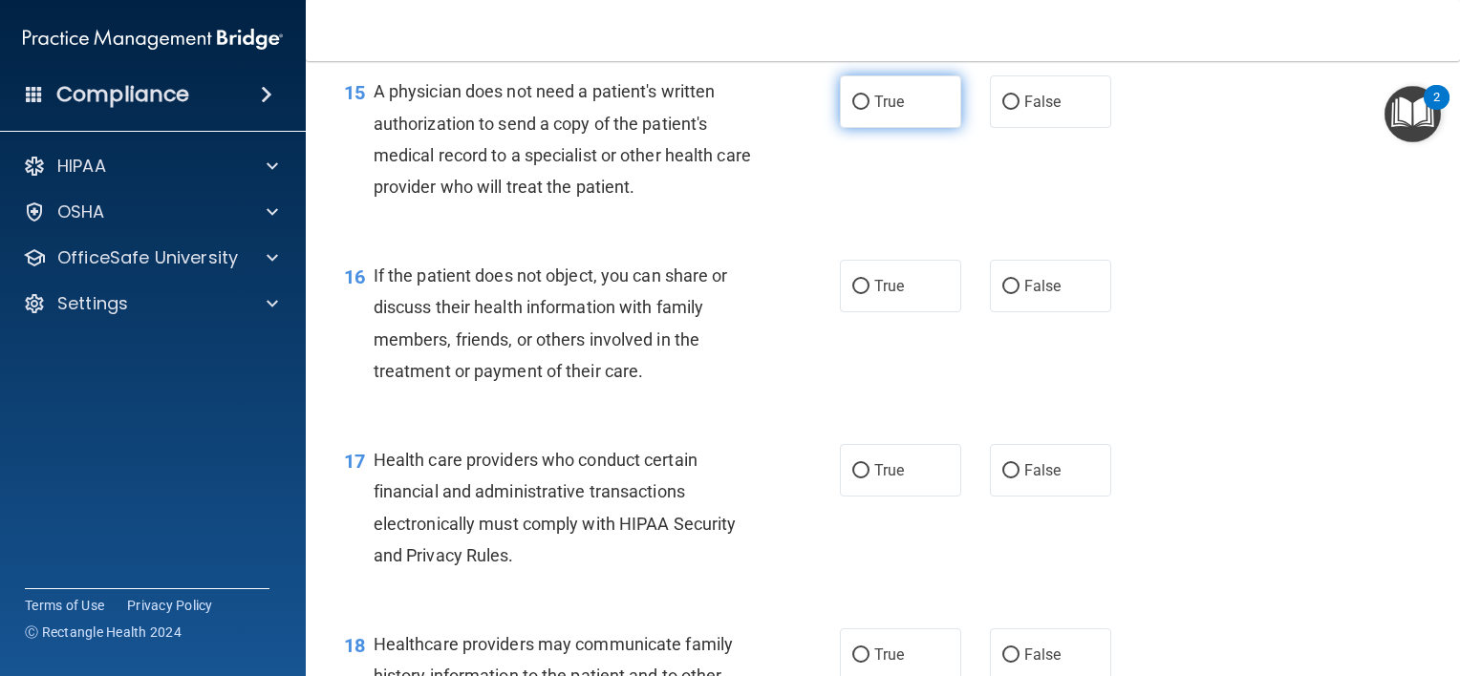
click at [888, 128] on label "True" at bounding box center [900, 101] width 121 height 53
click at [869, 110] on input "True" at bounding box center [860, 103] width 17 height 14
radio input "true"
click at [861, 312] on label "True" at bounding box center [900, 286] width 121 height 53
click at [861, 294] on input "True" at bounding box center [860, 287] width 17 height 14
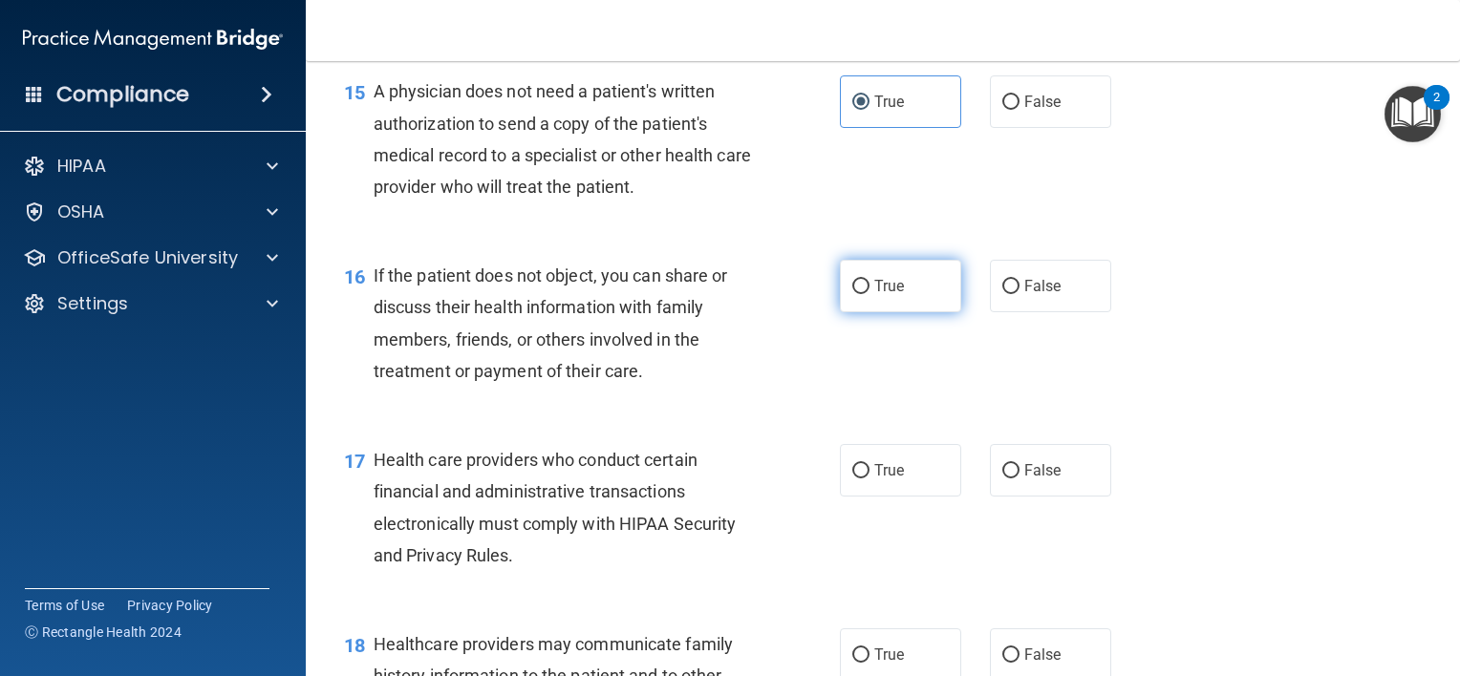
radio input "true"
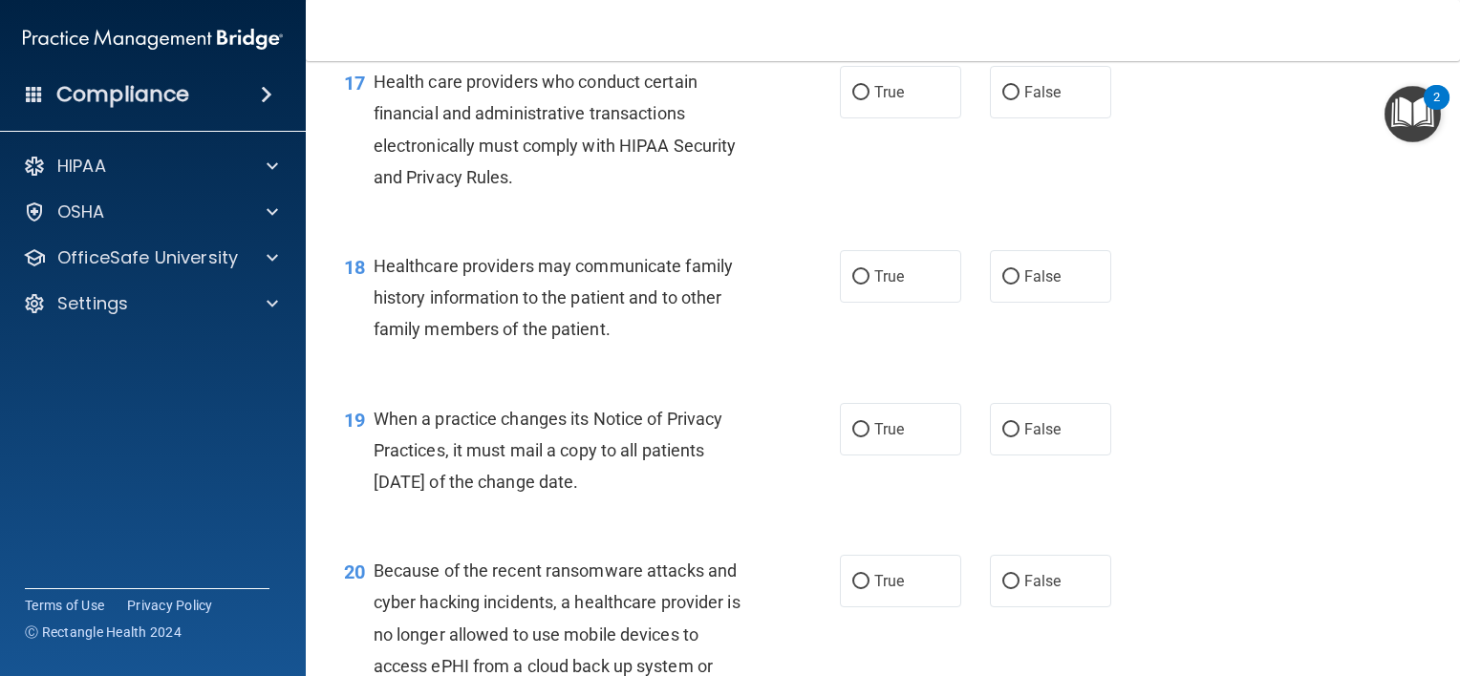
scroll to position [2872, 0]
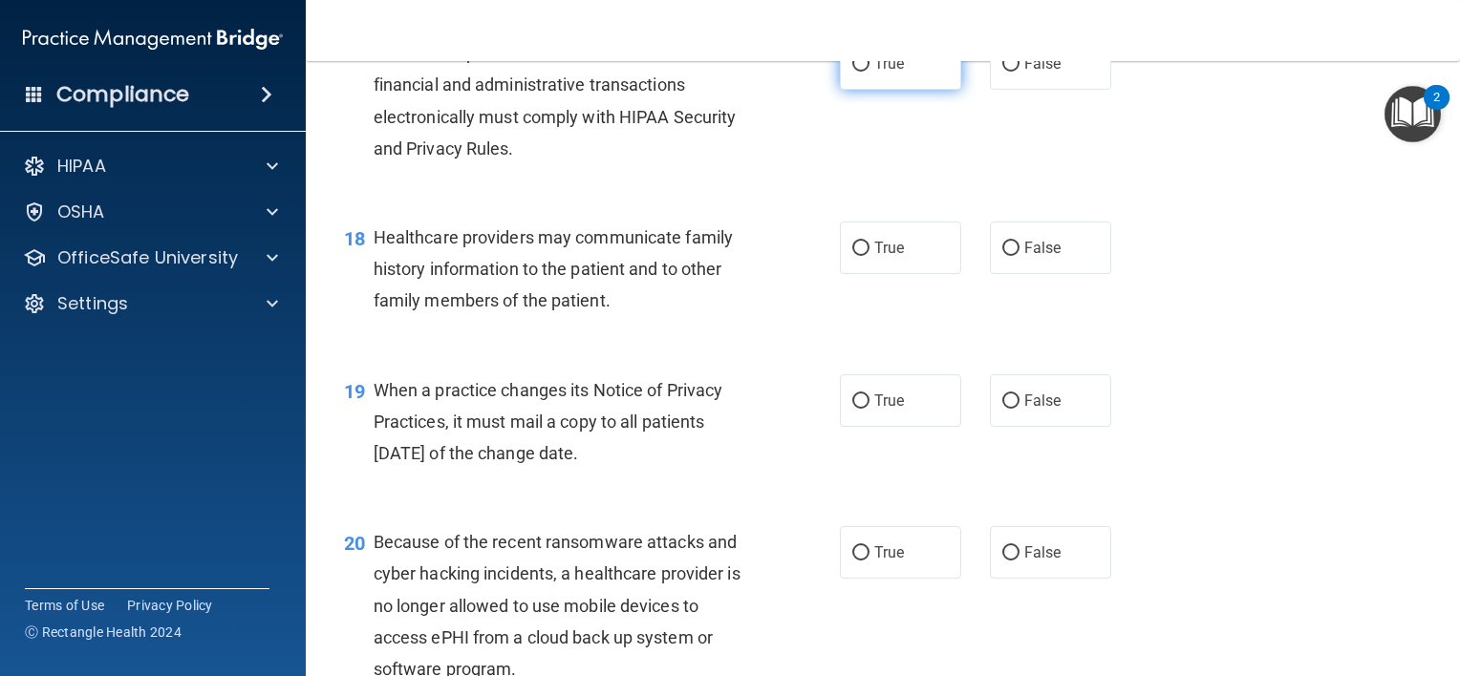
click at [882, 73] on span "True" at bounding box center [889, 63] width 30 height 18
click at [869, 72] on input "True" at bounding box center [860, 64] width 17 height 14
radio input "true"
click at [1002, 256] on input "False" at bounding box center [1010, 249] width 17 height 14
radio input "true"
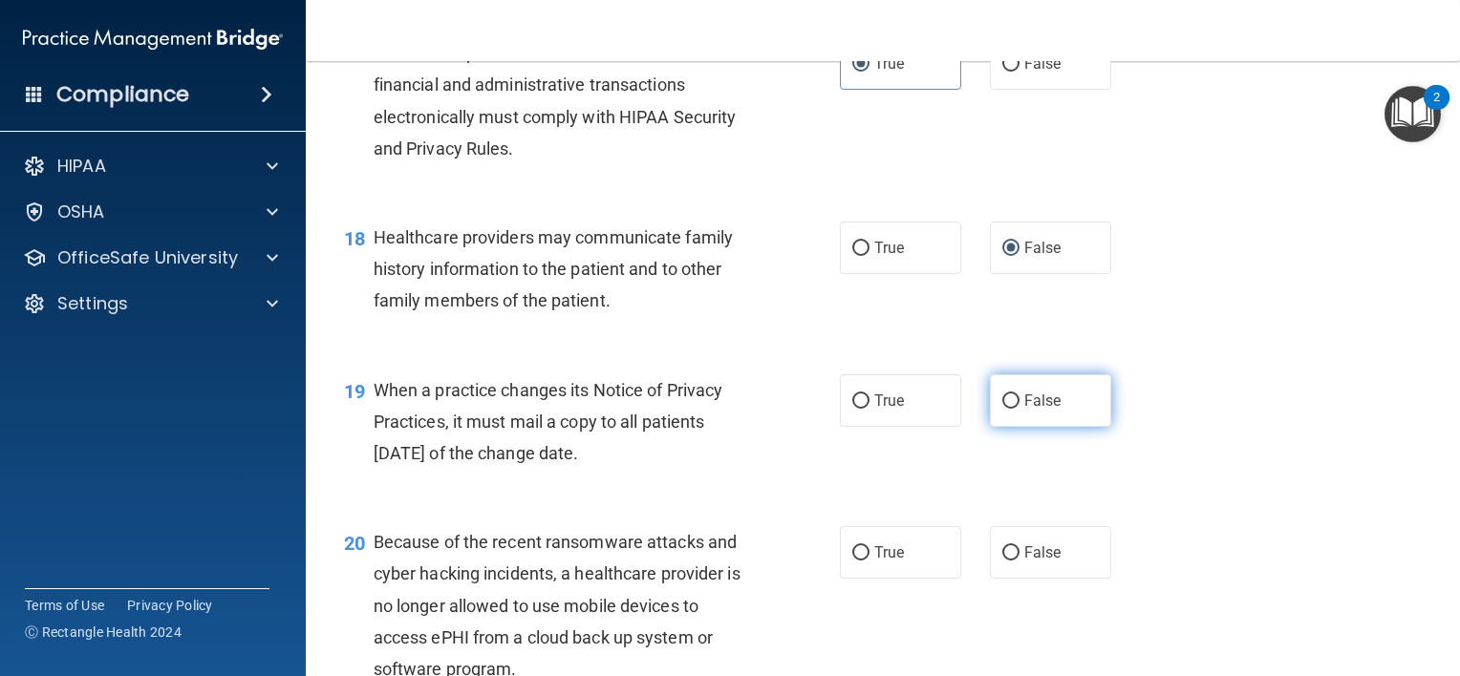
click at [1025, 427] on label "False" at bounding box center [1050, 401] width 121 height 53
click at [1019, 409] on input "False" at bounding box center [1010, 402] width 17 height 14
radio input "true"
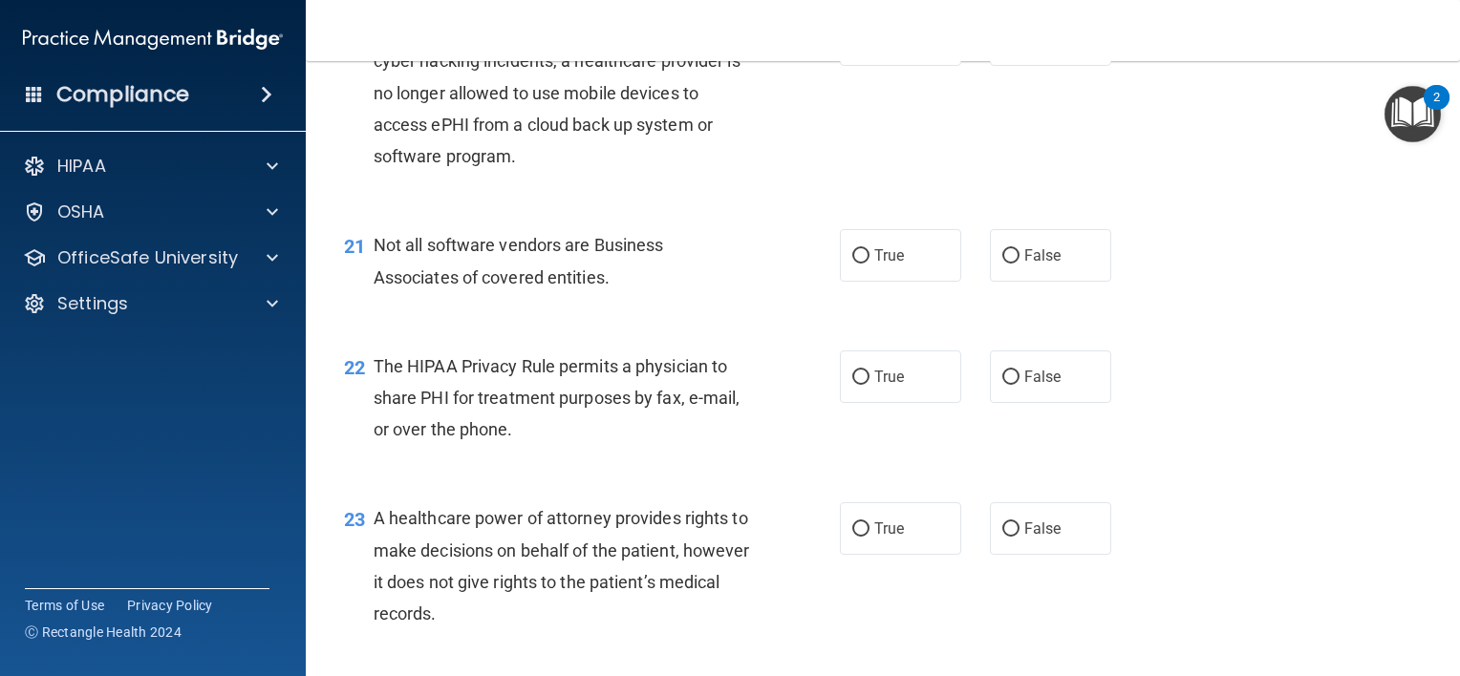
scroll to position [3398, 0]
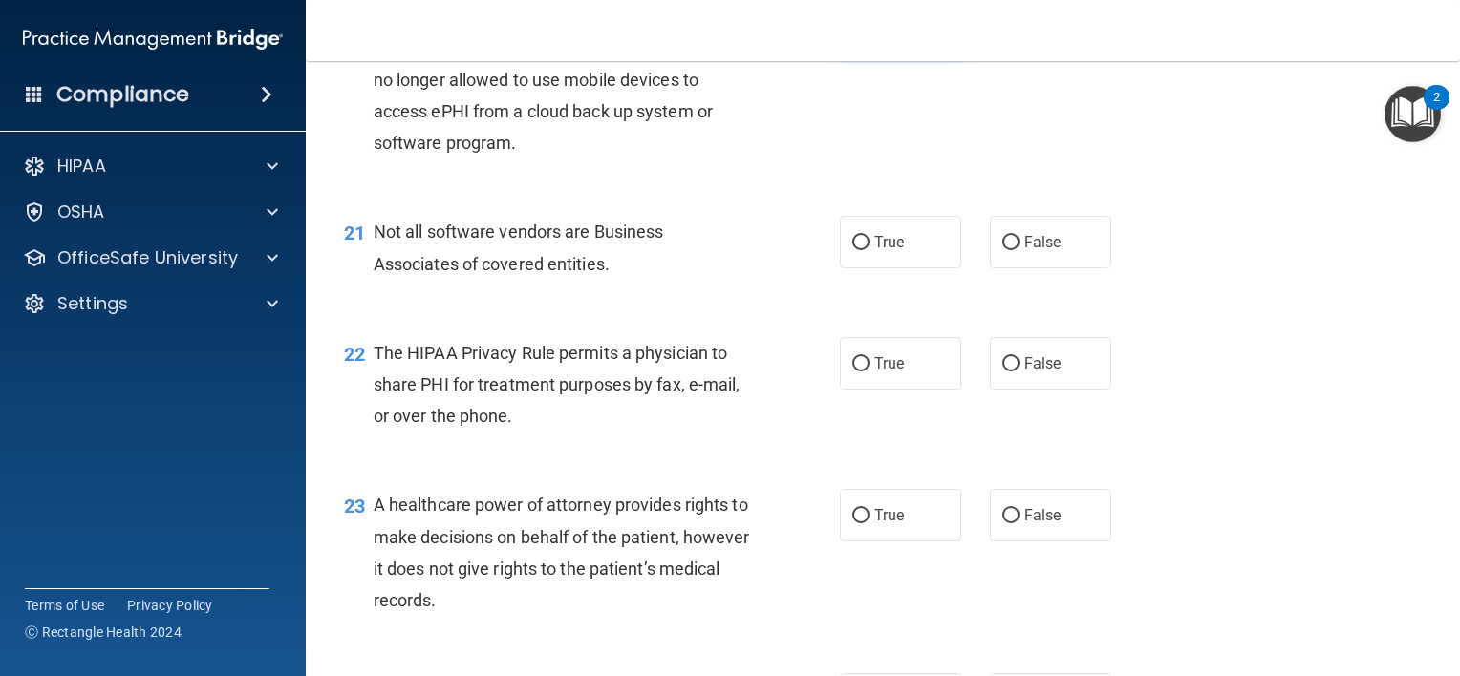
click at [860, 53] on label "True" at bounding box center [900, 26] width 121 height 53
click at [860, 34] on input "True" at bounding box center [860, 27] width 17 height 14
radio input "true"
click at [874, 251] on span "True" at bounding box center [889, 242] width 30 height 18
click at [867, 250] on input "True" at bounding box center [860, 243] width 17 height 14
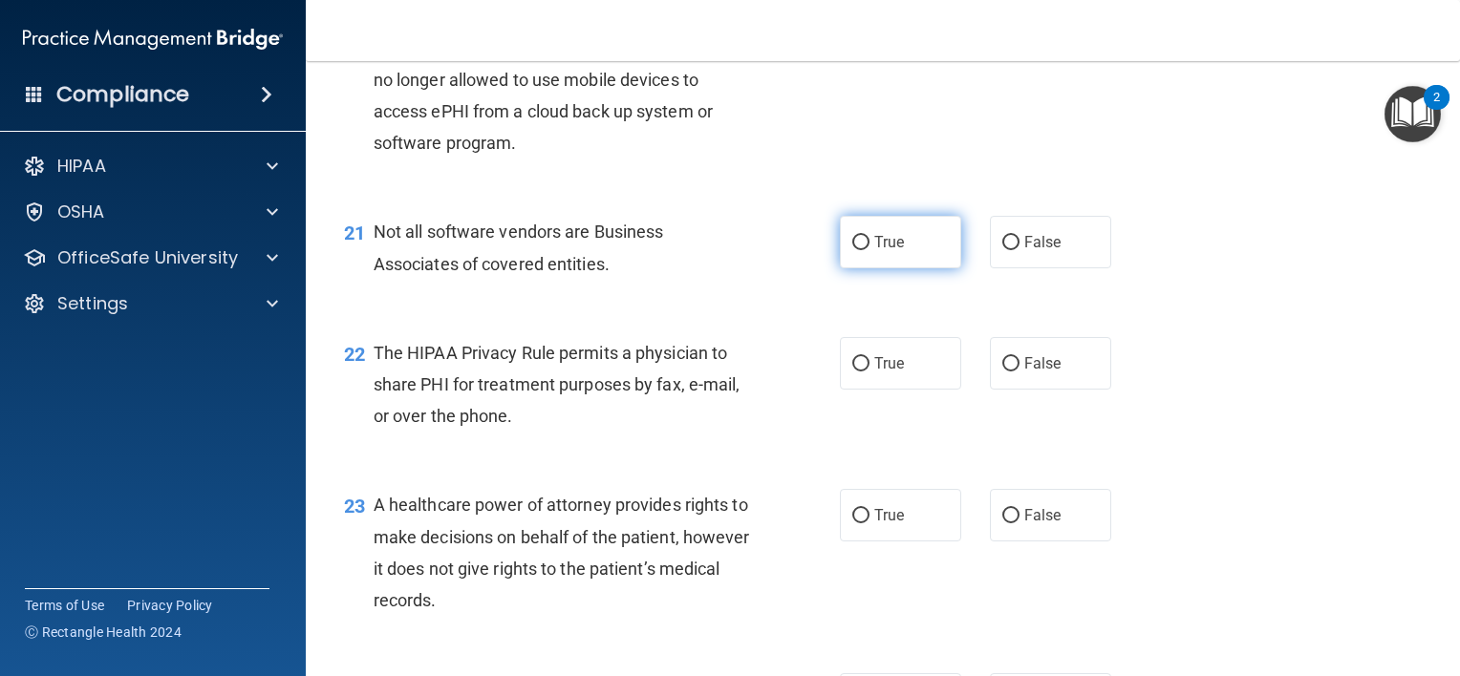
radio input "true"
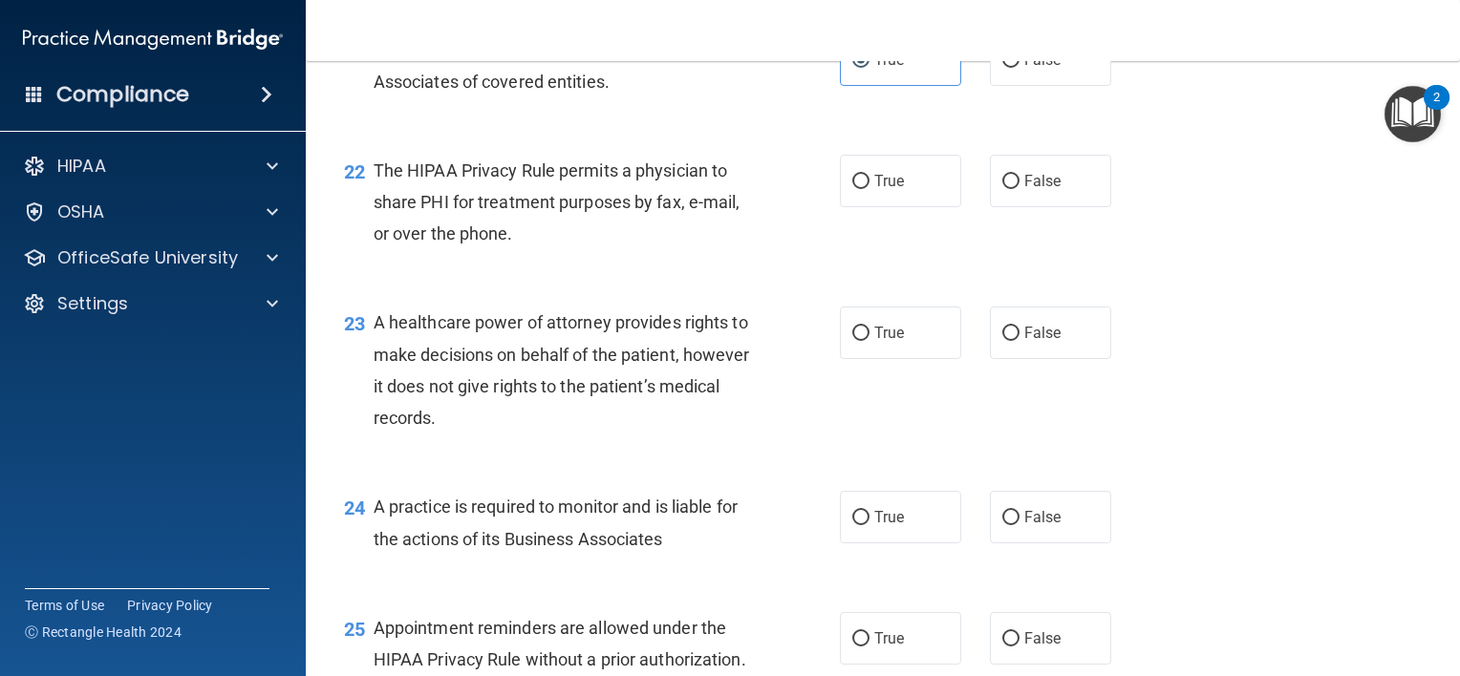
scroll to position [3603, 0]
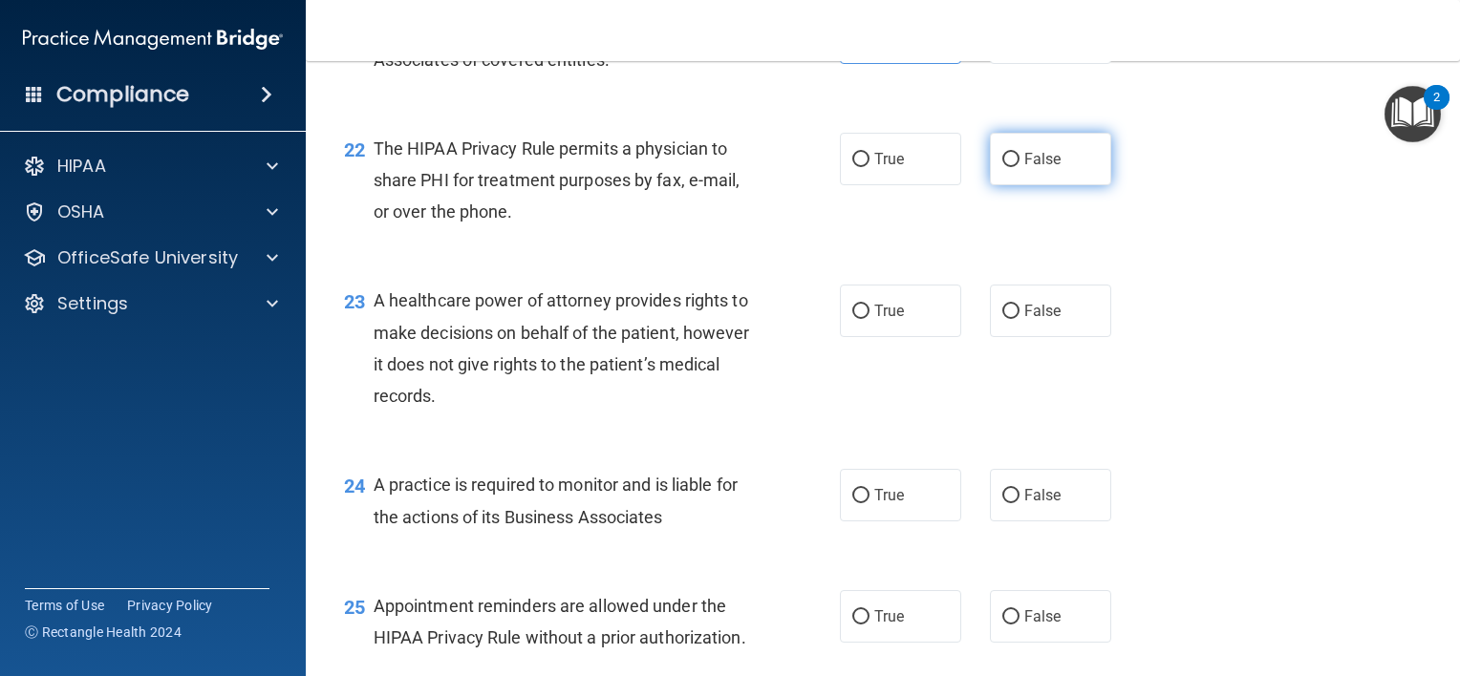
click at [1005, 167] on input "False" at bounding box center [1010, 160] width 17 height 14
radio input "true"
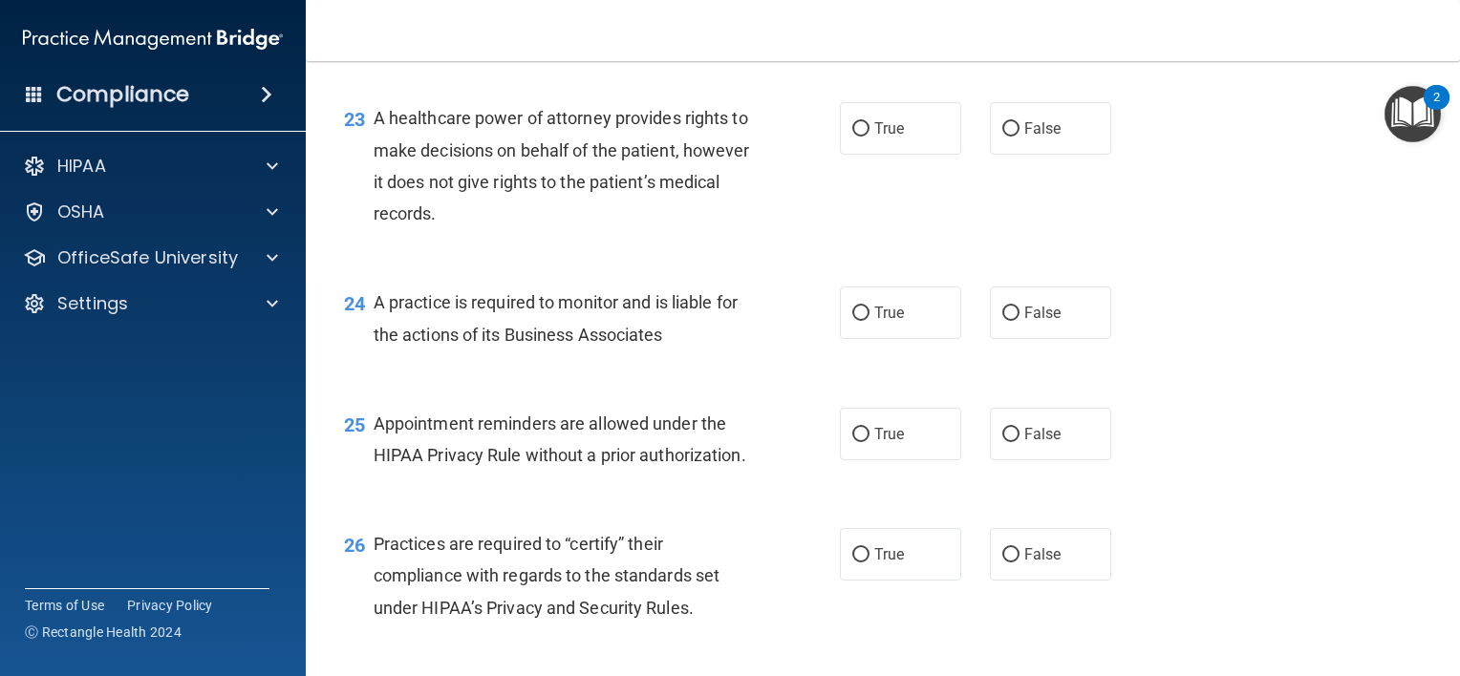
scroll to position [3813, 0]
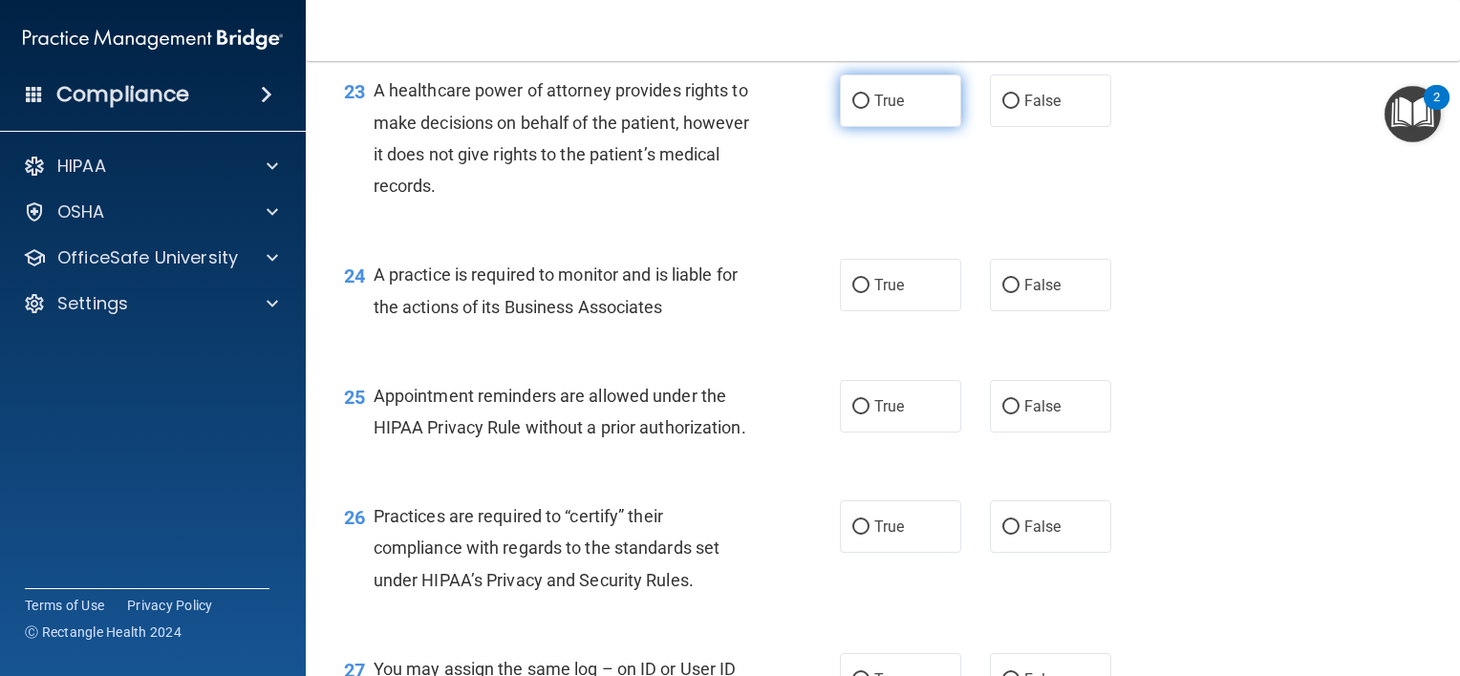
click at [889, 110] on span "True" at bounding box center [889, 101] width 30 height 18
click at [869, 109] on input "True" at bounding box center [860, 102] width 17 height 14
radio input "true"
click at [1024, 110] on span "False" at bounding box center [1042, 101] width 37 height 18
click at [1019, 109] on input "False" at bounding box center [1010, 102] width 17 height 14
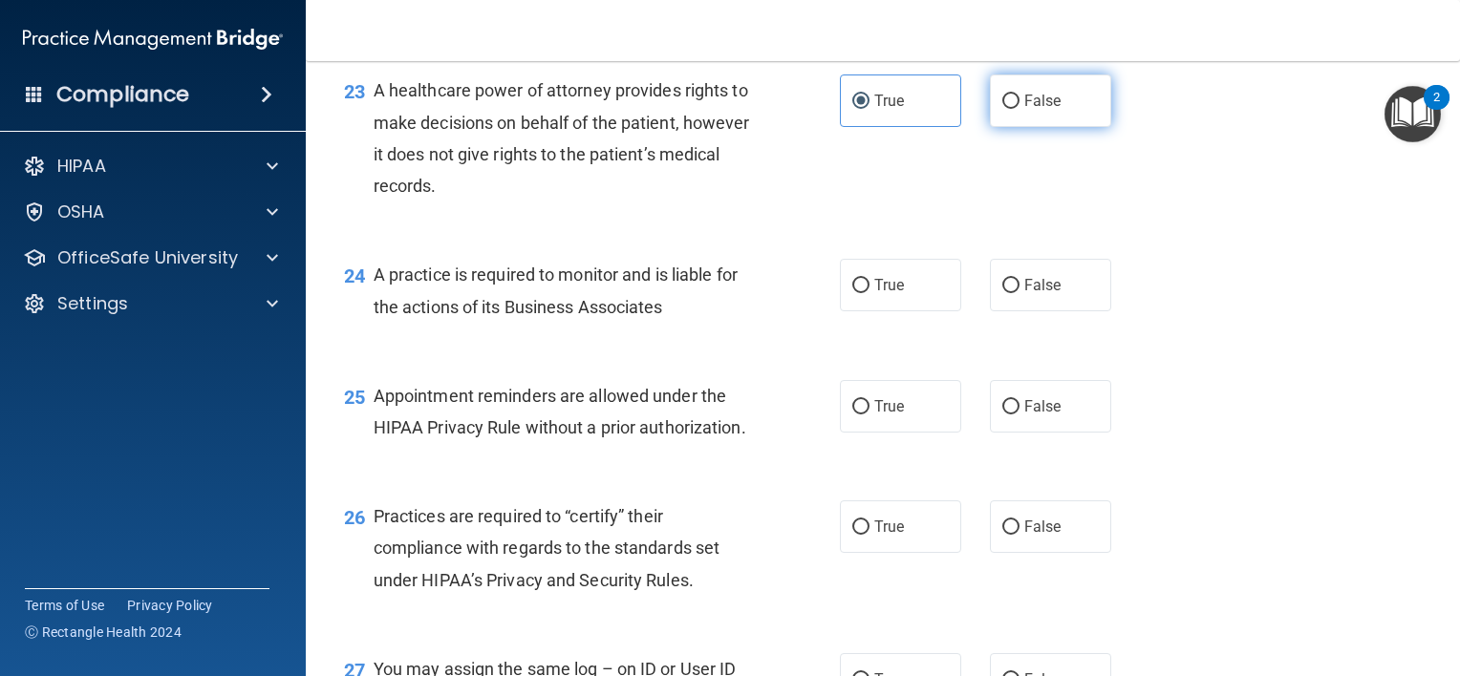
radio input "true"
radio input "false"
click at [883, 294] on span "True" at bounding box center [889, 285] width 30 height 18
click at [869, 293] on input "True" at bounding box center [860, 286] width 17 height 14
radio input "true"
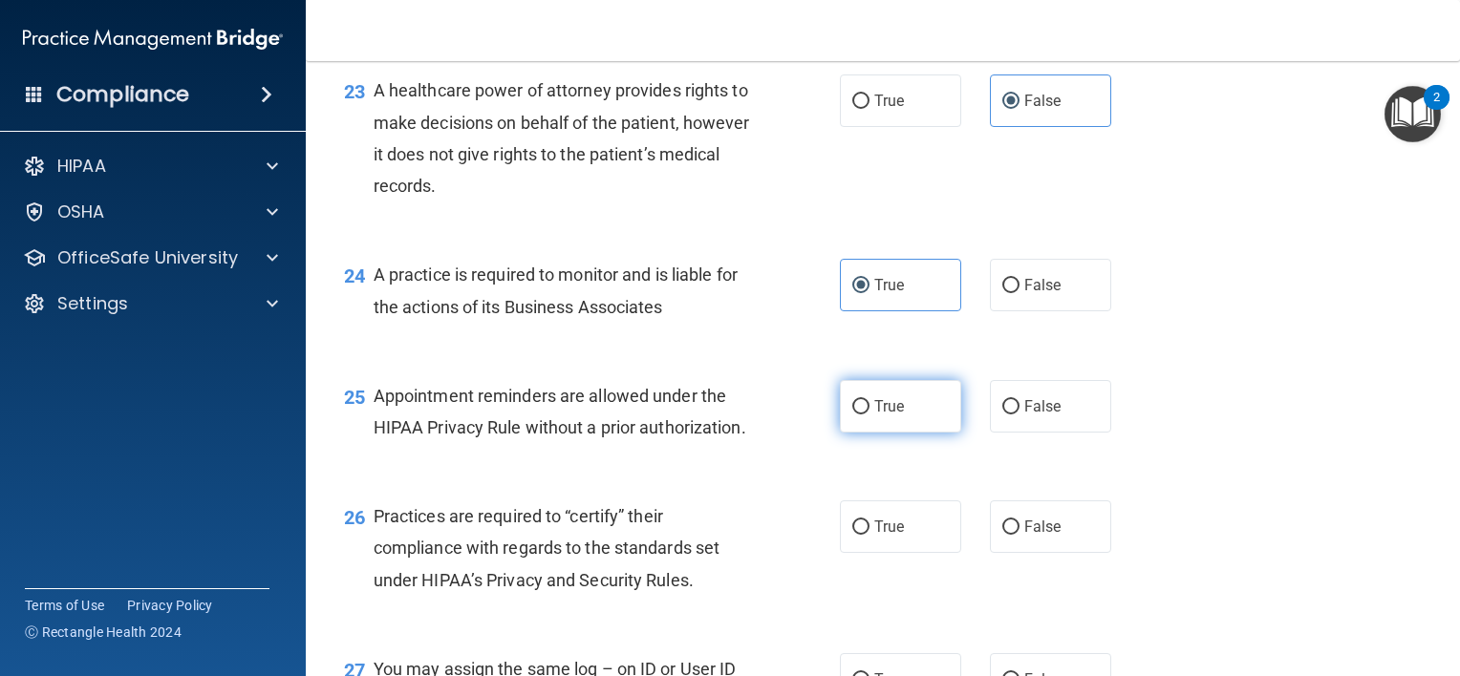
click at [874, 416] on span "True" at bounding box center [889, 406] width 30 height 18
click at [867, 415] on input "True" at bounding box center [860, 407] width 17 height 14
radio input "true"
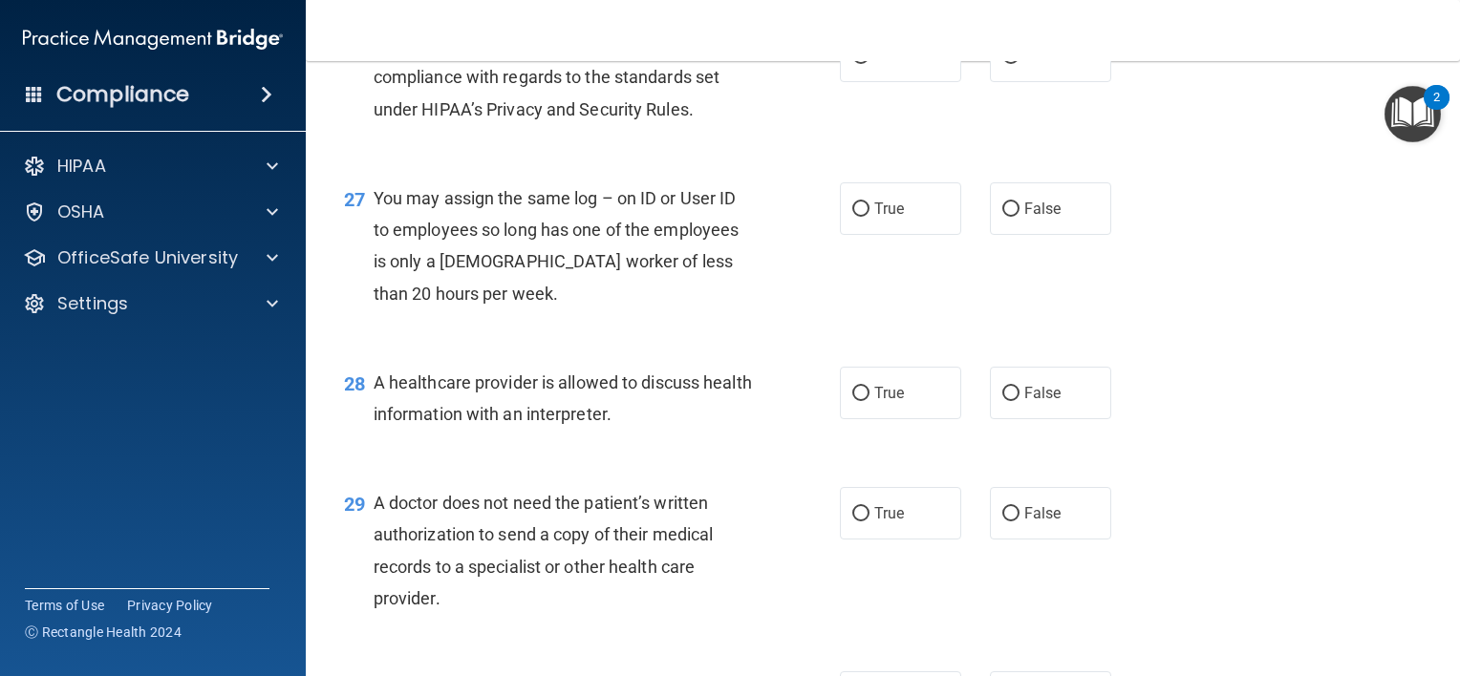
scroll to position [4213, 0]
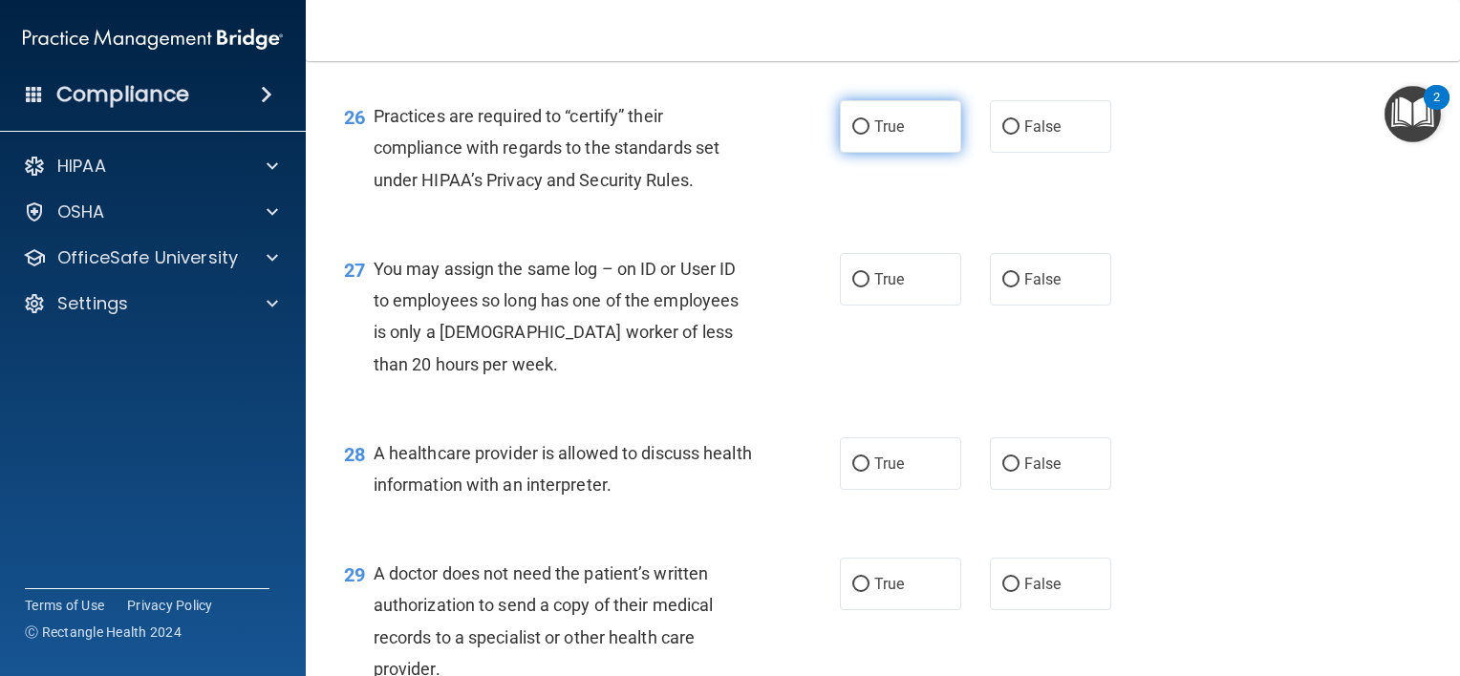
click at [875, 136] on span "True" at bounding box center [889, 127] width 30 height 18
click at [869, 135] on input "True" at bounding box center [860, 127] width 17 height 14
radio input "true"
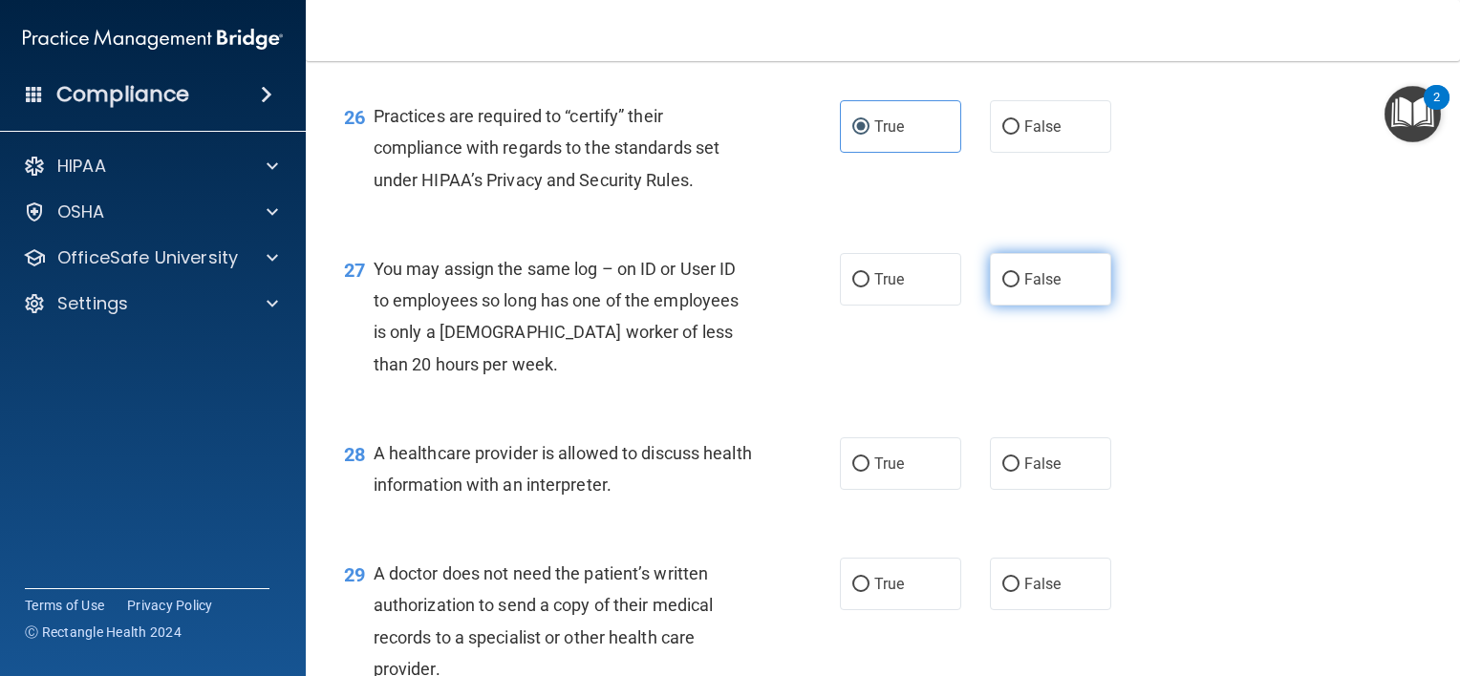
click at [1027, 306] on label "False" at bounding box center [1050, 279] width 121 height 53
click at [1019, 288] on input "False" at bounding box center [1010, 280] width 17 height 14
radio input "true"
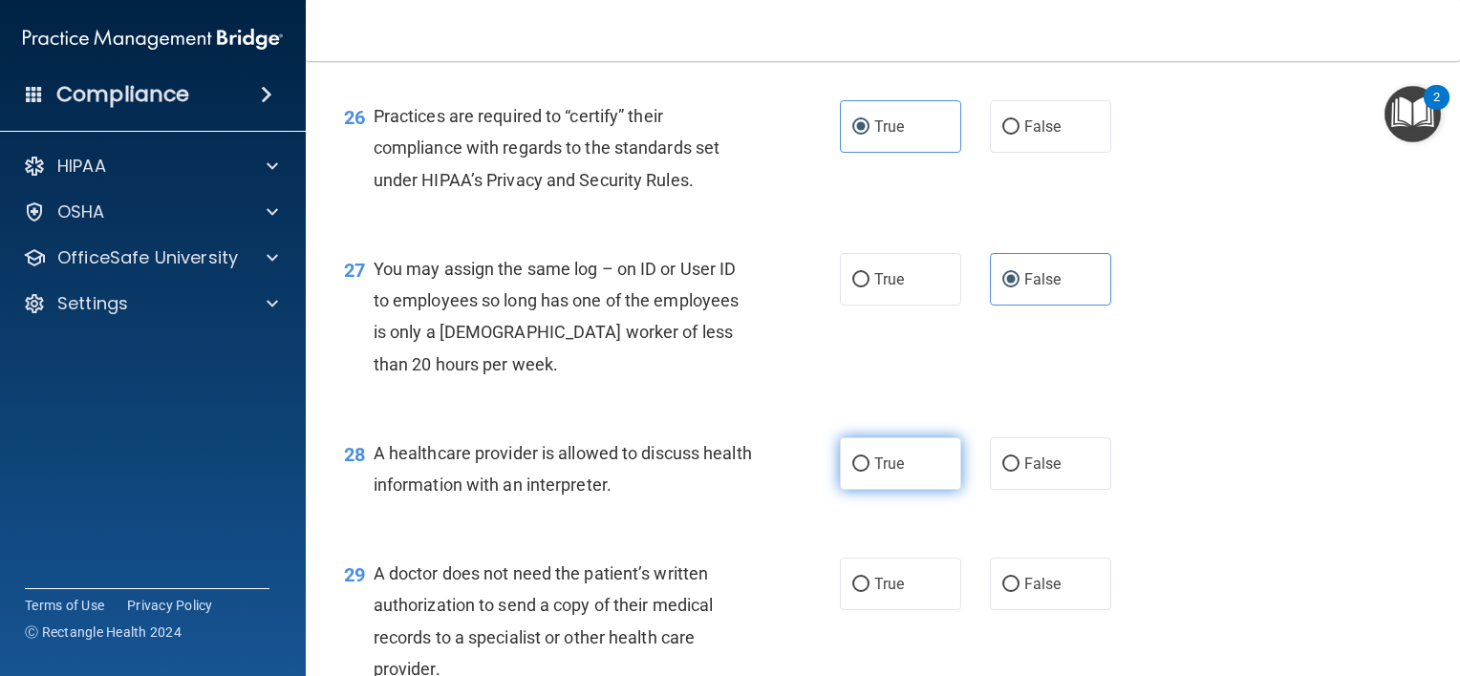
click at [862, 490] on label "True" at bounding box center [900, 464] width 121 height 53
click at [862, 472] on input "True" at bounding box center [860, 465] width 17 height 14
radio input "true"
drag, startPoint x: 1444, startPoint y: 563, endPoint x: 1447, endPoint y: 587, distance: 24.2
click at [1447, 587] on main "- The HIPAA Quiz #2 This quiz doesn’t expire until . Are you sure you want to t…" at bounding box center [883, 368] width 1154 height 615
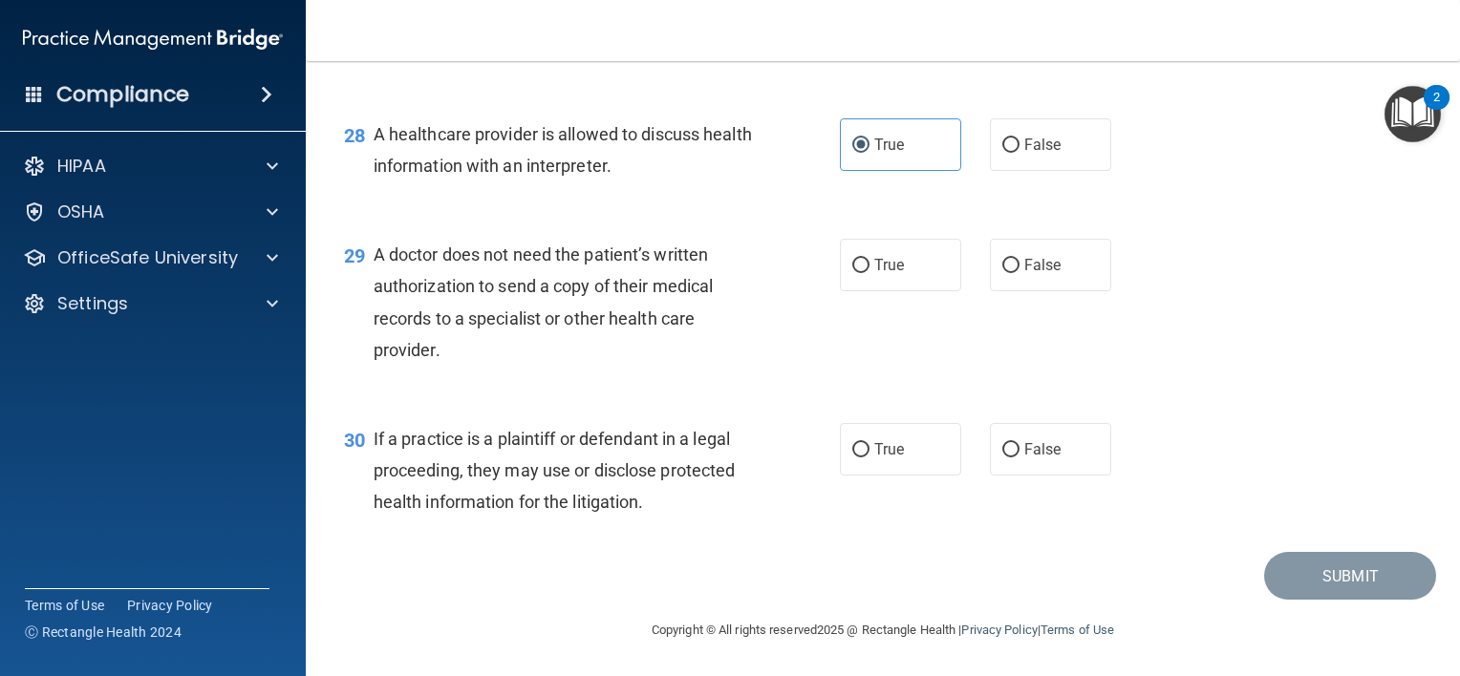
scroll to position [4620, 0]
click at [864, 271] on label "True" at bounding box center [900, 265] width 121 height 53
click at [864, 271] on input "True" at bounding box center [860, 266] width 17 height 14
radio input "true"
click at [1025, 459] on span "False" at bounding box center [1042, 449] width 37 height 18
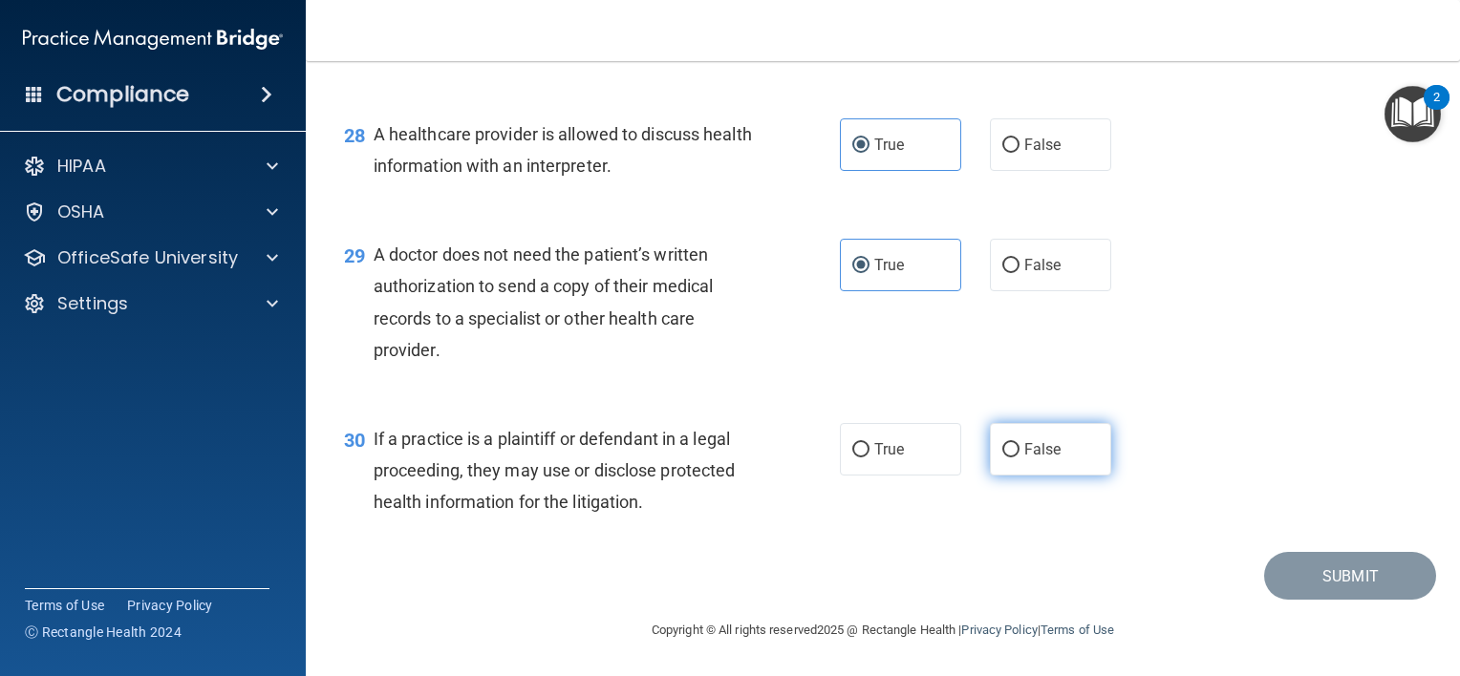
click at [1019, 458] on input "False" at bounding box center [1010, 450] width 17 height 14
radio input "true"
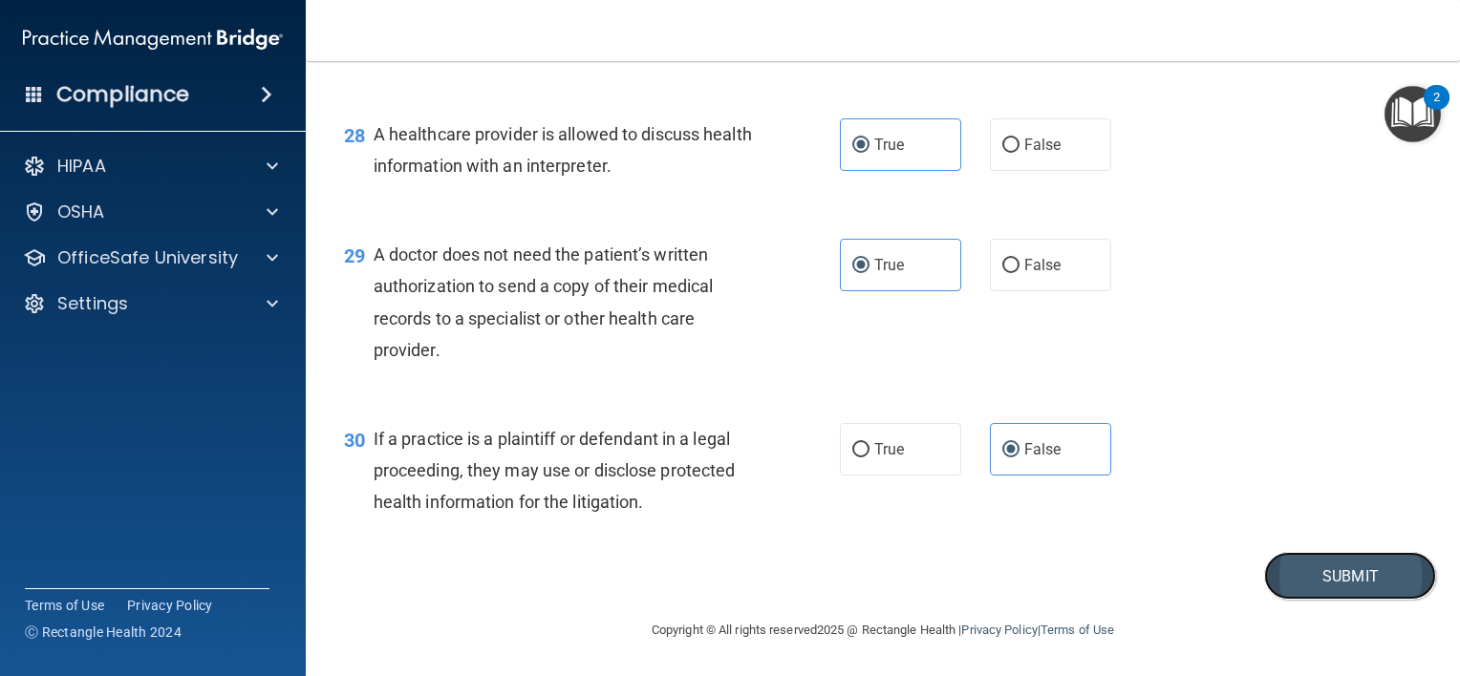
click at [1303, 582] on button "Submit" at bounding box center [1350, 576] width 172 height 49
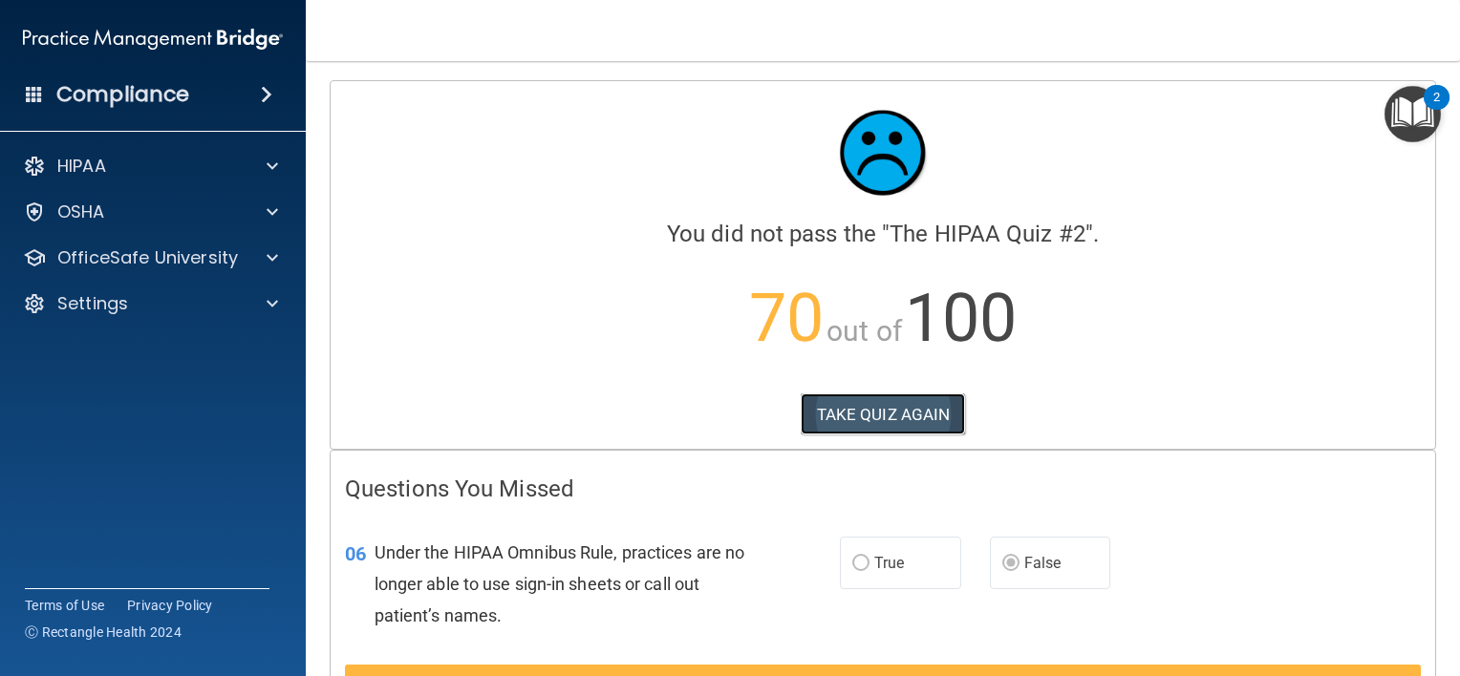
click at [868, 411] on button "TAKE QUIZ AGAIN" at bounding box center [883, 415] width 165 height 42
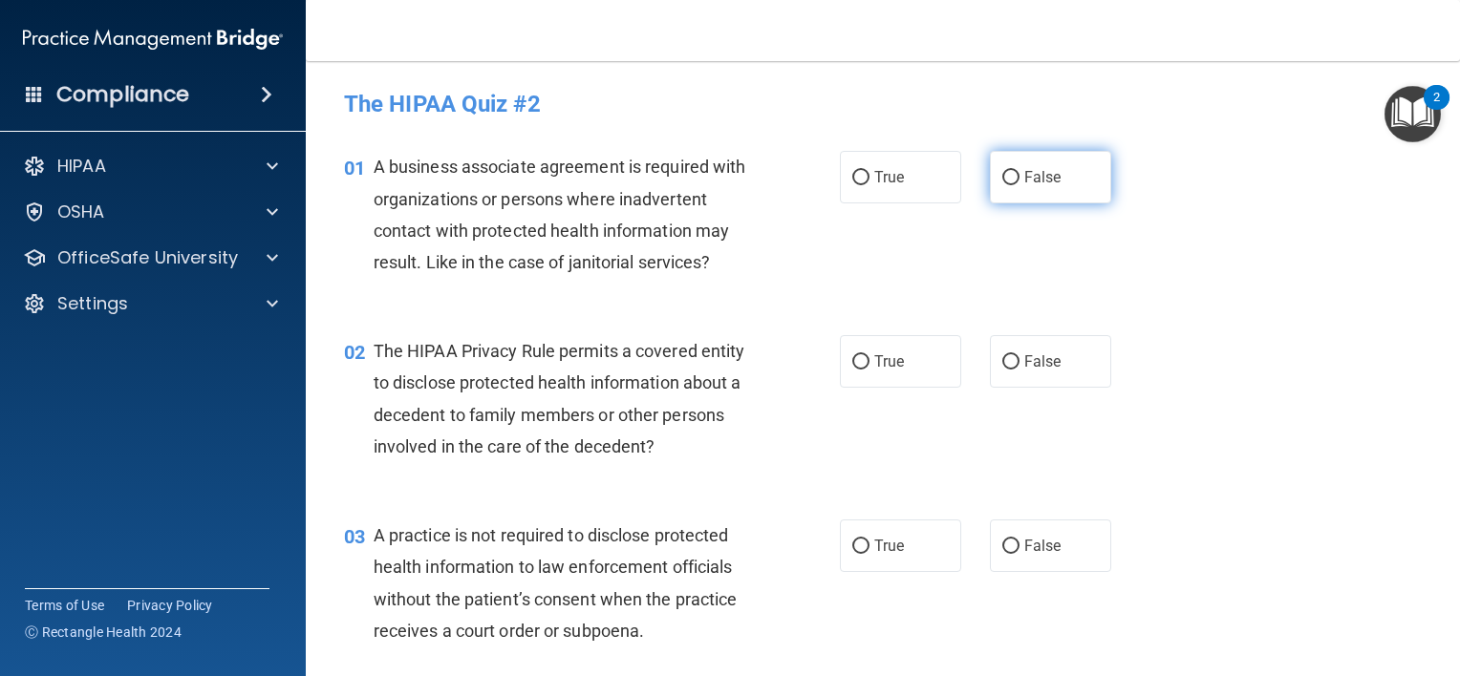
click at [1047, 180] on span "False" at bounding box center [1042, 177] width 37 height 18
click at [1019, 180] on input "False" at bounding box center [1010, 178] width 17 height 14
radio input "true"
click at [861, 355] on input "True" at bounding box center [860, 362] width 17 height 14
radio input "true"
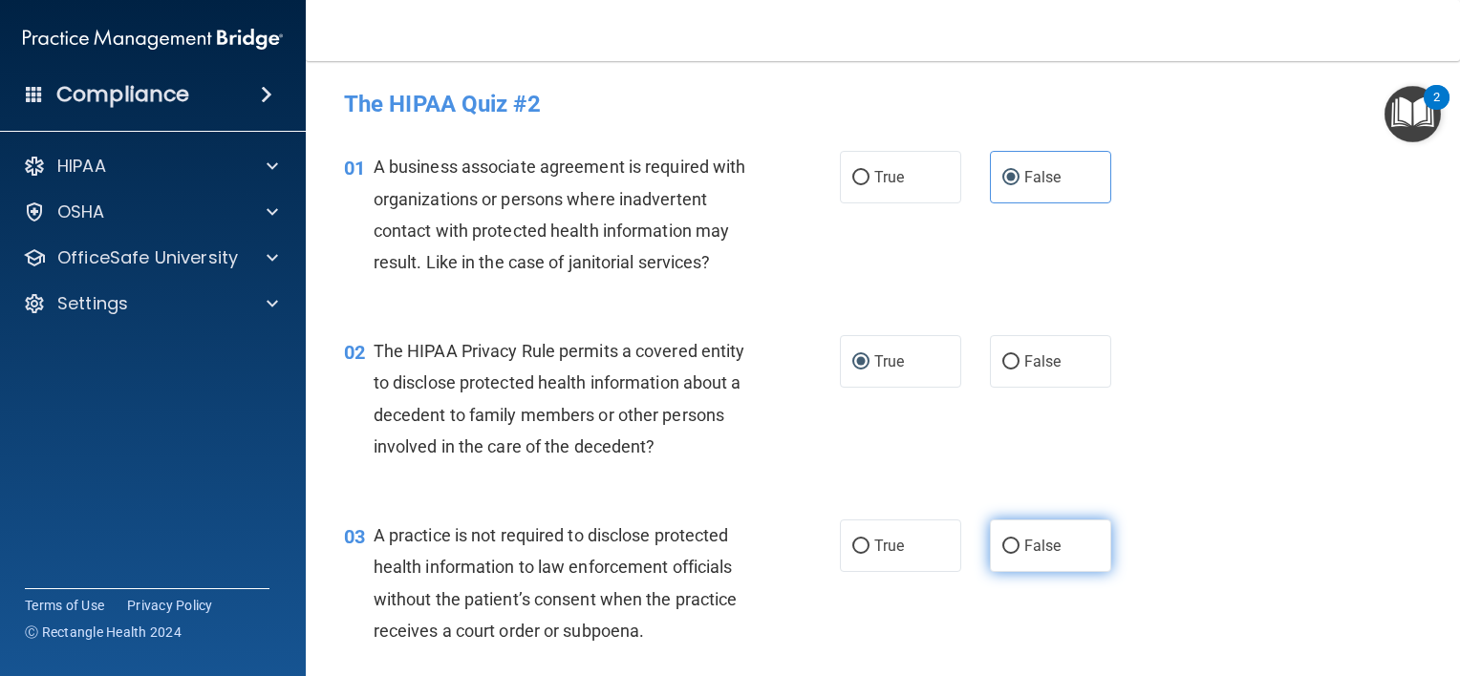
click at [990, 550] on label "False" at bounding box center [1050, 546] width 121 height 53
click at [1002, 550] on input "False" at bounding box center [1010, 547] width 17 height 14
radio input "true"
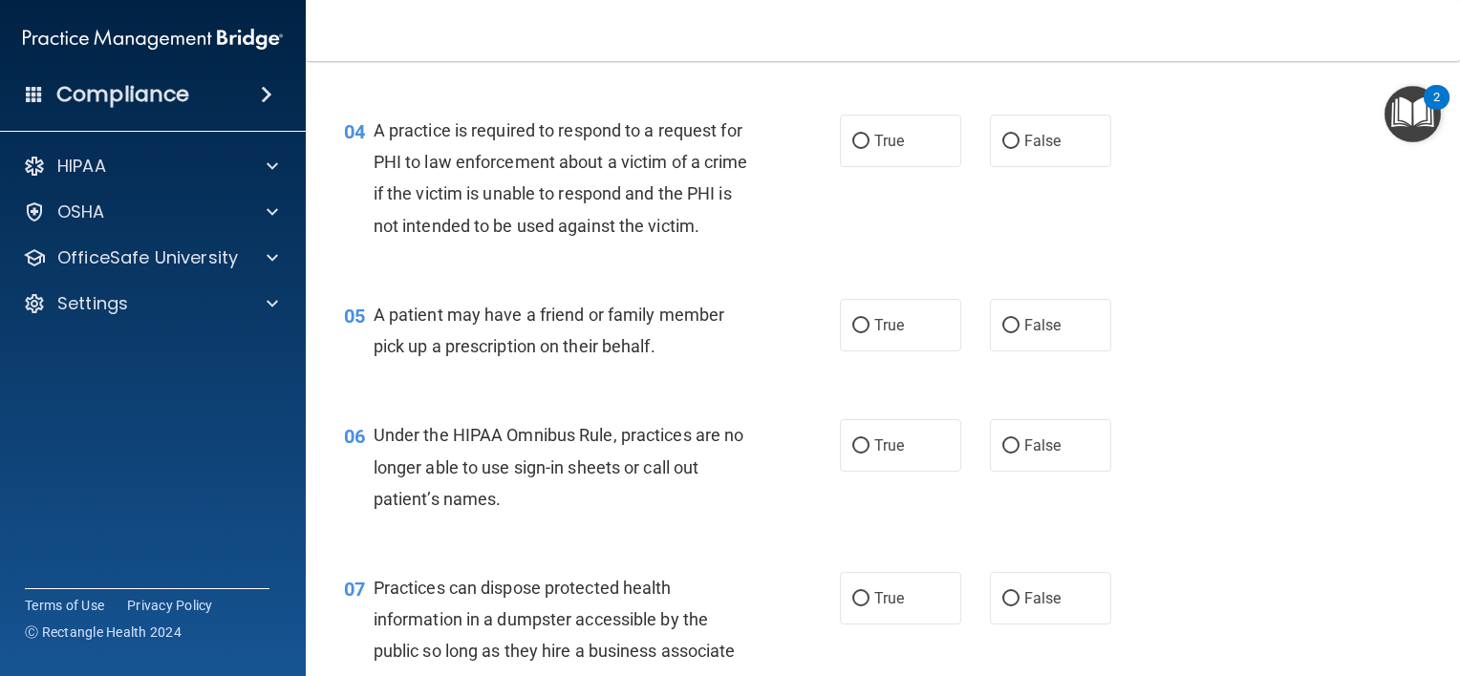
scroll to position [604, 0]
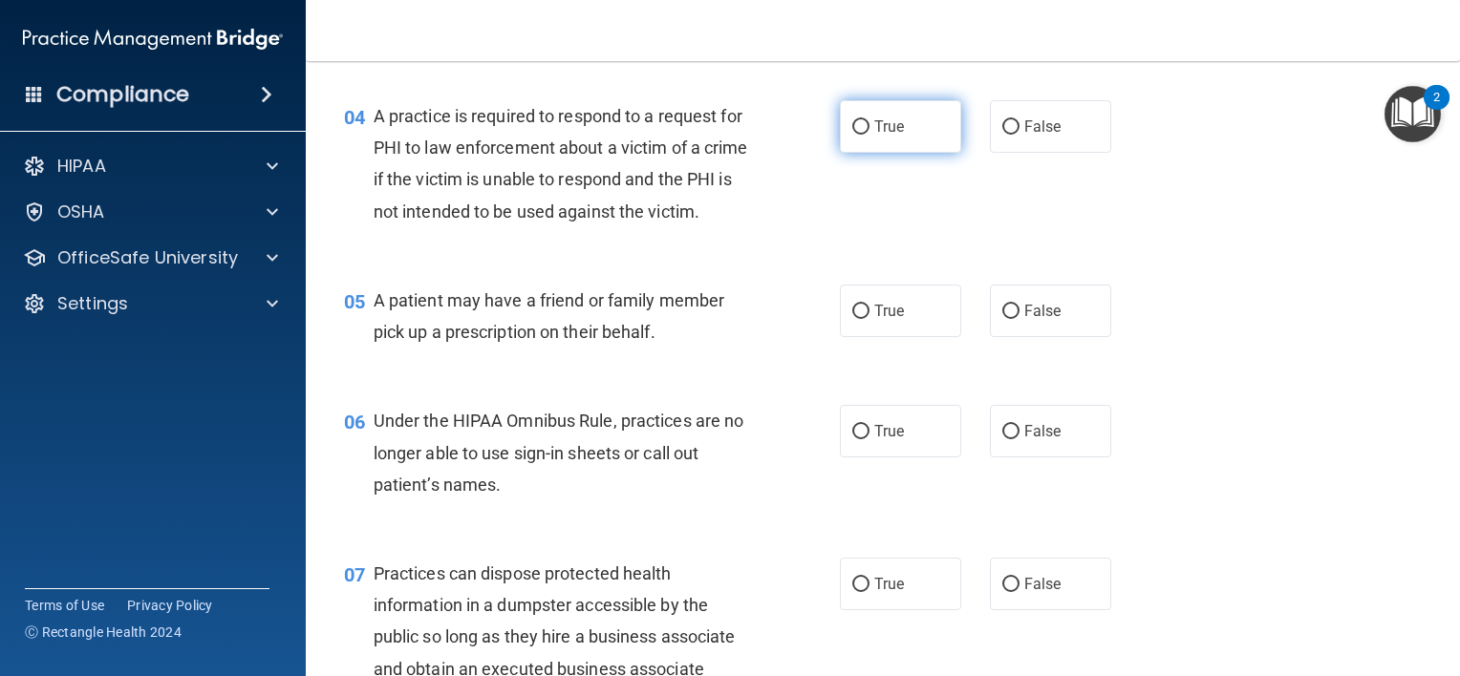
click at [857, 134] on input "True" at bounding box center [860, 127] width 17 height 14
radio input "true"
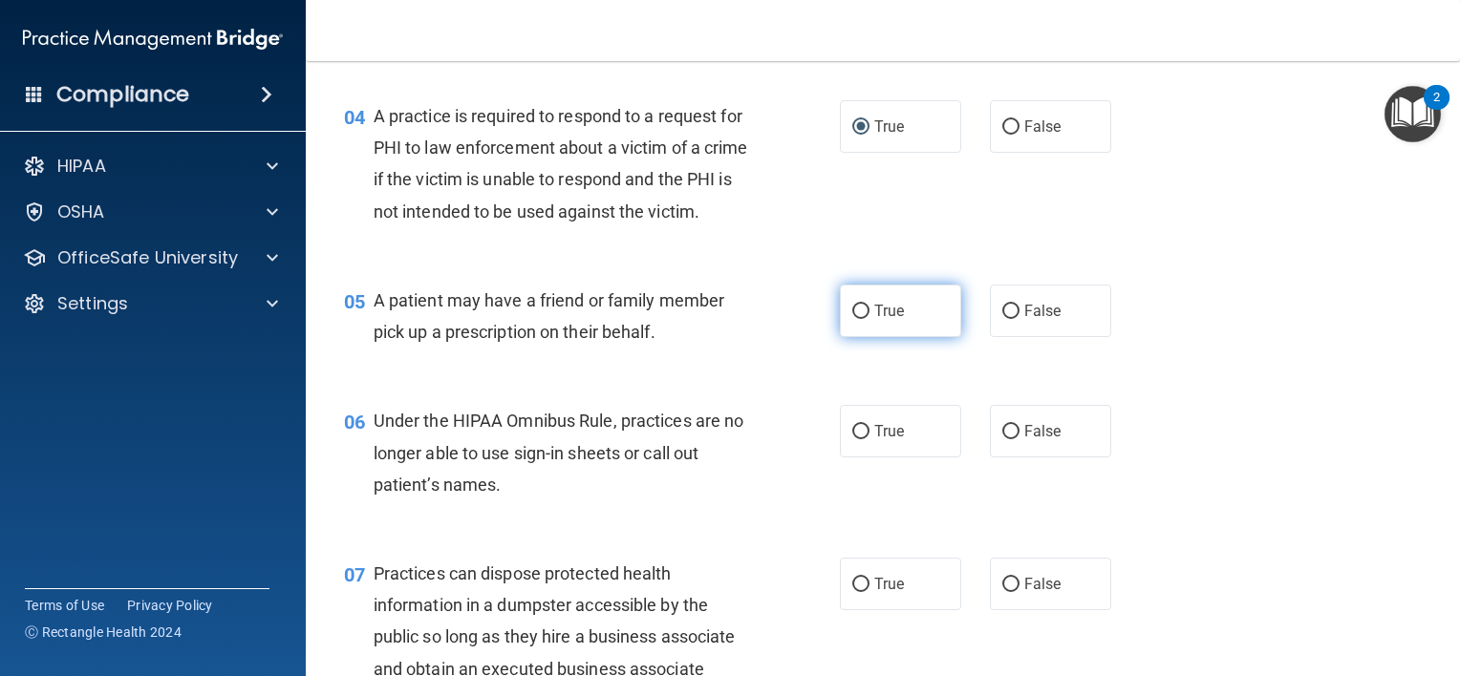
click at [852, 331] on label "True" at bounding box center [900, 311] width 121 height 53
click at [852, 319] on input "True" at bounding box center [860, 312] width 17 height 14
radio input "true"
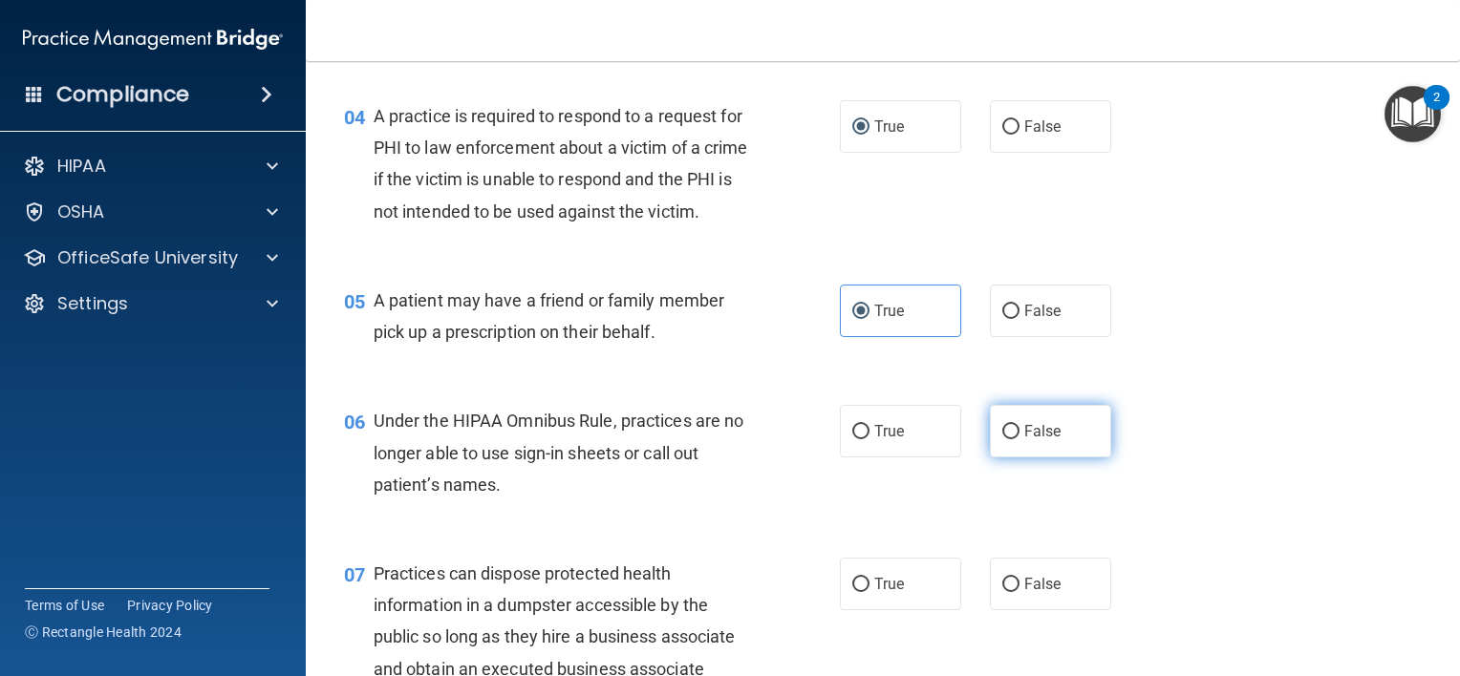
click at [1024, 440] on span "False" at bounding box center [1042, 431] width 37 height 18
click at [1018, 439] on input "False" at bounding box center [1010, 432] width 17 height 14
radio input "true"
click at [1280, 470] on div "06 Under the HIPAA Omnibus Rule, practices are no longer able to use sign-in sh…" at bounding box center [883, 457] width 1106 height 153
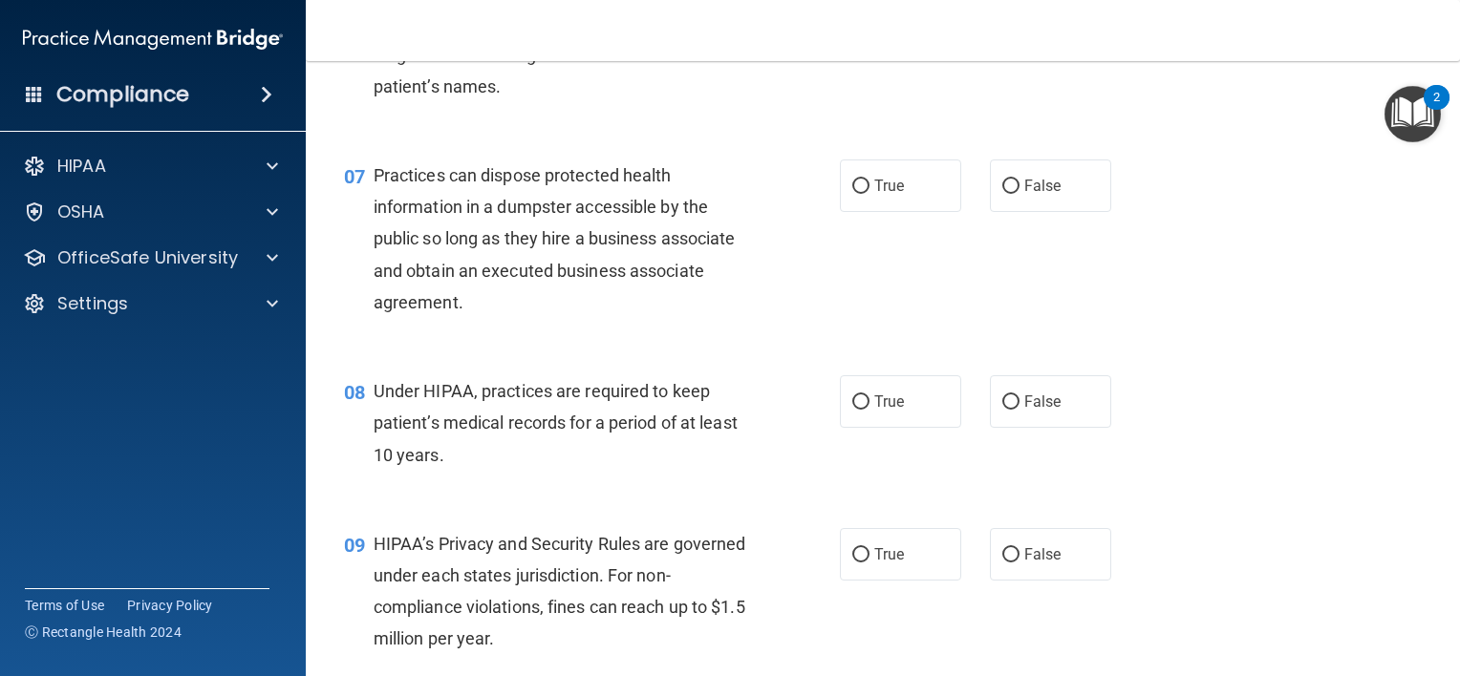
scroll to position [1017, 0]
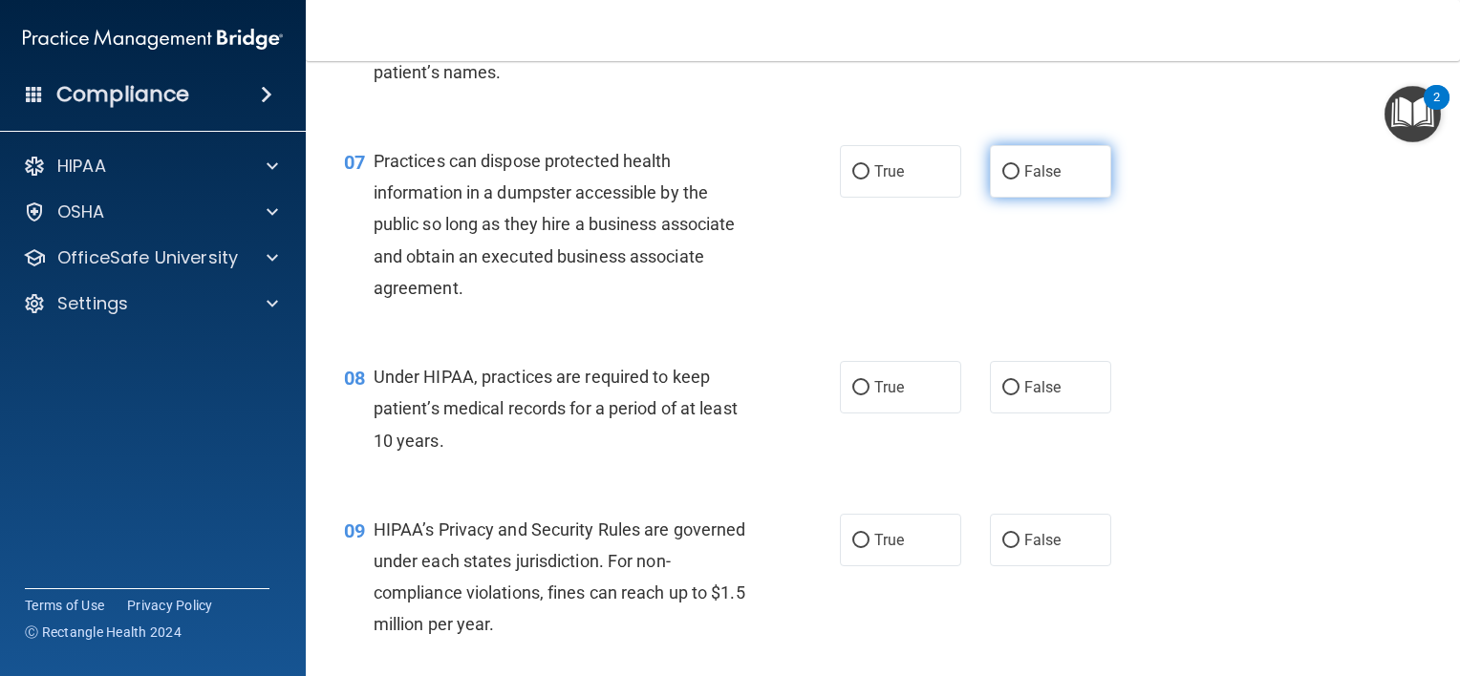
click at [1024, 181] on span "False" at bounding box center [1042, 171] width 37 height 18
click at [1015, 180] on input "False" at bounding box center [1010, 172] width 17 height 14
radio input "true"
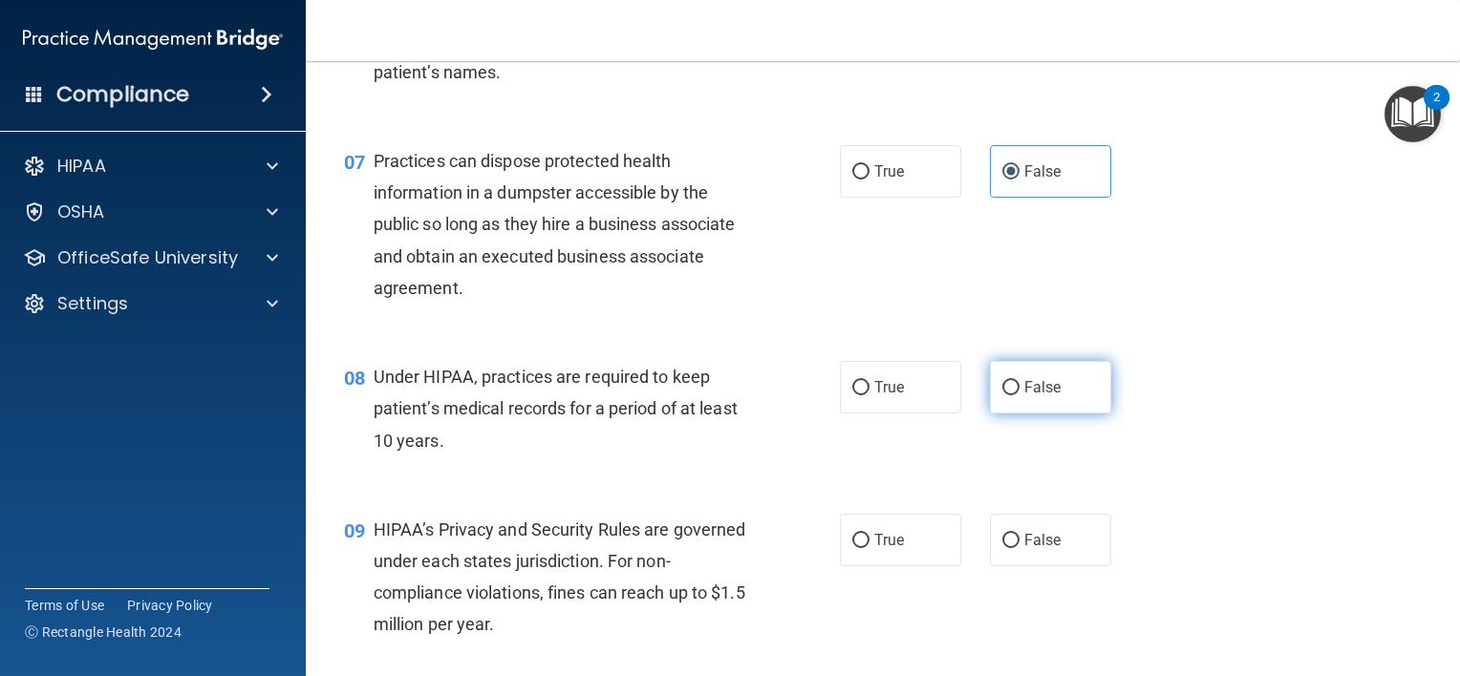
click at [990, 412] on label "False" at bounding box center [1050, 387] width 121 height 53
click at [1002, 396] on input "False" at bounding box center [1010, 388] width 17 height 14
radio input "true"
click at [1311, 416] on div "08 Under HIPAA, practices are required to keep patient’s medical records for a …" at bounding box center [883, 413] width 1106 height 153
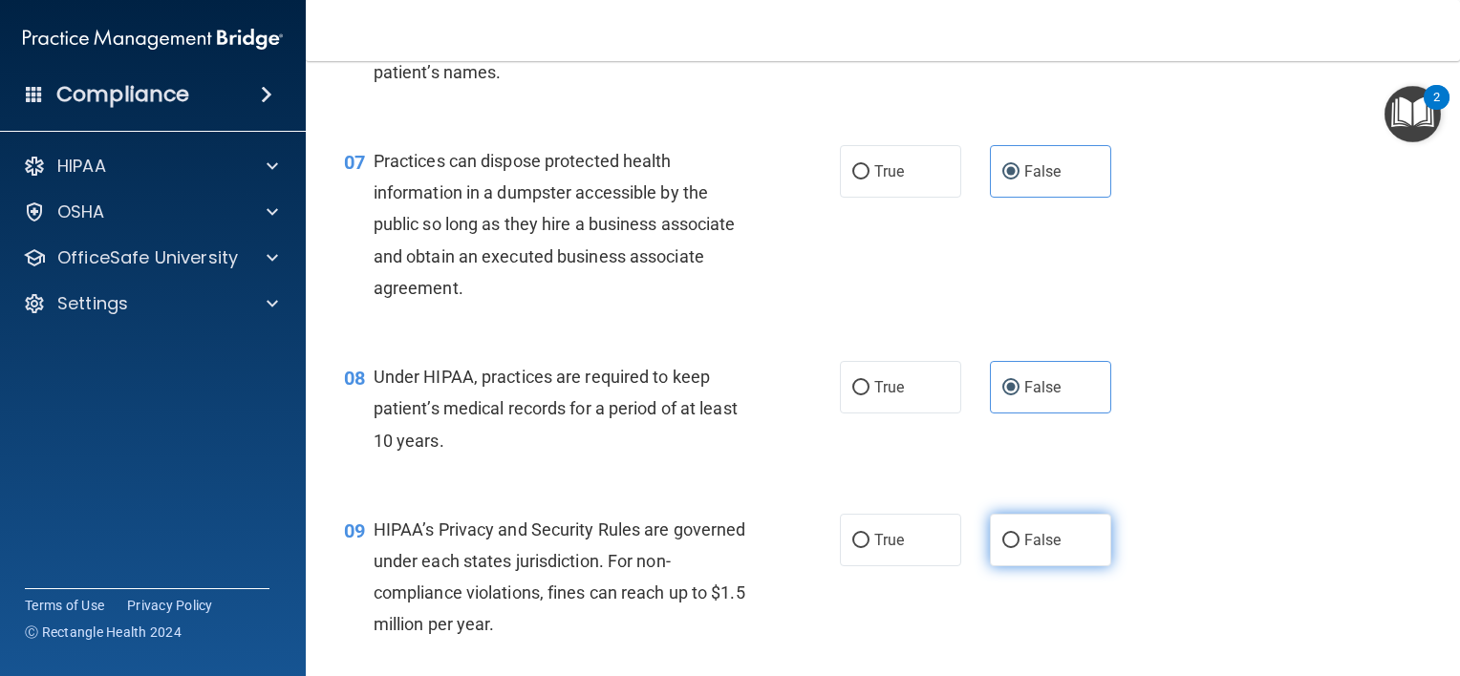
click at [1032, 558] on label "False" at bounding box center [1050, 540] width 121 height 53
click at [1019, 548] on input "False" at bounding box center [1010, 541] width 17 height 14
radio input "true"
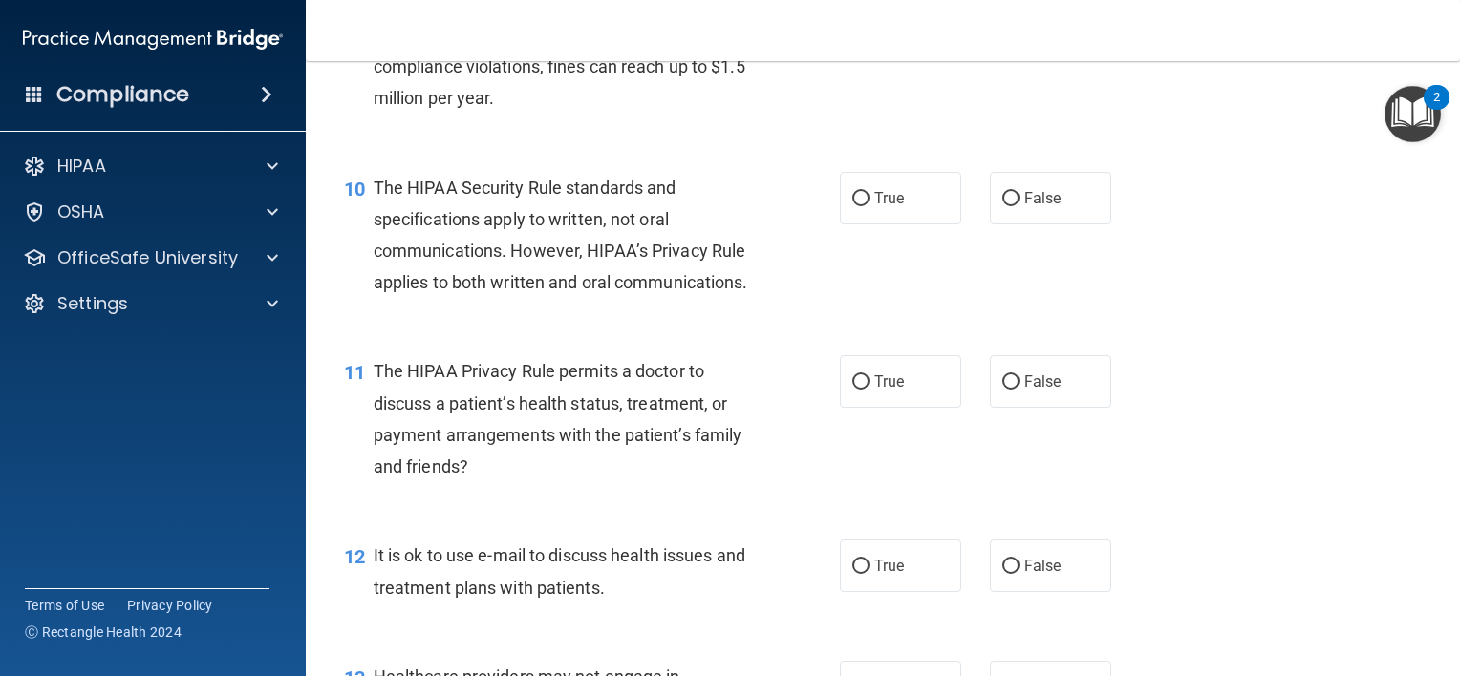
scroll to position [1556, 0]
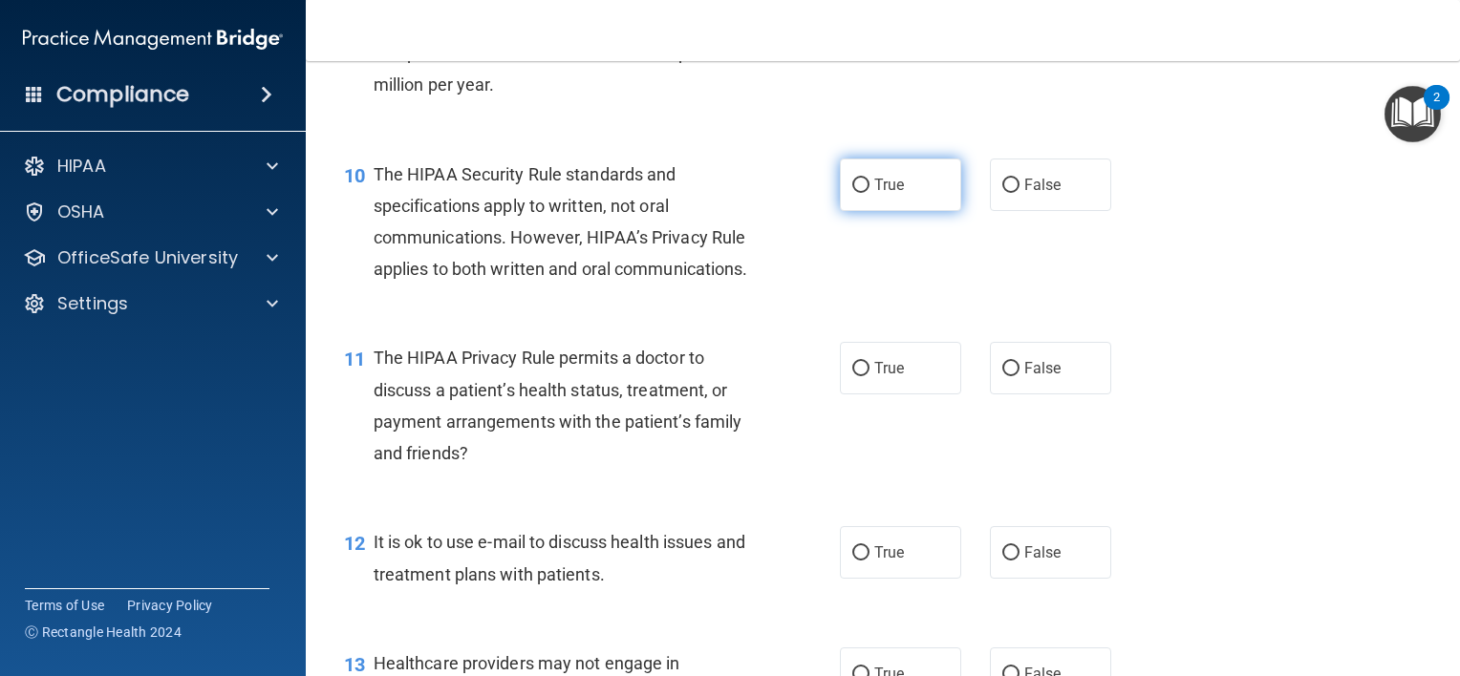
click at [852, 193] on input "True" at bounding box center [860, 186] width 17 height 14
radio input "true"
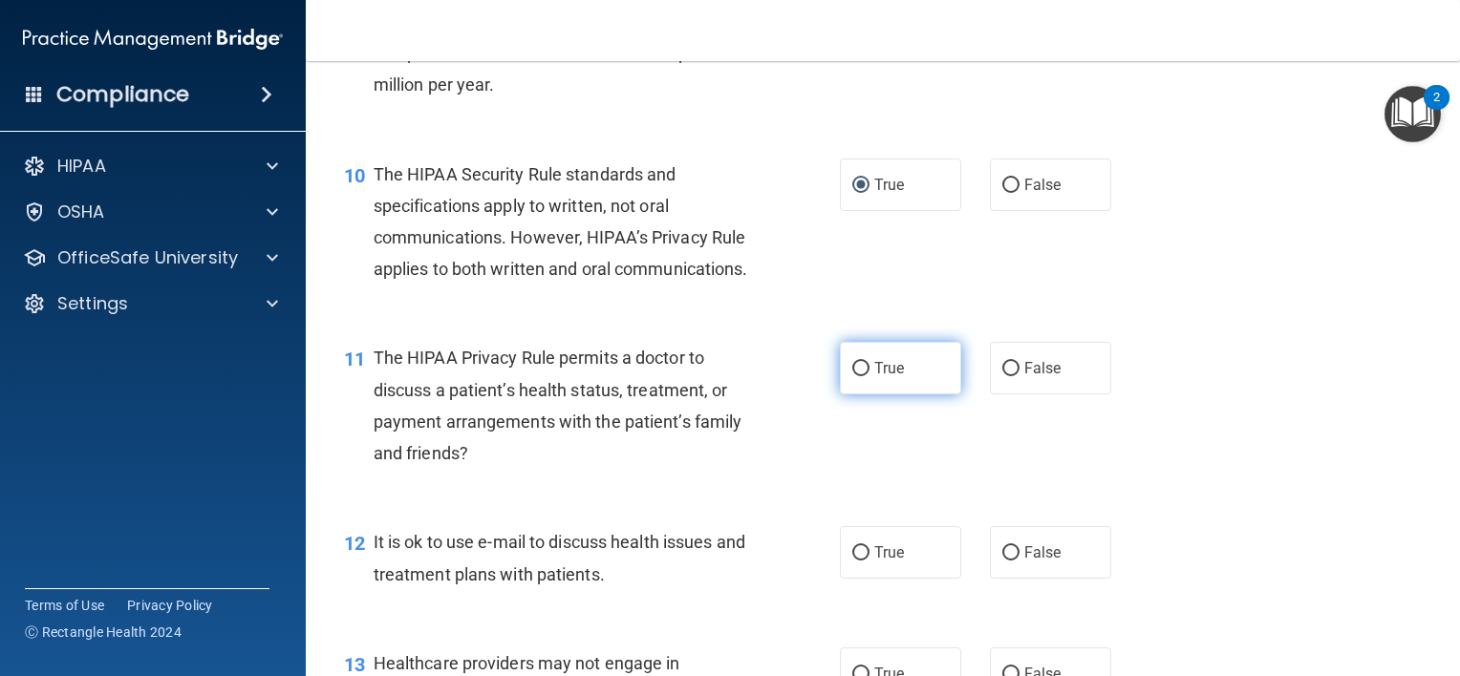
click at [894, 395] on label "True" at bounding box center [900, 368] width 121 height 53
click at [869, 376] on input "True" at bounding box center [860, 369] width 17 height 14
radio input "true"
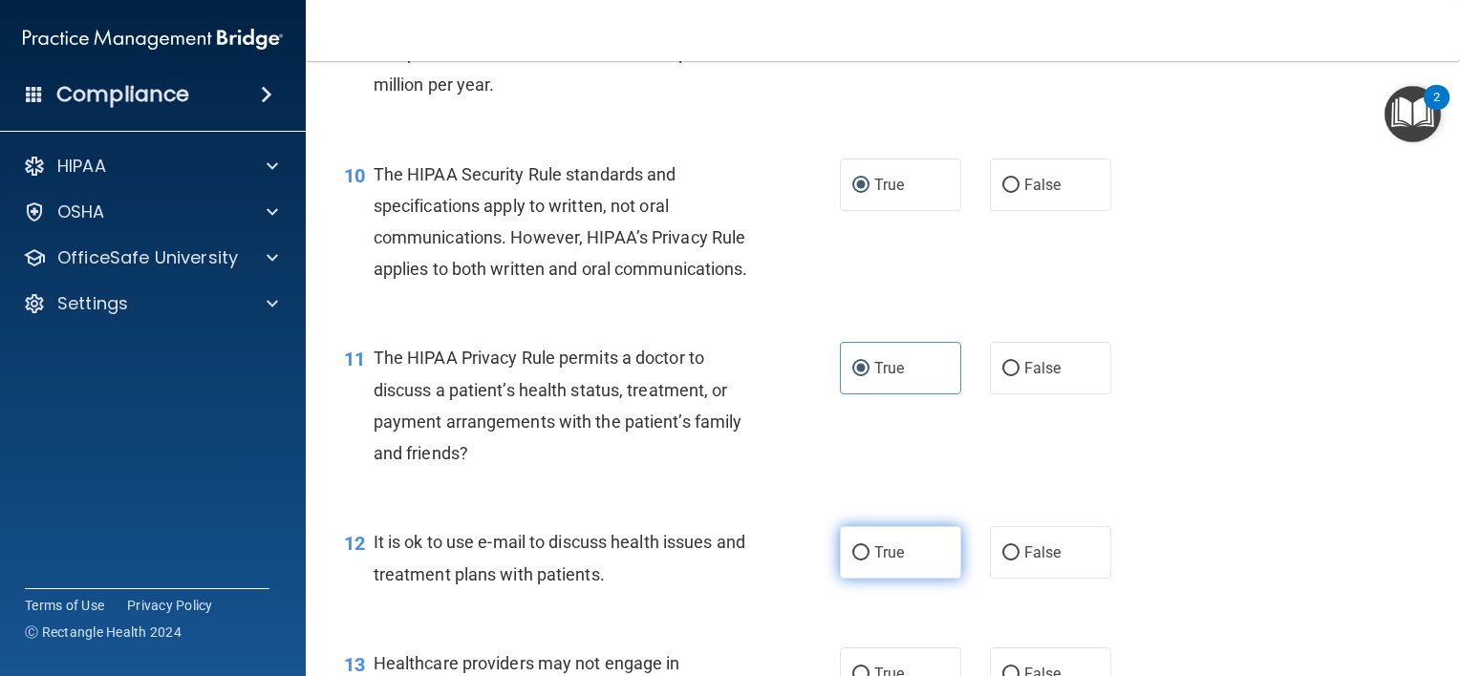
click at [900, 579] on label "True" at bounding box center [900, 552] width 121 height 53
click at [869, 561] on input "True" at bounding box center [860, 553] width 17 height 14
radio input "true"
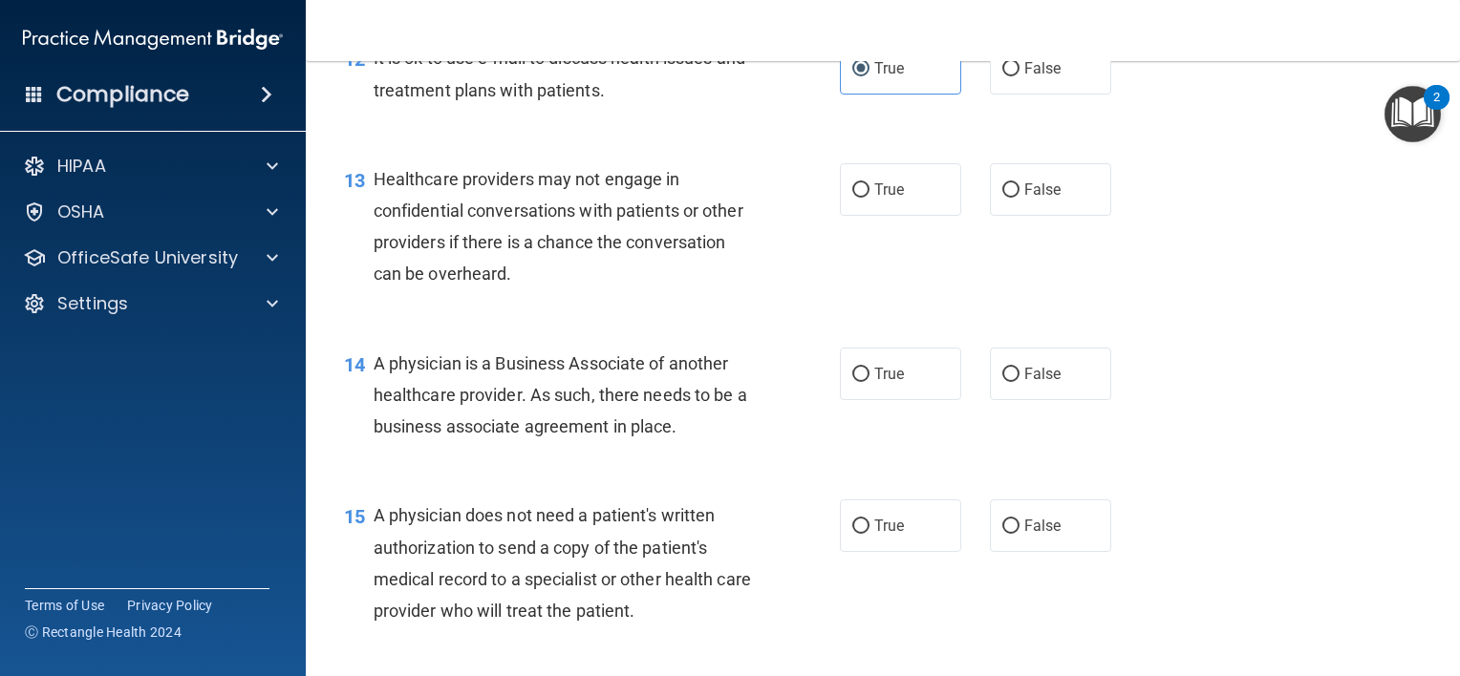
scroll to position [2084, 0]
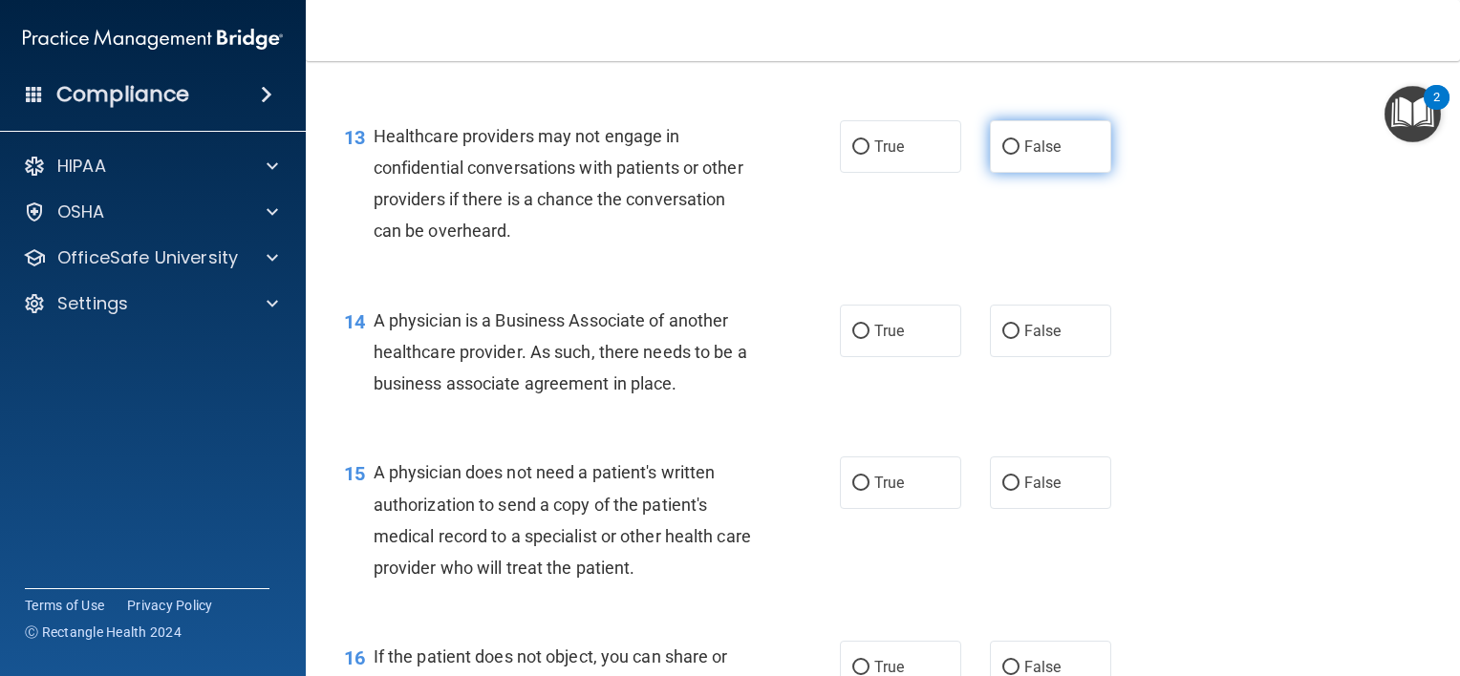
click at [1036, 173] on label "False" at bounding box center [1050, 146] width 121 height 53
click at [1019, 155] on input "False" at bounding box center [1010, 147] width 17 height 14
radio input "true"
click at [1008, 339] on input "False" at bounding box center [1010, 332] width 17 height 14
radio input "true"
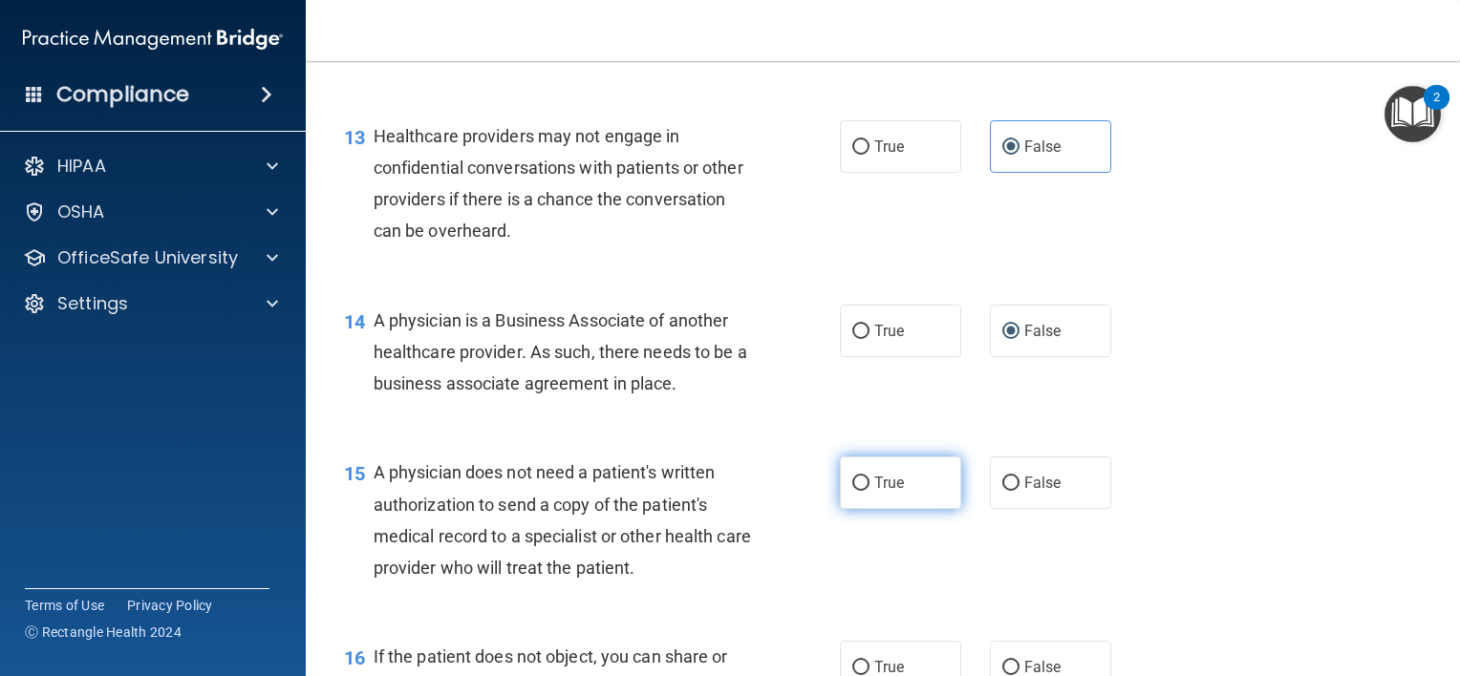
click at [874, 492] on span "True" at bounding box center [889, 483] width 30 height 18
click at [869, 491] on input "True" at bounding box center [860, 484] width 17 height 14
radio input "true"
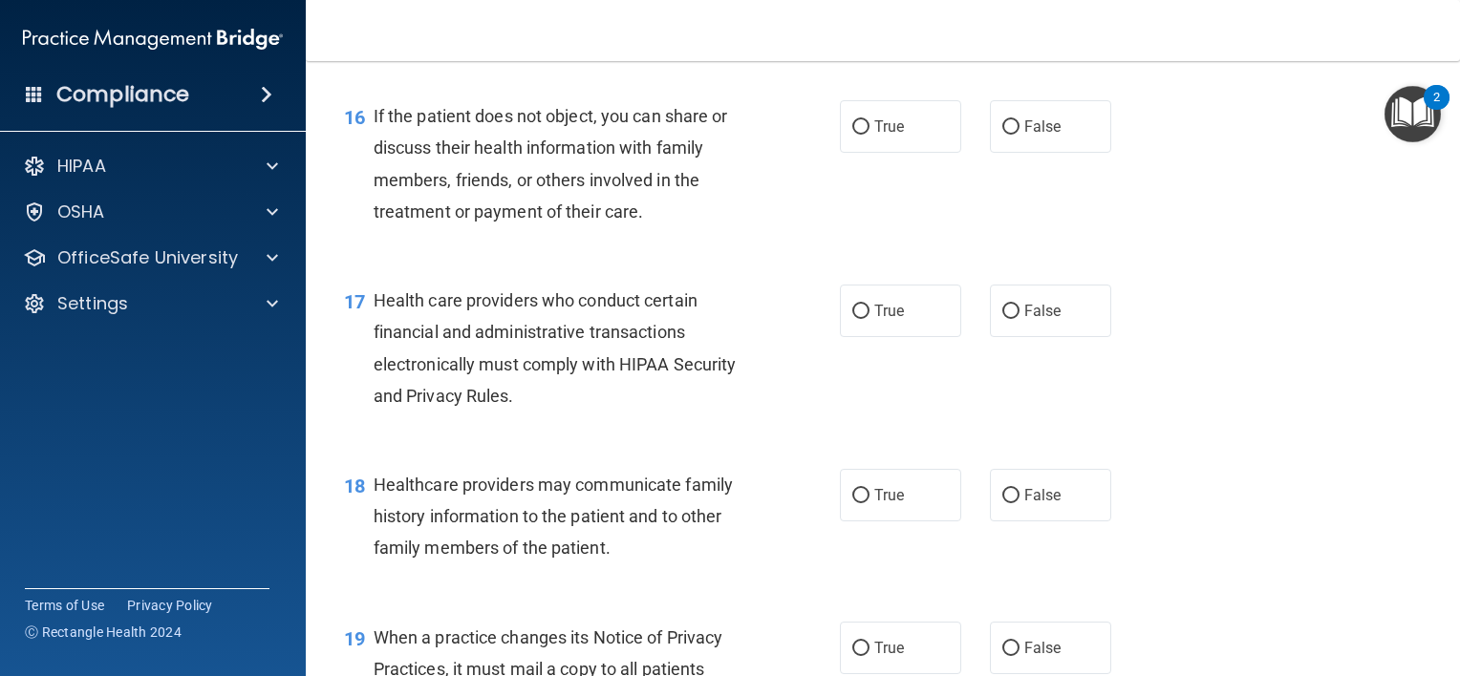
scroll to position [2652, 0]
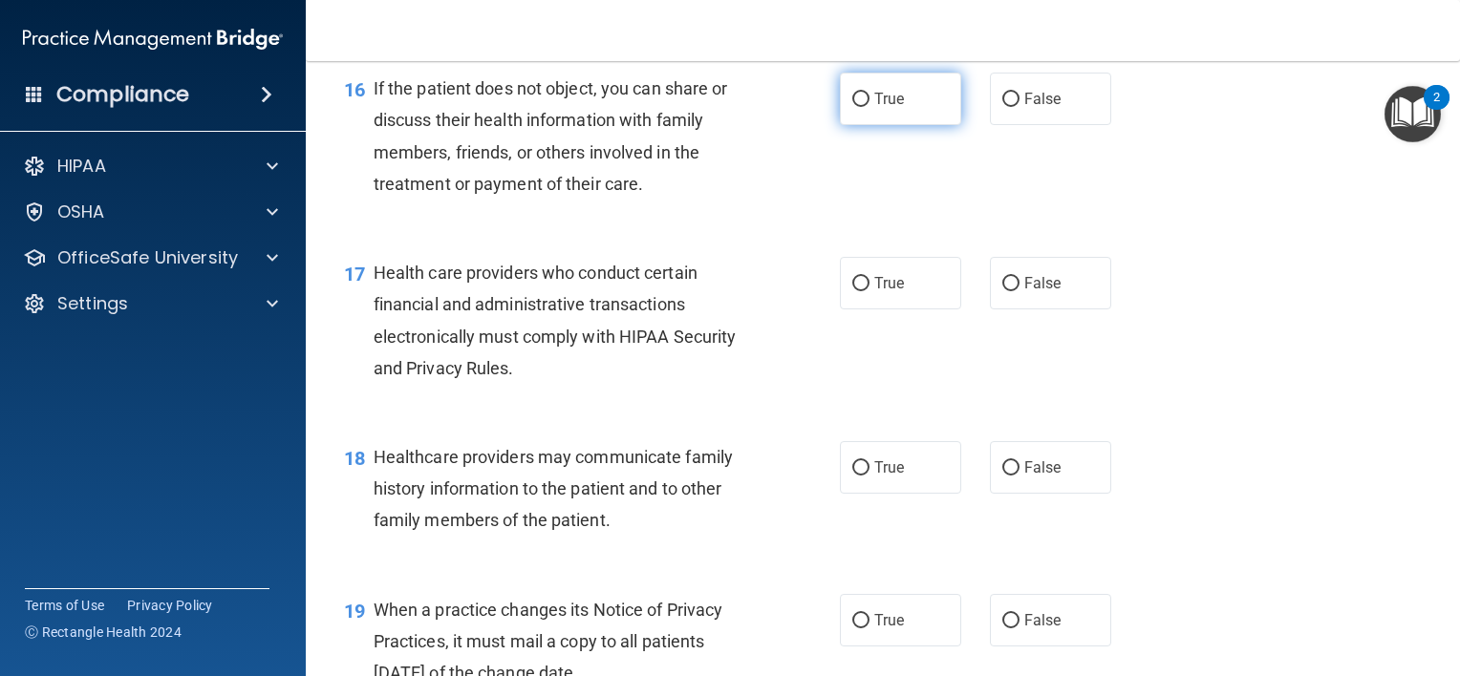
click at [898, 125] on label "True" at bounding box center [900, 99] width 121 height 53
click at [869, 107] on input "True" at bounding box center [860, 100] width 17 height 14
radio input "true"
click at [852, 291] on input "True" at bounding box center [860, 284] width 17 height 14
radio input "true"
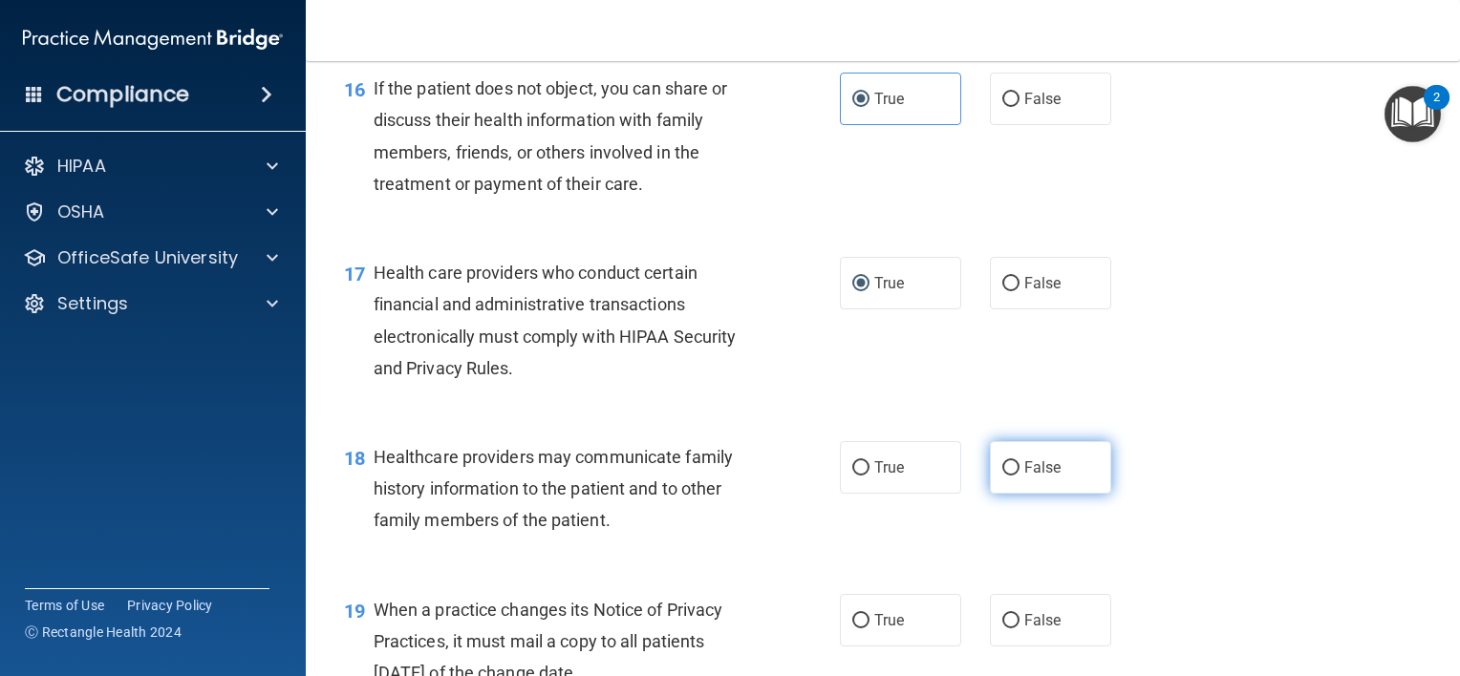
click at [1024, 477] on span "False" at bounding box center [1042, 468] width 37 height 18
click at [1019, 476] on input "False" at bounding box center [1010, 468] width 17 height 14
radio input "true"
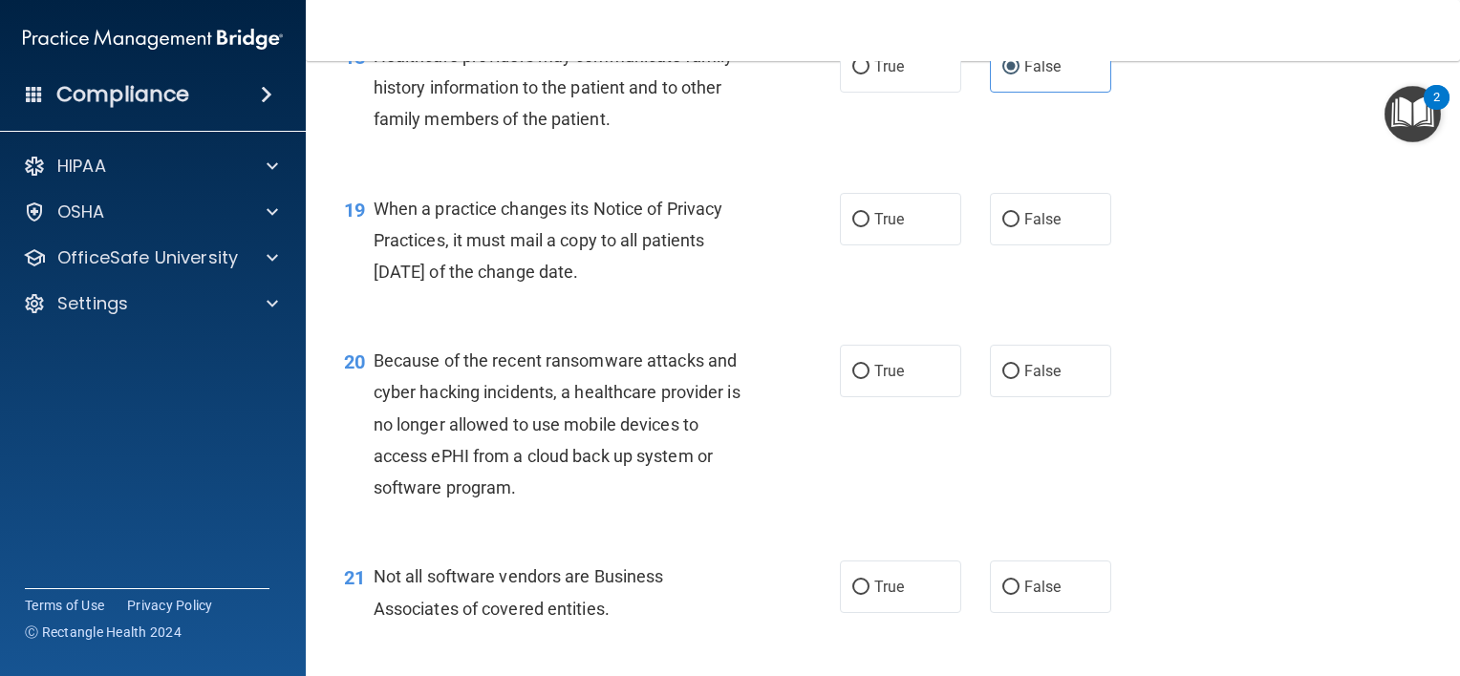
scroll to position [3122, 0]
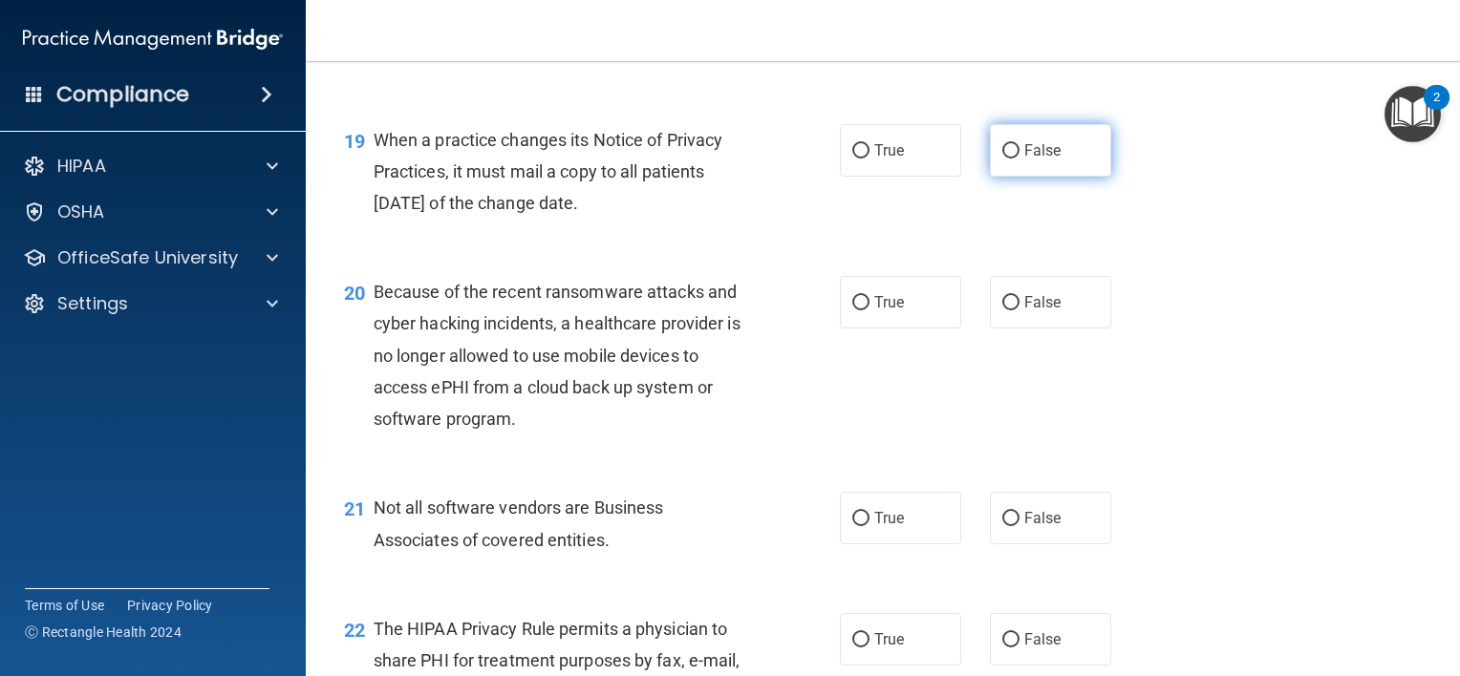
click at [1005, 159] on input "False" at bounding box center [1010, 151] width 17 height 14
radio input "true"
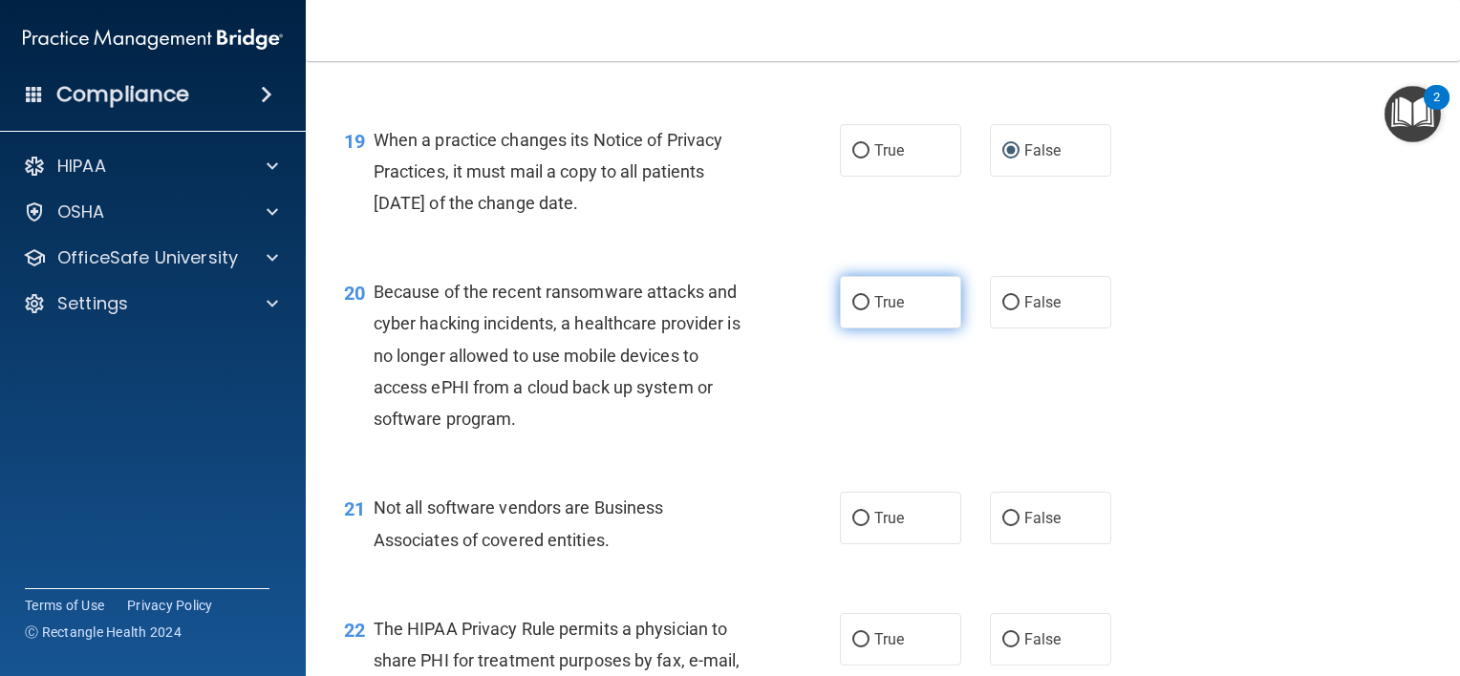
click at [852, 311] on input "True" at bounding box center [860, 303] width 17 height 14
radio input "true"
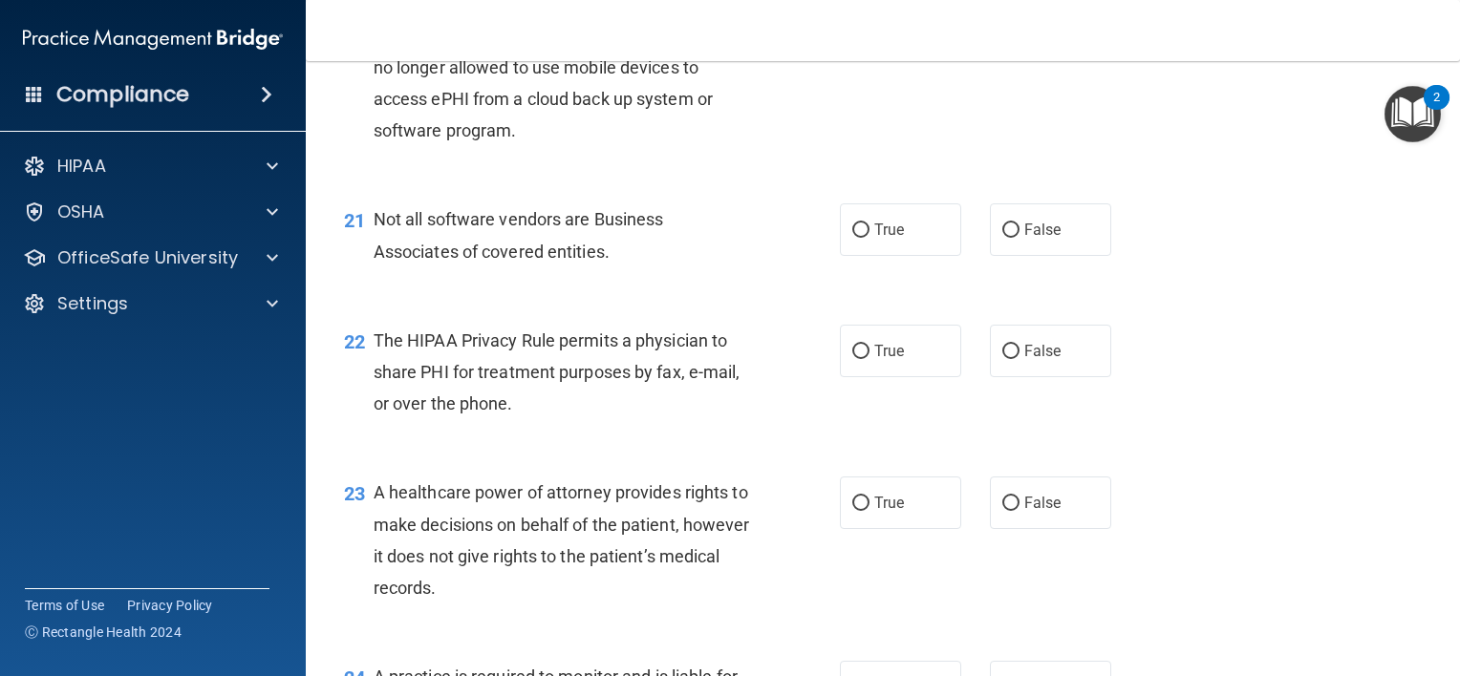
scroll to position [3439, 0]
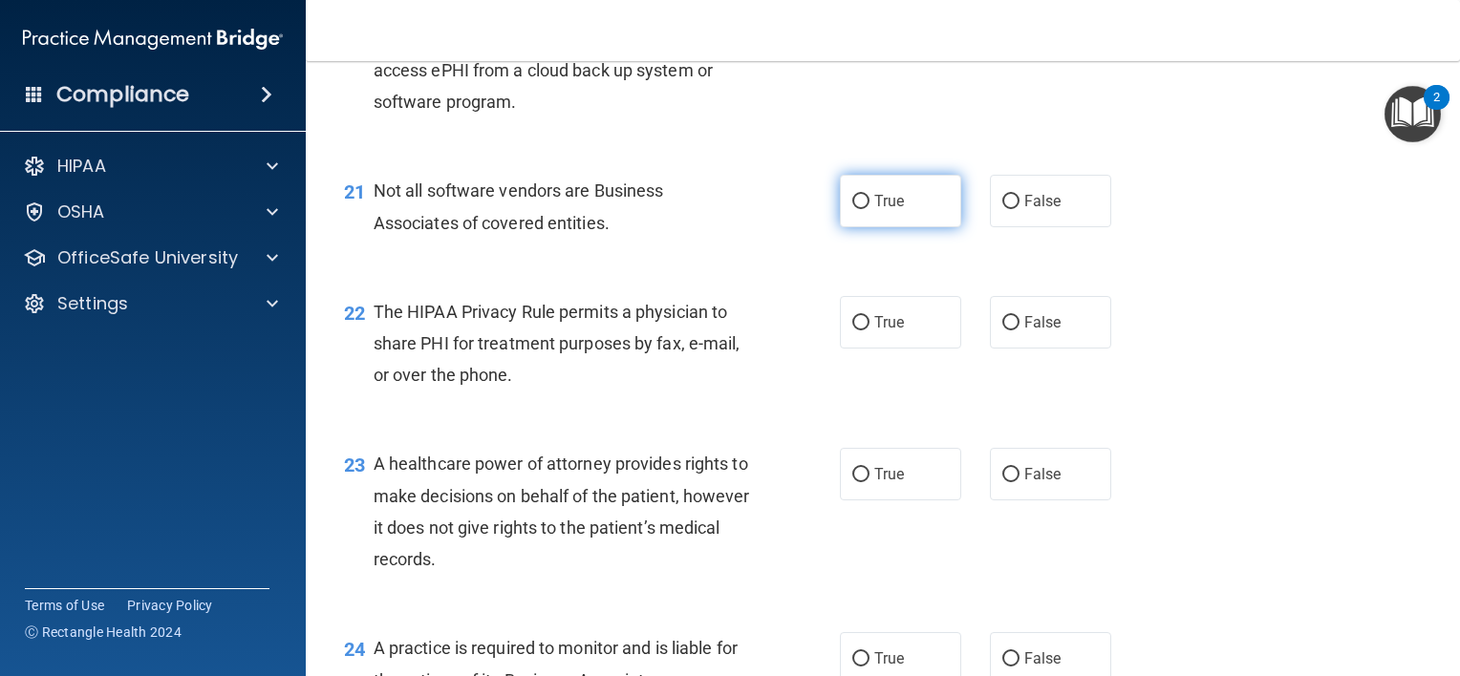
click at [874, 210] on span "True" at bounding box center [889, 201] width 30 height 18
click at [869, 209] on input "True" at bounding box center [860, 202] width 17 height 14
radio input "true"
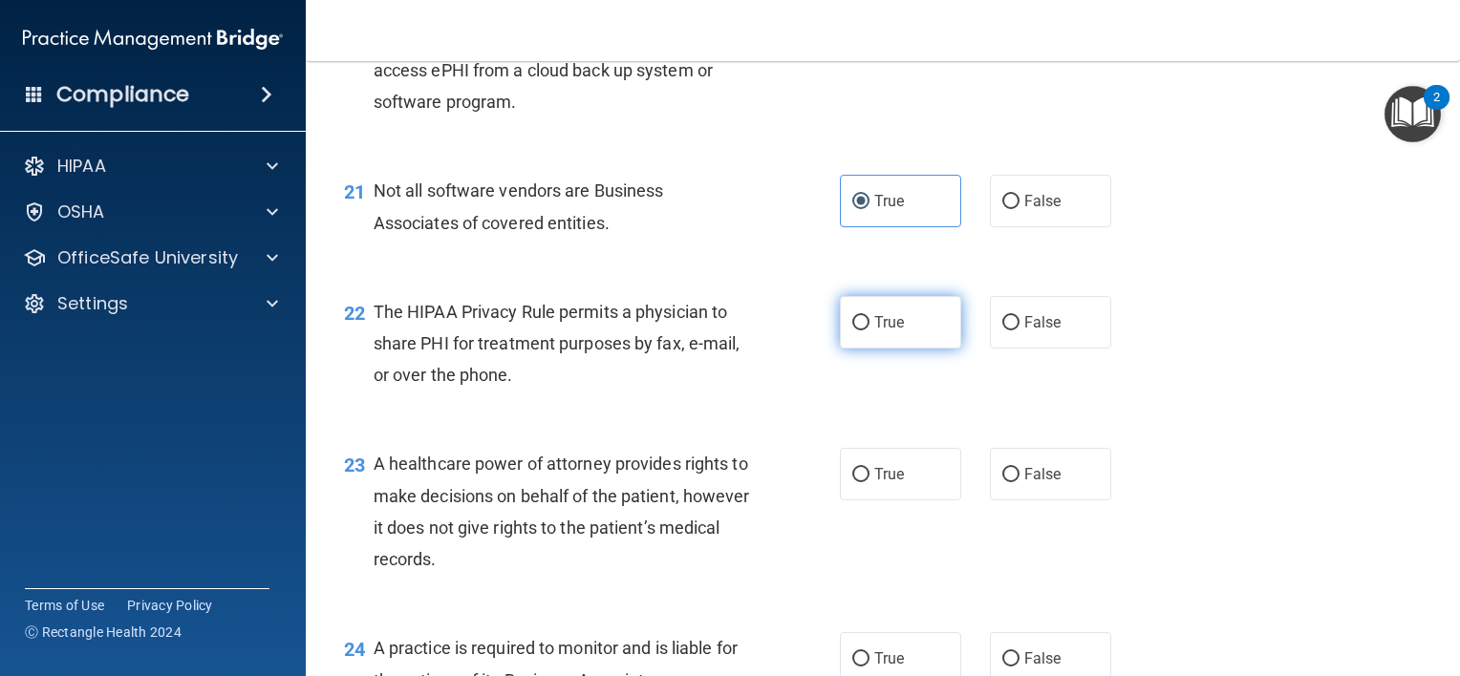
click at [852, 349] on label "True" at bounding box center [900, 322] width 121 height 53
click at [852, 331] on input "True" at bounding box center [860, 323] width 17 height 14
radio input "true"
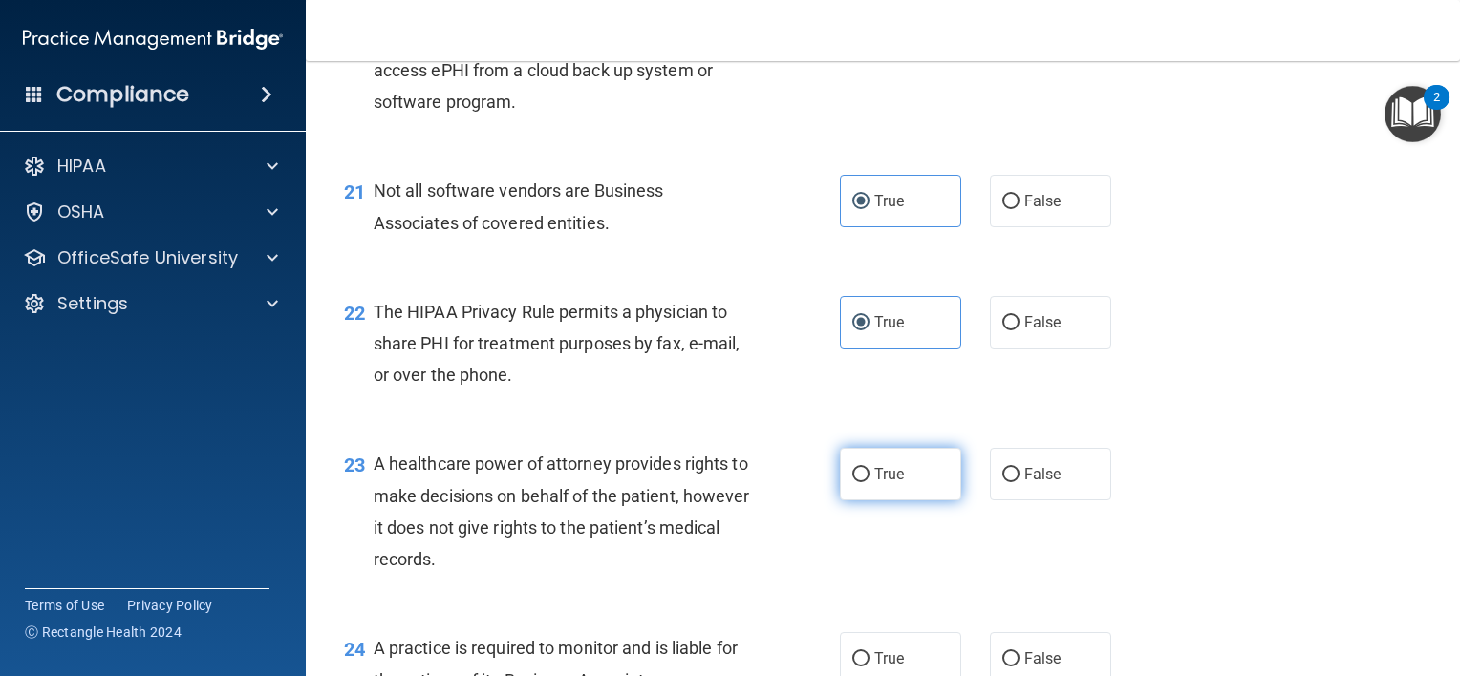
click at [902, 501] on label "True" at bounding box center [900, 474] width 121 height 53
click at [869, 482] on input "True" at bounding box center [860, 475] width 17 height 14
radio input "true"
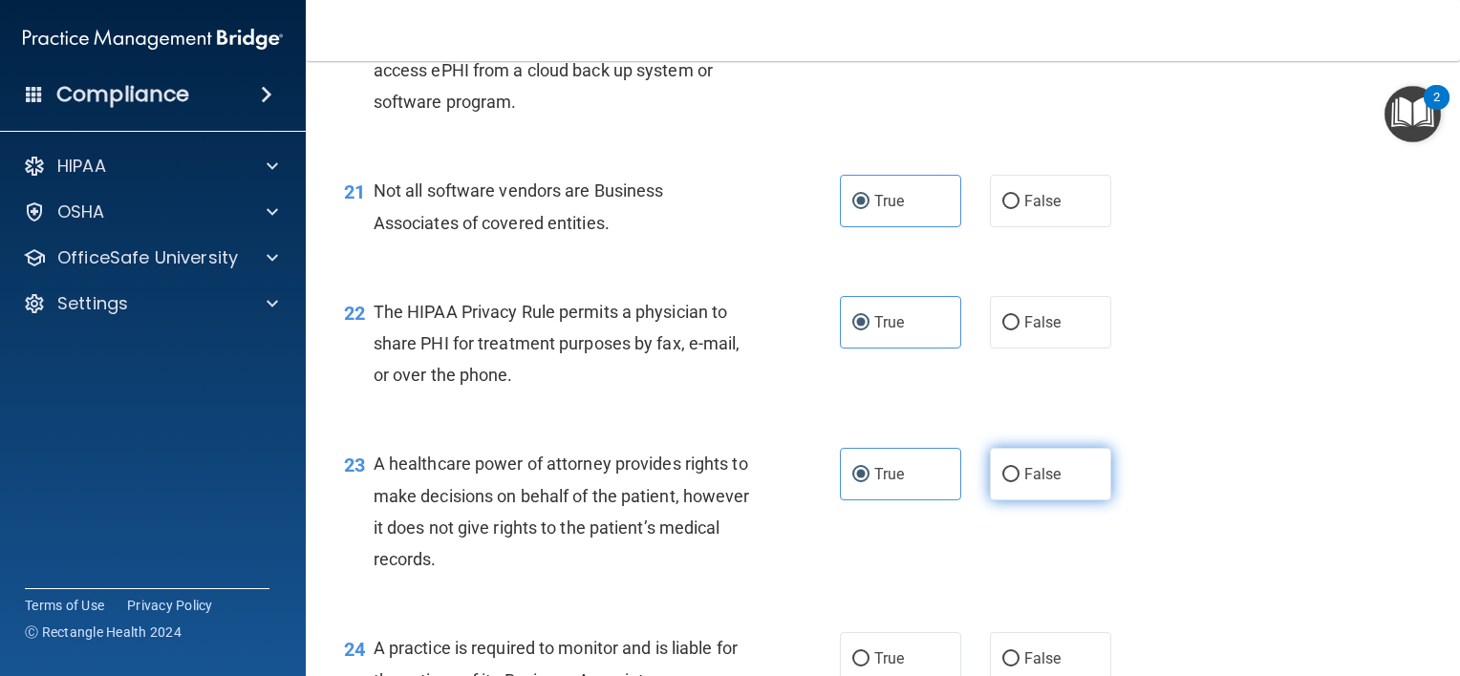
click at [1005, 482] on input "False" at bounding box center [1010, 475] width 17 height 14
radio input "true"
radio input "false"
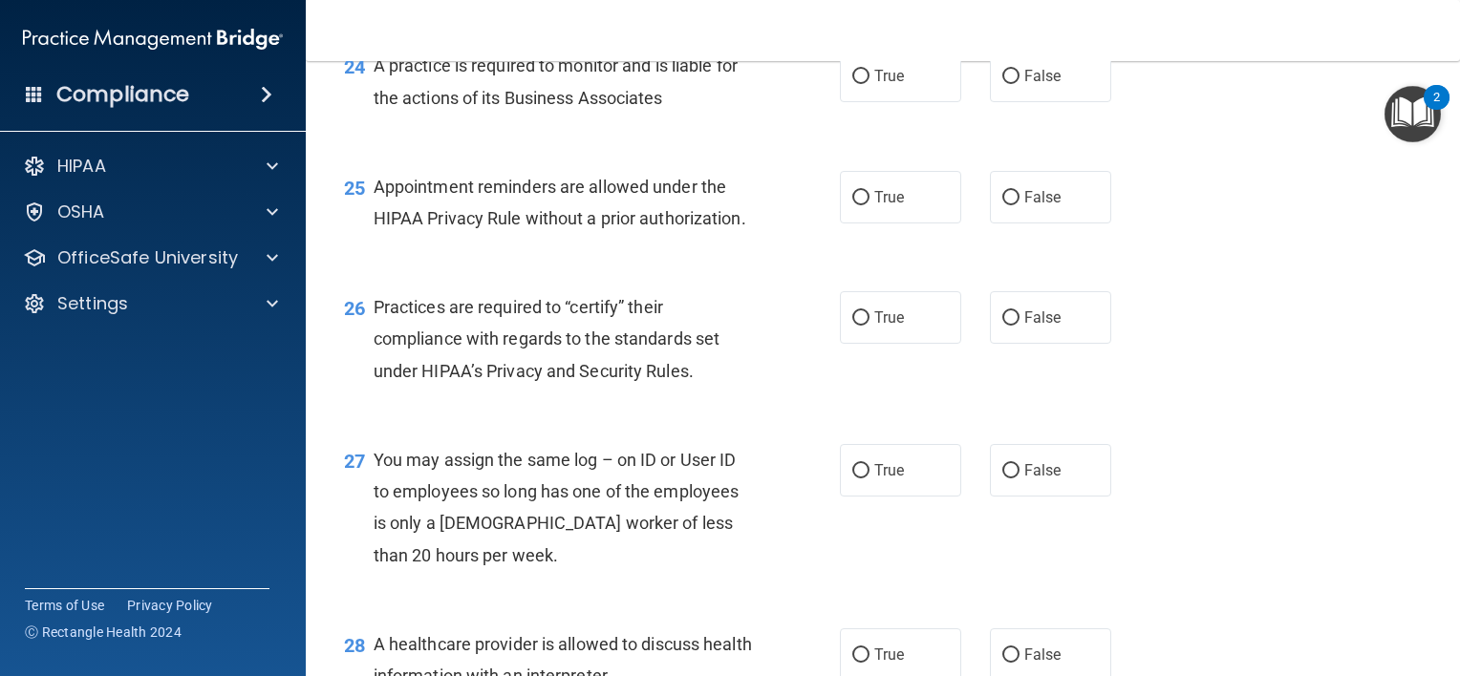
scroll to position [4036, 0]
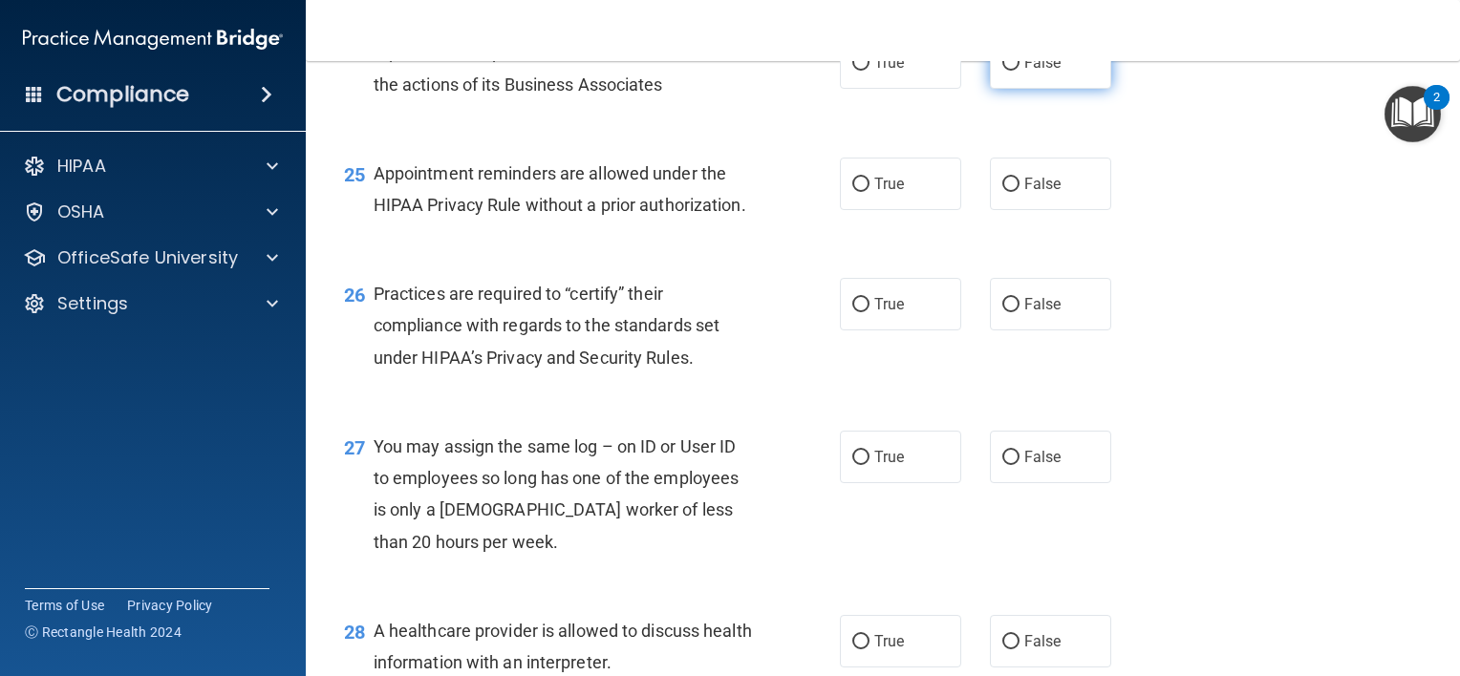
click at [1009, 71] on input "False" at bounding box center [1010, 63] width 17 height 14
radio input "true"
click at [852, 192] on input "True" at bounding box center [860, 185] width 17 height 14
radio input "true"
click at [1002, 312] on input "False" at bounding box center [1010, 305] width 17 height 14
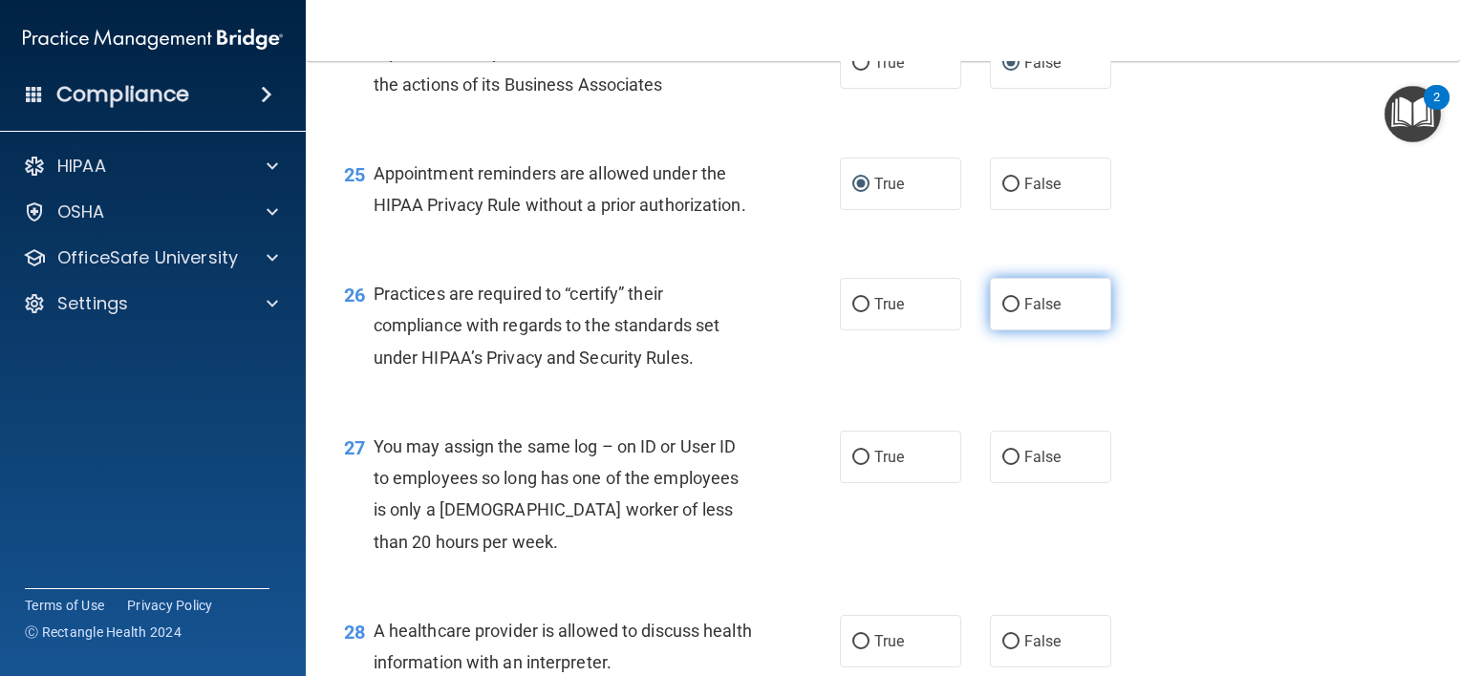
radio input "true"
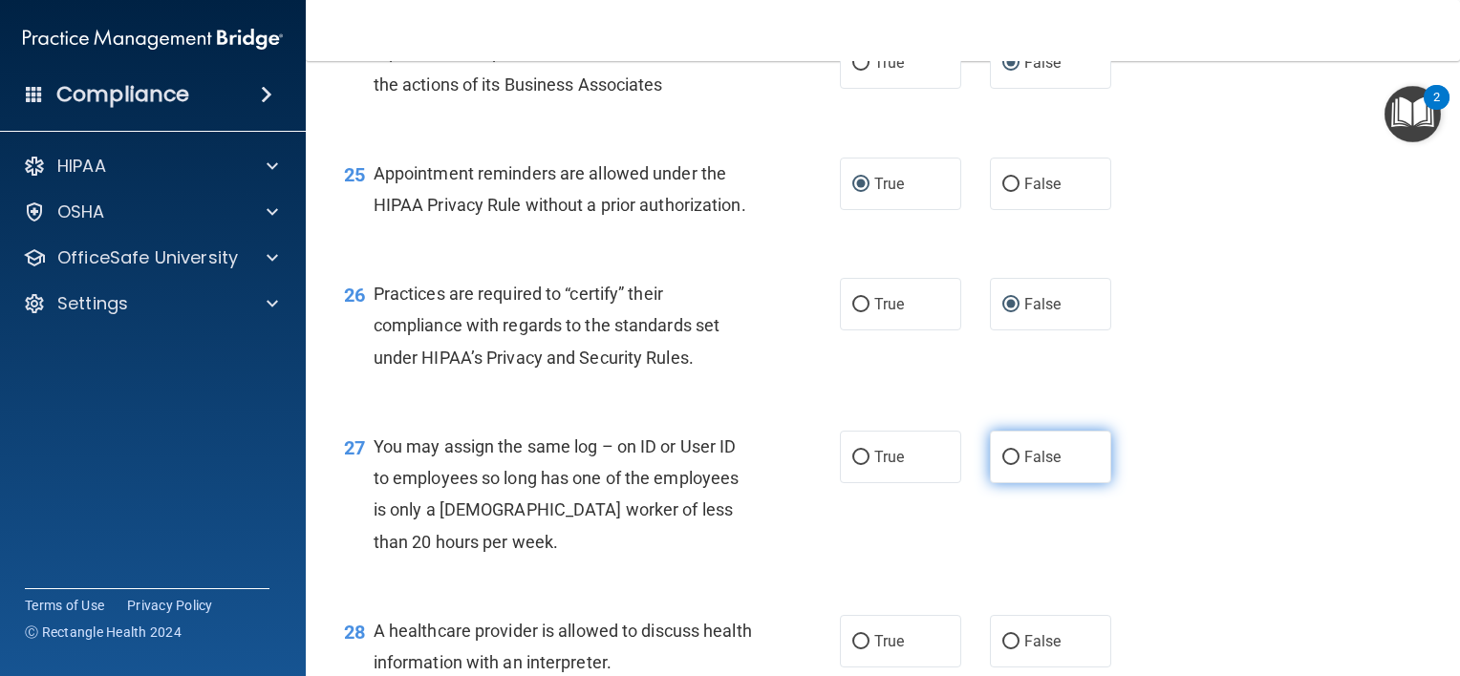
click at [1009, 465] on input "False" at bounding box center [1010, 458] width 17 height 14
radio input "true"
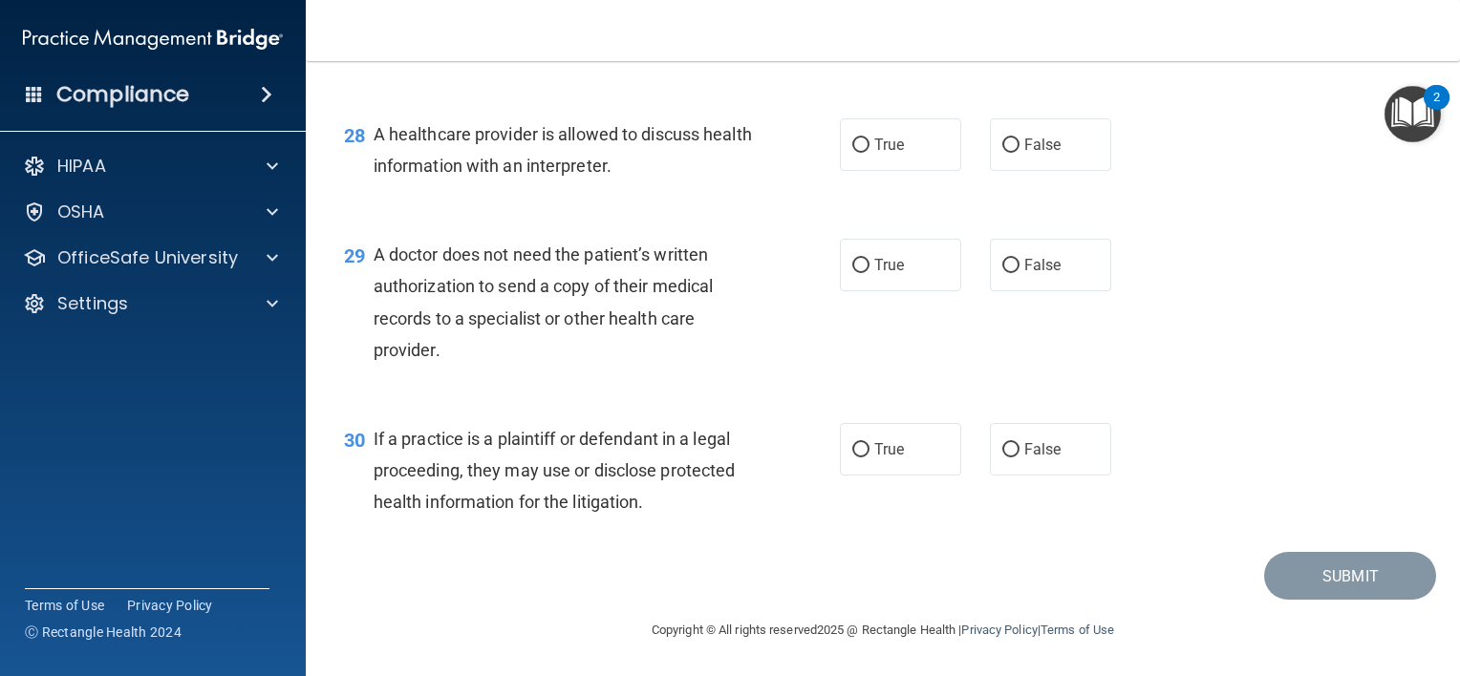
scroll to position [4619, 0]
click at [871, 164] on label "True" at bounding box center [900, 144] width 121 height 53
click at [869, 153] on input "True" at bounding box center [860, 146] width 17 height 14
radio input "true"
click at [864, 262] on label "True" at bounding box center [900, 265] width 121 height 53
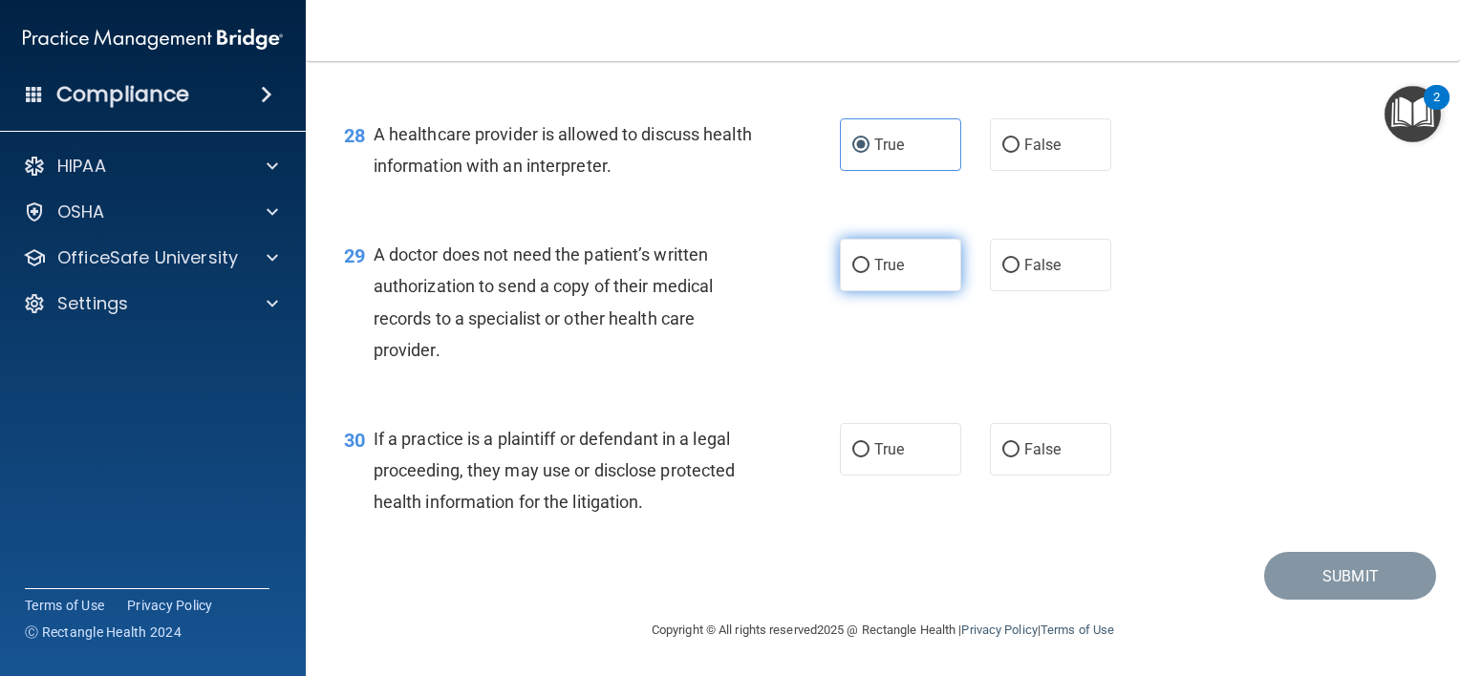
click at [864, 262] on input "True" at bounding box center [860, 266] width 17 height 14
radio input "true"
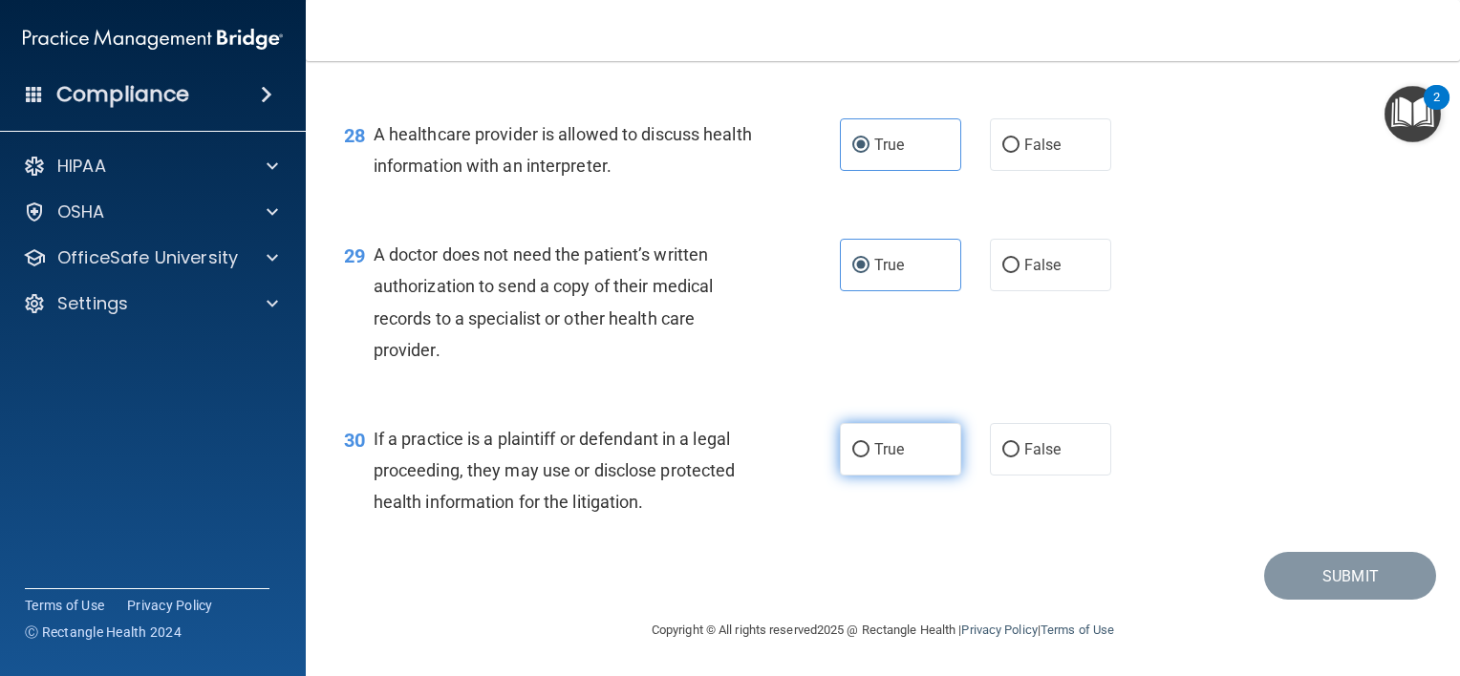
click at [859, 455] on input "True" at bounding box center [860, 450] width 17 height 14
radio input "true"
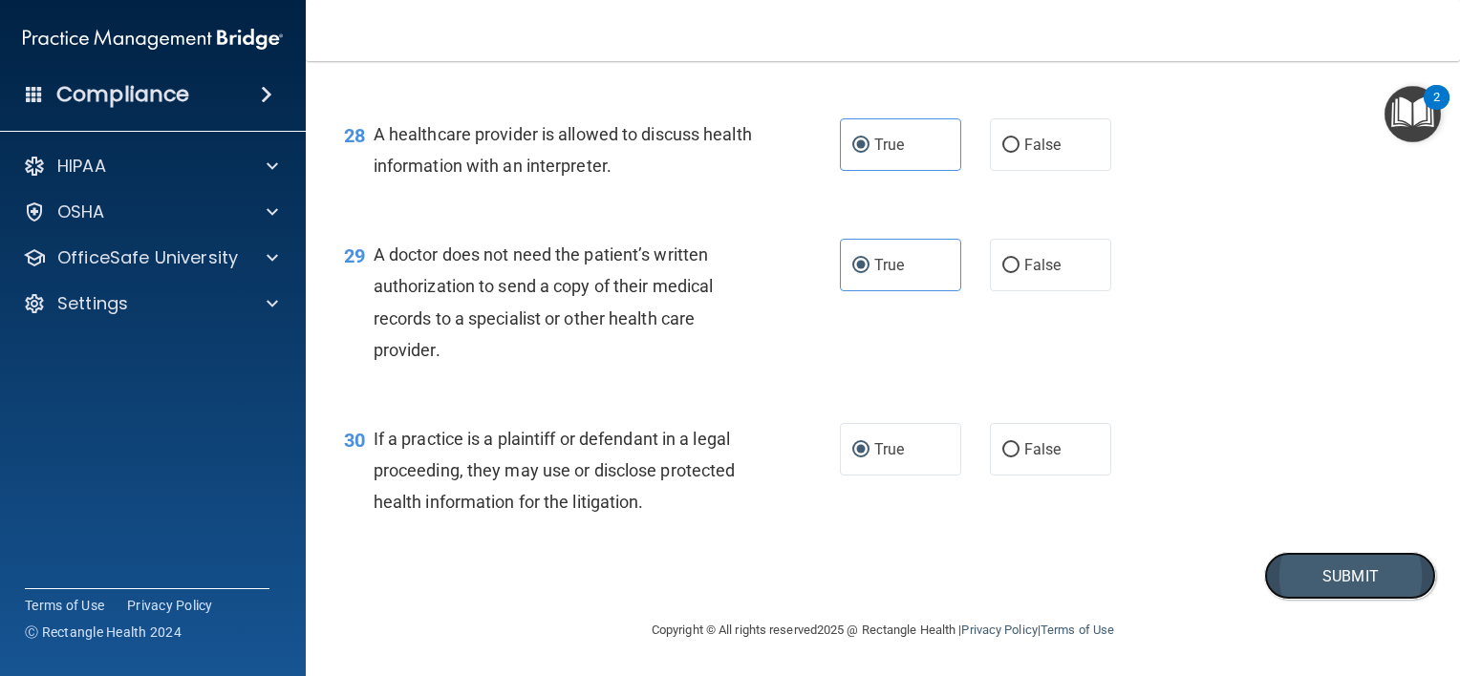
click at [1303, 561] on button "Submit" at bounding box center [1350, 576] width 172 height 49
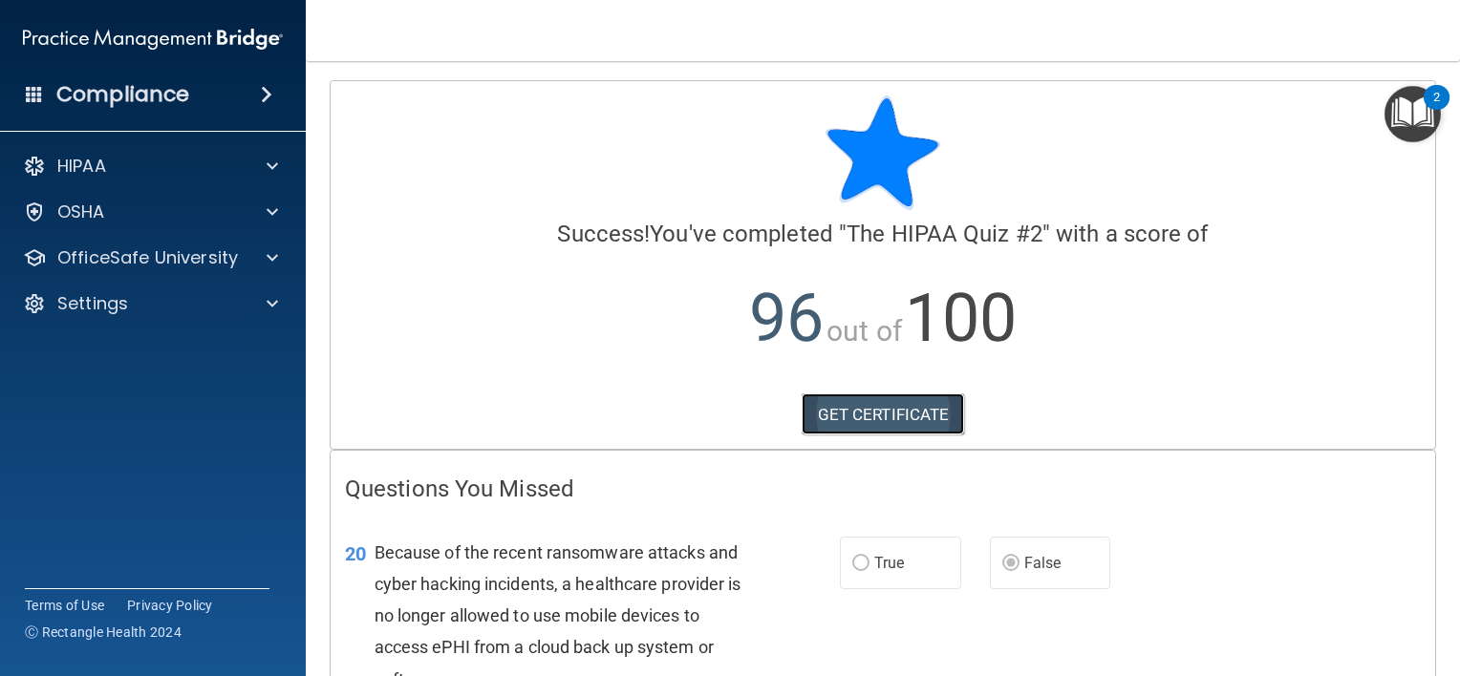
click at [868, 406] on link "GET CERTIFICATE" at bounding box center [883, 415] width 163 height 42
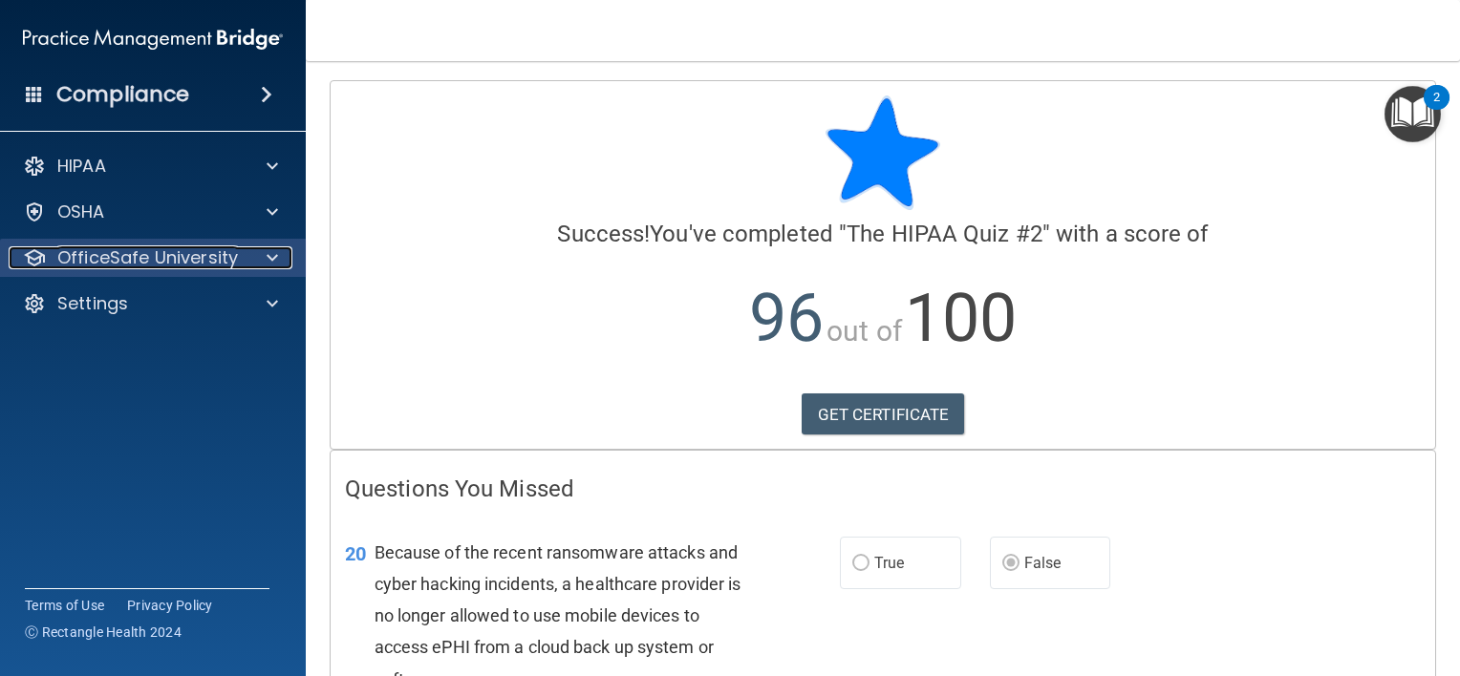
click at [161, 268] on p "OfficeSafe University" at bounding box center [147, 257] width 181 height 23
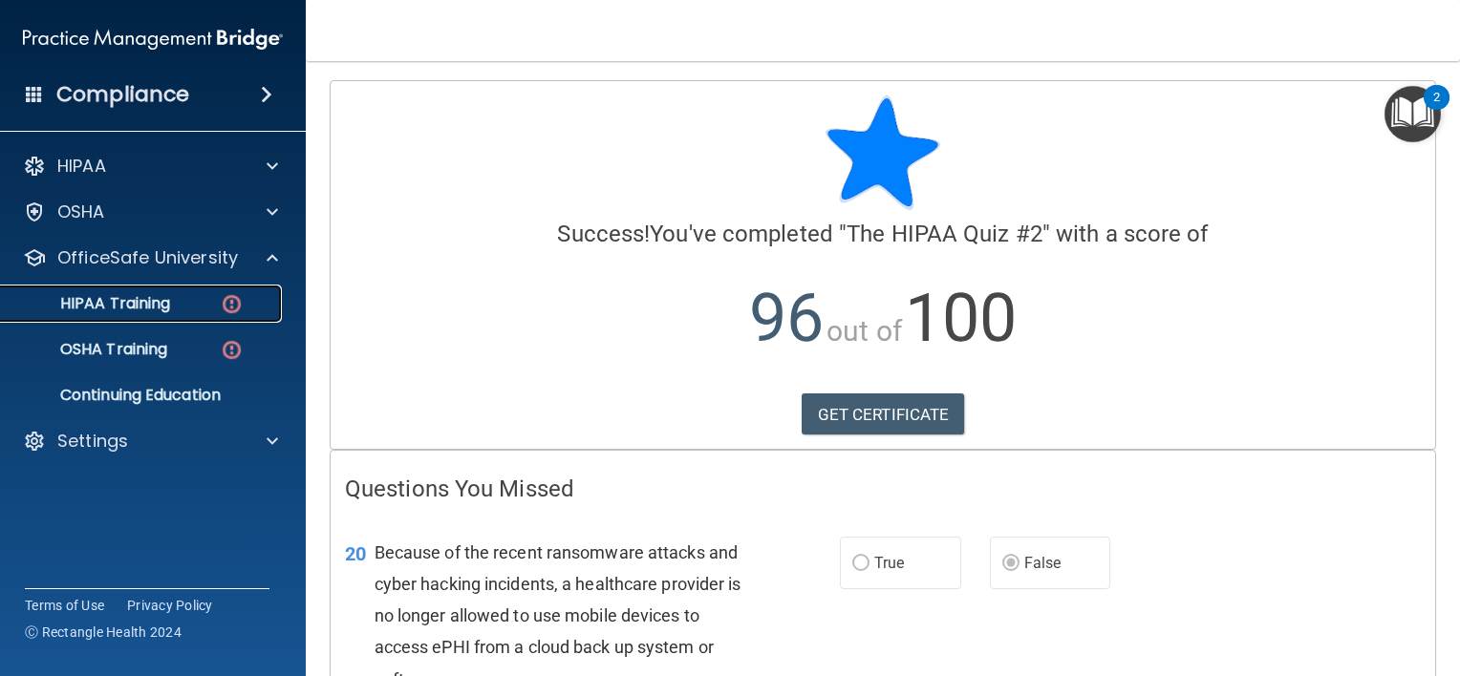
click at [166, 308] on p "HIPAA Training" at bounding box center [91, 303] width 158 height 19
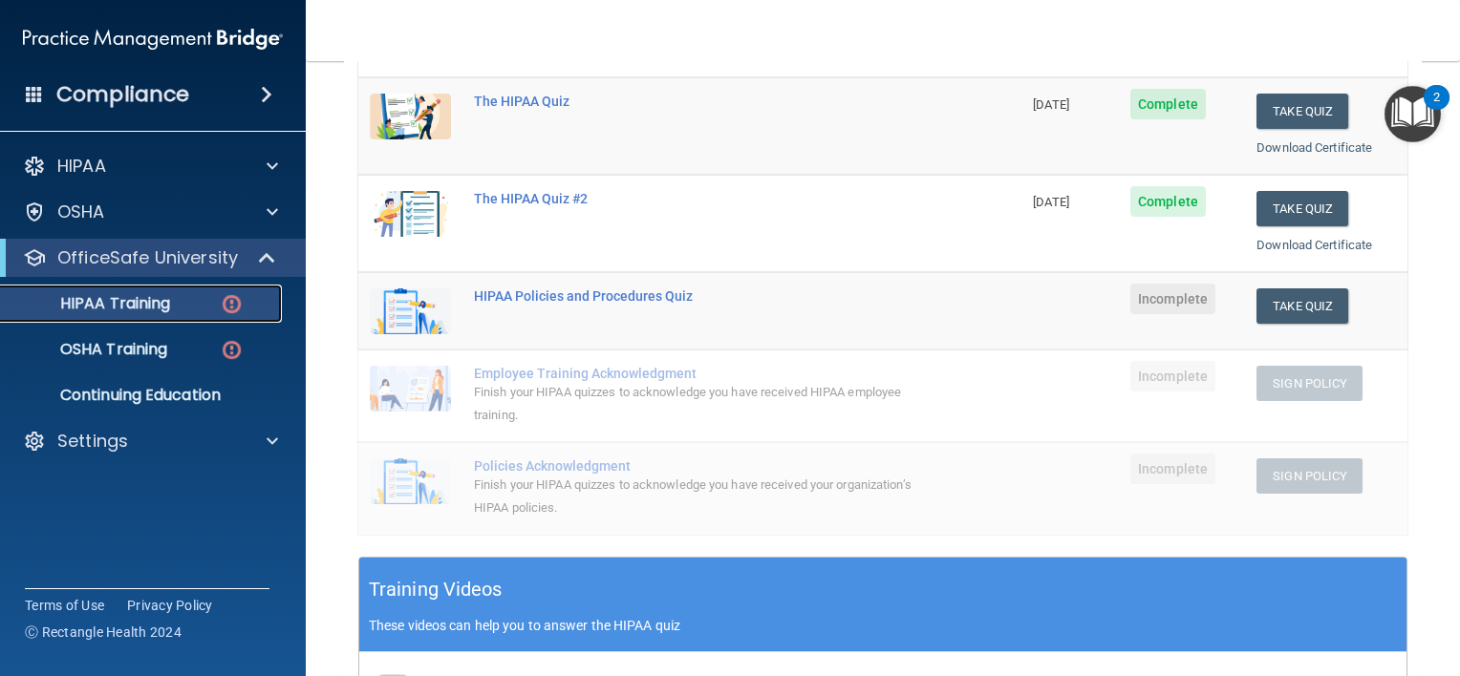
scroll to position [263, 0]
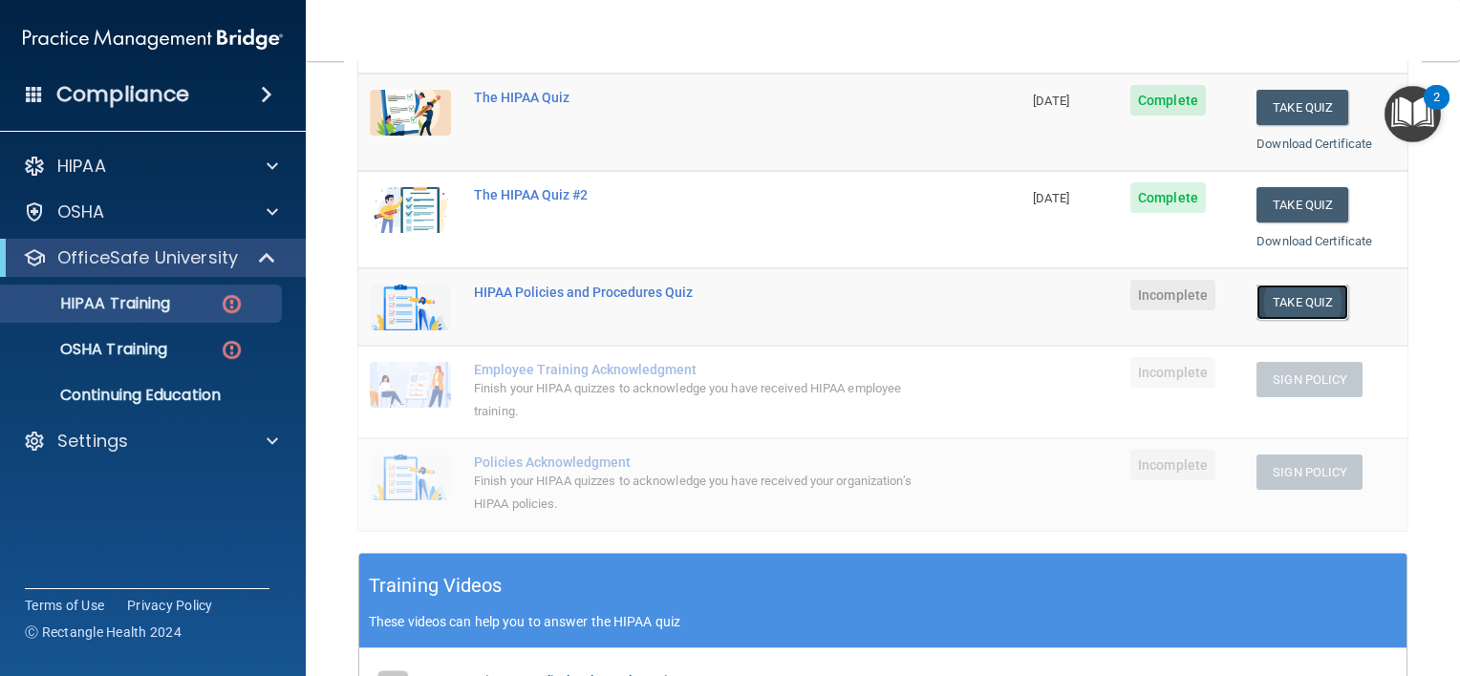
click at [1286, 293] on button "Take Quiz" at bounding box center [1302, 302] width 92 height 35
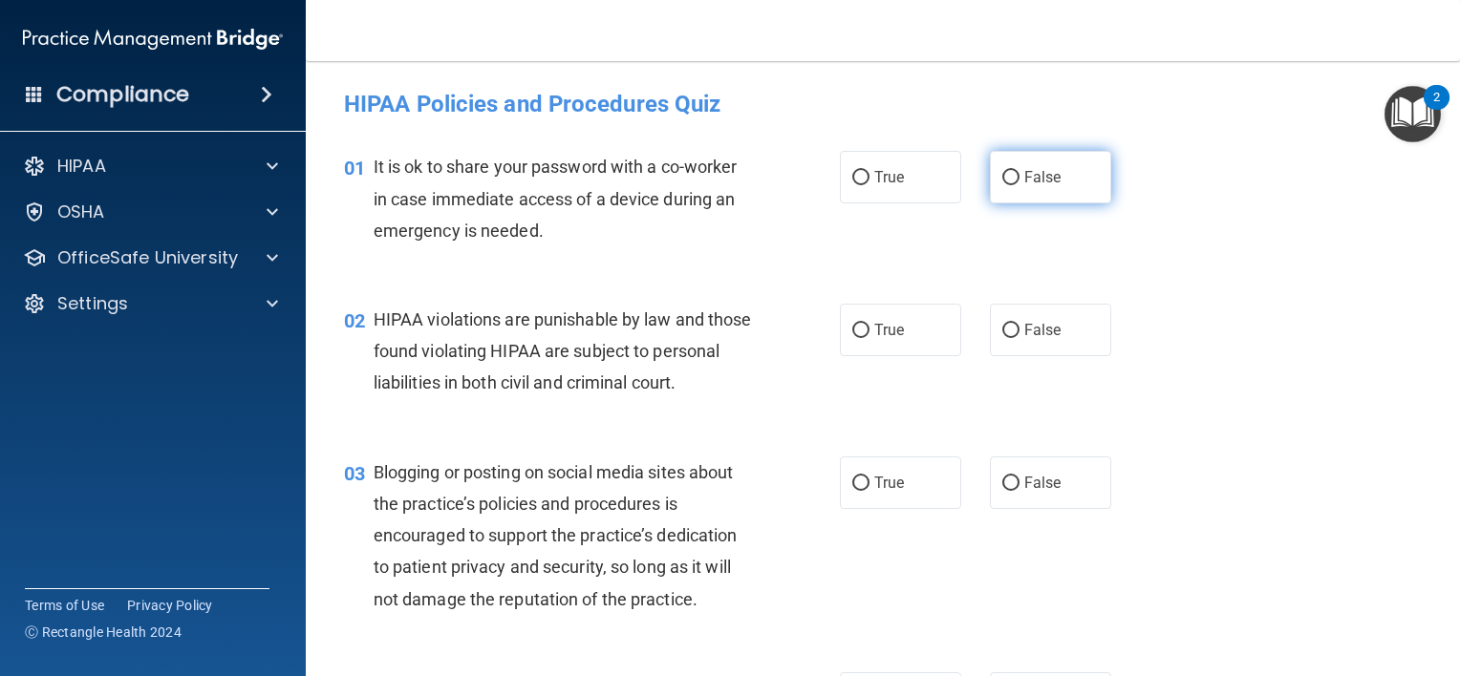
click at [1008, 176] on input "False" at bounding box center [1010, 178] width 17 height 14
radio input "true"
click at [856, 324] on input "True" at bounding box center [860, 331] width 17 height 14
radio input "true"
click at [990, 503] on label "False" at bounding box center [1050, 483] width 121 height 53
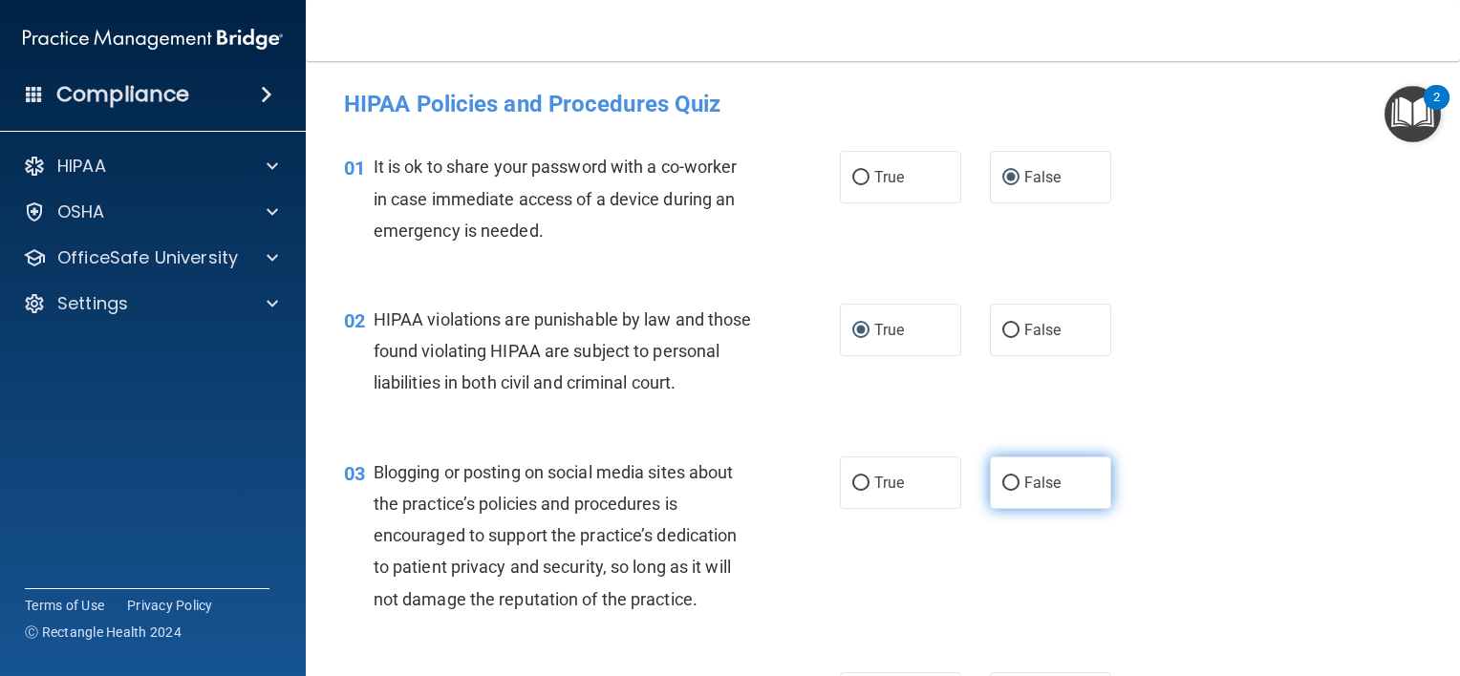
click at [1002, 491] on input "False" at bounding box center [1010, 484] width 17 height 14
radio input "true"
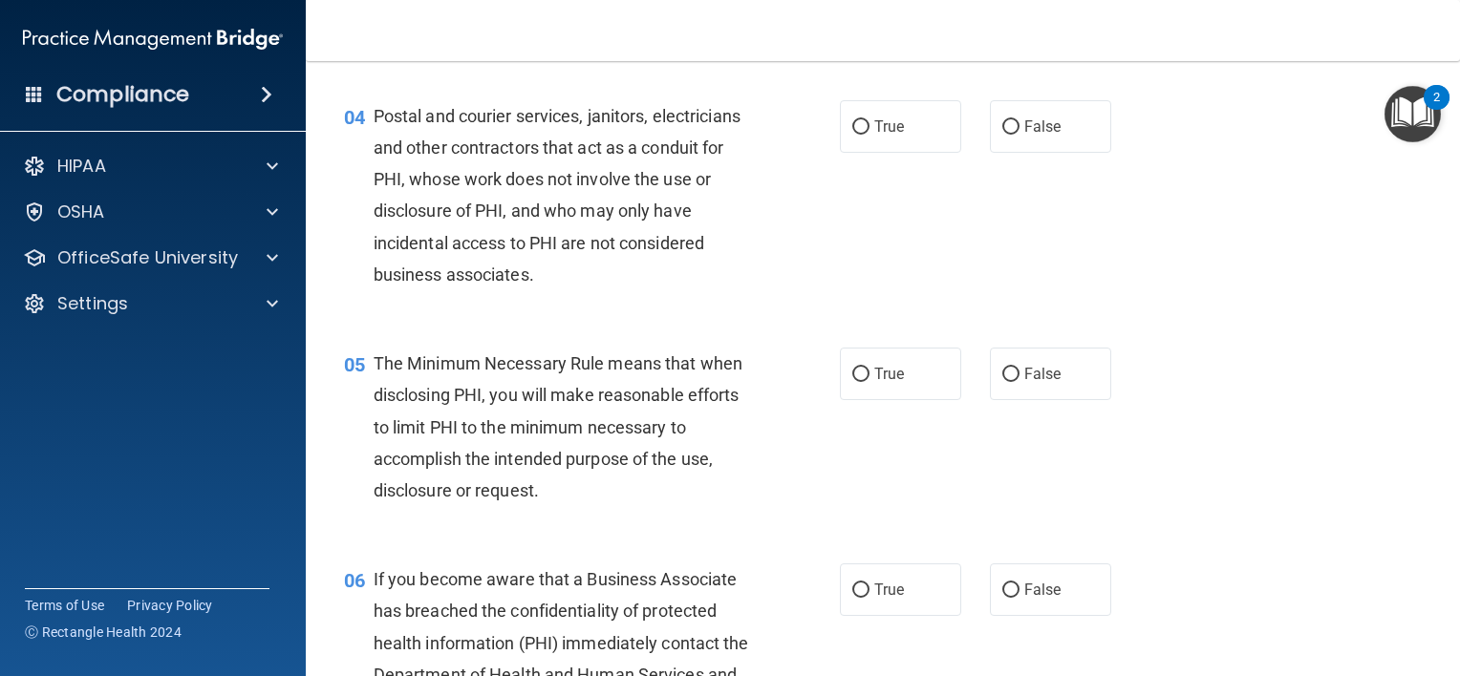
scroll to position [588, 0]
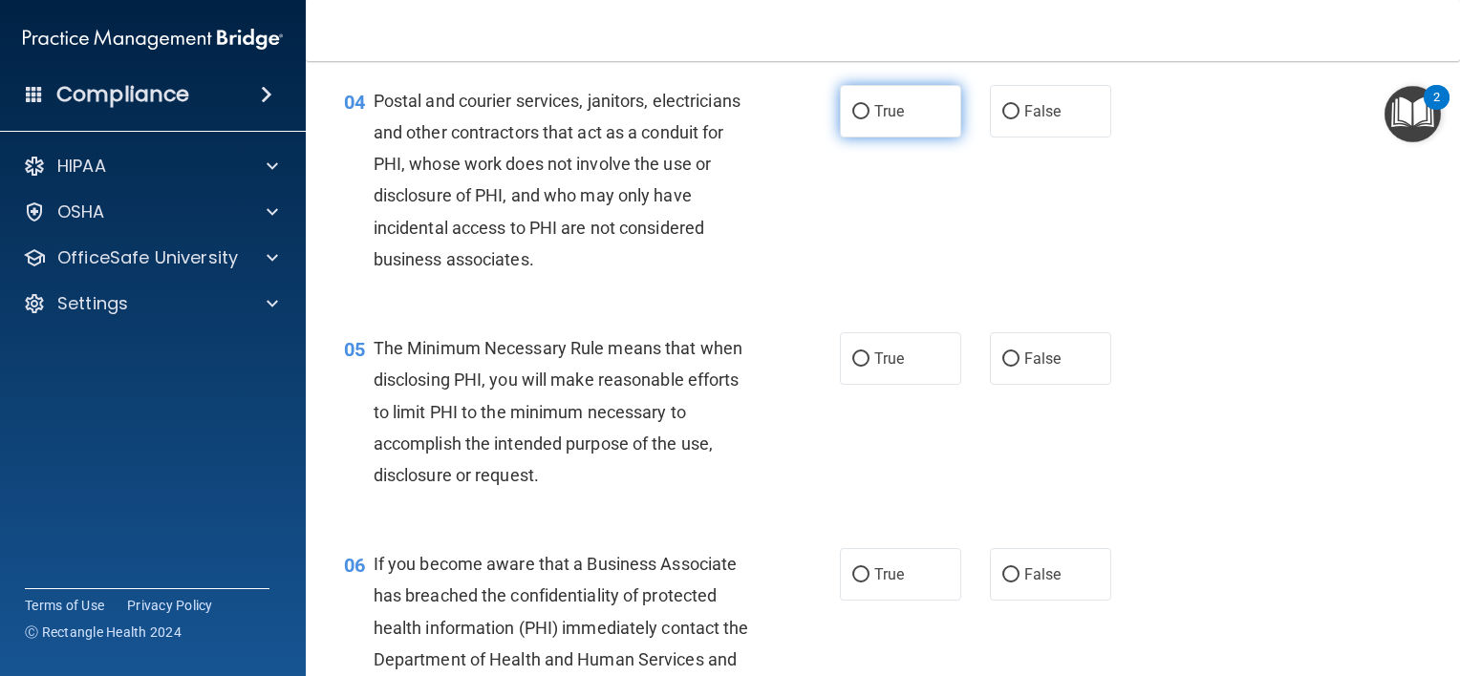
click at [859, 119] on input "True" at bounding box center [860, 112] width 17 height 14
radio input "true"
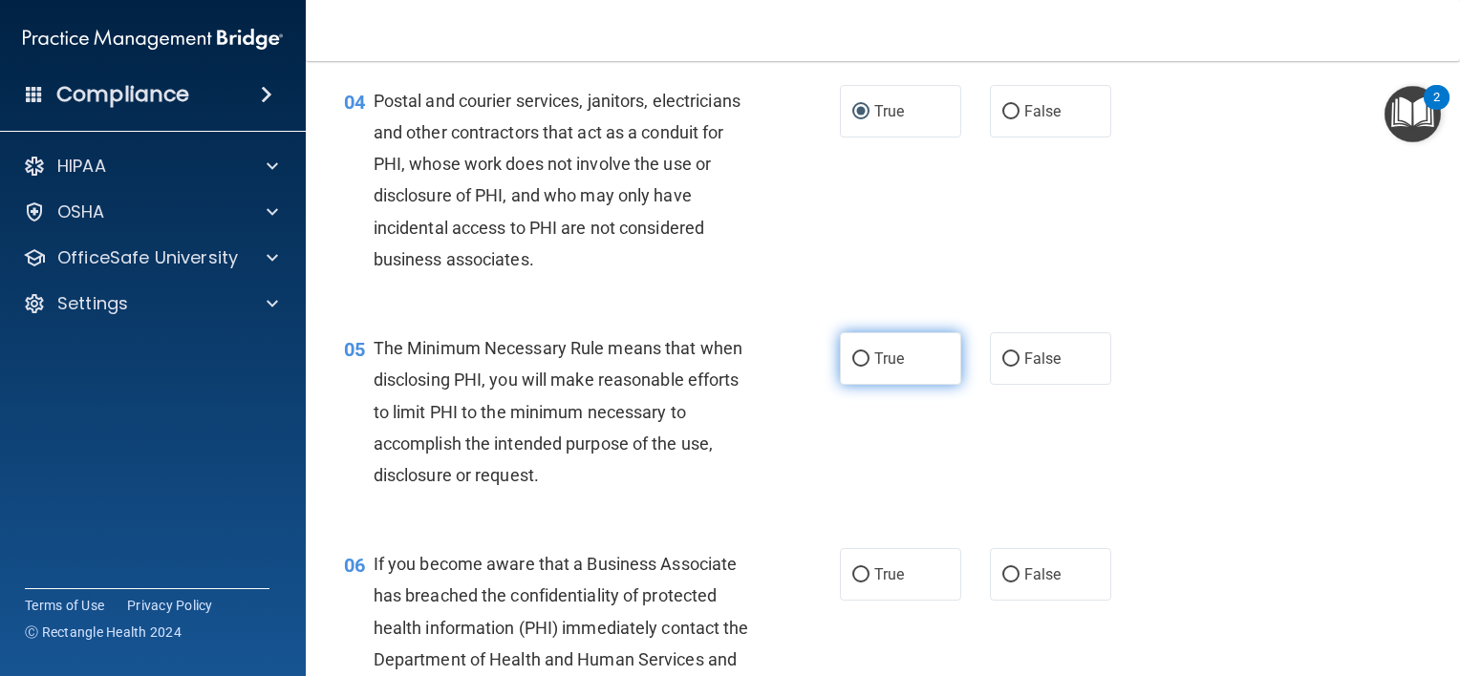
click at [857, 379] on label "True" at bounding box center [900, 358] width 121 height 53
click at [857, 367] on input "True" at bounding box center [860, 360] width 17 height 14
radio input "true"
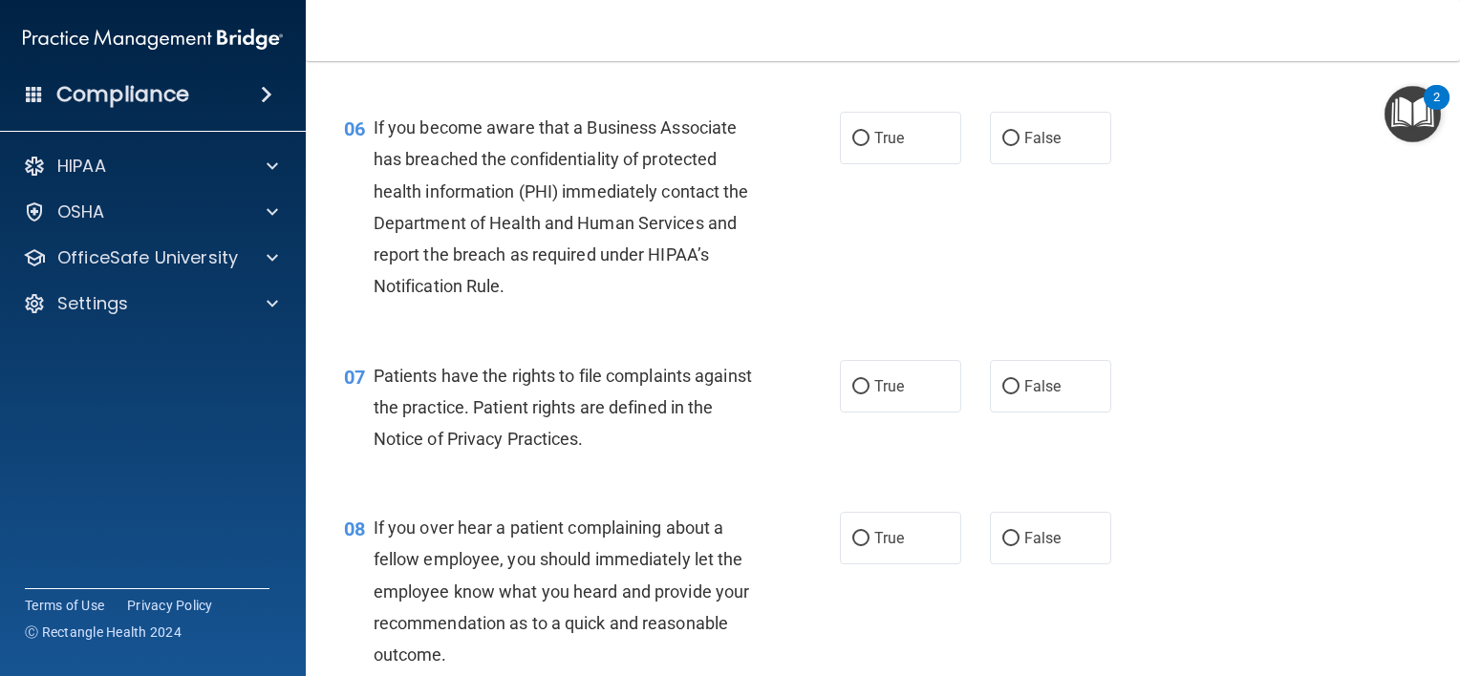
scroll to position [1032, 0]
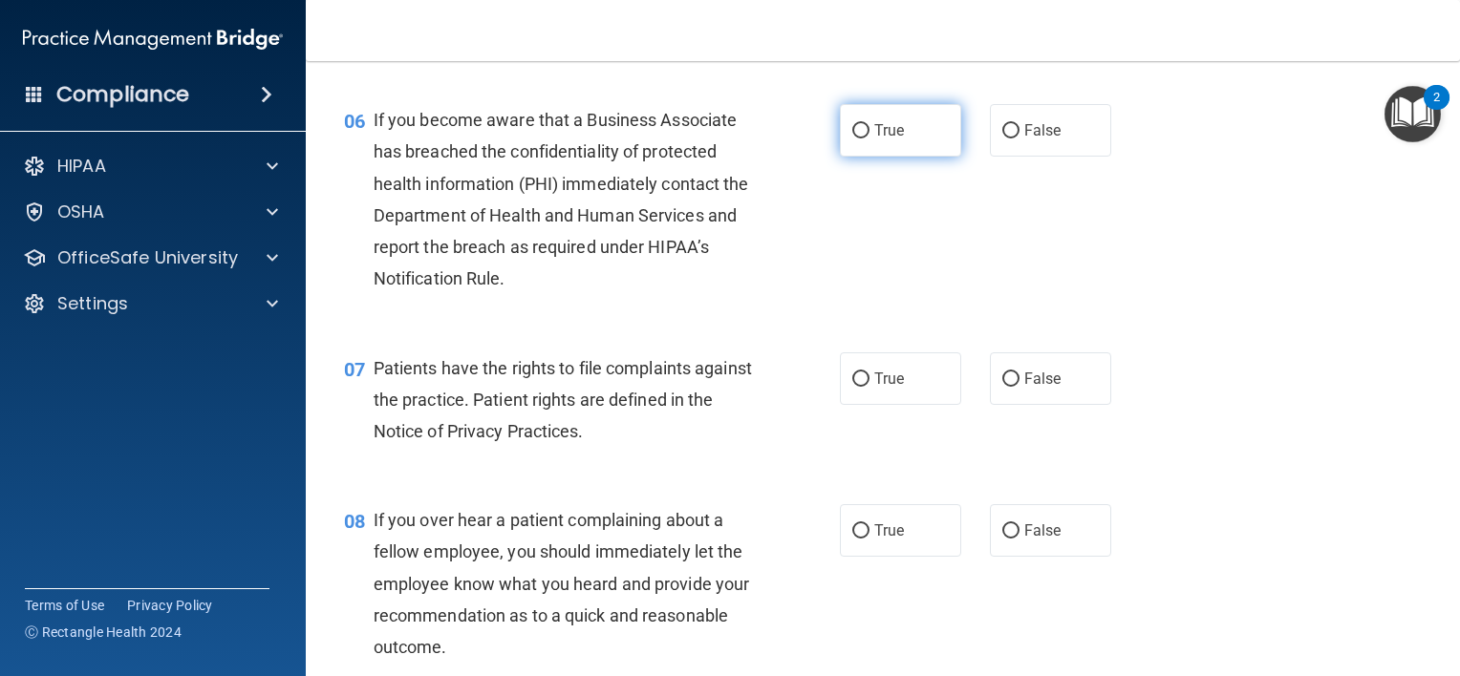
click at [862, 154] on label "True" at bounding box center [900, 130] width 121 height 53
click at [862, 139] on input "True" at bounding box center [860, 131] width 17 height 14
radio input "true"
click at [853, 387] on input "True" at bounding box center [860, 380] width 17 height 14
radio input "true"
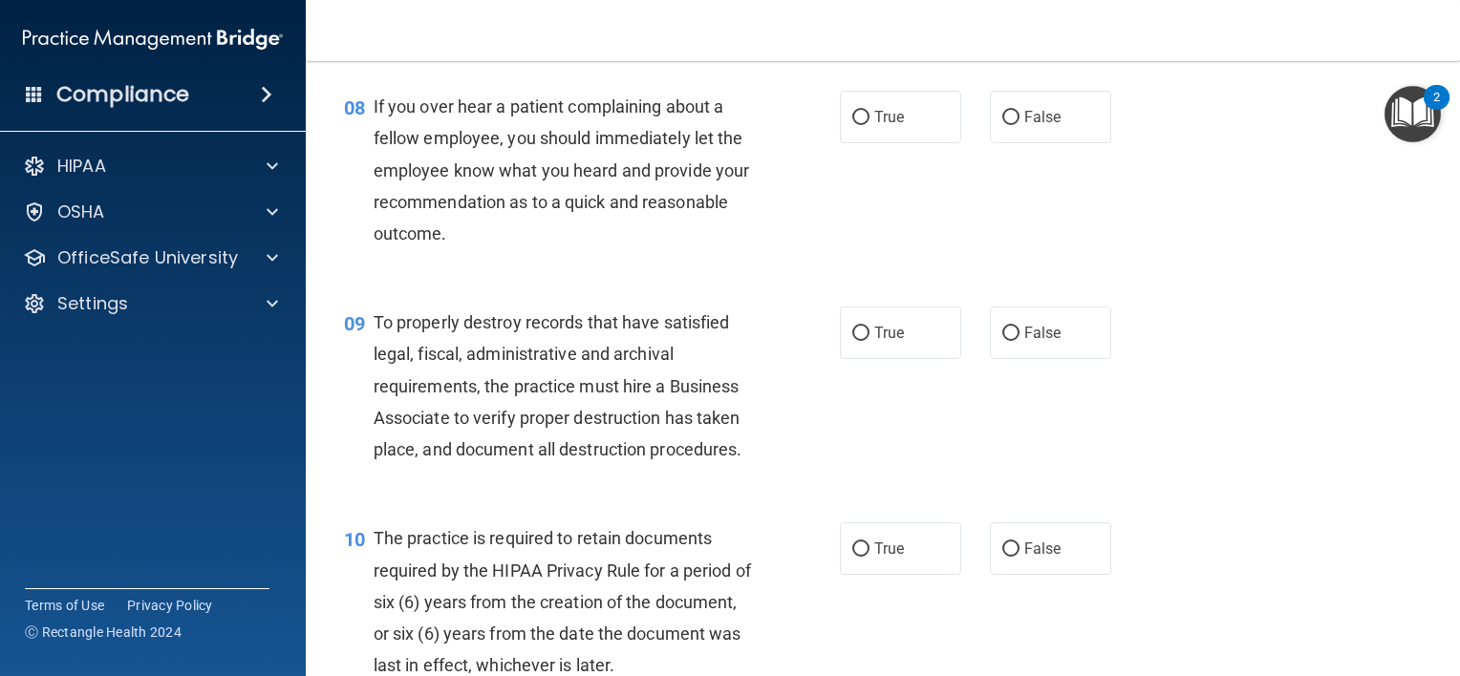
scroll to position [1476, 0]
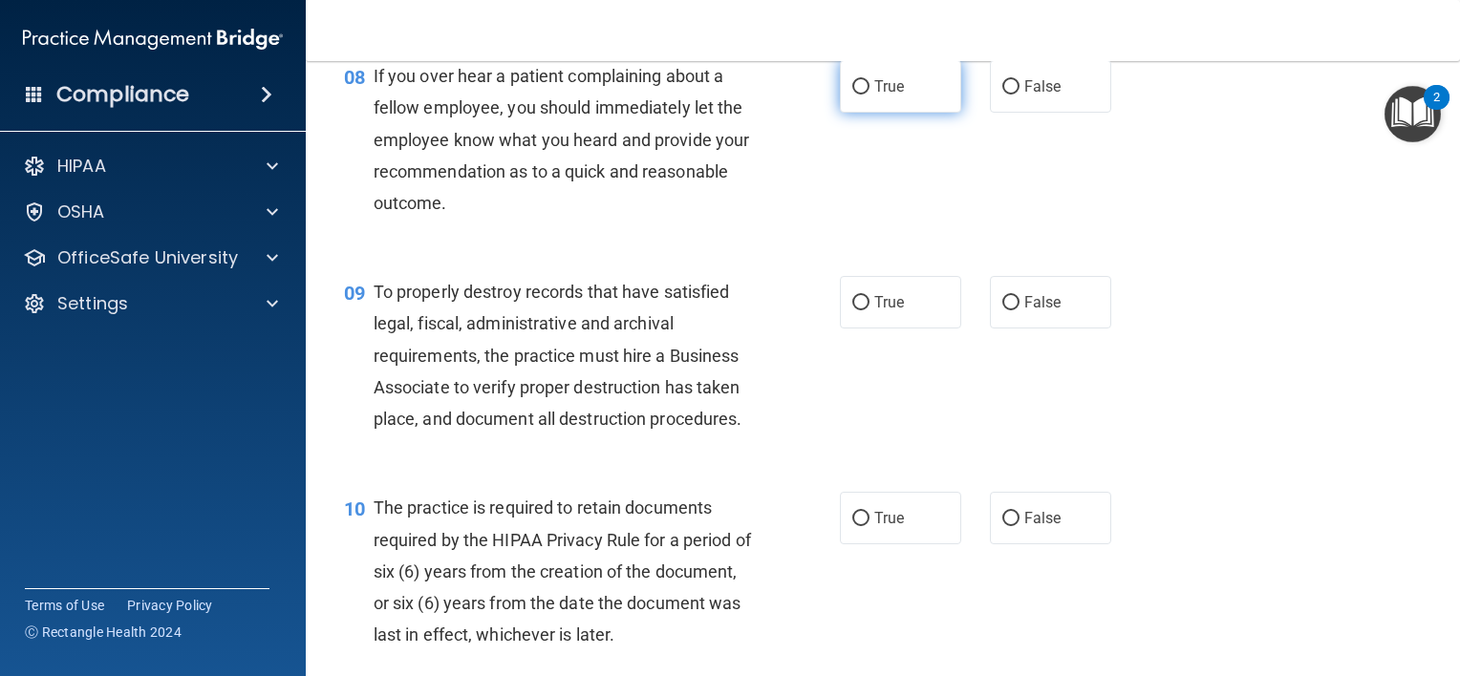
click at [879, 96] on span "True" at bounding box center [889, 86] width 30 height 18
click at [869, 95] on input "True" at bounding box center [860, 87] width 17 height 14
radio input "true"
click at [1002, 95] on input "False" at bounding box center [1010, 87] width 17 height 14
radio input "true"
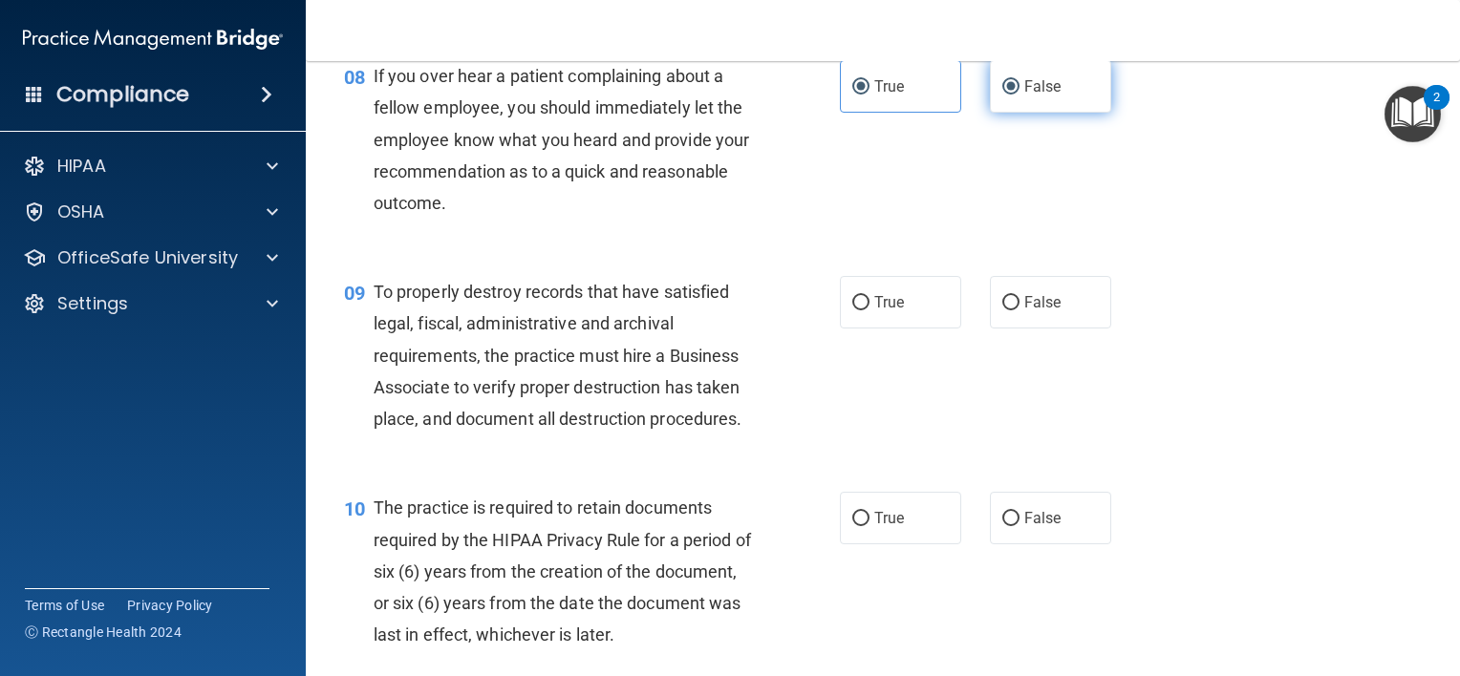
radio input "false"
click at [858, 526] on input "True" at bounding box center [860, 519] width 17 height 14
radio input "true"
click at [852, 311] on input "True" at bounding box center [860, 303] width 17 height 14
radio input "true"
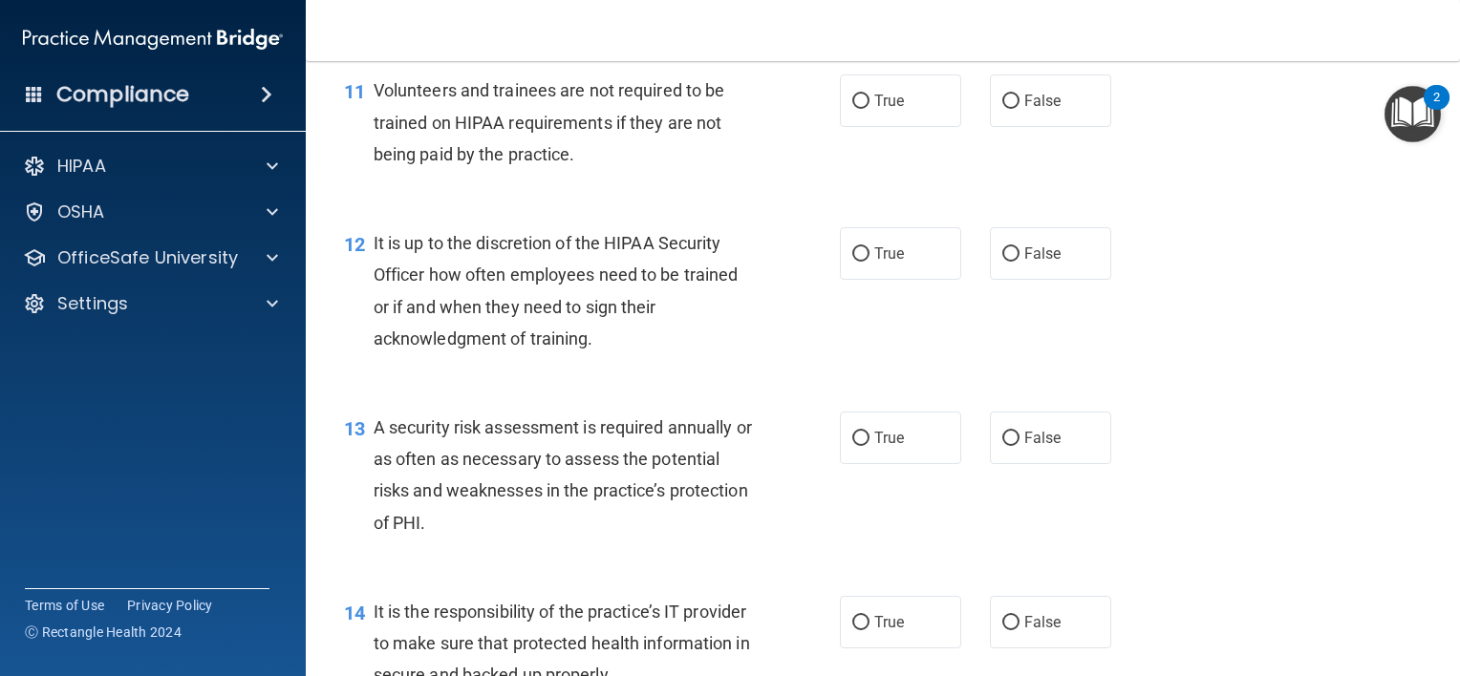
scroll to position [2169, 0]
